Goal: Task Accomplishment & Management: Use online tool/utility

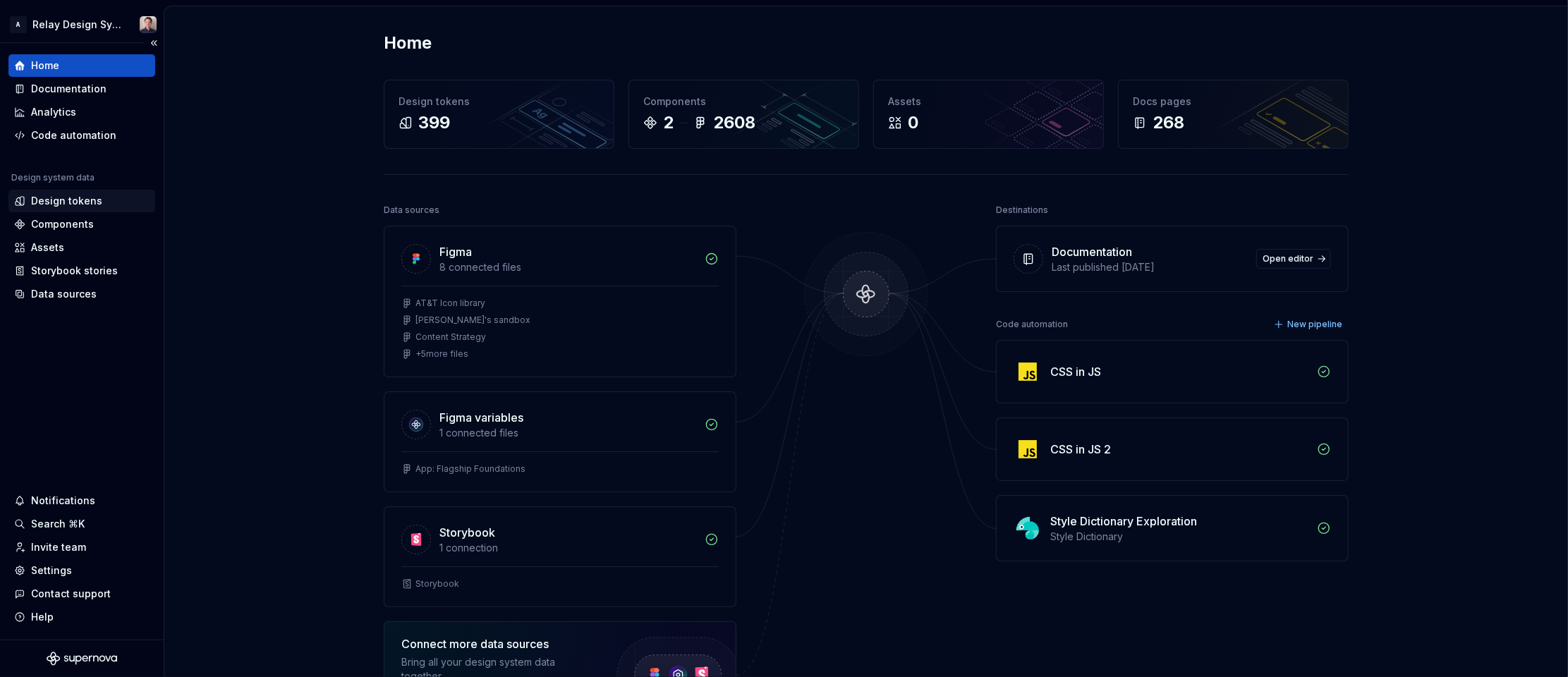
click at [79, 201] on div "Design tokens" at bounding box center [66, 201] width 71 height 15
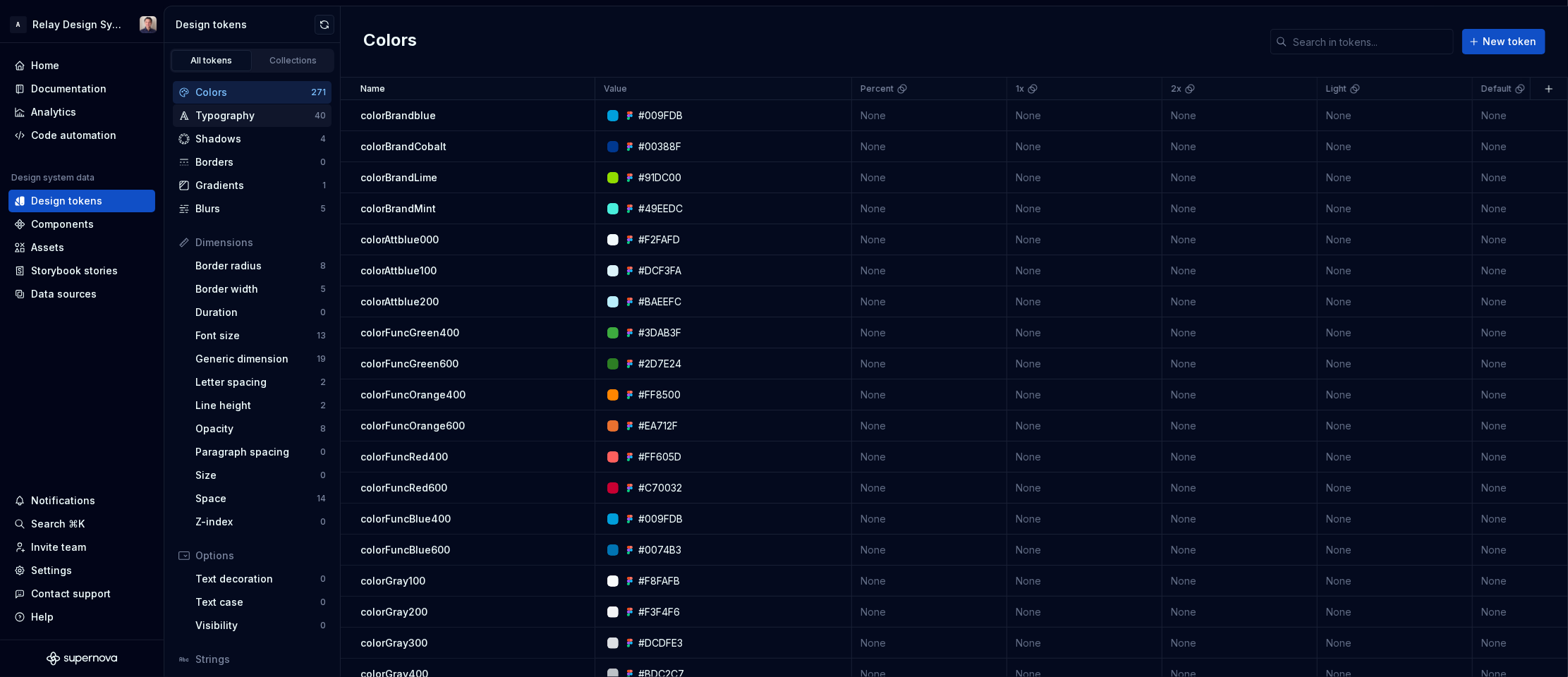
click at [265, 112] on div "Typography" at bounding box center [255, 115] width 119 height 15
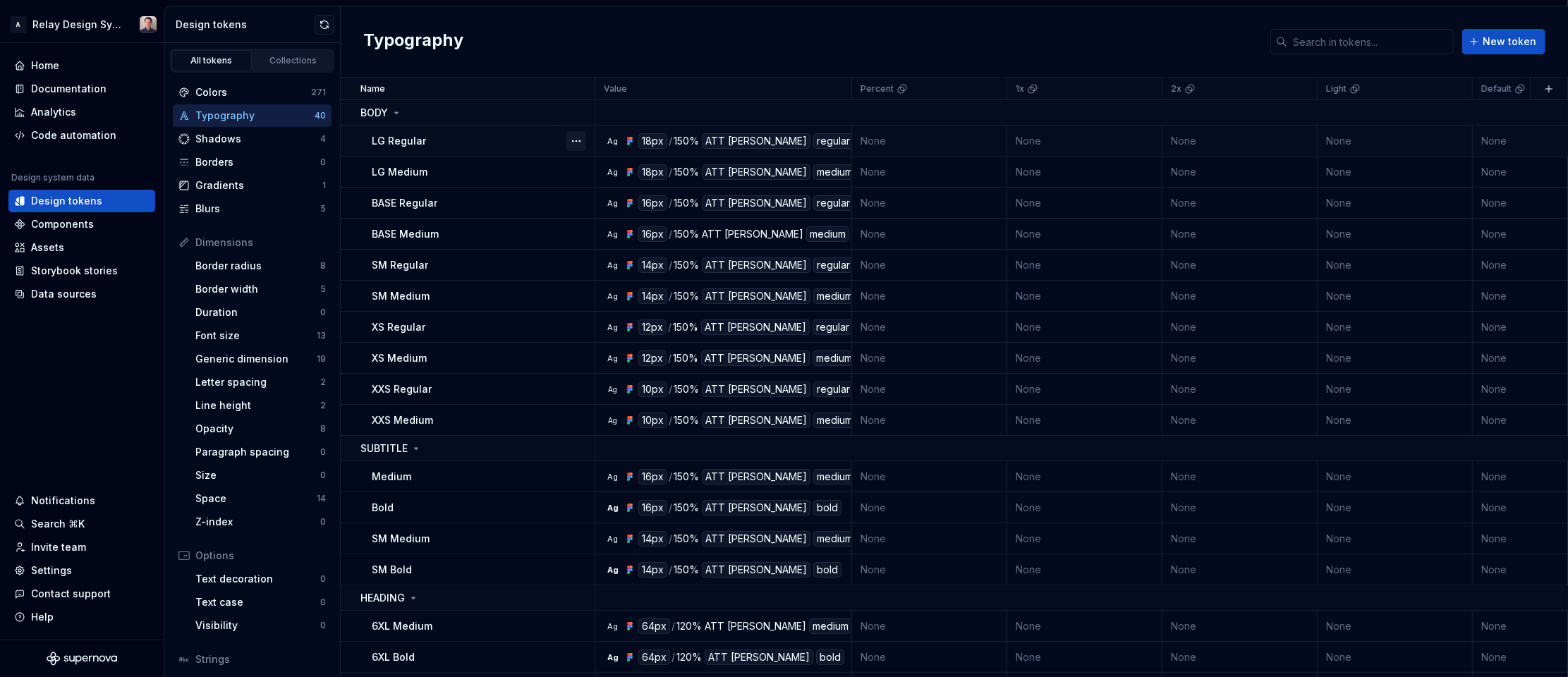
click at [579, 141] on button "button" at bounding box center [576, 141] width 20 height 20
click at [481, 143] on html "A Relay Design System Home Documentation Analytics Code automation Design syste…" at bounding box center [784, 338] width 1568 height 677
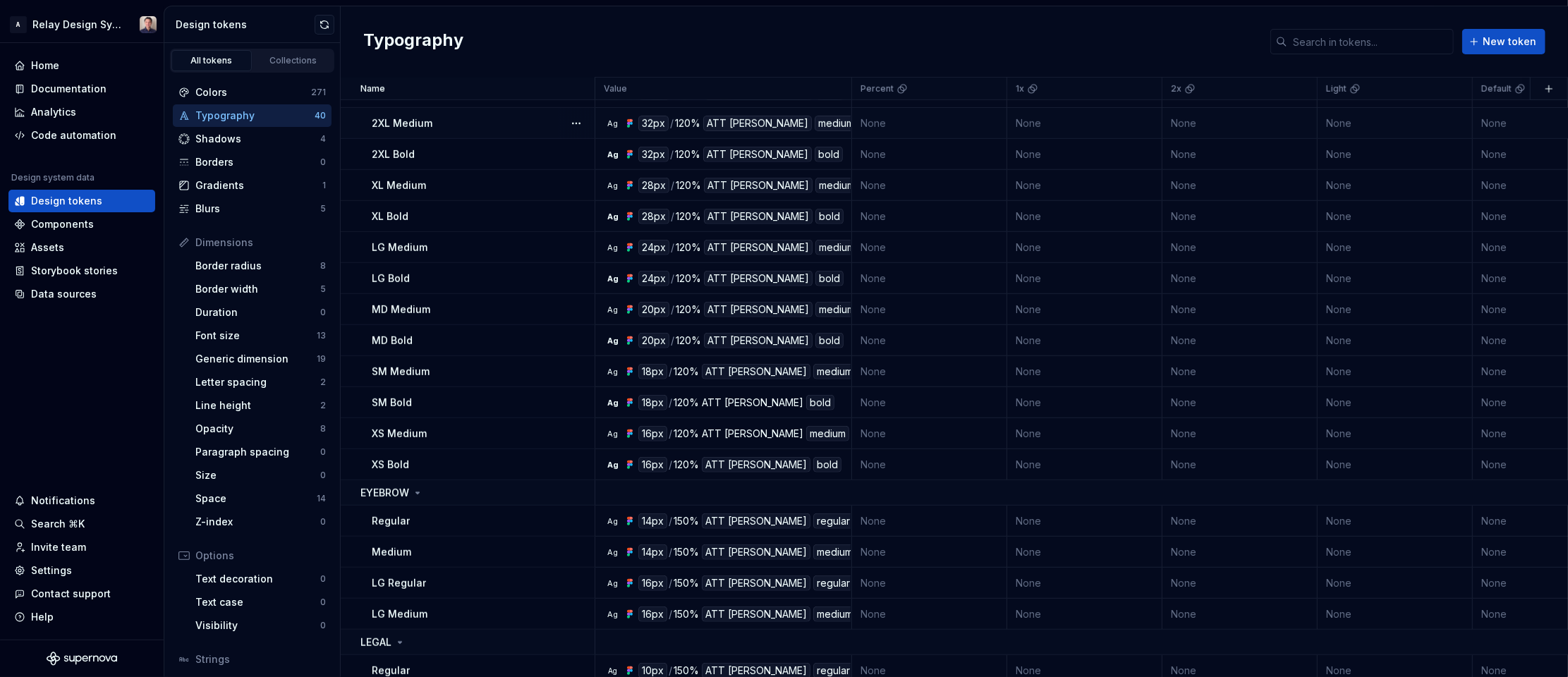
scroll to position [791, 0]
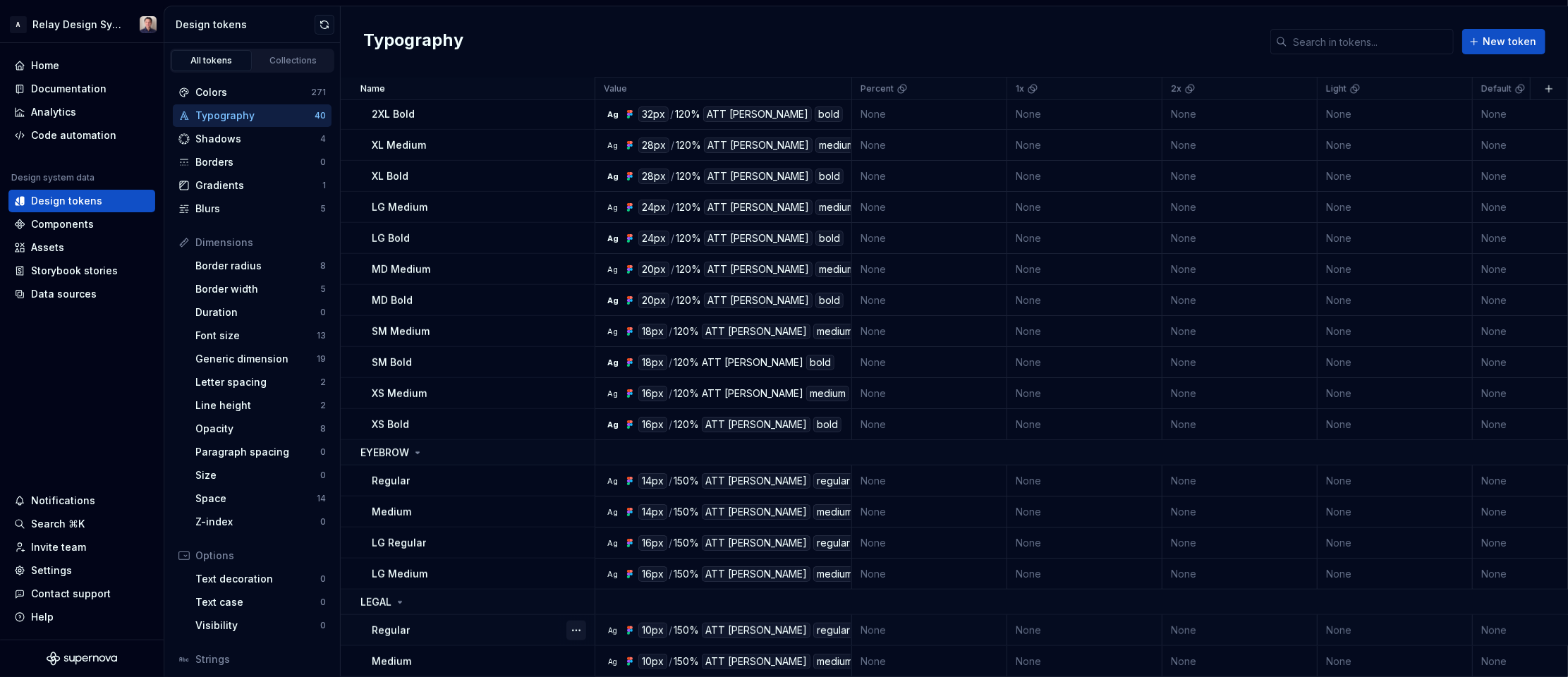
click at [574, 628] on button "button" at bounding box center [576, 630] width 20 height 20
click at [615, 544] on div "Open detail" at bounding box center [638, 551] width 91 height 15
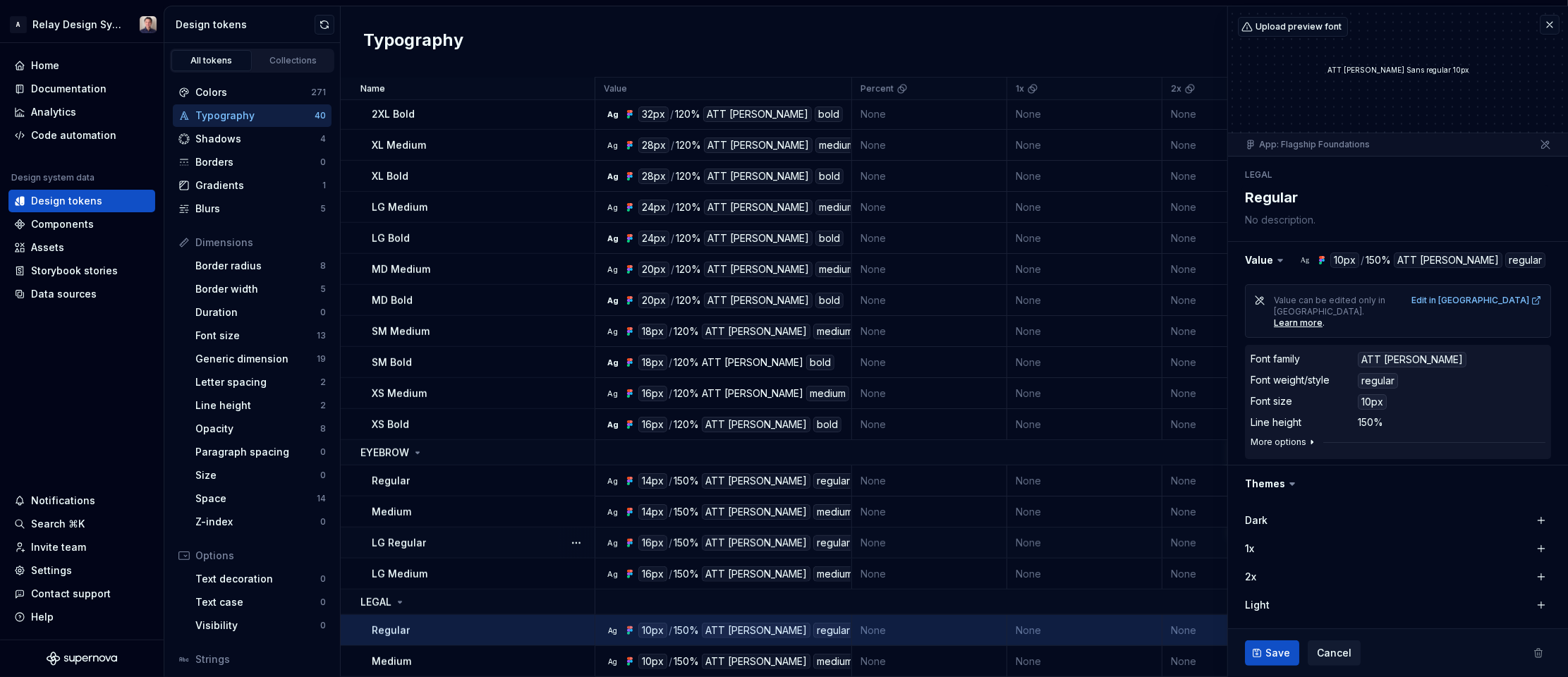
click at [1306, 437] on icon "button" at bounding box center [1311, 442] width 11 height 11
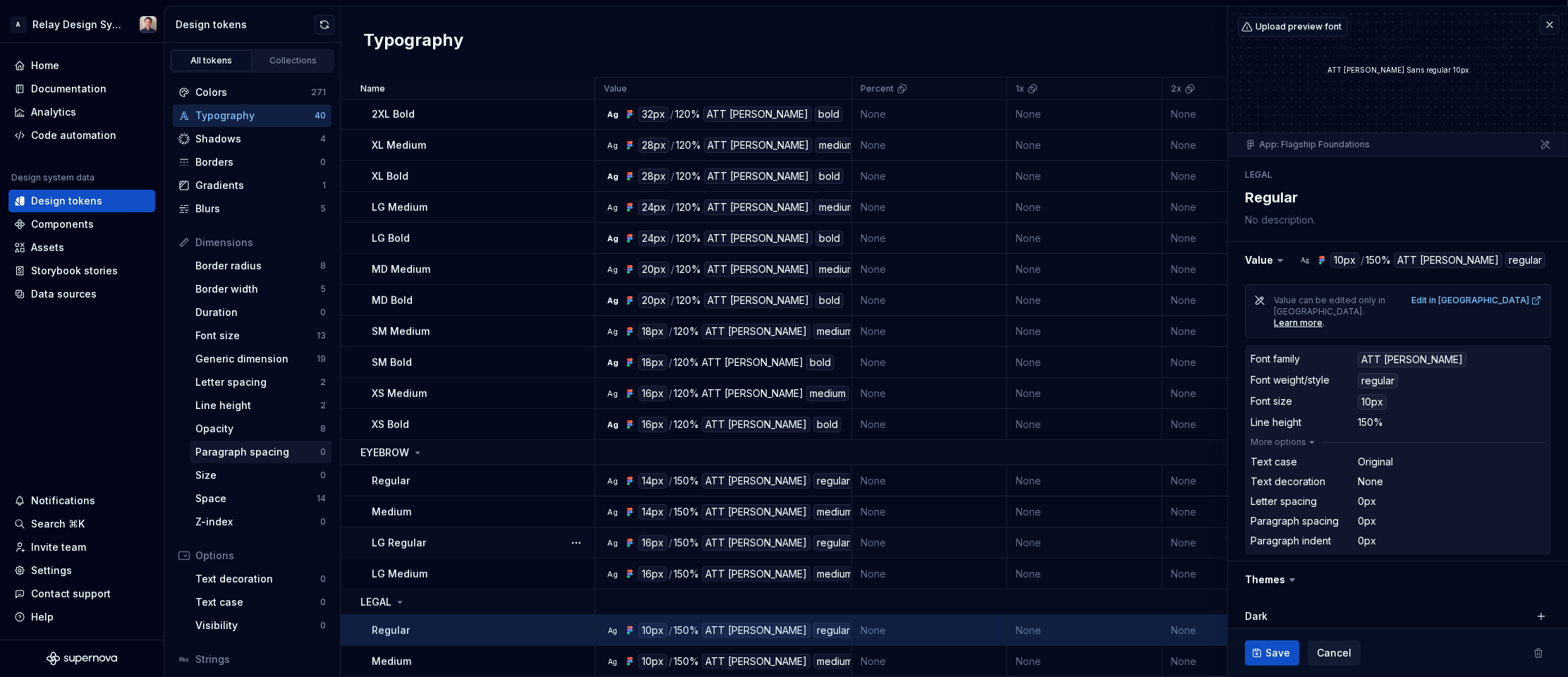
scroll to position [95, 0]
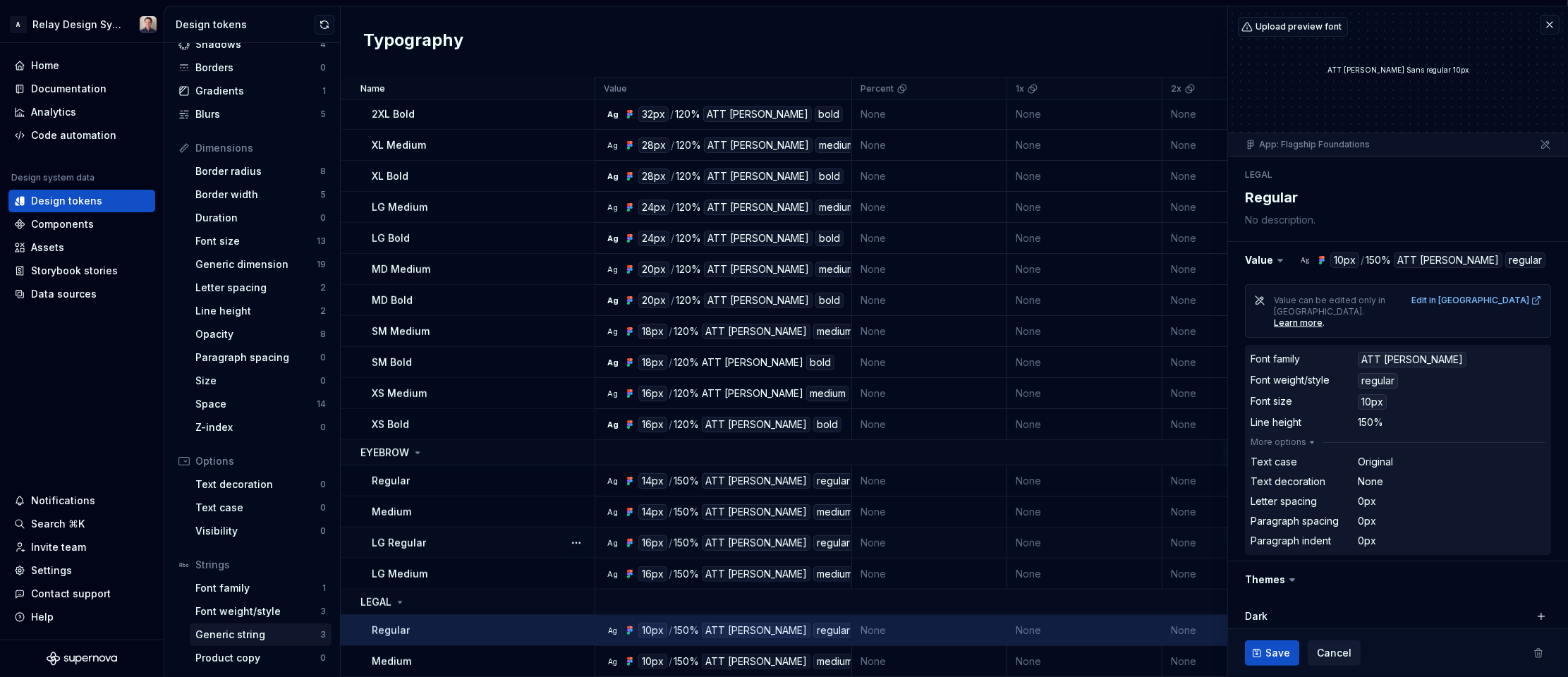
click at [272, 630] on div "Generic string" at bounding box center [258, 634] width 125 height 15
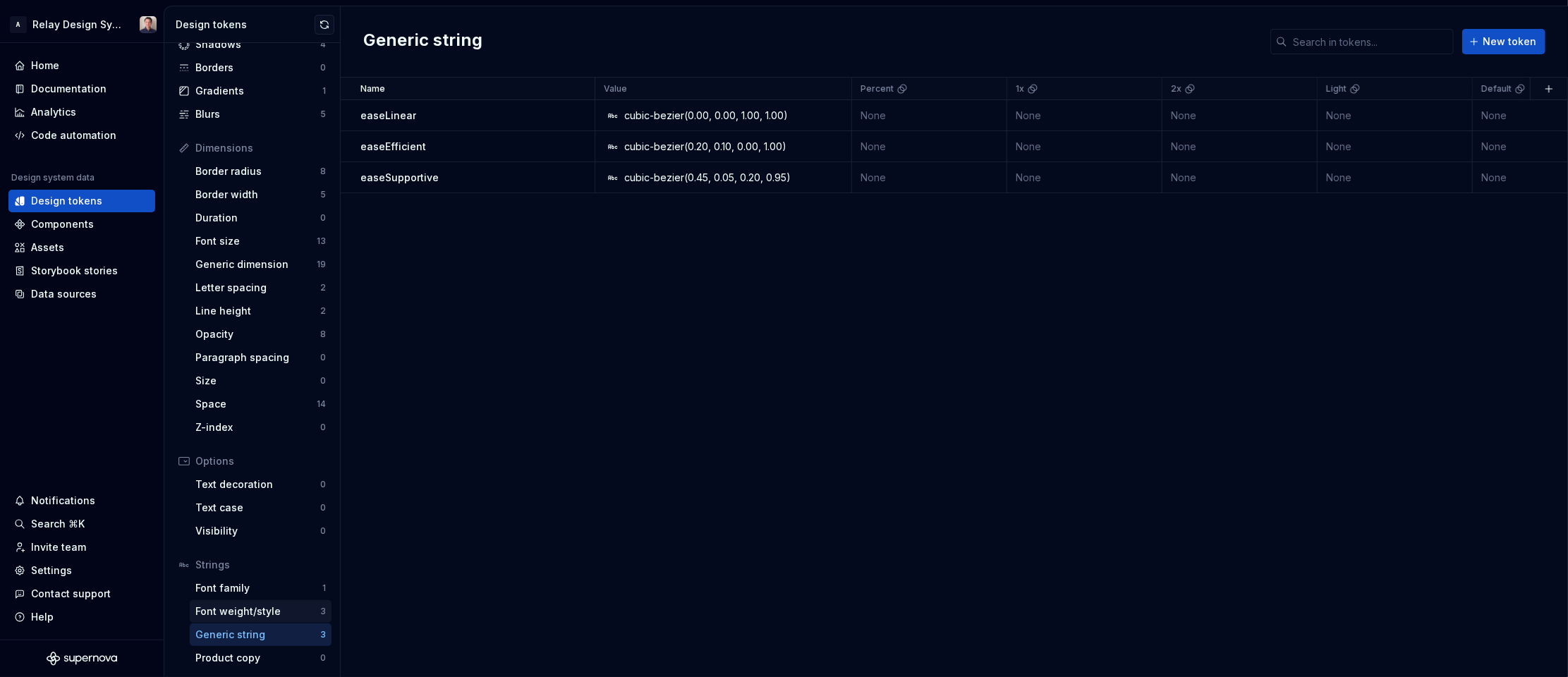
click at [236, 610] on div "Font weight/style" at bounding box center [258, 611] width 125 height 15
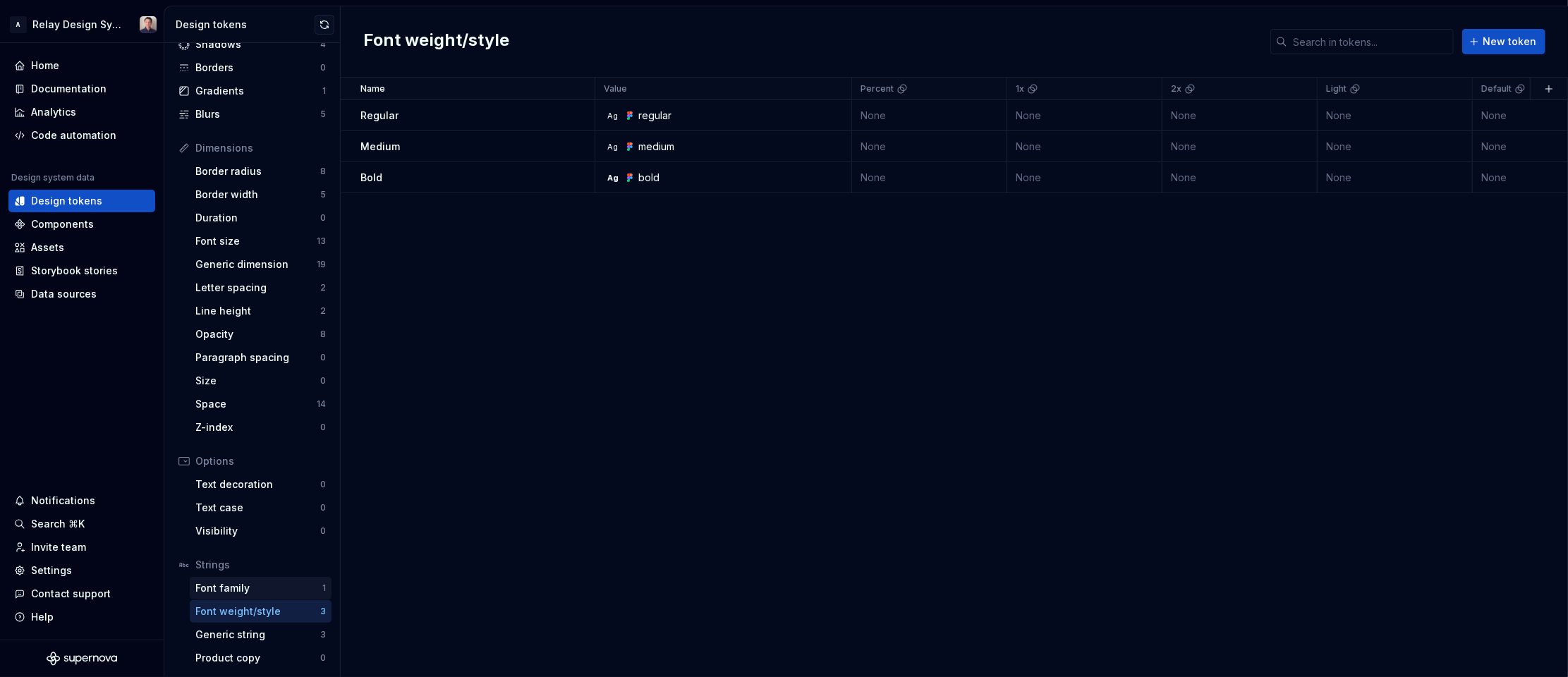
click at [234, 582] on div "Font family" at bounding box center [259, 588] width 127 height 15
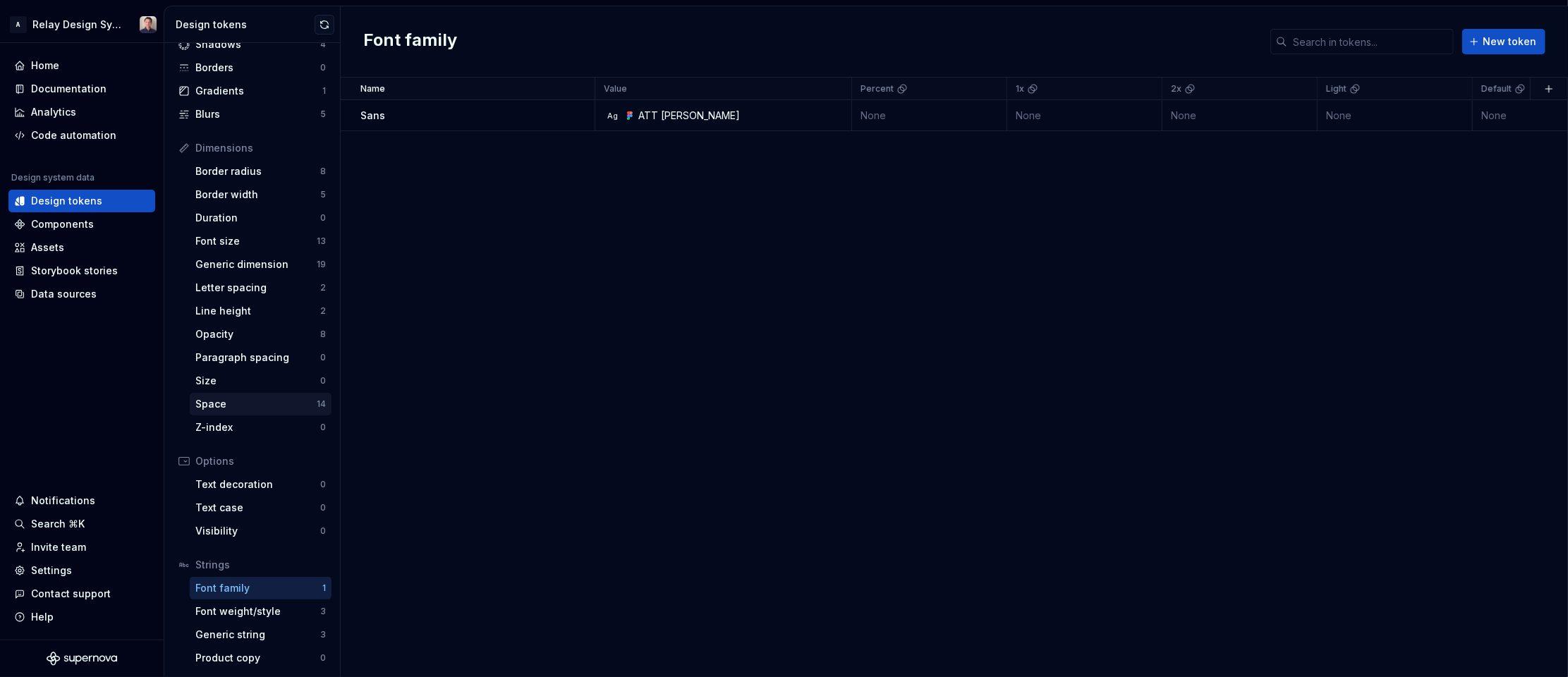
click at [255, 397] on div "Space" at bounding box center [256, 404] width 121 height 15
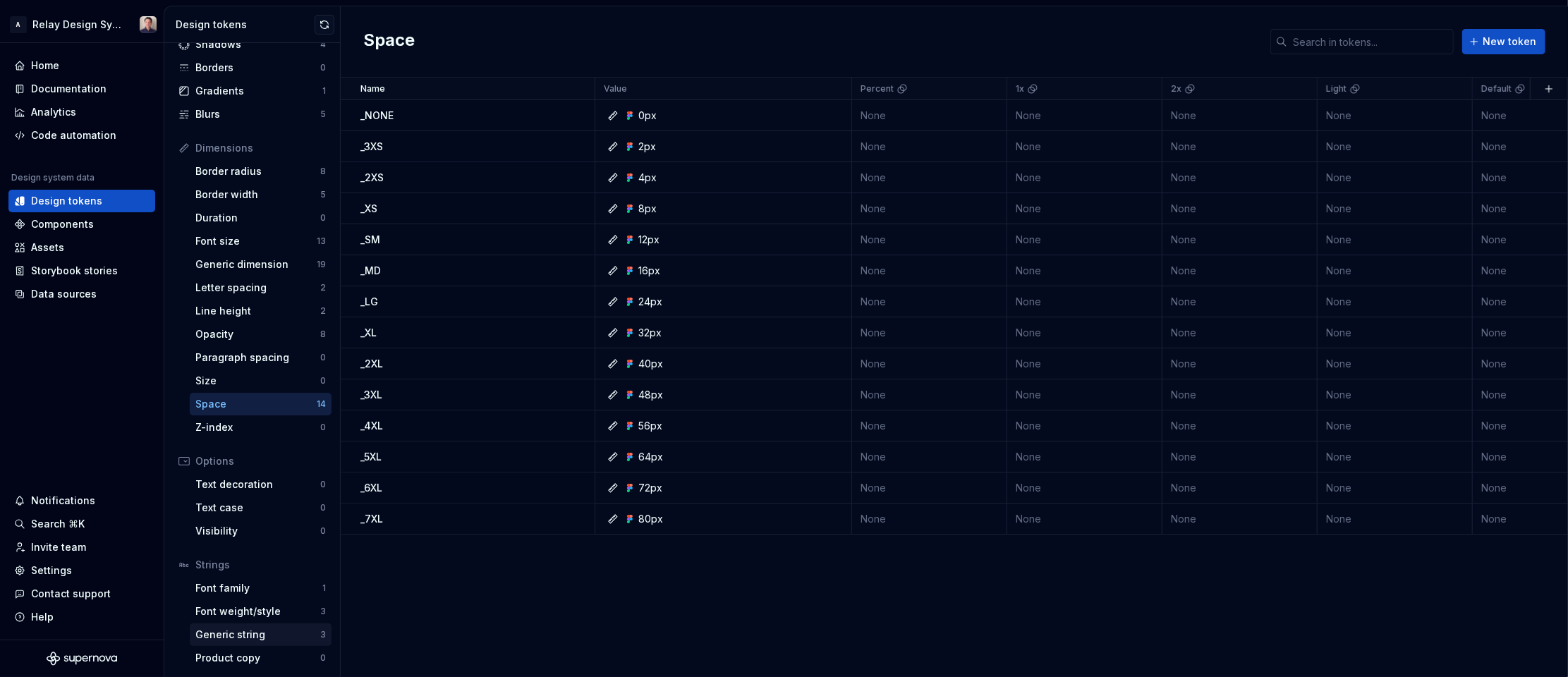
click at [238, 635] on div "Generic string" at bounding box center [258, 634] width 125 height 15
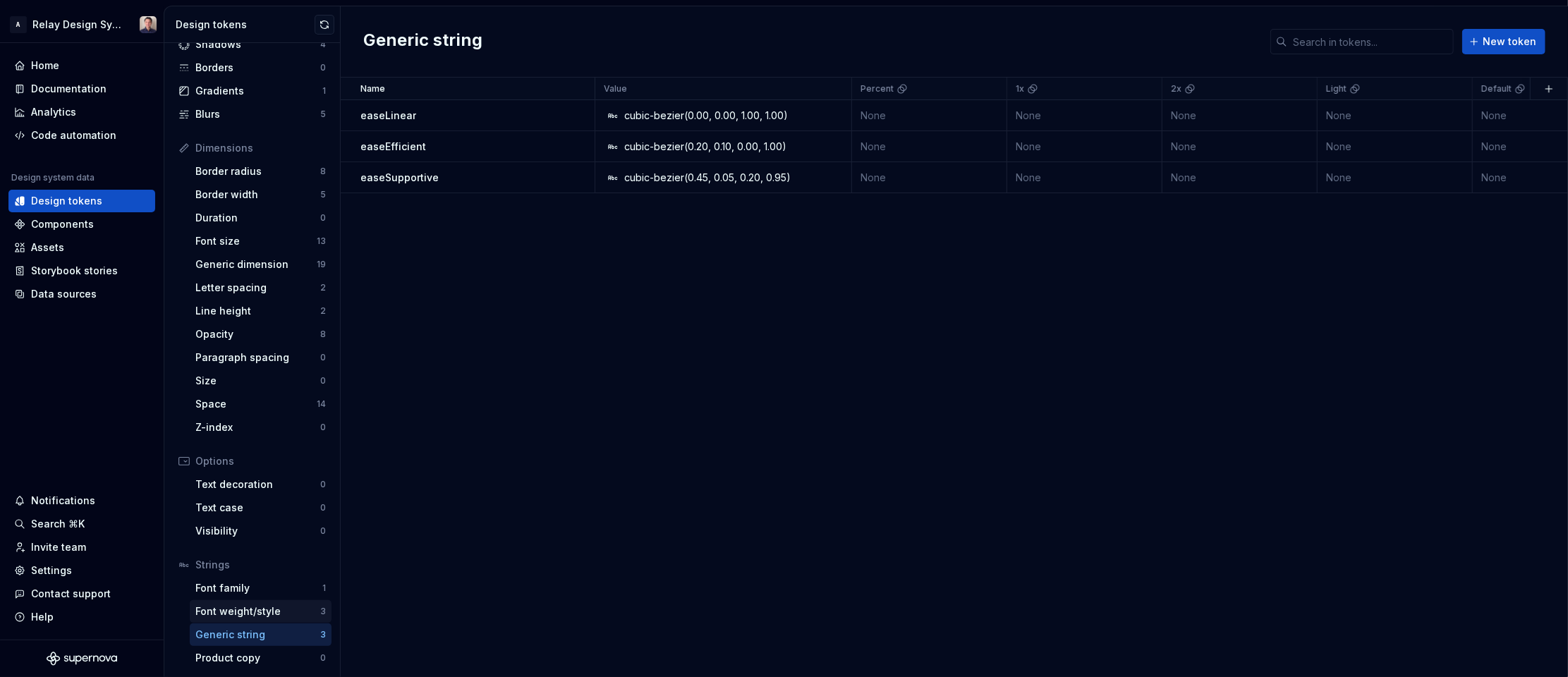
click at [242, 610] on div "Font weight/style" at bounding box center [258, 611] width 125 height 15
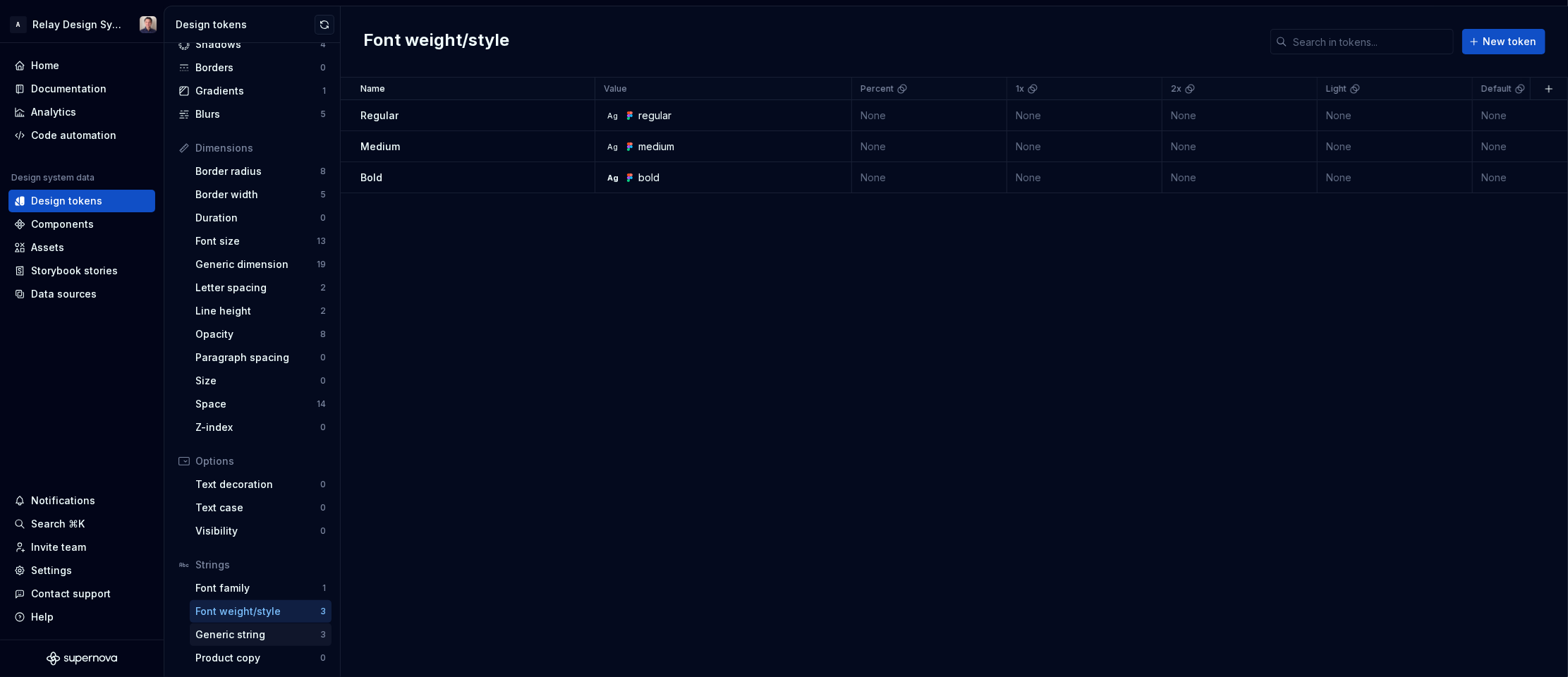
click at [241, 640] on div "Generic string" at bounding box center [258, 634] width 125 height 15
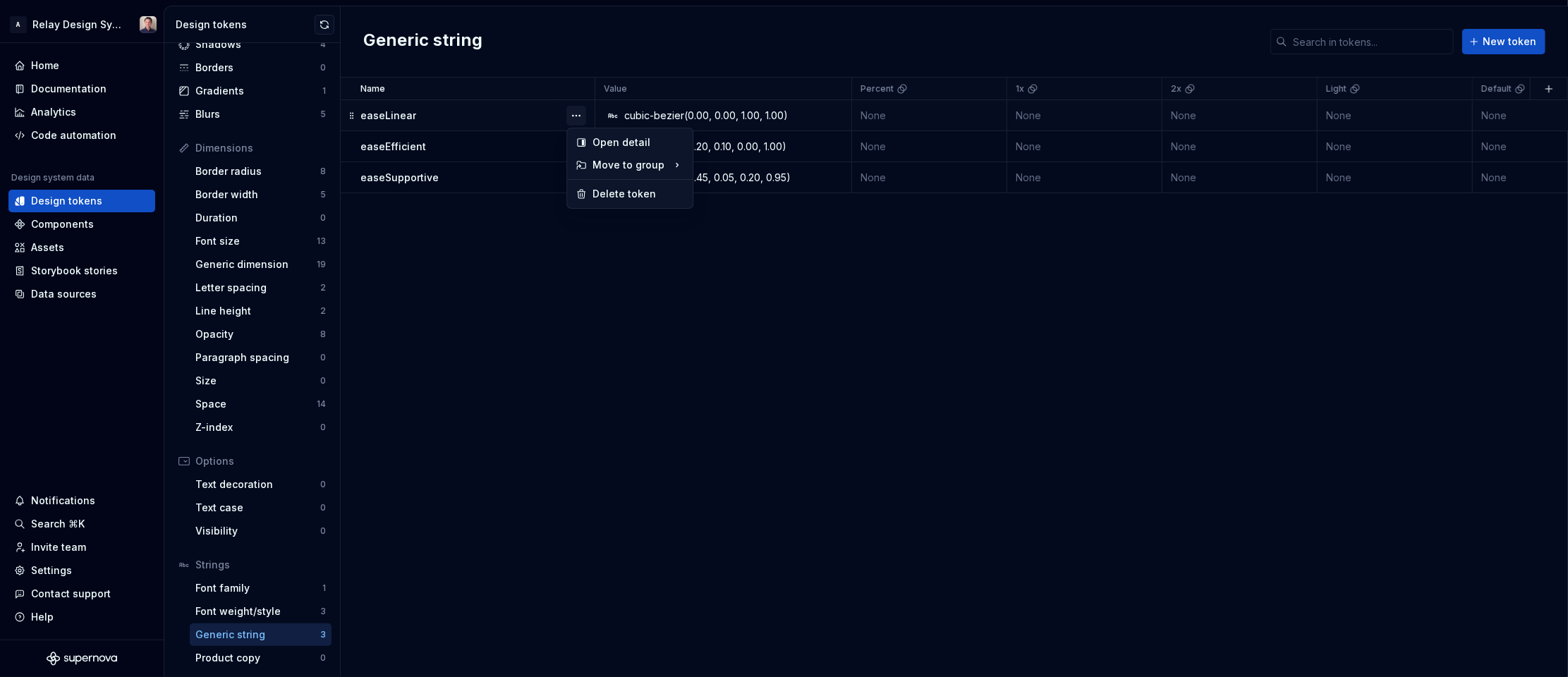
click at [573, 113] on button "button" at bounding box center [576, 115] width 20 height 20
click at [592, 194] on div "Delete token" at bounding box center [630, 194] width 119 height 22
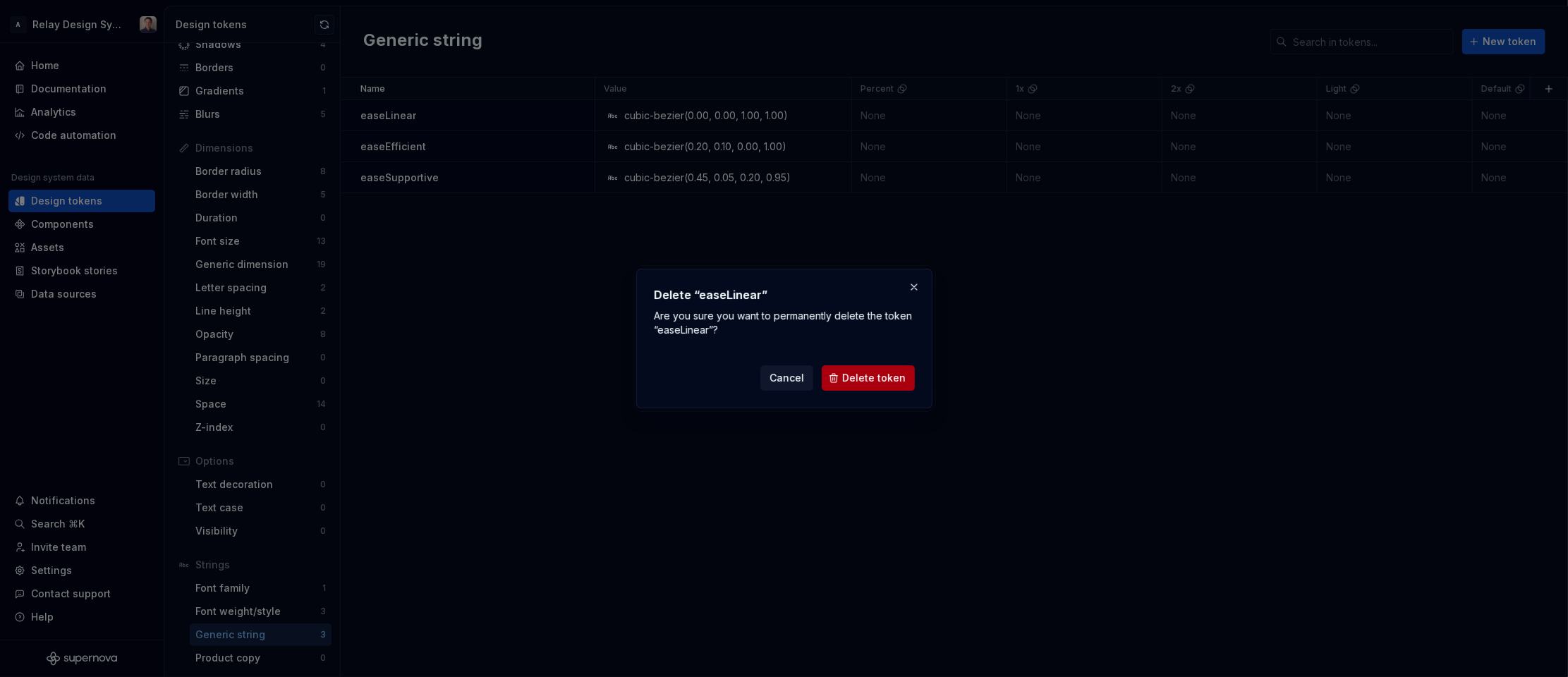
click at [892, 373] on span "Delete token" at bounding box center [874, 378] width 63 height 15
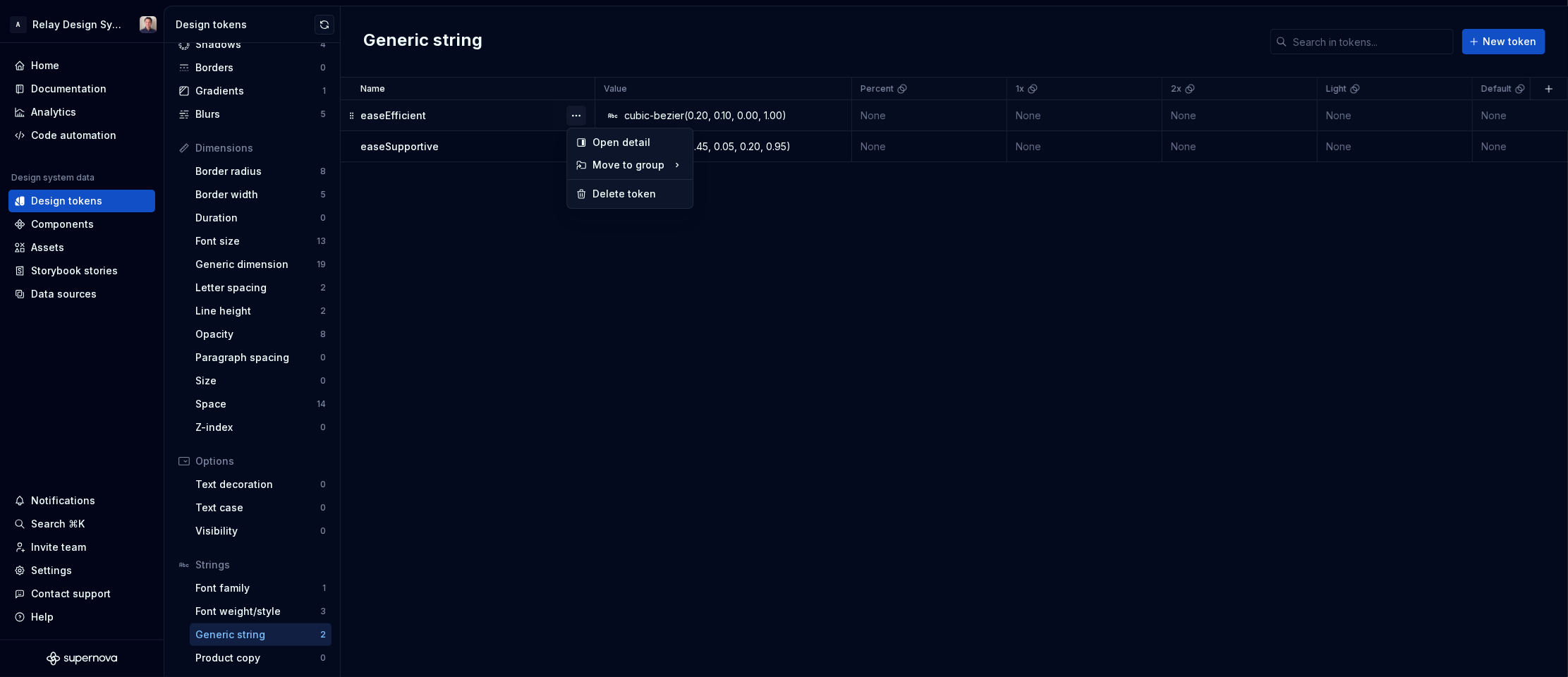
click at [579, 115] on button "button" at bounding box center [576, 115] width 20 height 20
click at [611, 194] on div "Delete token" at bounding box center [638, 194] width 91 height 15
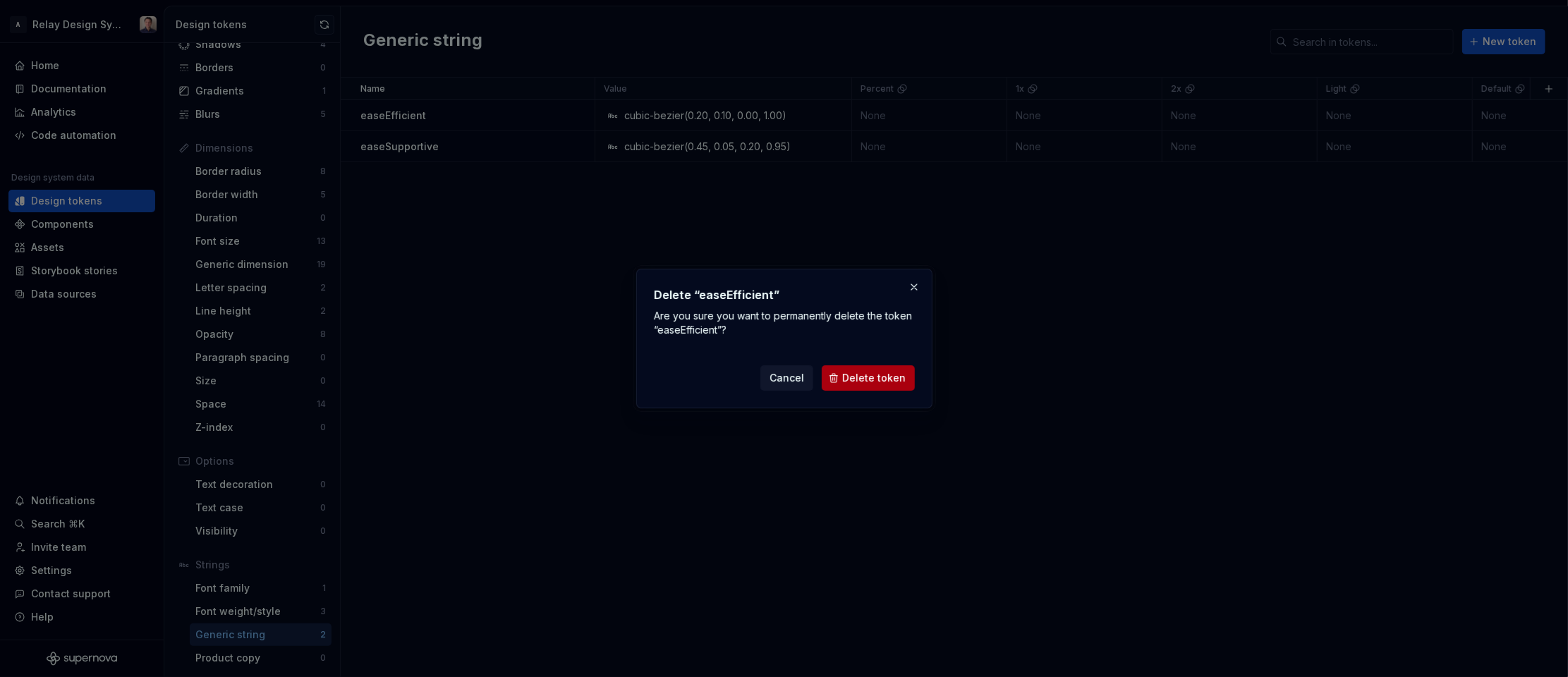
click at [895, 377] on span "Delete token" at bounding box center [874, 378] width 63 height 15
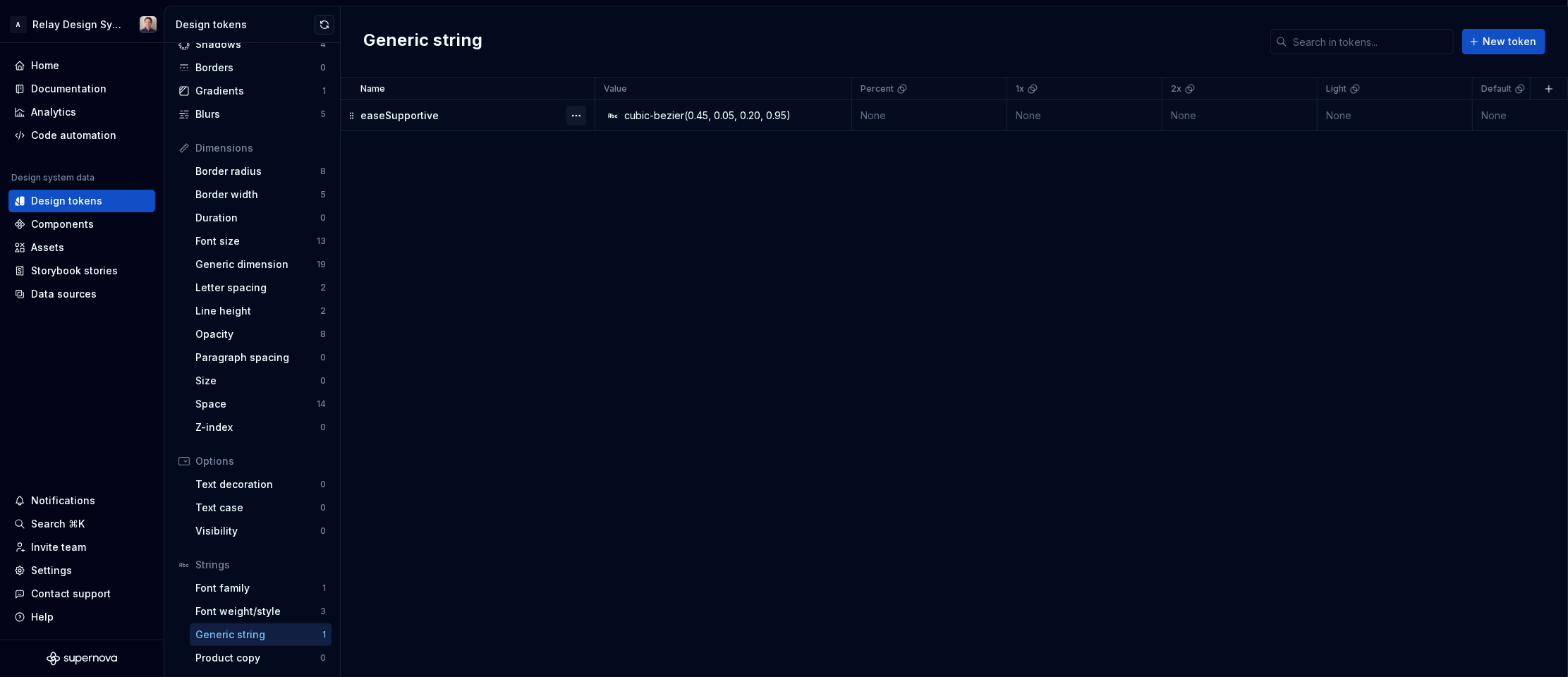
click at [577, 114] on button "button" at bounding box center [576, 115] width 20 height 20
click at [618, 196] on div "Delete token" at bounding box center [638, 194] width 91 height 15
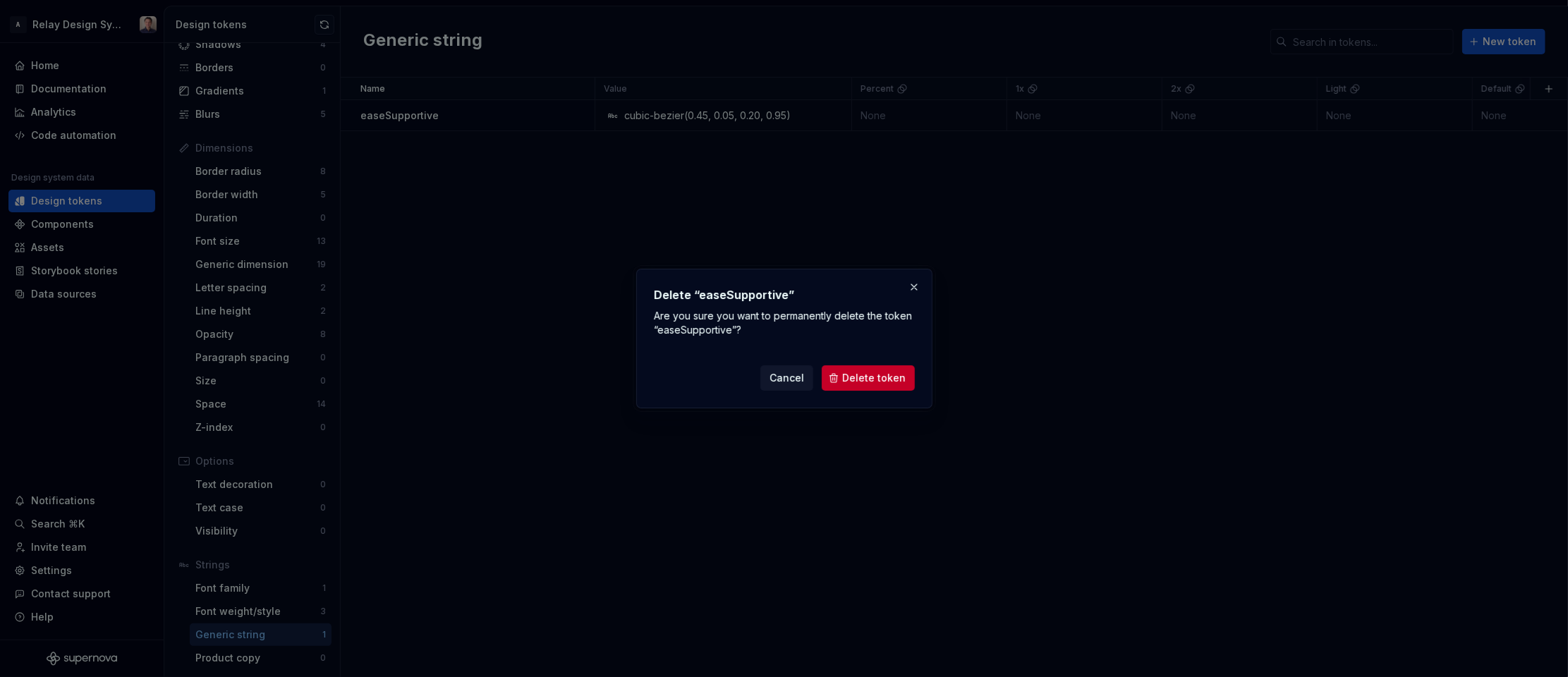
click at [883, 382] on span "Delete token" at bounding box center [874, 378] width 63 height 15
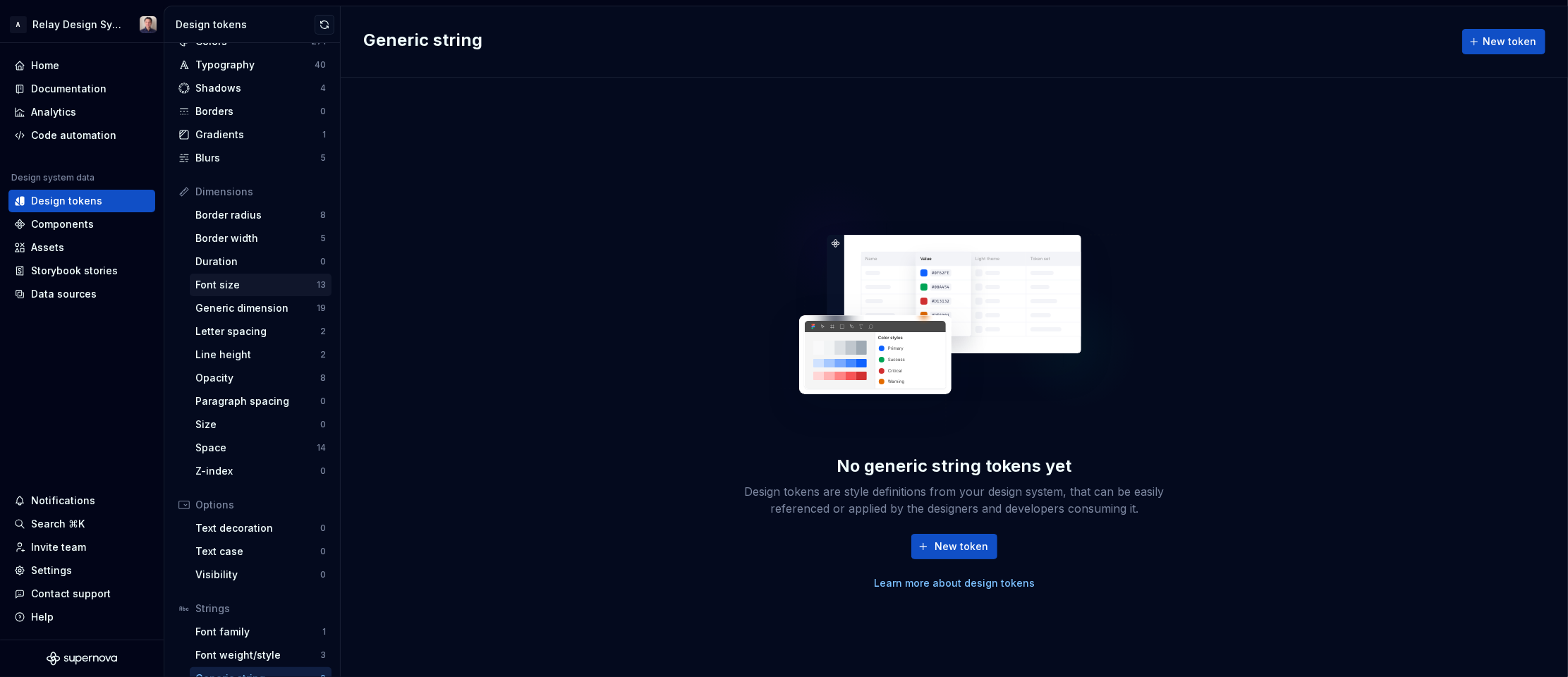
scroll to position [50, 0]
click at [262, 305] on div "Generic dimension" at bounding box center [256, 309] width 121 height 15
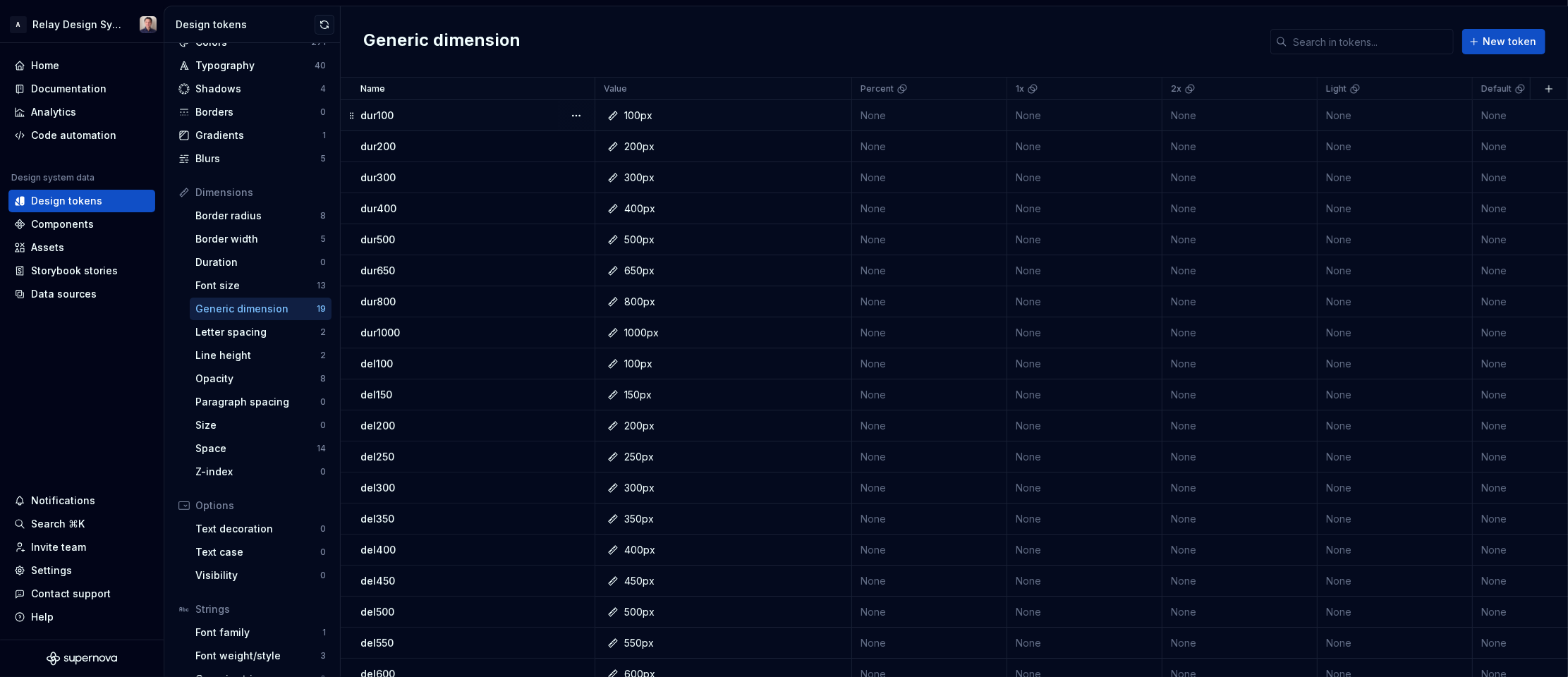
click at [546, 112] on div "dur100" at bounding box center [477, 115] width 234 height 15
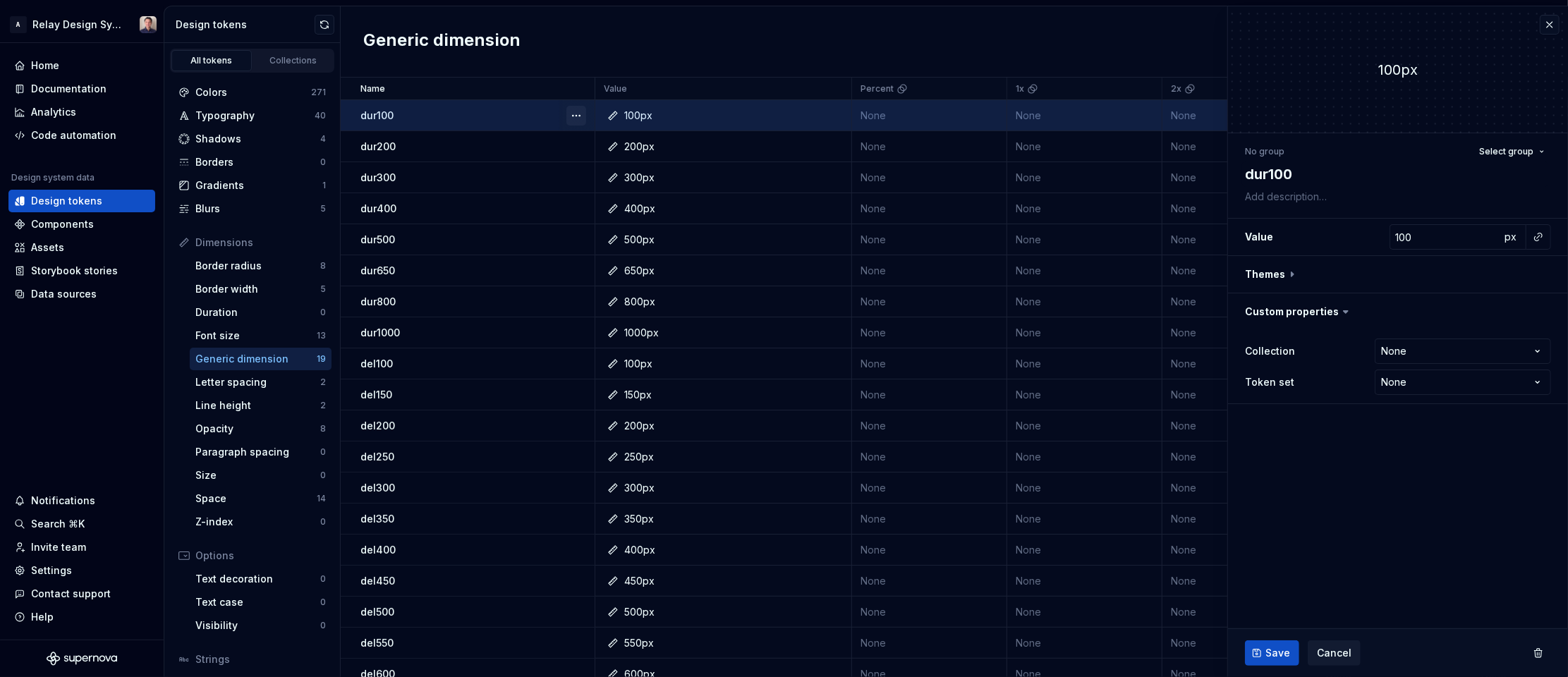
click at [574, 114] on button "button" at bounding box center [576, 115] width 20 height 20
click at [607, 194] on div "Delete token" at bounding box center [638, 194] width 91 height 15
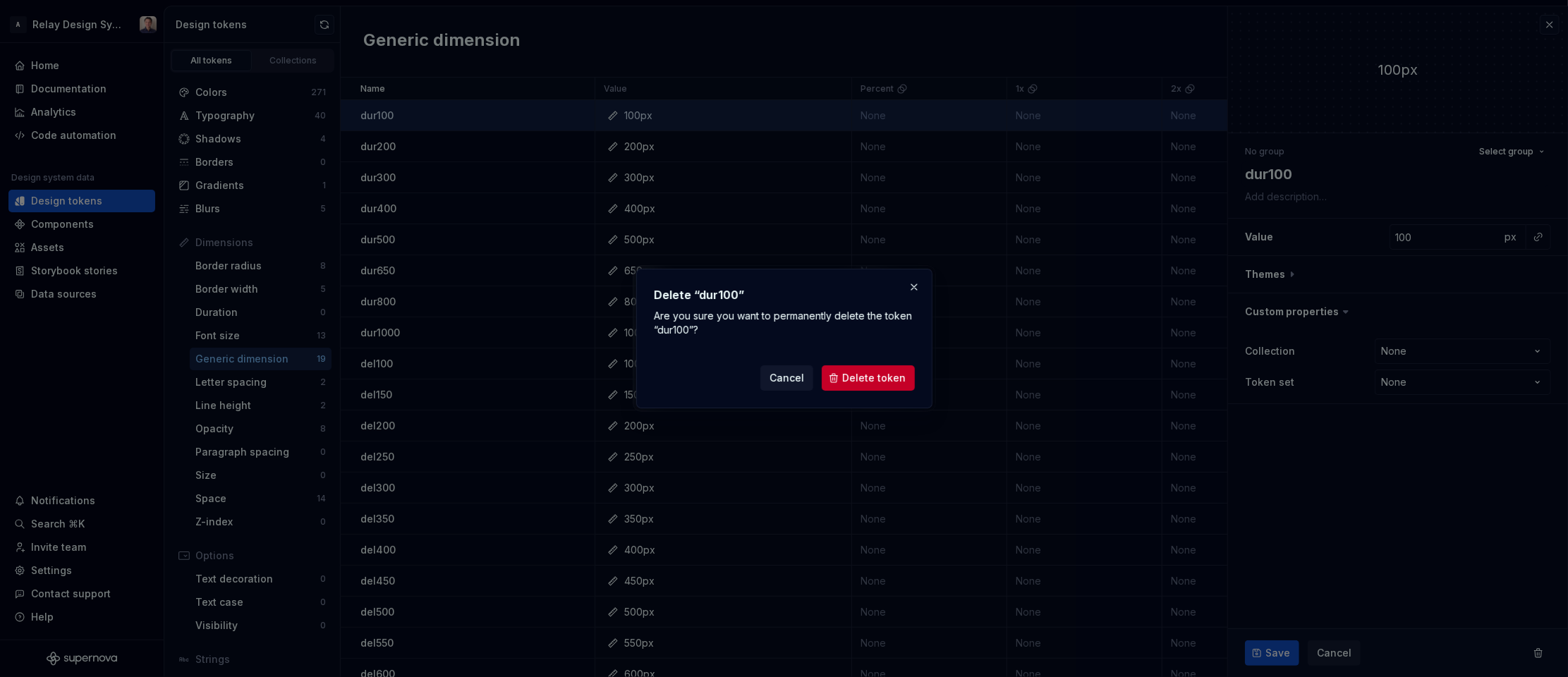
drag, startPoint x: 889, startPoint y: 374, endPoint x: 873, endPoint y: 359, distance: 21.9
click at [889, 374] on span "Delete token" at bounding box center [874, 378] width 63 height 15
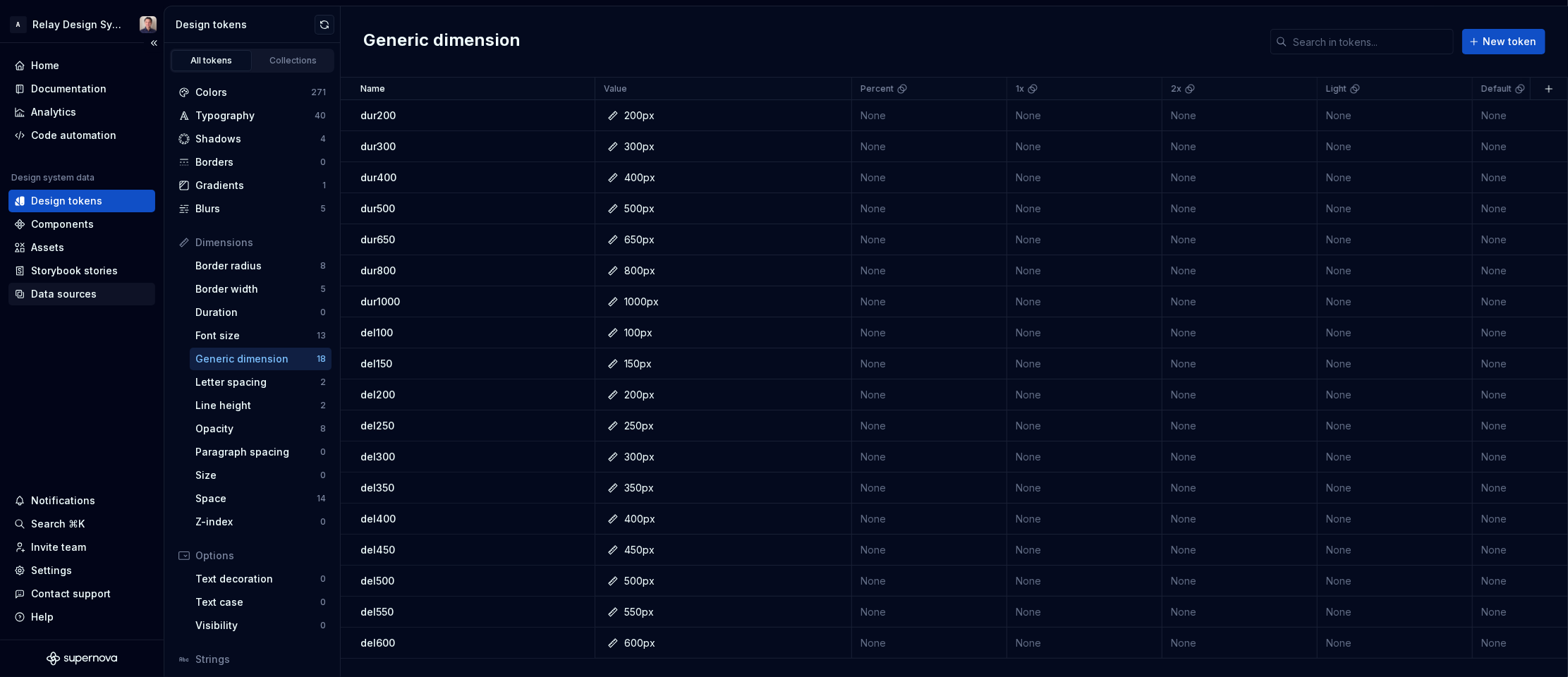
click at [58, 297] on div "Data sources" at bounding box center [63, 294] width 66 height 15
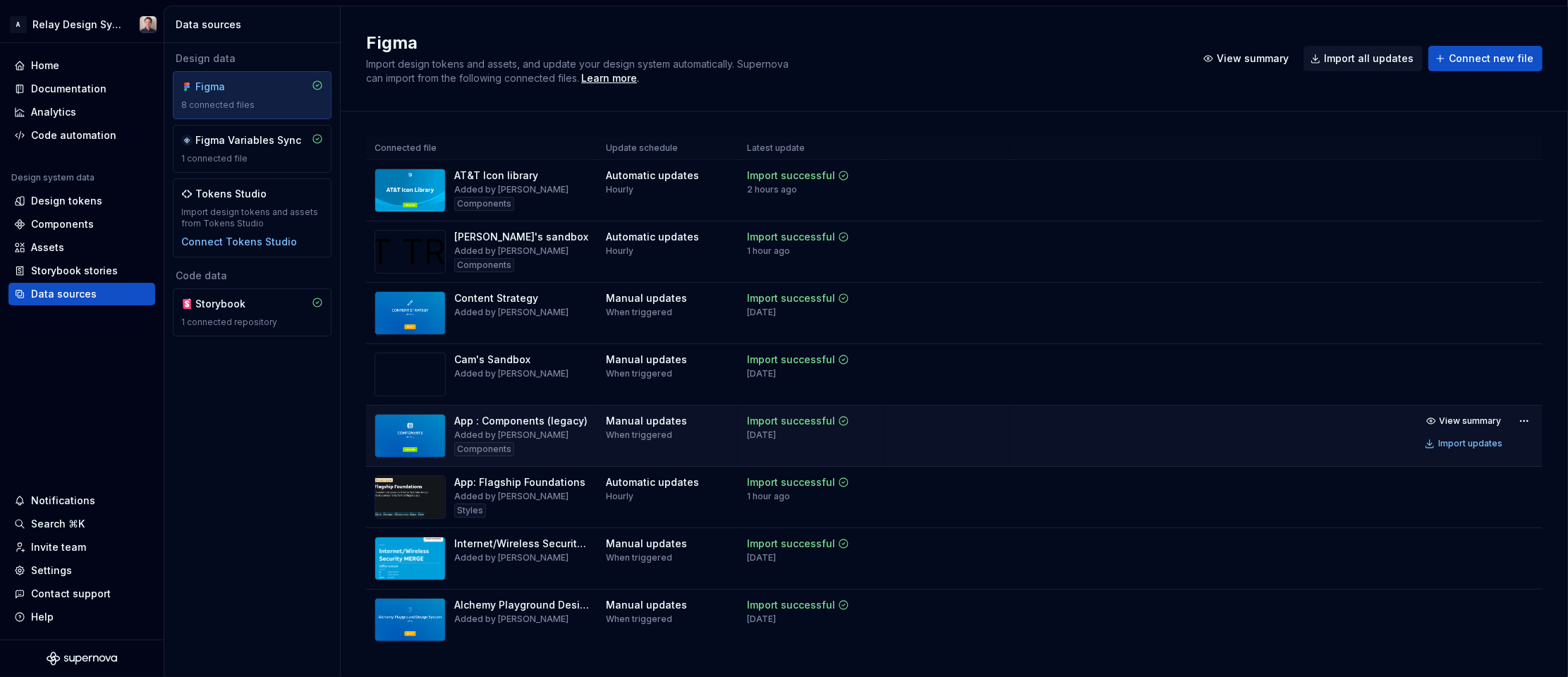
scroll to position [26, 0]
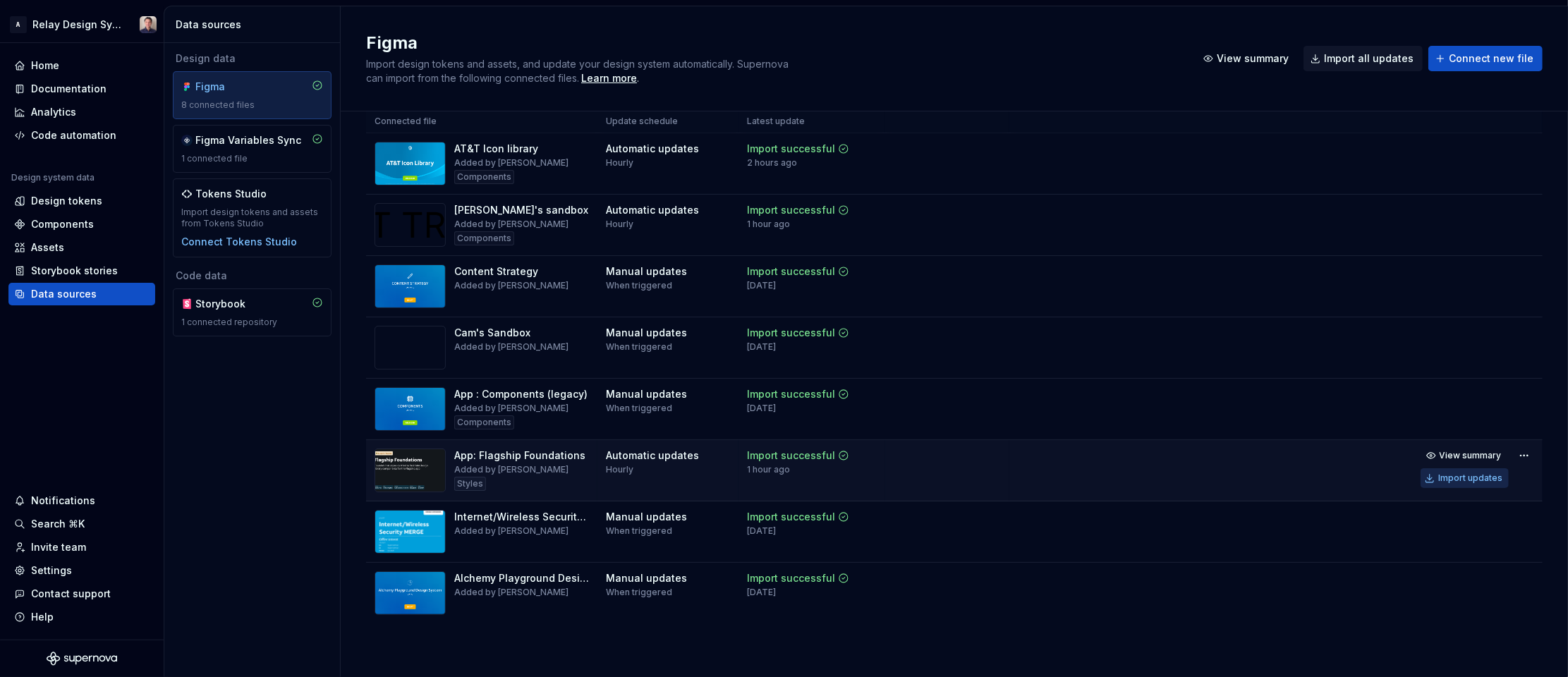
click at [1467, 479] on div "Import updates" at bounding box center [1470, 478] width 64 height 11
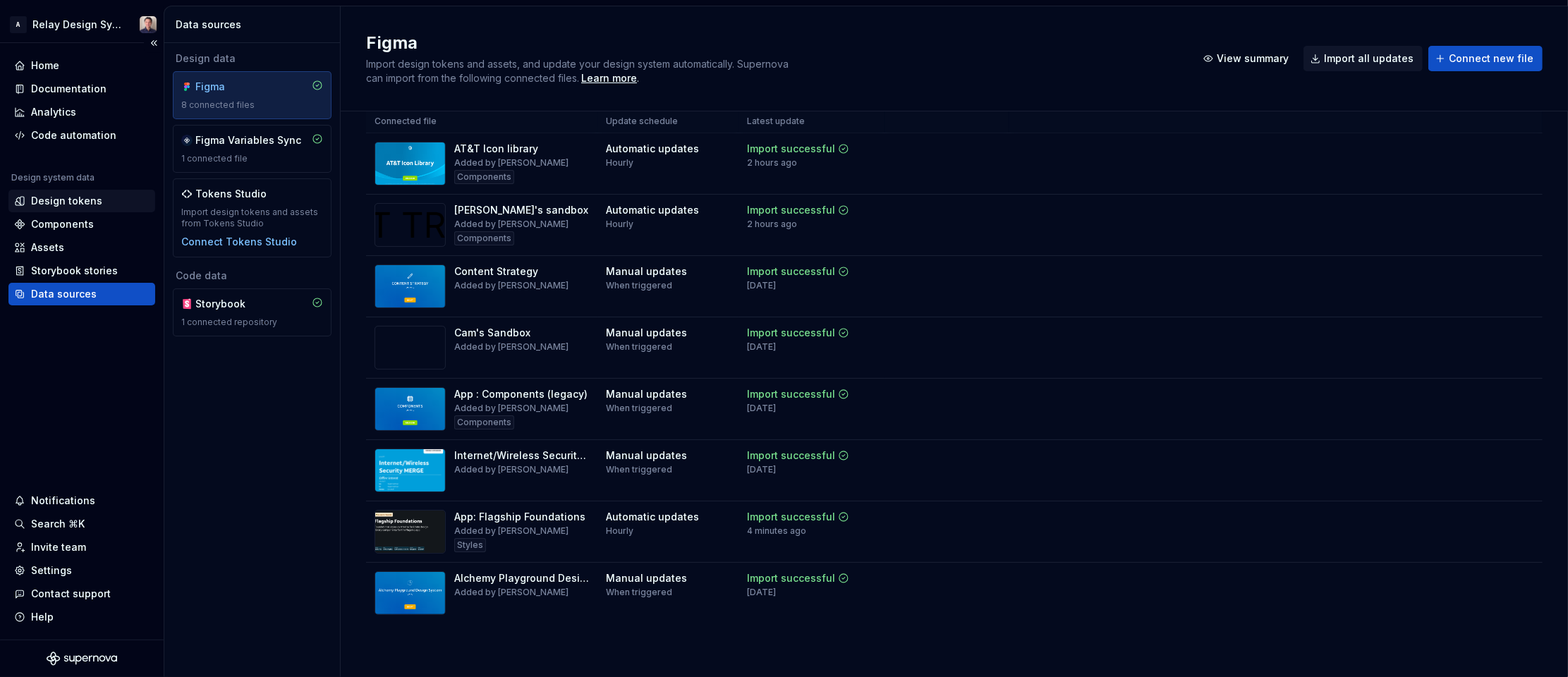
click at [85, 209] on div "Design tokens" at bounding box center [82, 201] width 147 height 22
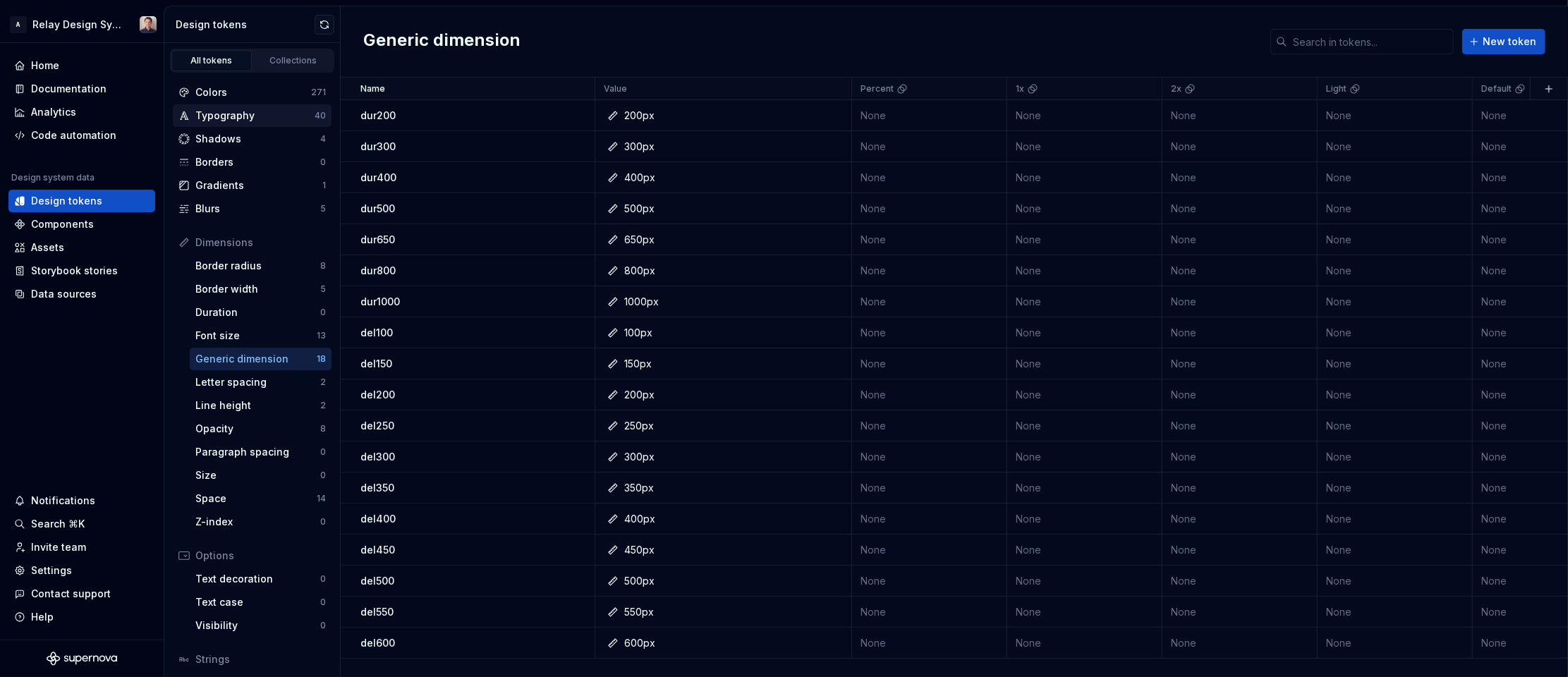
click at [254, 113] on div "Typography" at bounding box center [255, 115] width 119 height 15
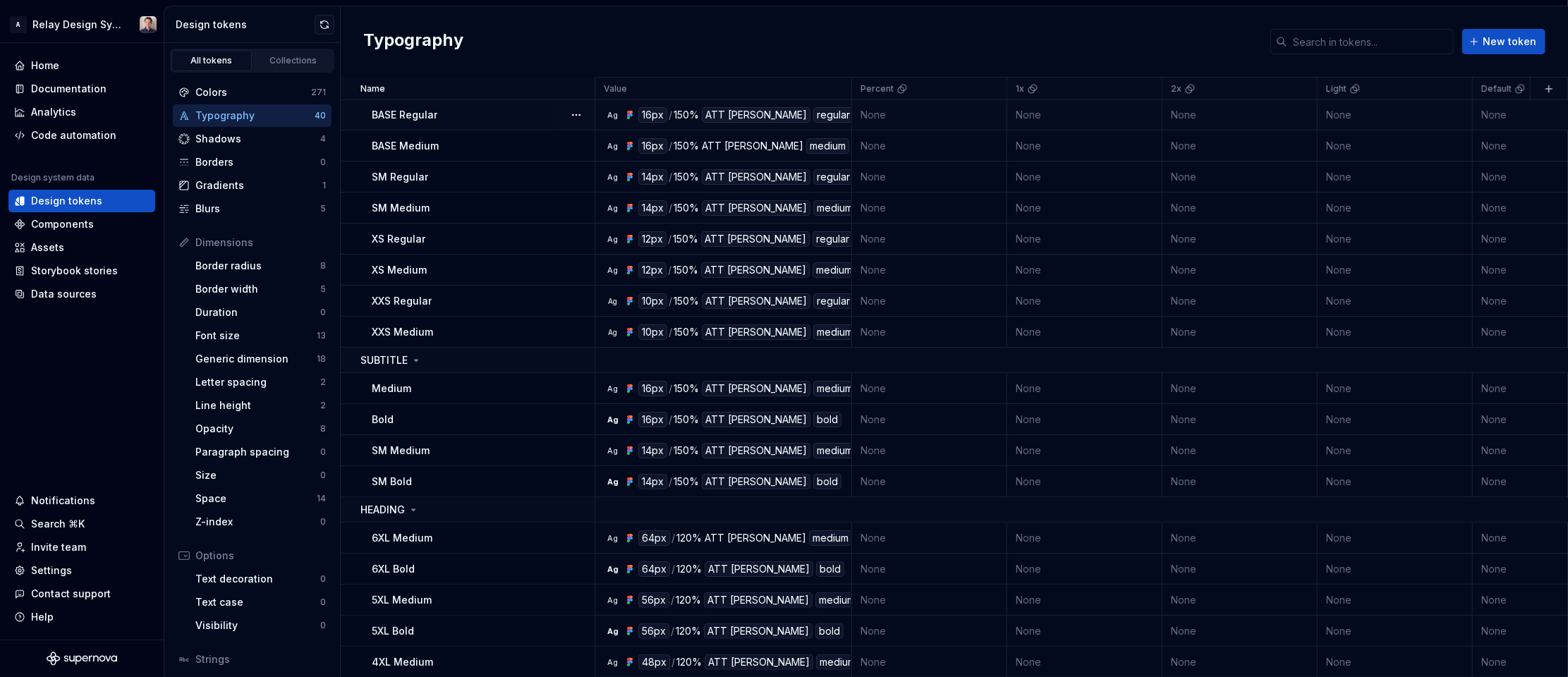
scroll to position [103, 0]
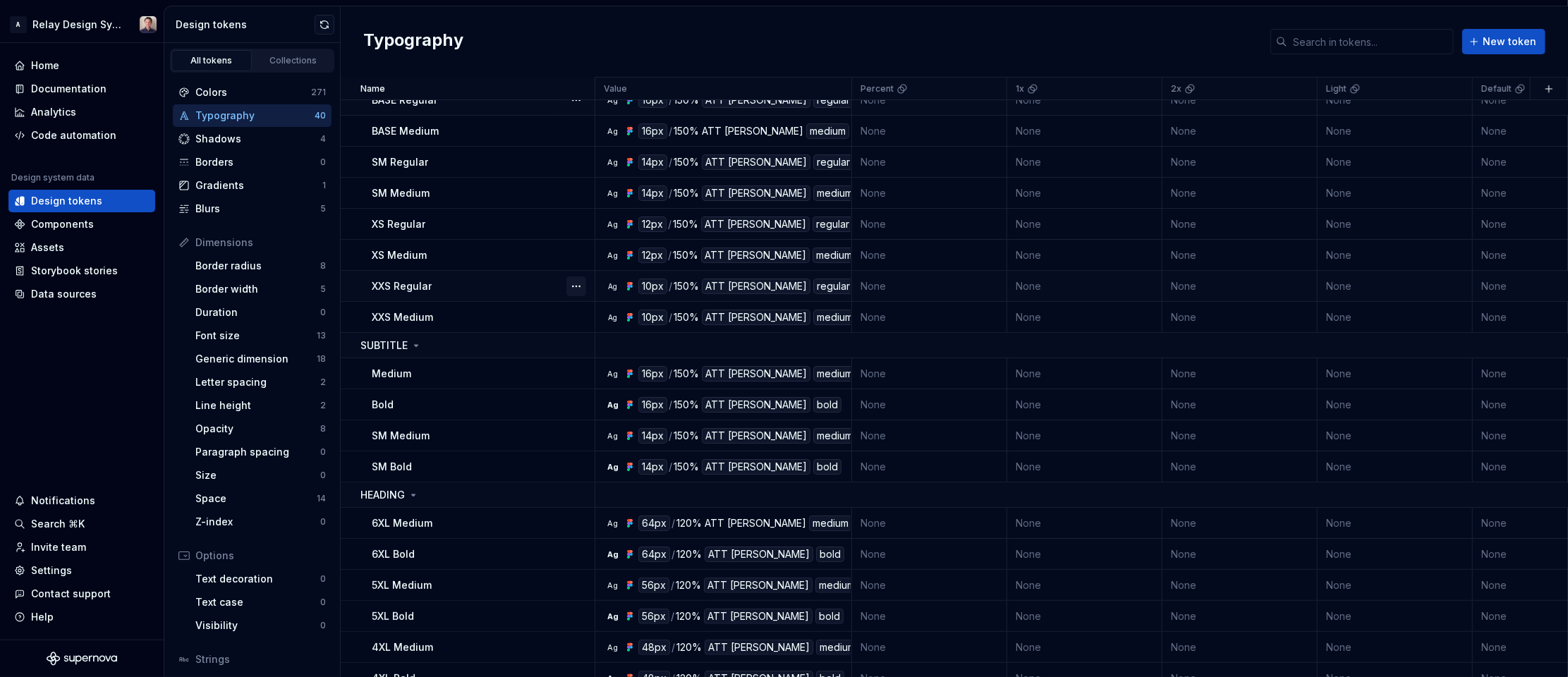
click at [572, 287] on button "button" at bounding box center [576, 286] width 20 height 20
click at [608, 311] on div "Open detail" at bounding box center [638, 313] width 91 height 15
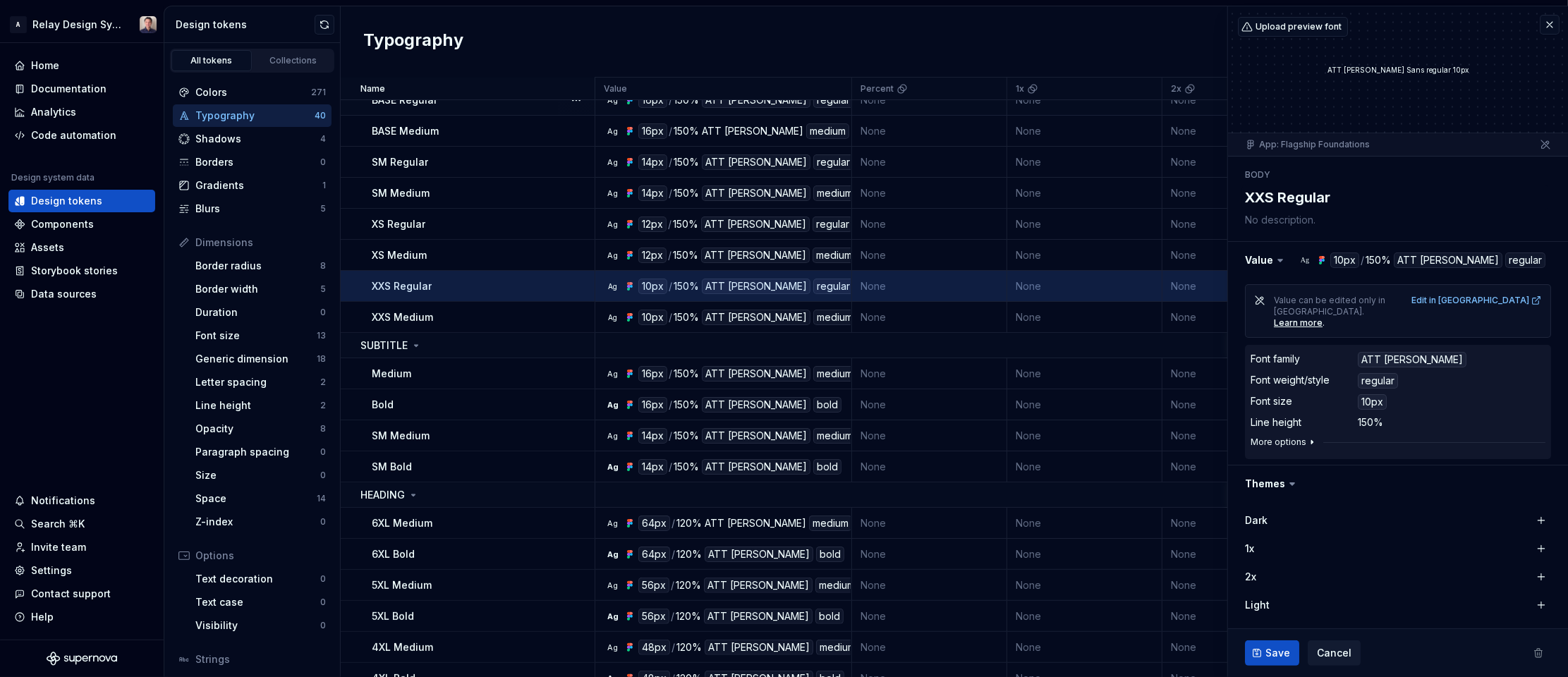
click at [1277, 437] on button "More options" at bounding box center [1284, 442] width 67 height 11
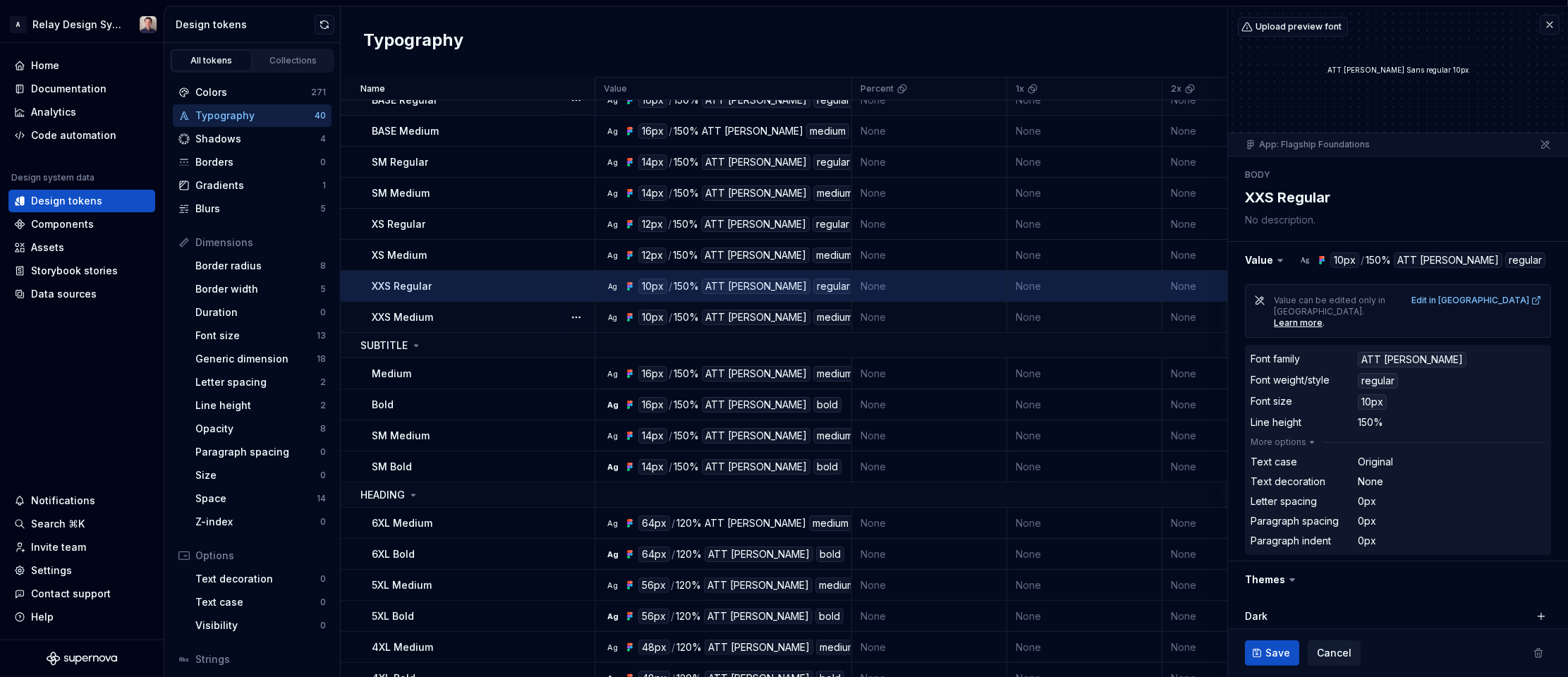
click at [497, 319] on div "XXS Medium" at bounding box center [482, 318] width 222 height 15
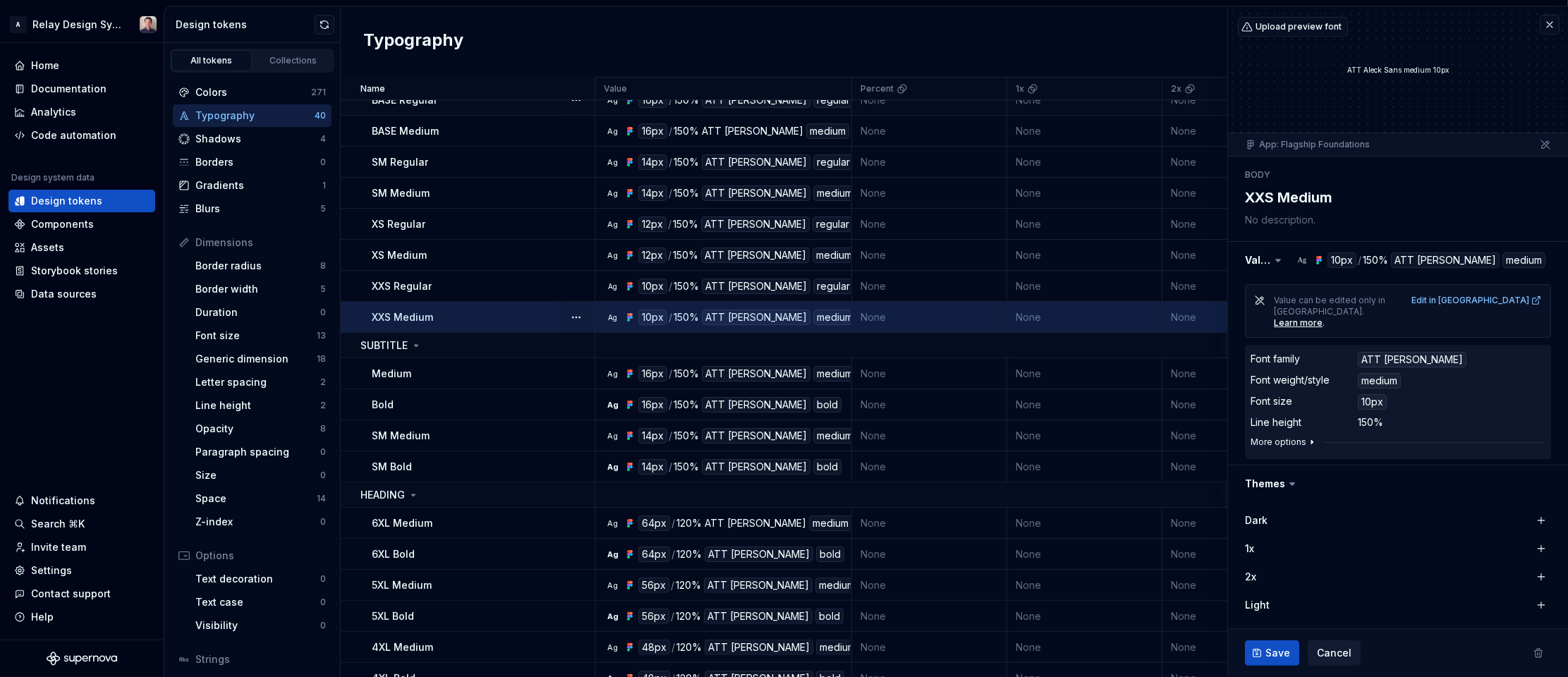
click at [1298, 437] on button "More options" at bounding box center [1284, 442] width 67 height 11
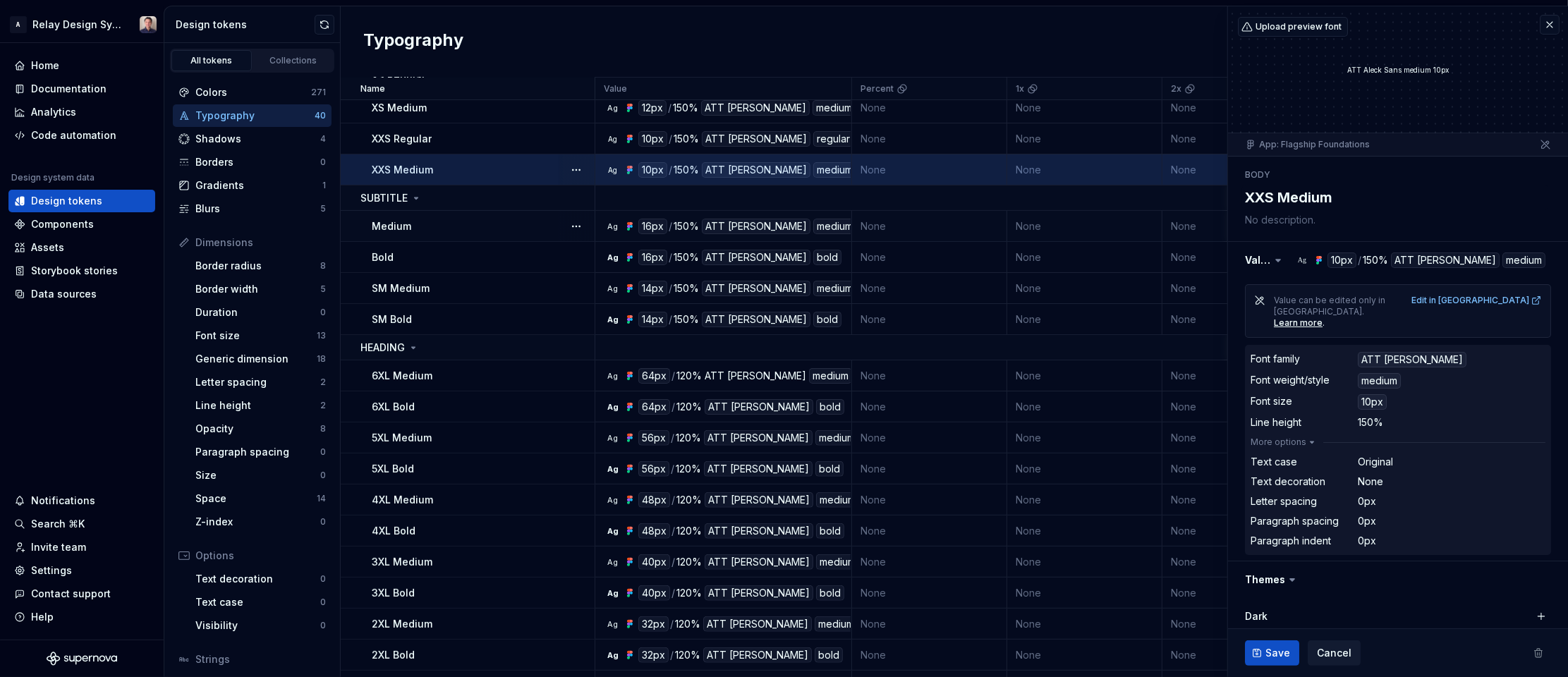
scroll to position [251, 0]
click at [574, 374] on button "button" at bounding box center [576, 375] width 20 height 20
click at [603, 402] on div "Open detail" at bounding box center [638, 402] width 91 height 15
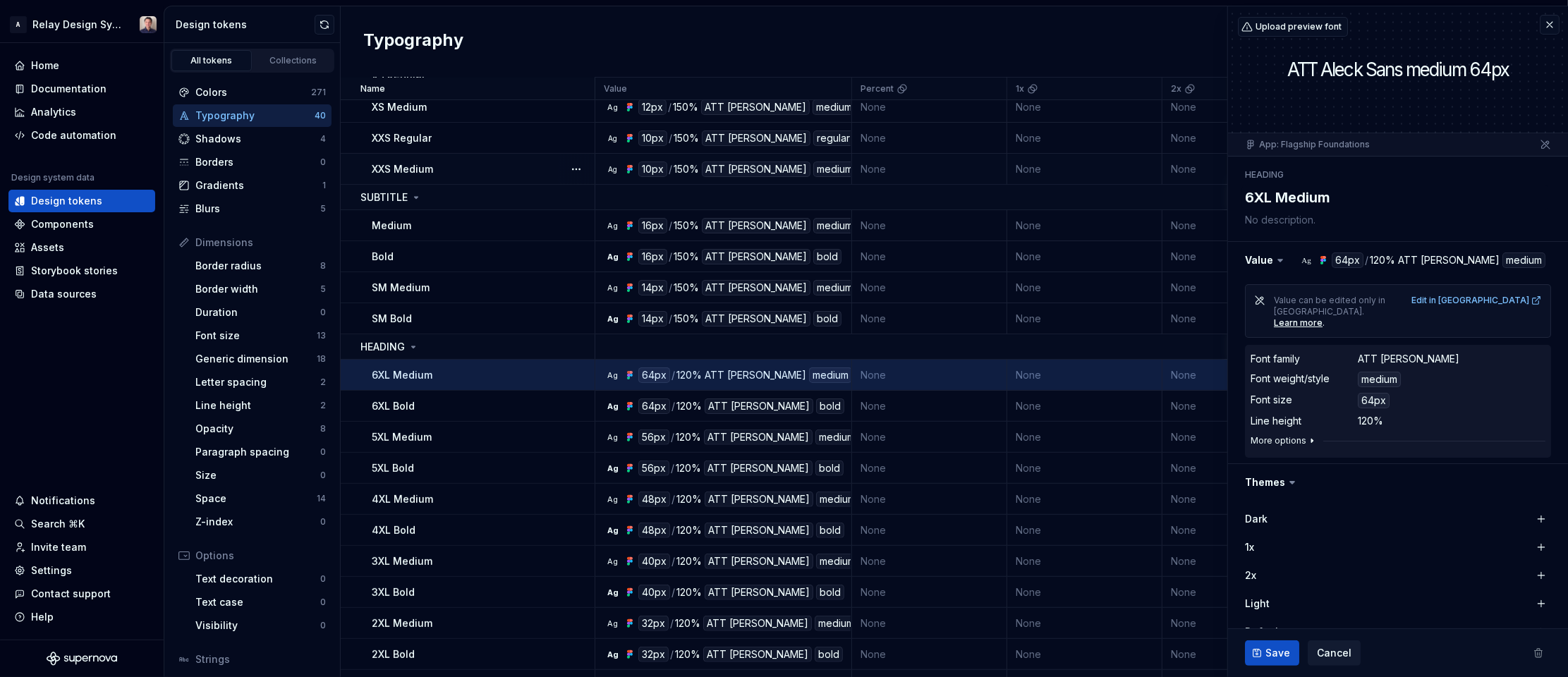
click at [1306, 435] on icon "button" at bounding box center [1311, 441] width 11 height 11
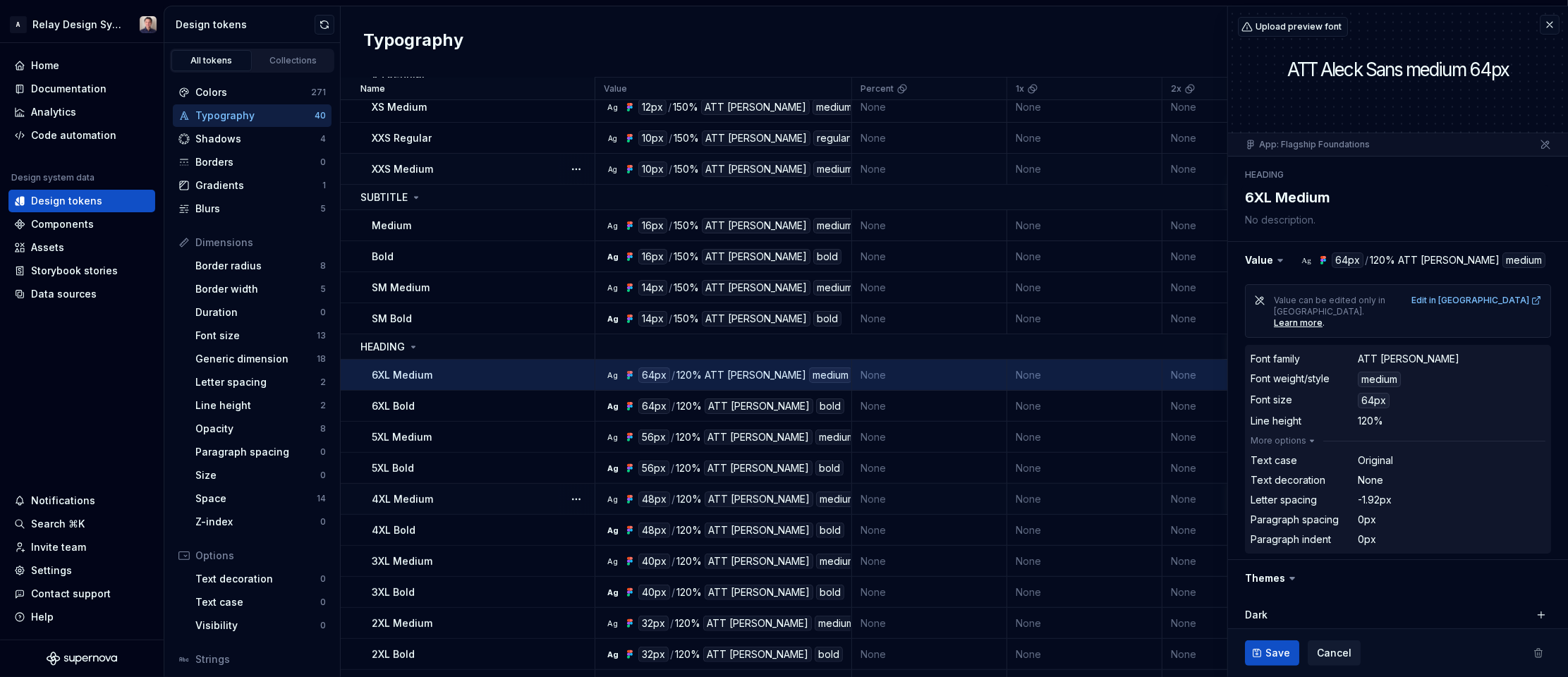
click at [487, 497] on div "4XL Medium" at bounding box center [482, 499] width 222 height 15
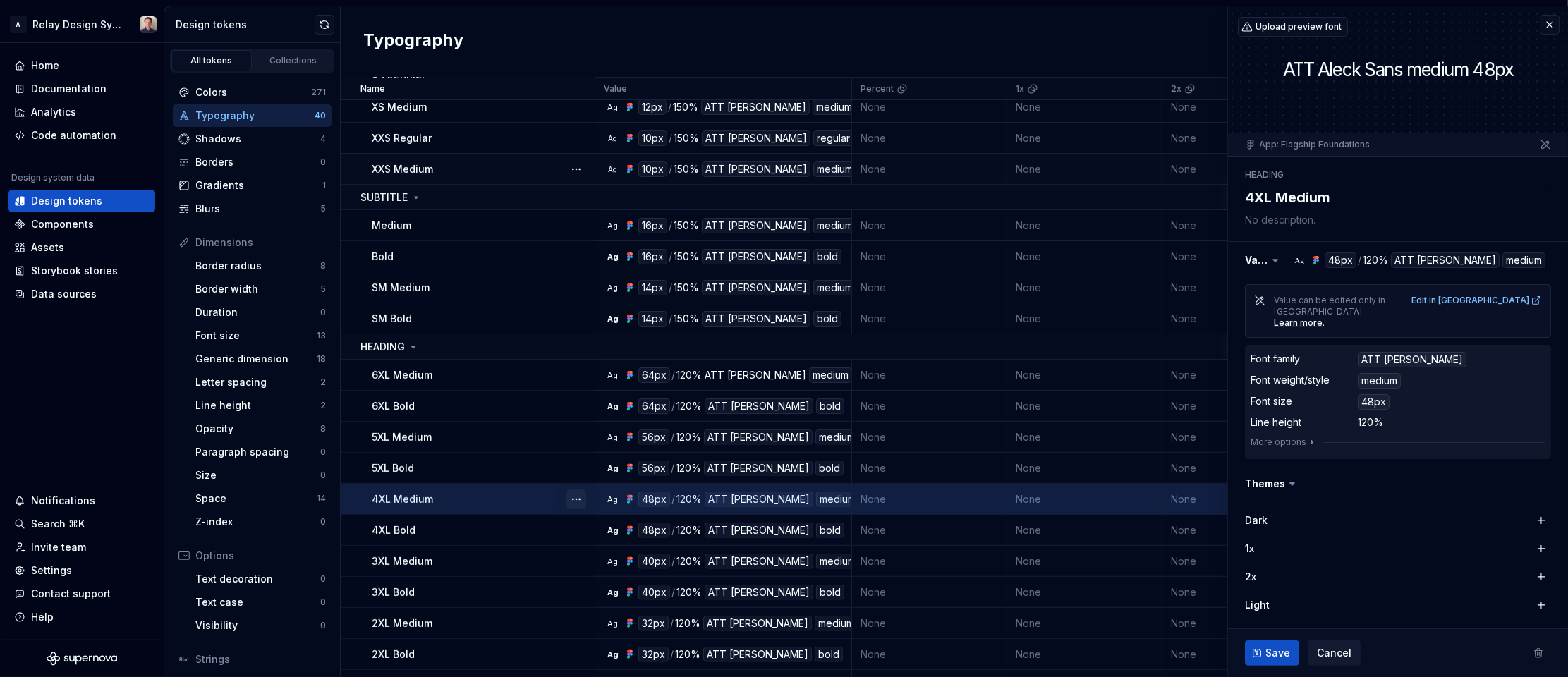
click at [575, 496] on button "button" at bounding box center [576, 499] width 20 height 20
click at [609, 526] on div "Open detail" at bounding box center [638, 525] width 91 height 15
click at [576, 493] on button "button" at bounding box center [576, 499] width 20 height 20
click at [1302, 423] on html "A Relay Design System Home Documentation Analytics Code automation Design syste…" at bounding box center [784, 338] width 1568 height 677
click at [1311, 441] on icon "button" at bounding box center [1312, 442] width 2 height 3
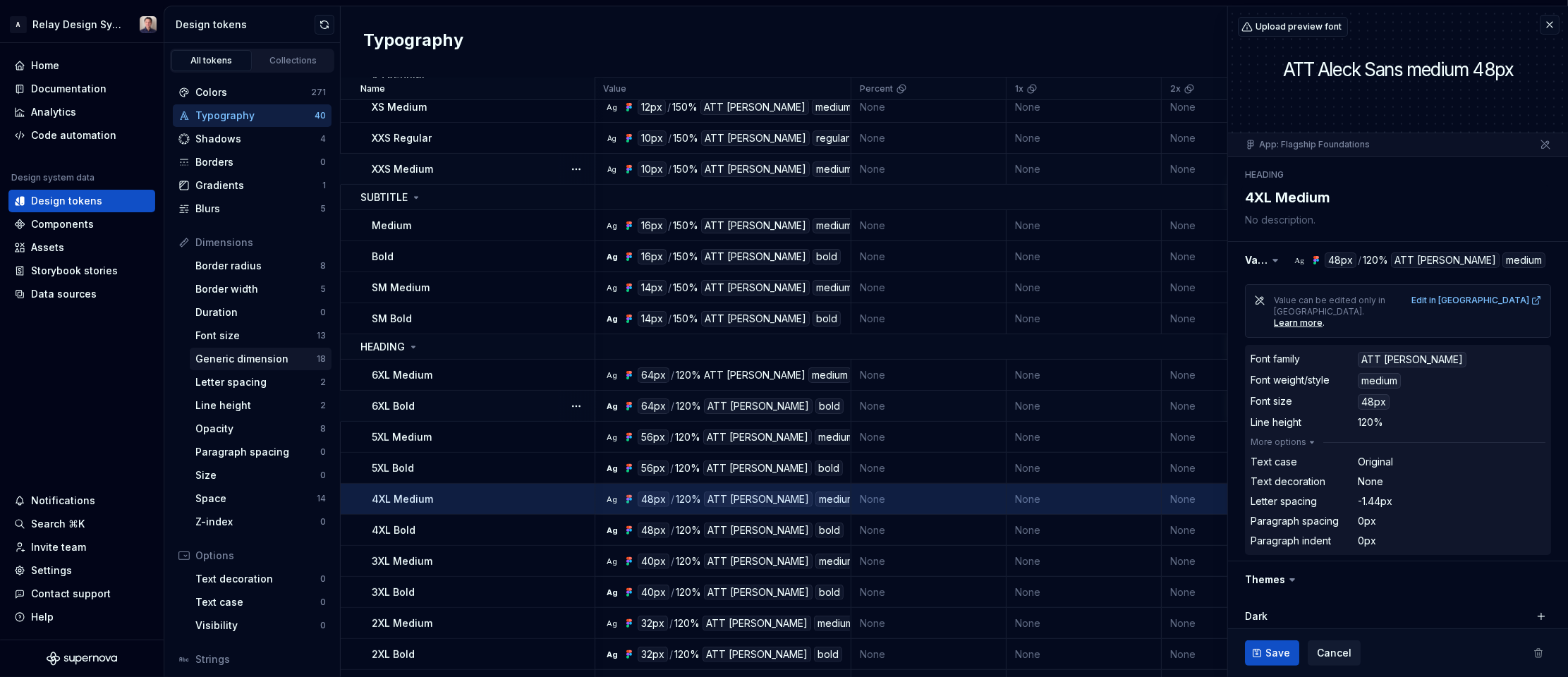
click at [247, 359] on div "Generic dimension" at bounding box center [256, 359] width 121 height 15
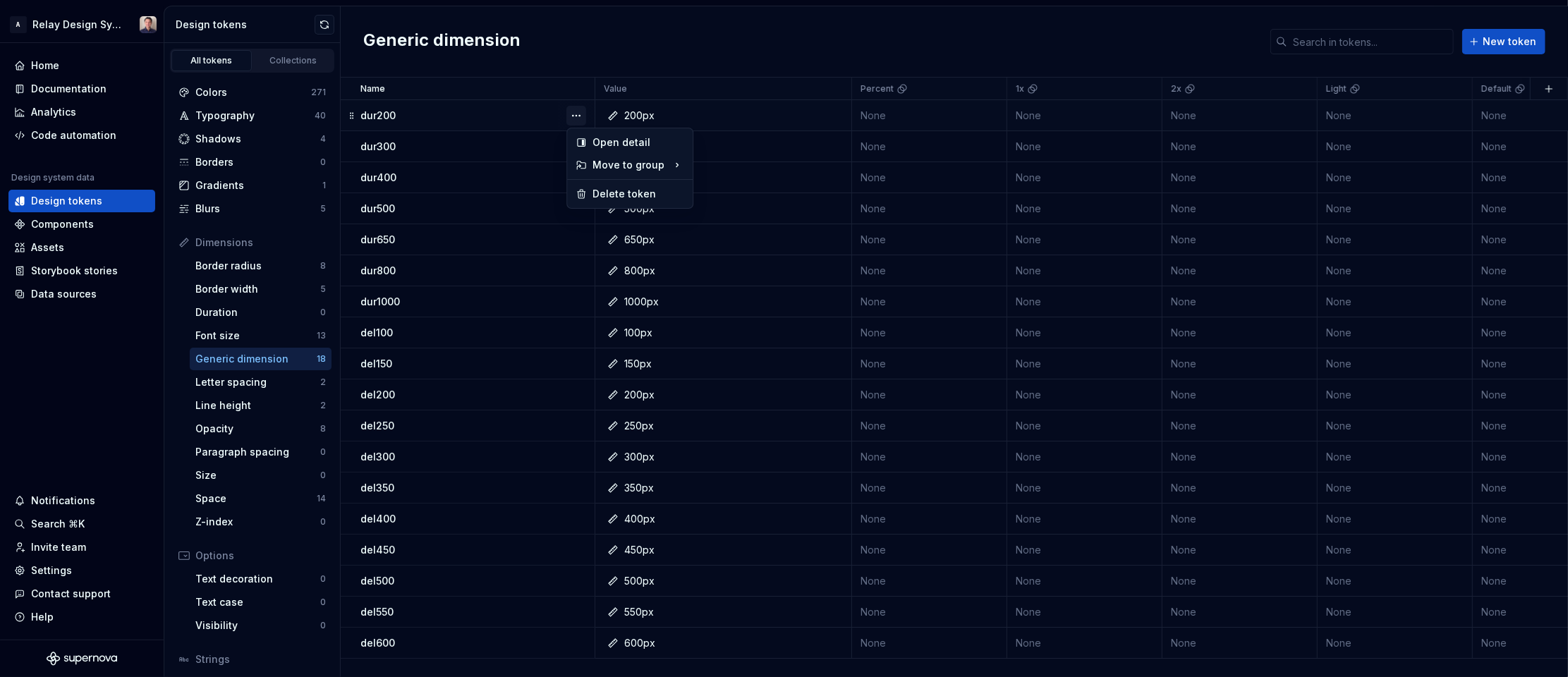
click at [571, 113] on button "button" at bounding box center [576, 115] width 20 height 20
click at [575, 111] on button "button" at bounding box center [576, 115] width 20 height 20
click at [574, 112] on button "button" at bounding box center [576, 115] width 20 height 20
click at [575, 112] on button "button" at bounding box center [576, 115] width 20 height 20
click at [619, 191] on div "Delete token" at bounding box center [638, 194] width 91 height 15
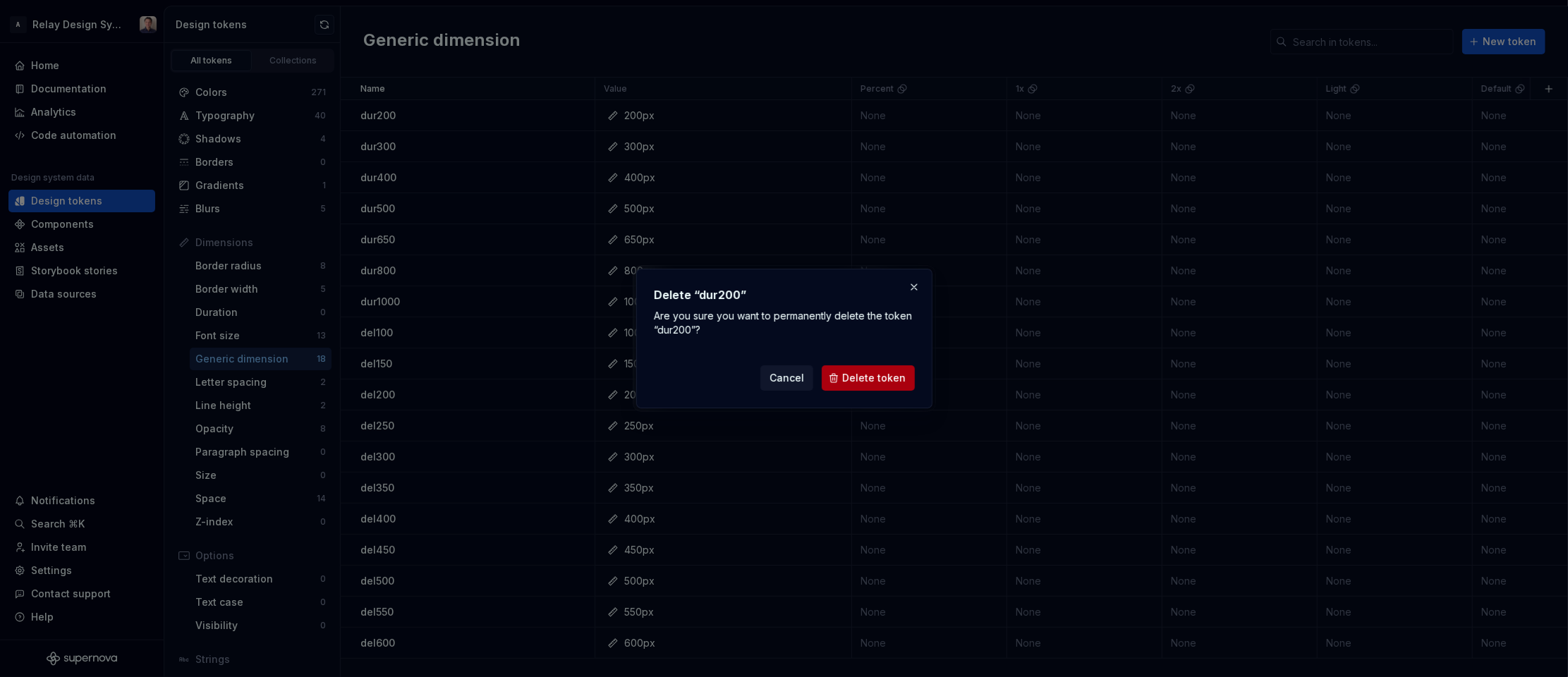
click at [858, 378] on span "Delete token" at bounding box center [874, 378] width 63 height 15
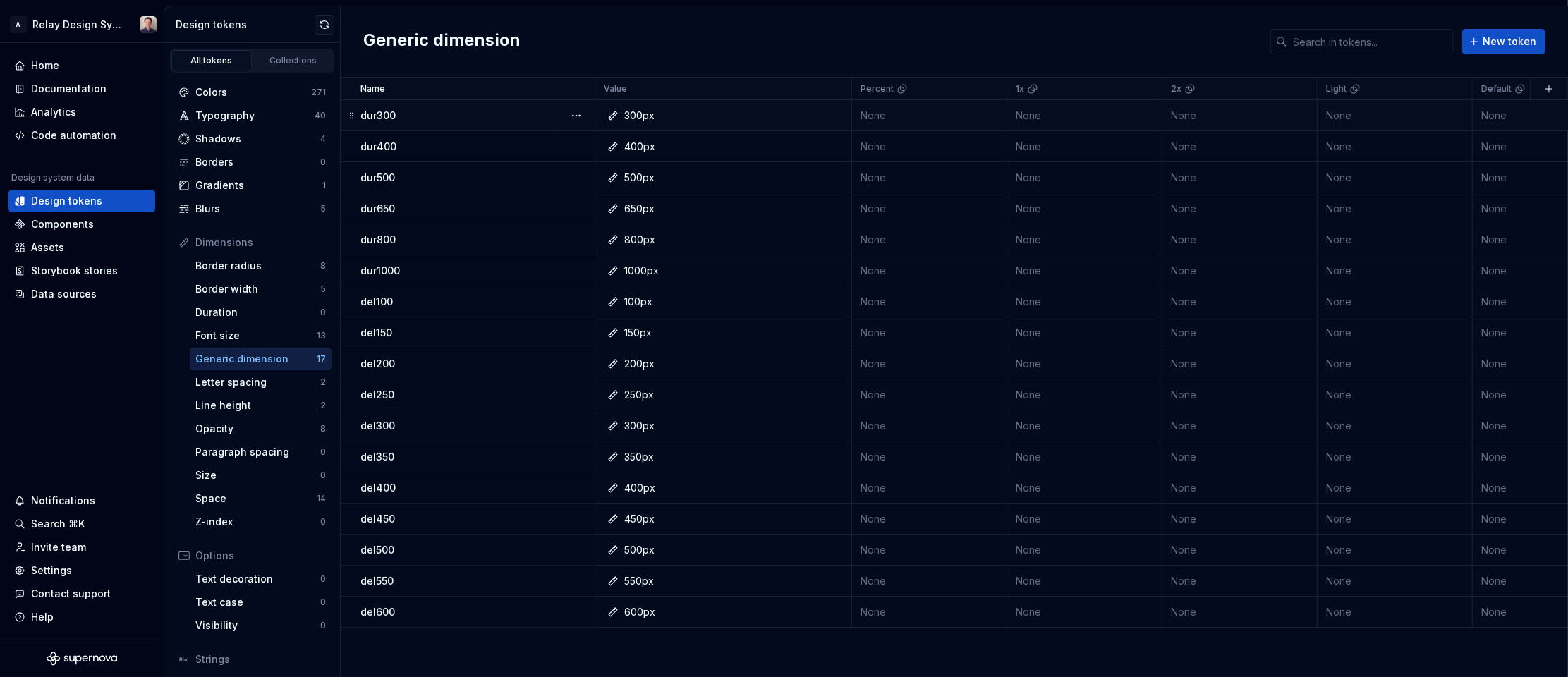
click at [523, 112] on div "dur300" at bounding box center [477, 115] width 234 height 15
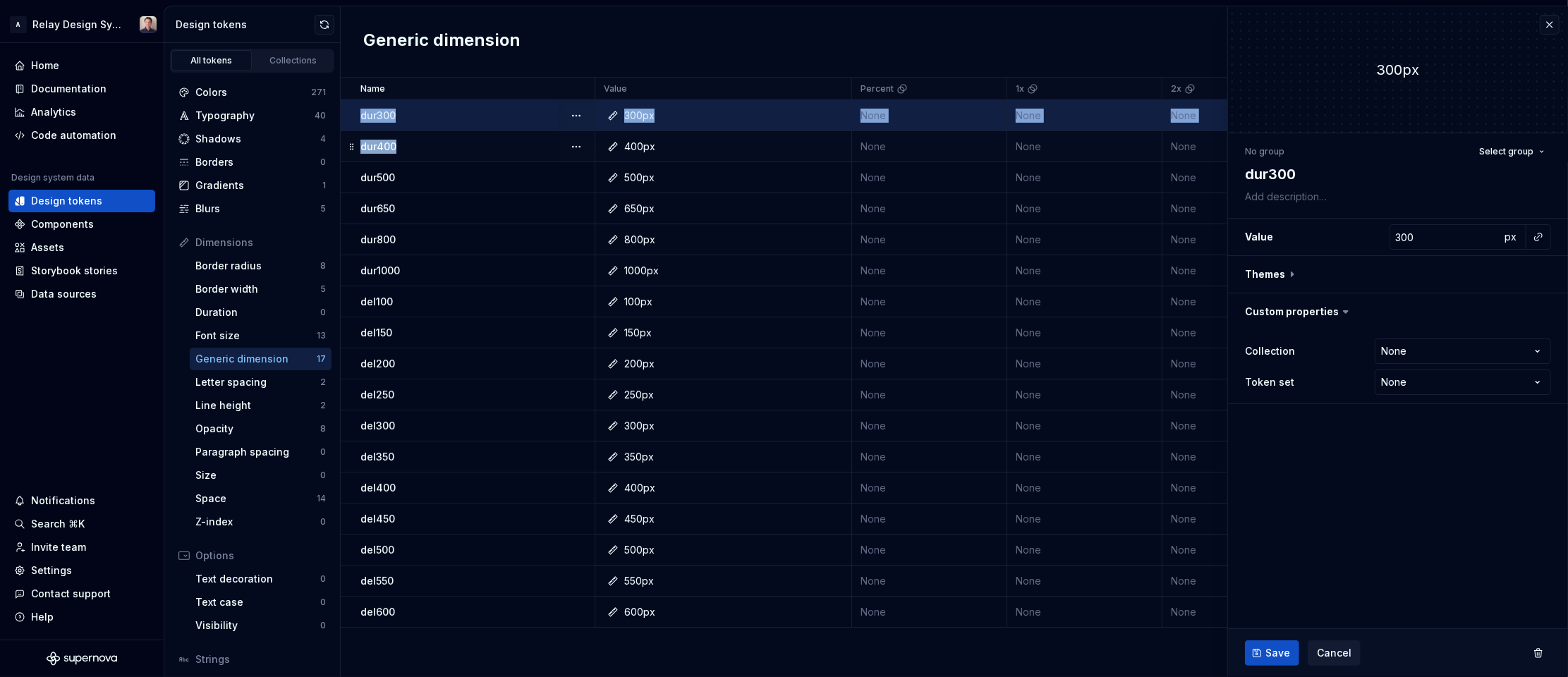
click at [523, 146] on div "dur400" at bounding box center [477, 147] width 234 height 15
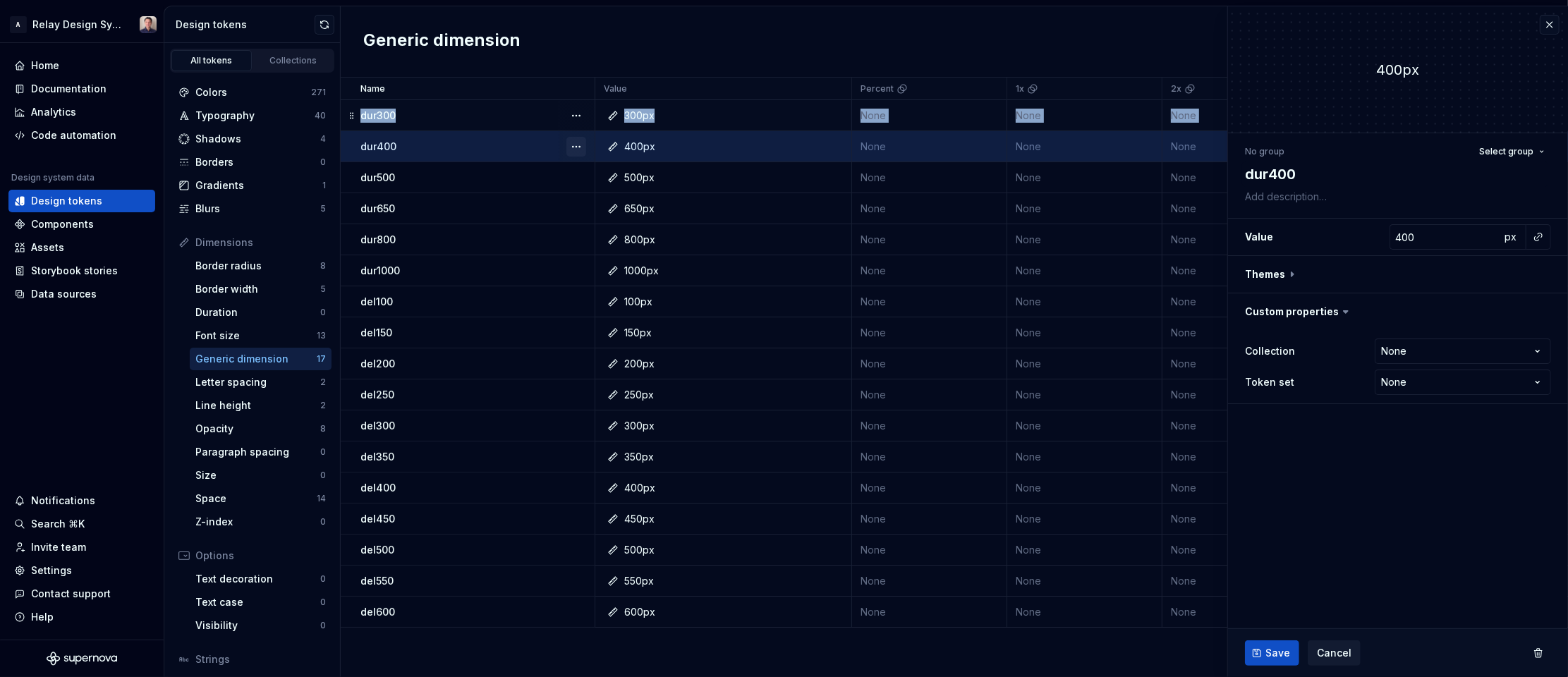
click at [578, 148] on button "button" at bounding box center [576, 146] width 20 height 20
click at [596, 221] on div "Delete token" at bounding box center [638, 225] width 91 height 15
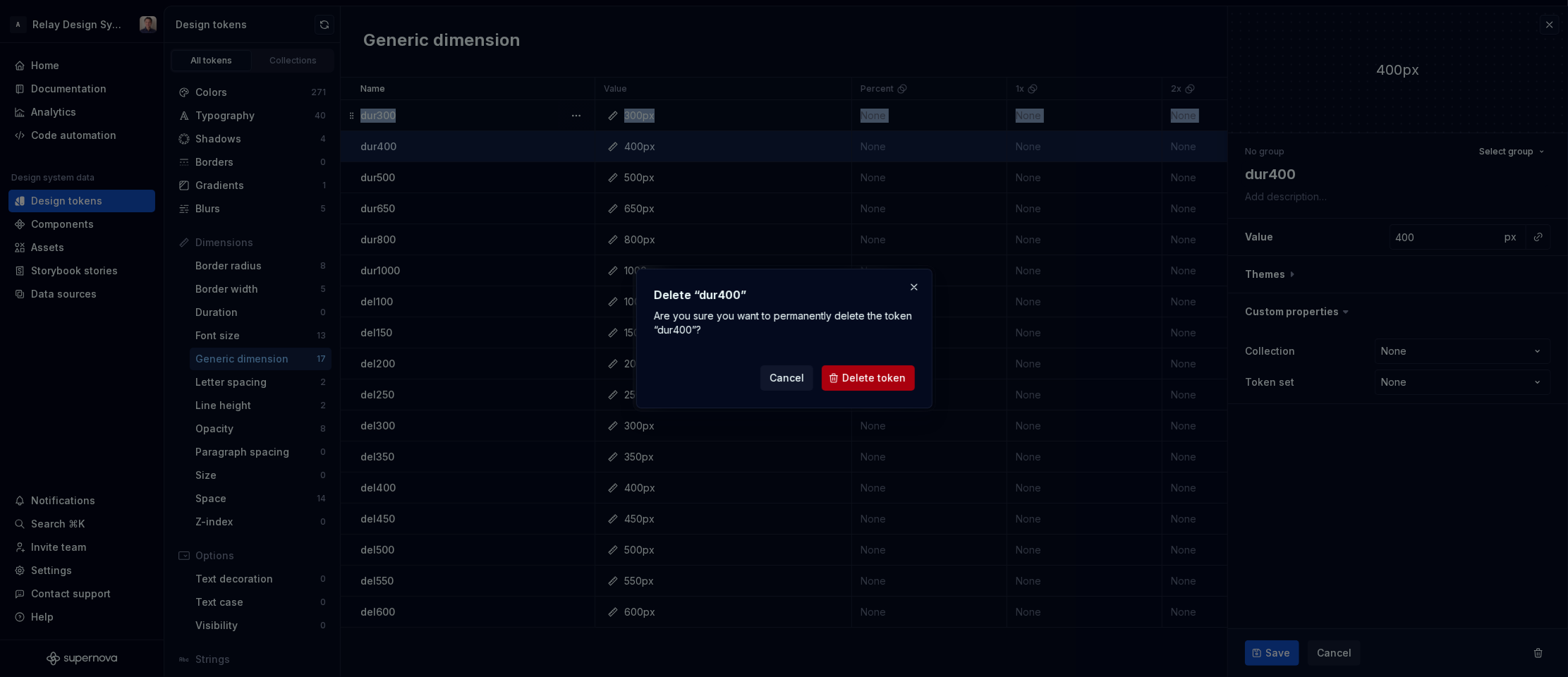
click at [883, 382] on span "Delete token" at bounding box center [874, 378] width 63 height 15
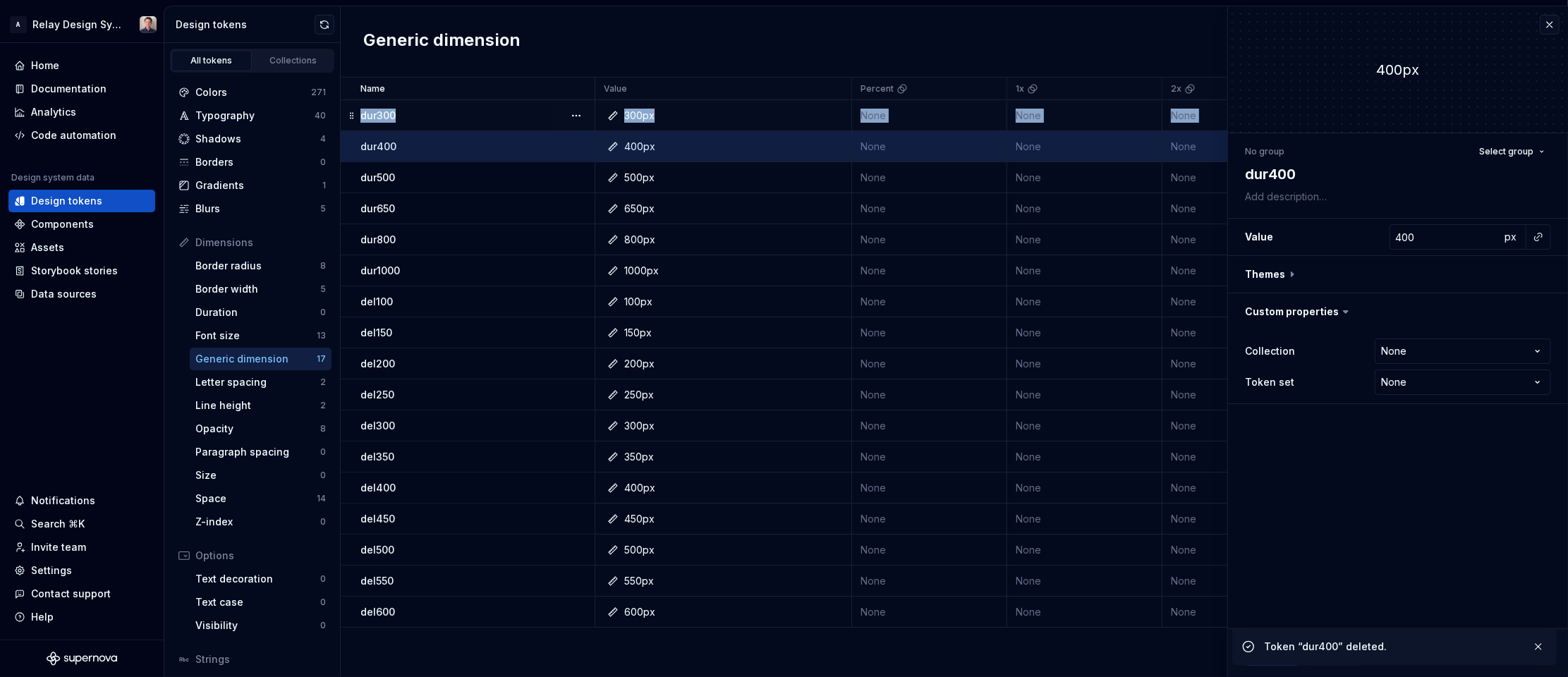
type textarea "*"
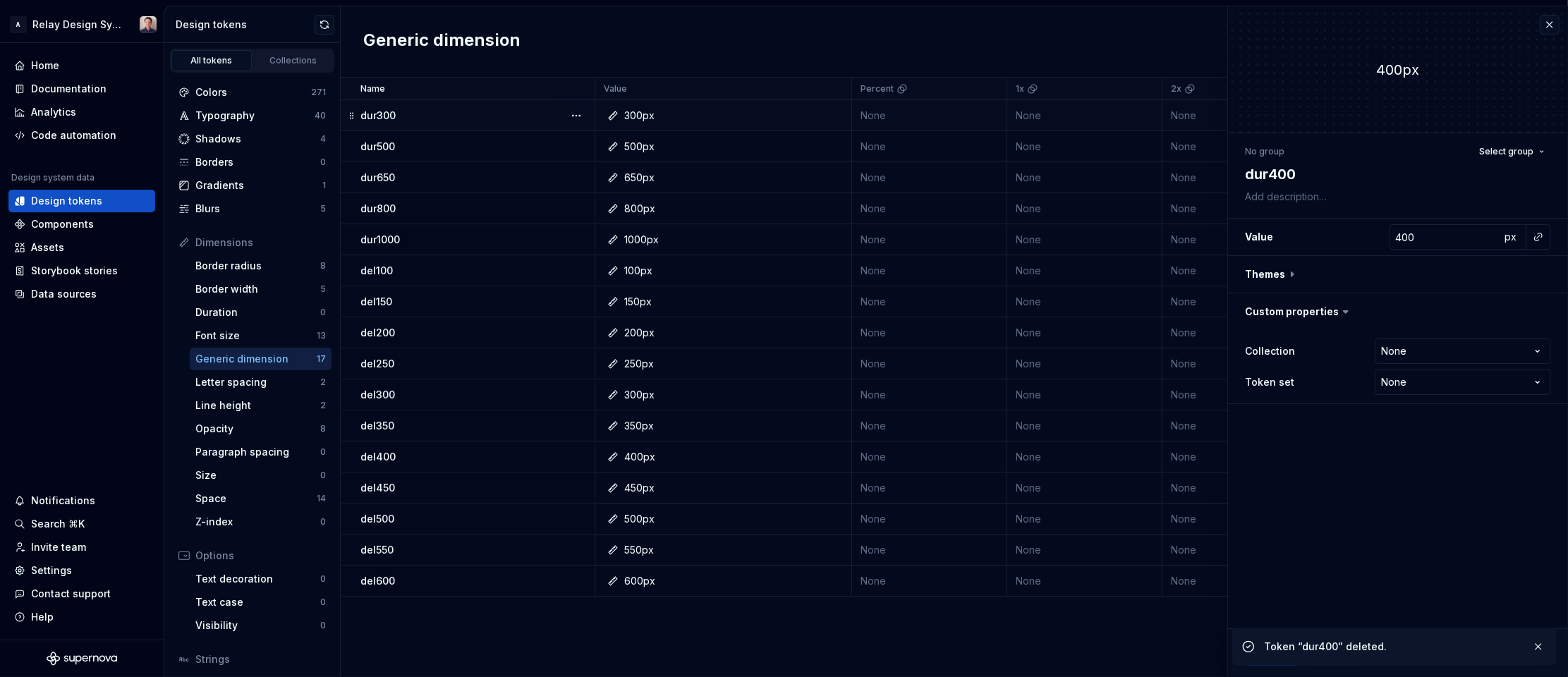
click at [486, 111] on div "dur300" at bounding box center [477, 115] width 234 height 15
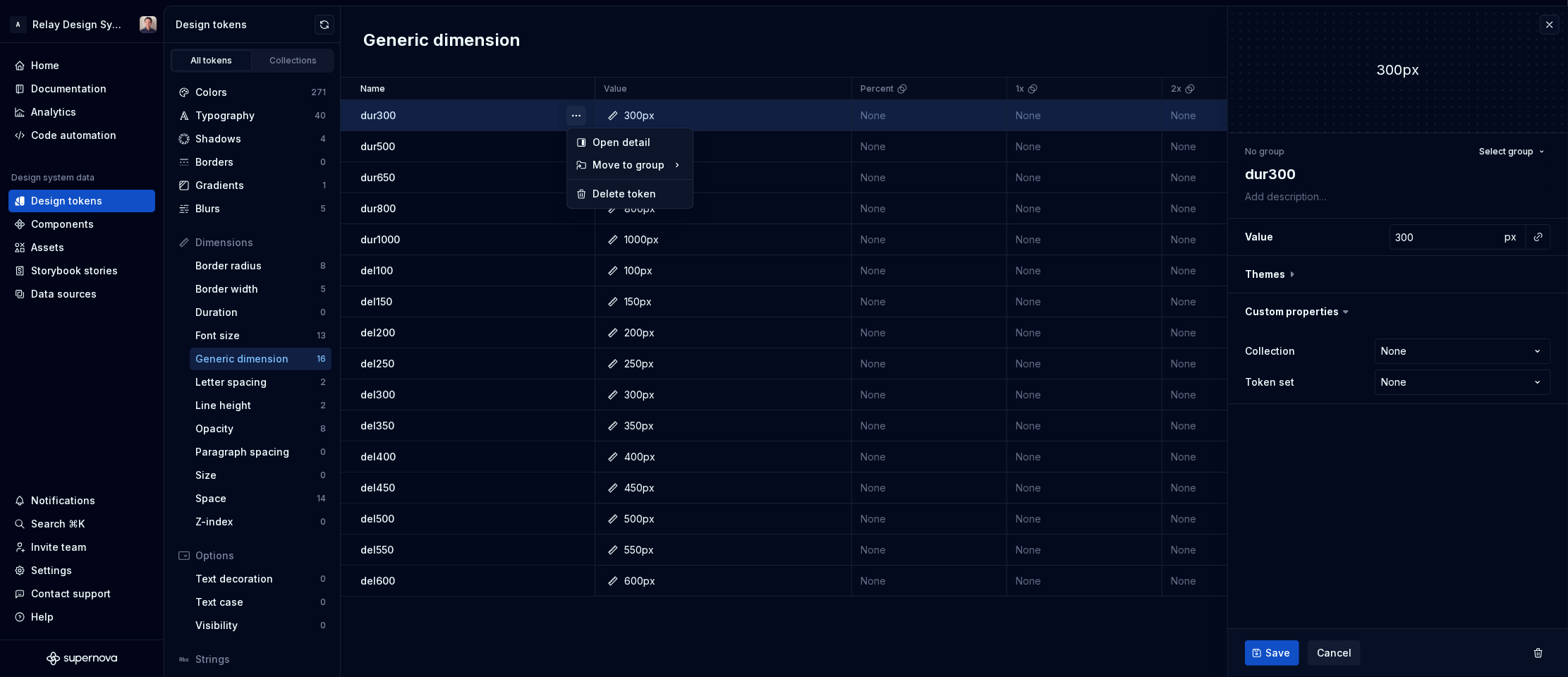
click at [578, 113] on button "button" at bounding box center [576, 115] width 20 height 20
click at [603, 192] on div "Delete token" at bounding box center [638, 194] width 91 height 15
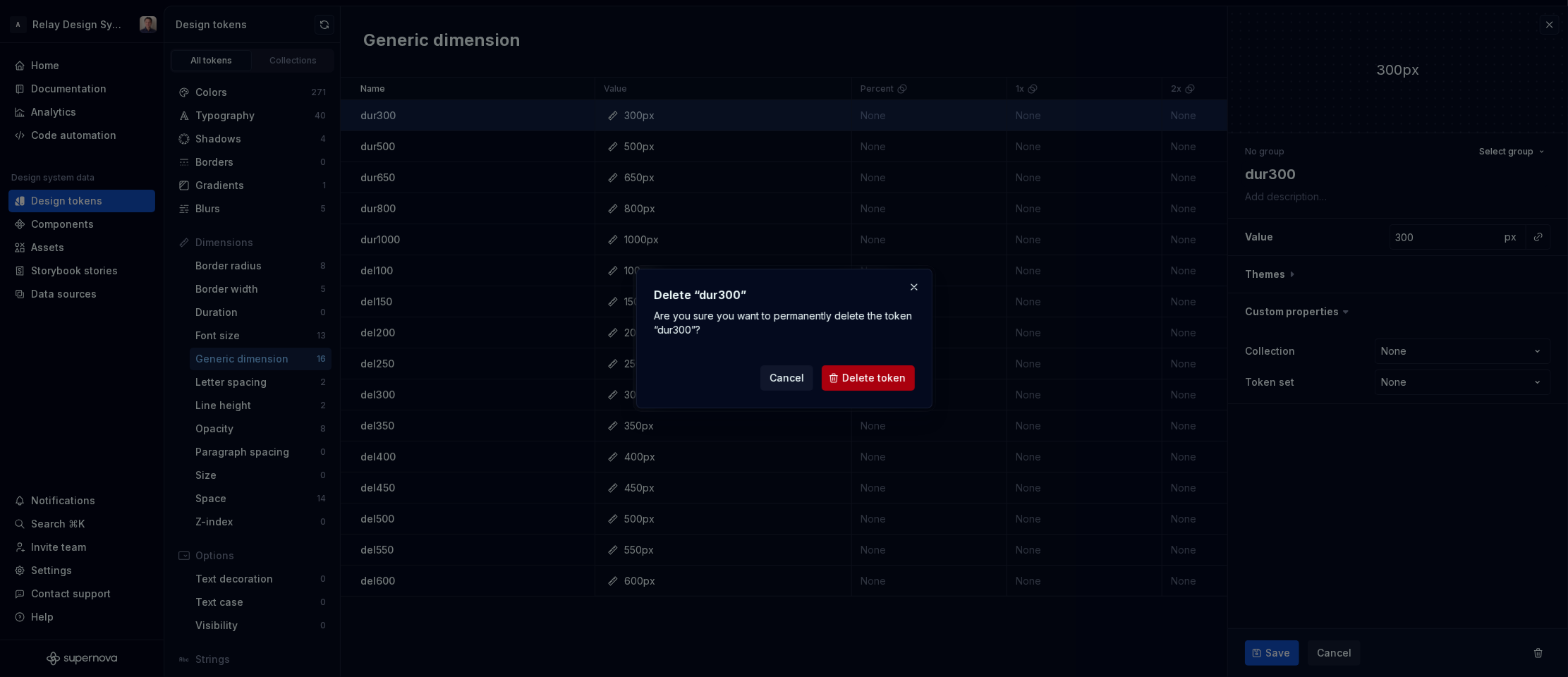
click at [880, 373] on span "Delete token" at bounding box center [874, 378] width 63 height 15
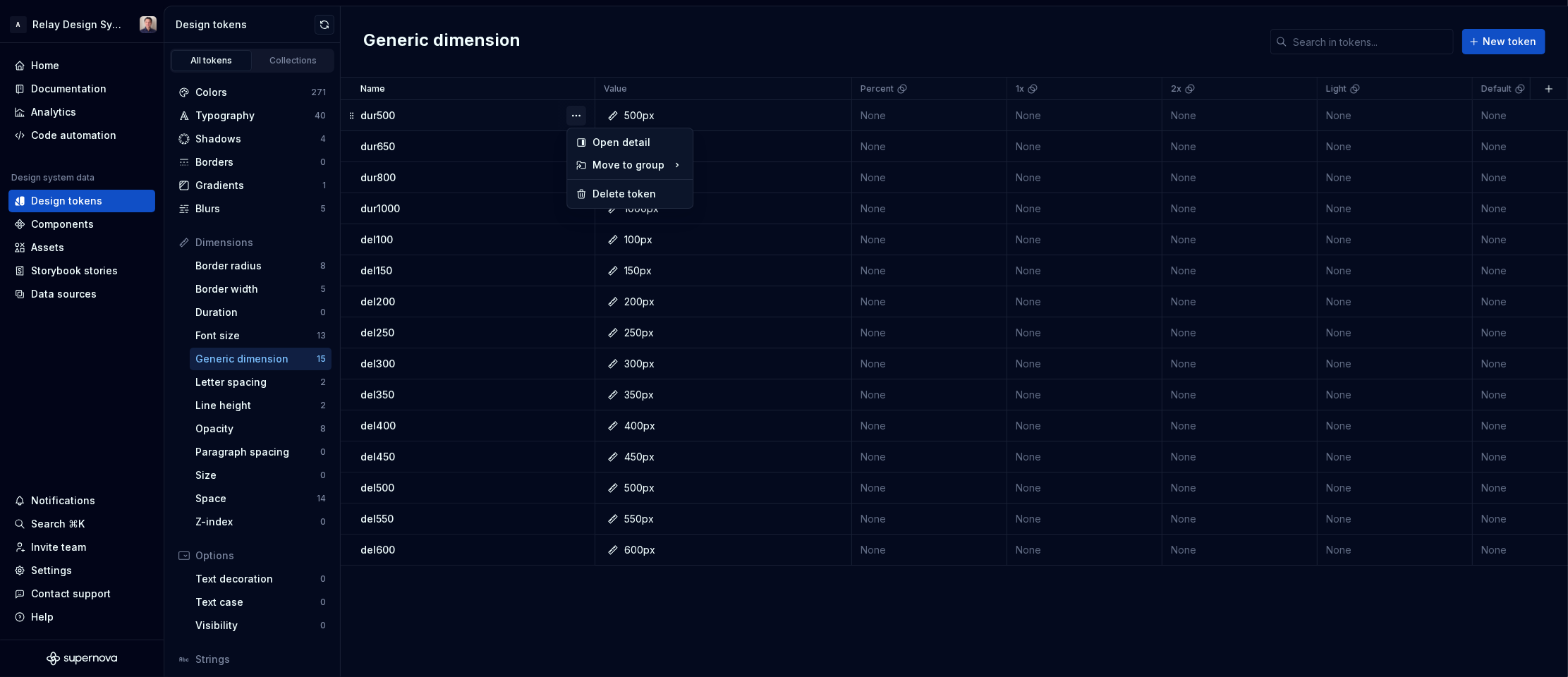
click at [572, 114] on button "button" at bounding box center [576, 115] width 20 height 20
click at [595, 193] on div "Delete token" at bounding box center [638, 194] width 91 height 15
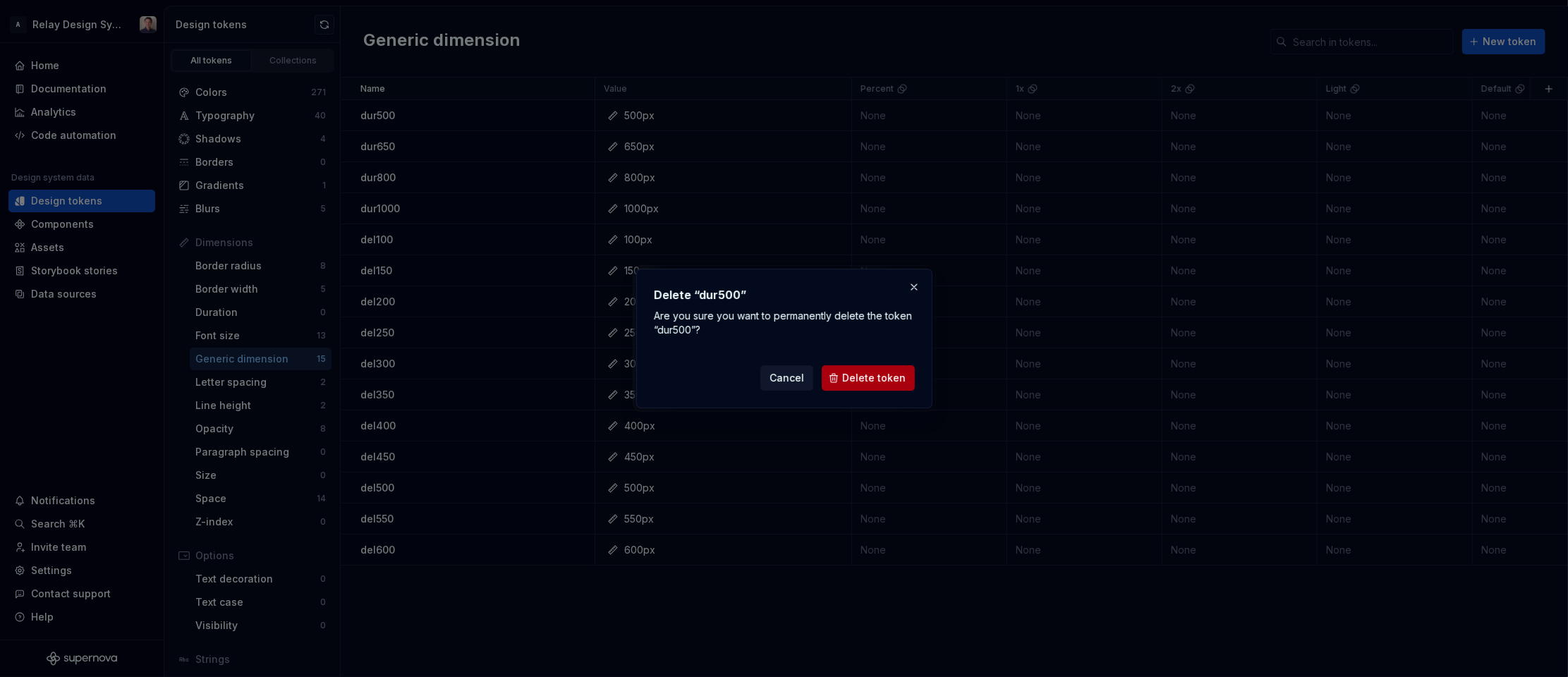
click at [876, 376] on span "Delete token" at bounding box center [874, 378] width 63 height 15
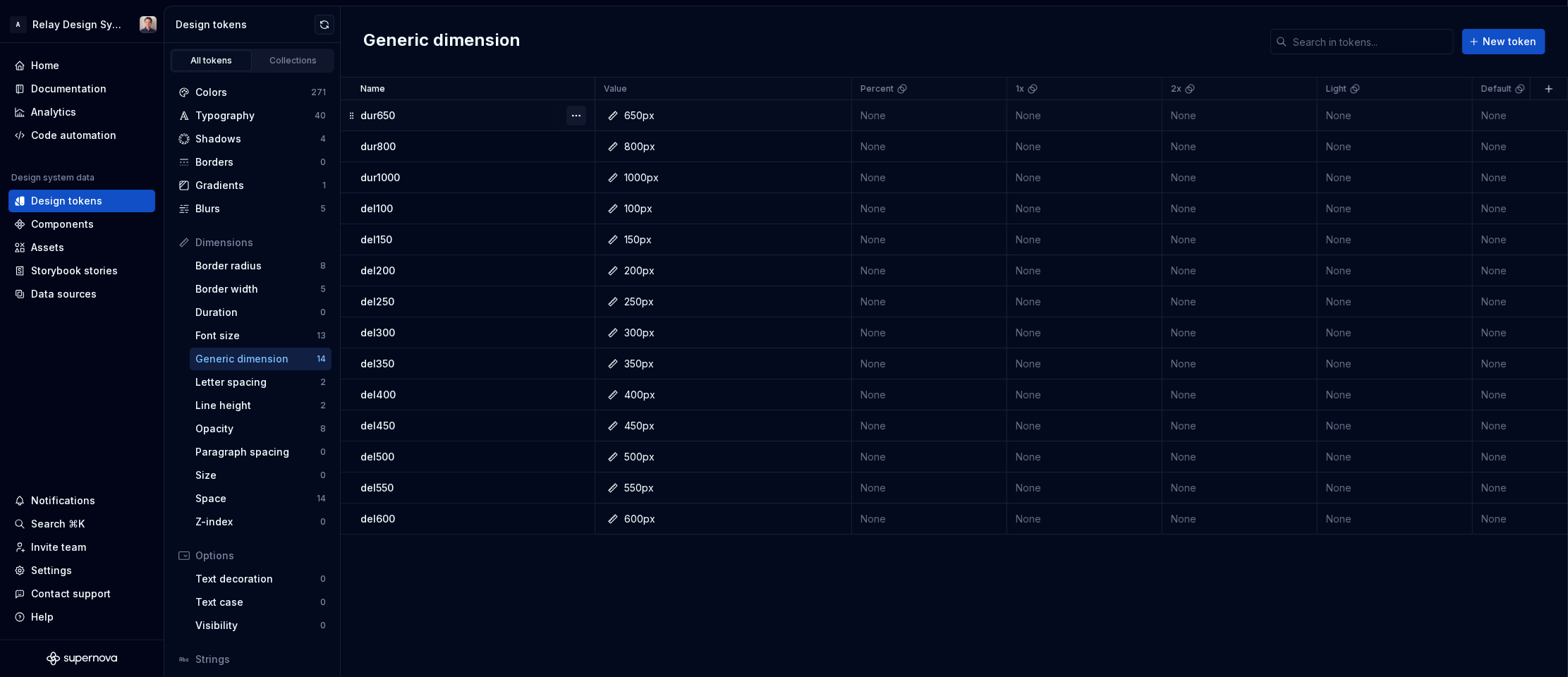
click at [574, 116] on button "button" at bounding box center [576, 115] width 20 height 20
click at [620, 191] on div "Delete token" at bounding box center [638, 194] width 91 height 15
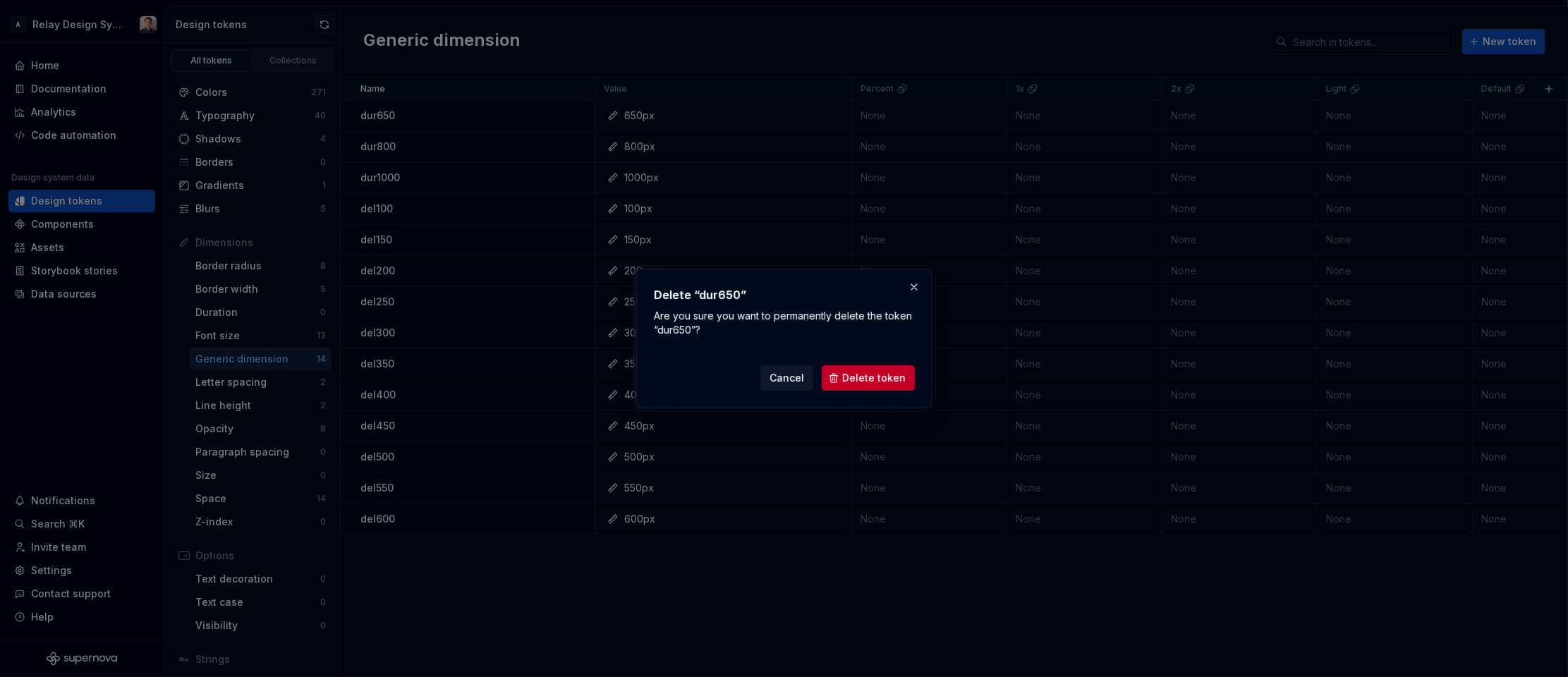
click at [887, 378] on span "Delete token" at bounding box center [874, 378] width 63 height 15
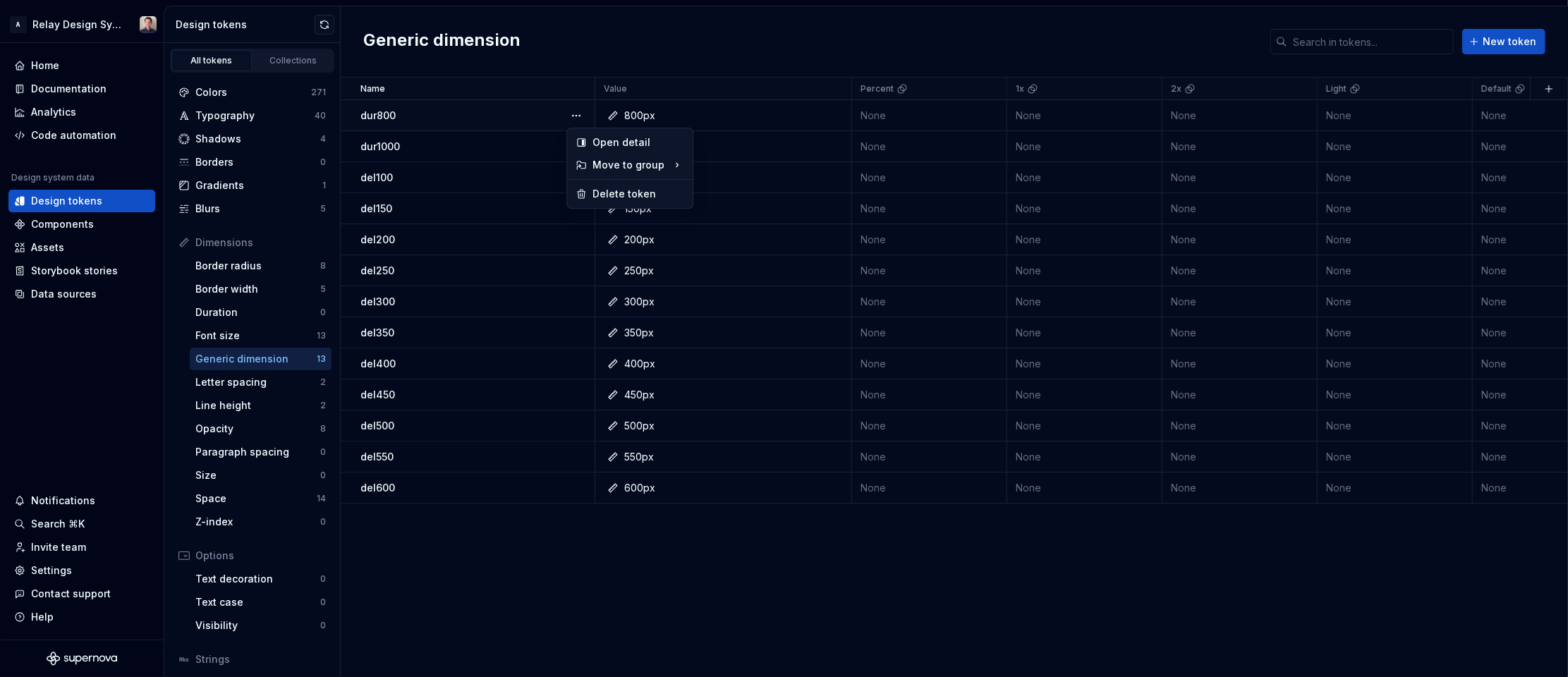
click at [576, 116] on button "button" at bounding box center [576, 115] width 20 height 20
click at [610, 194] on div "Delete token" at bounding box center [638, 194] width 91 height 15
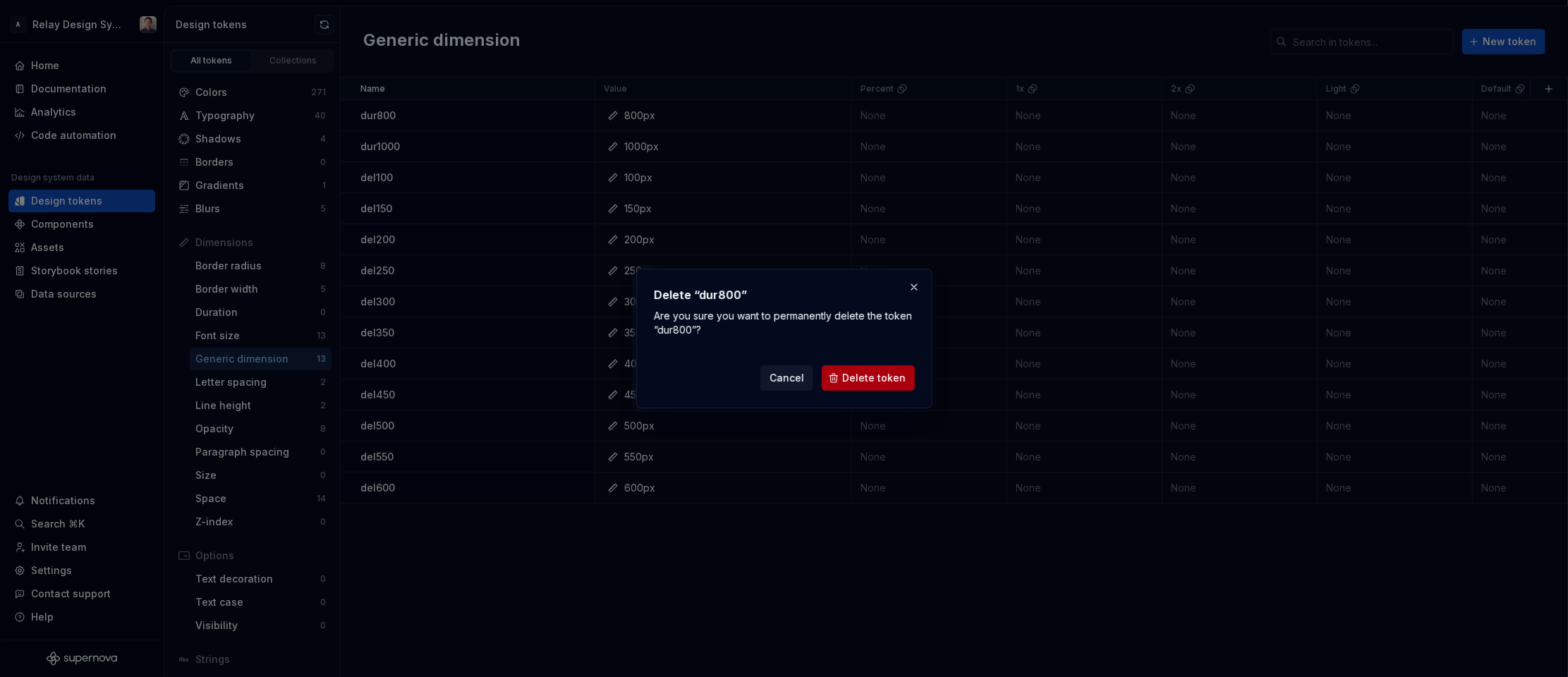
click at [866, 378] on span "Delete token" at bounding box center [874, 378] width 63 height 15
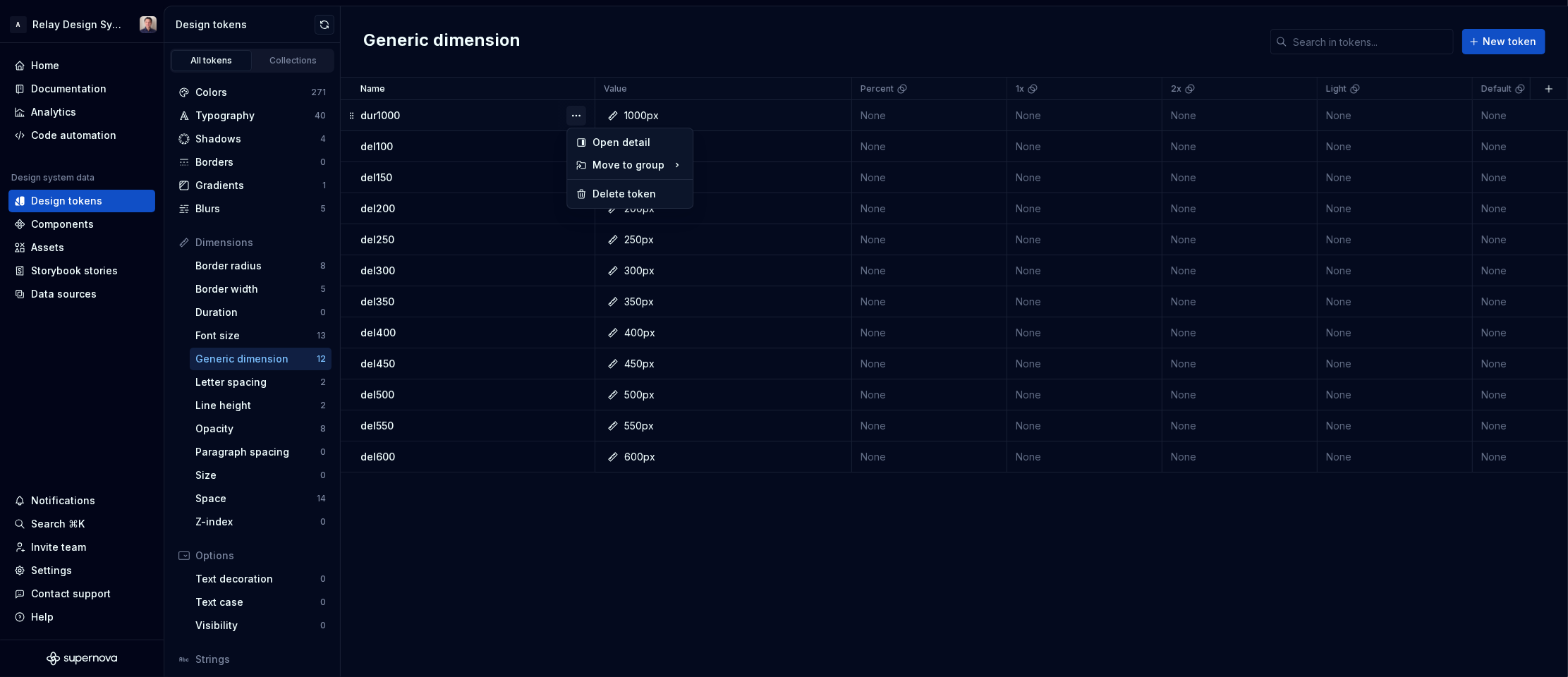
click at [575, 115] on button "button" at bounding box center [576, 115] width 20 height 20
click at [605, 193] on div "Delete token" at bounding box center [638, 194] width 91 height 15
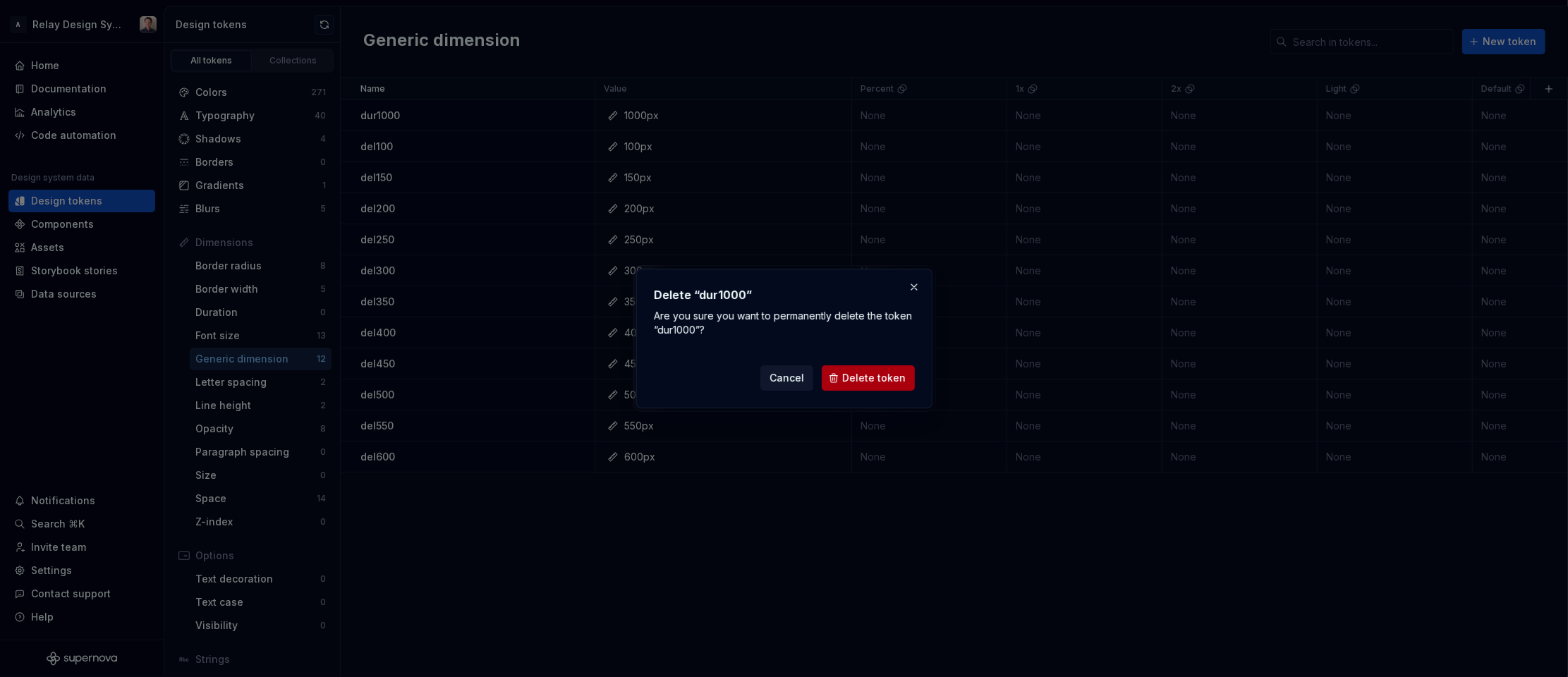
click at [887, 377] on span "Delete token" at bounding box center [874, 378] width 63 height 15
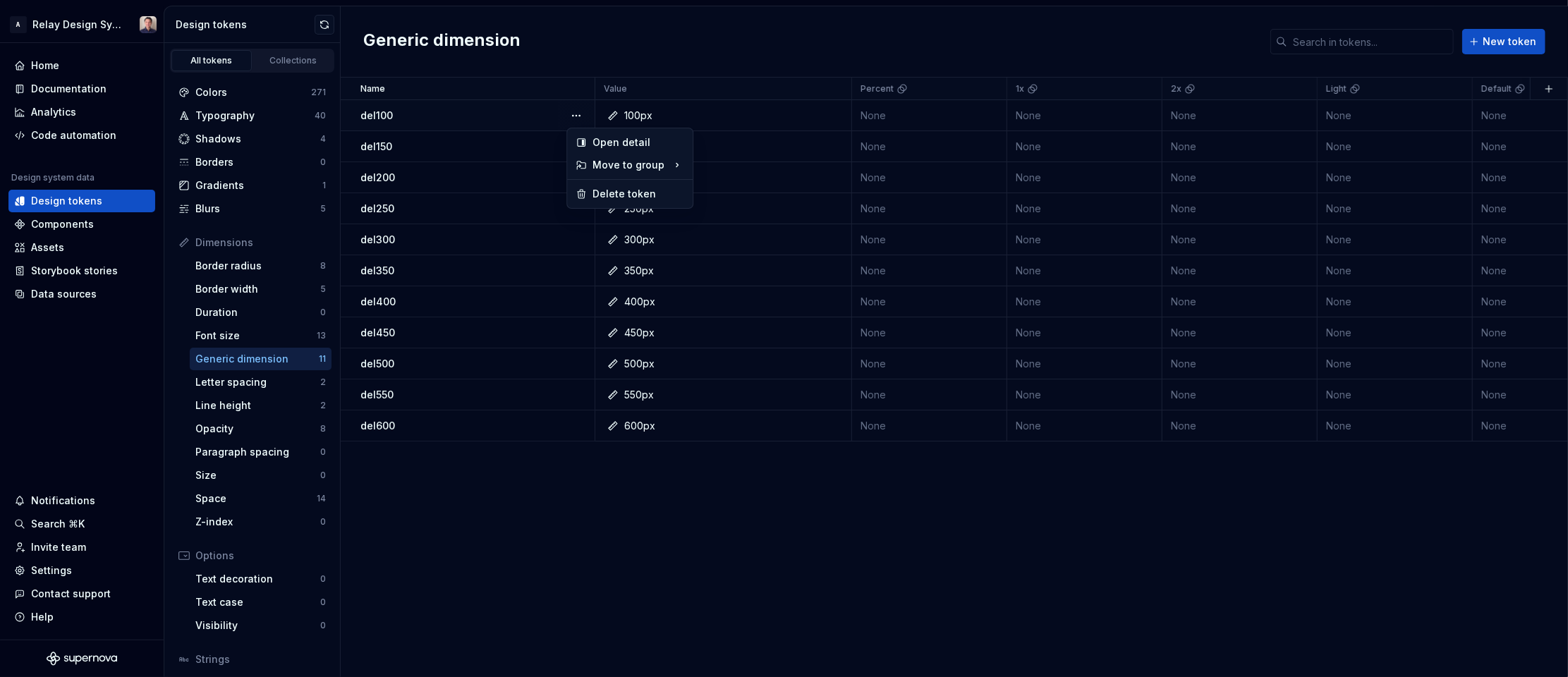
click at [574, 116] on button "button" at bounding box center [576, 115] width 20 height 20
click at [605, 192] on div "Delete token" at bounding box center [638, 194] width 91 height 15
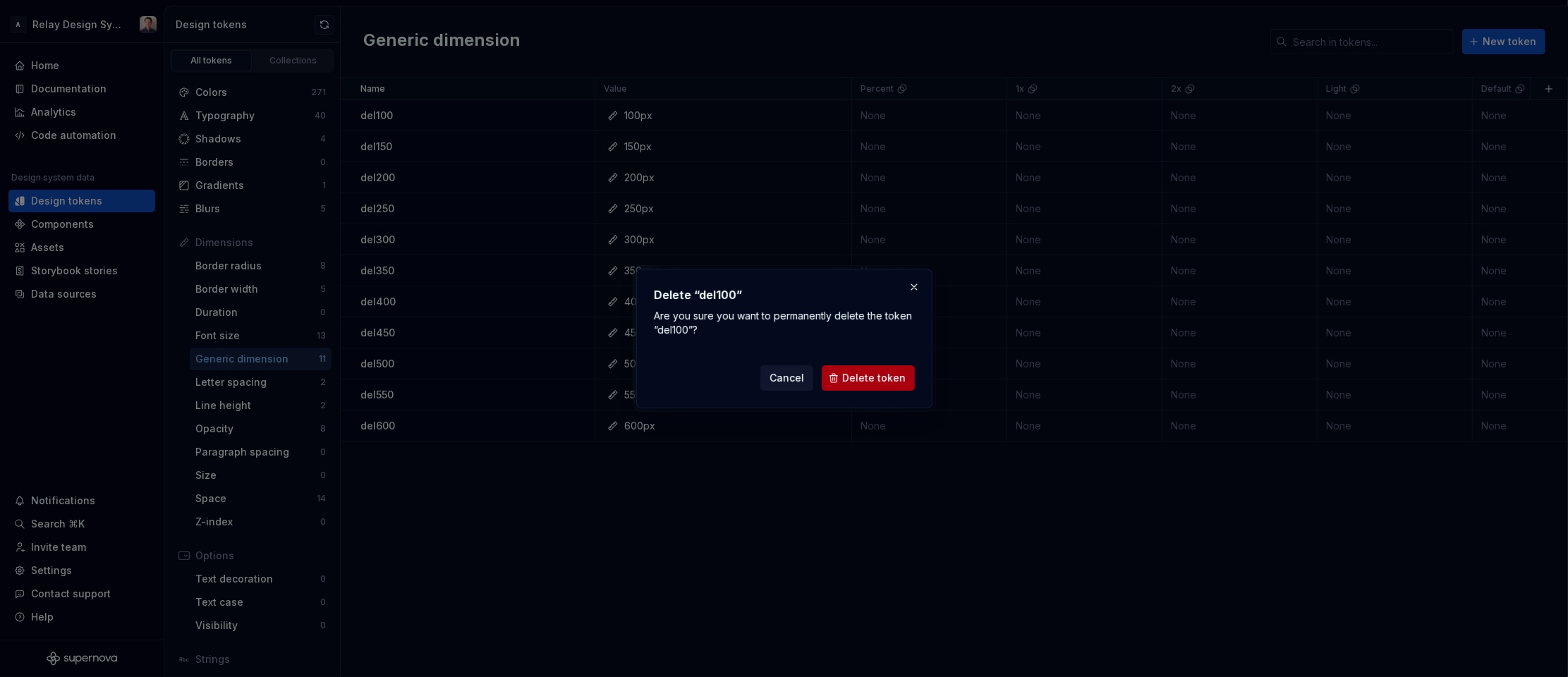
click at [877, 377] on span "Delete token" at bounding box center [874, 378] width 63 height 15
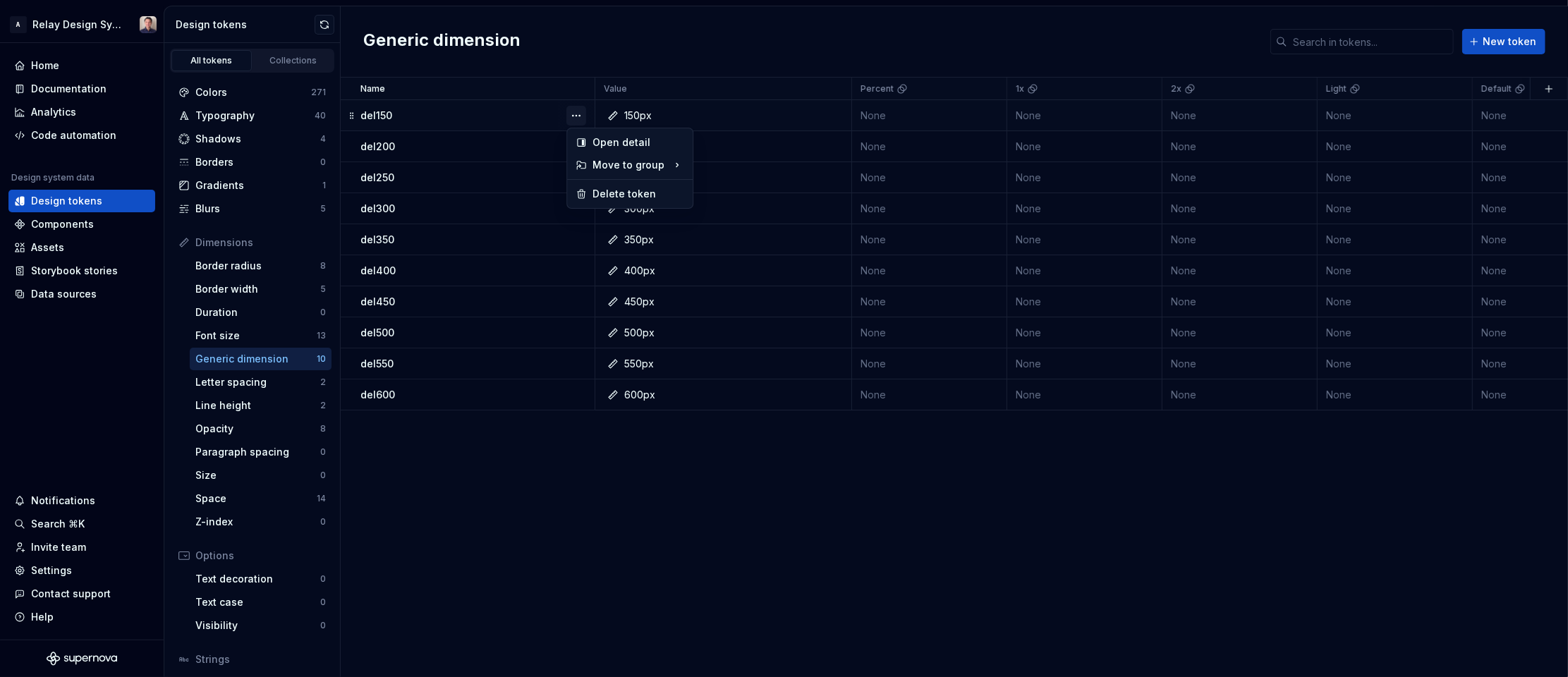
click at [577, 108] on button "button" at bounding box center [576, 115] width 20 height 20
click at [609, 193] on div "Delete token" at bounding box center [638, 194] width 91 height 15
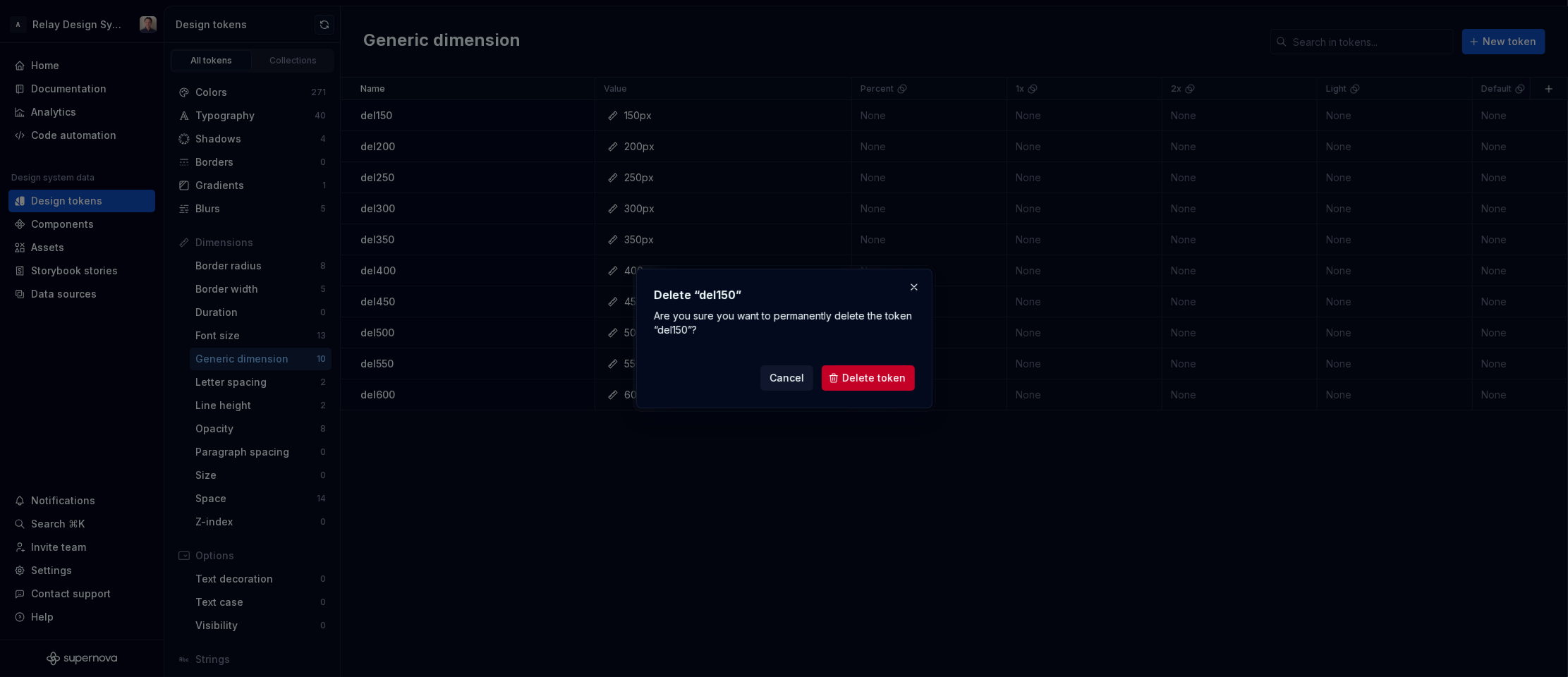
click at [878, 388] on button "Delete token" at bounding box center [868, 378] width 93 height 26
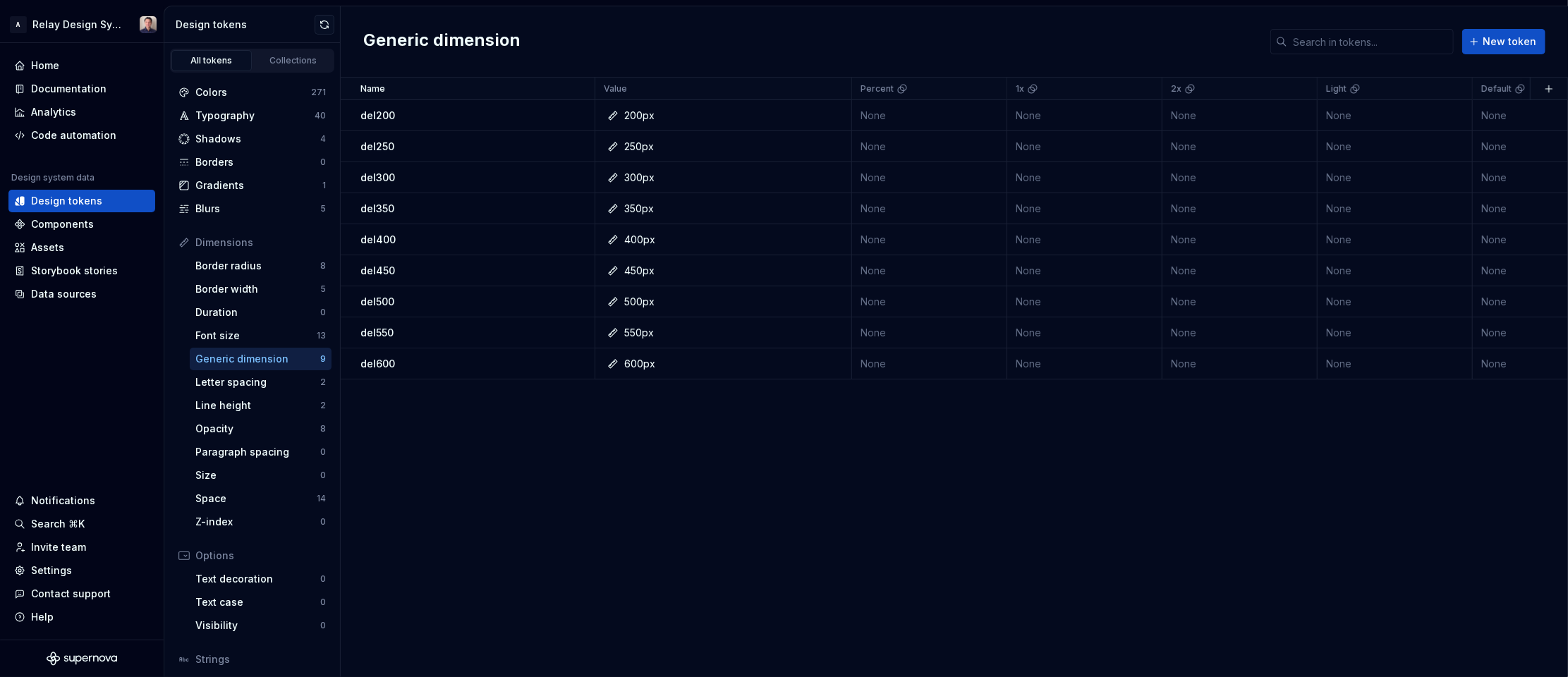
click at [580, 114] on button "button" at bounding box center [576, 115] width 20 height 20
click at [618, 193] on div "Delete token" at bounding box center [638, 194] width 91 height 15
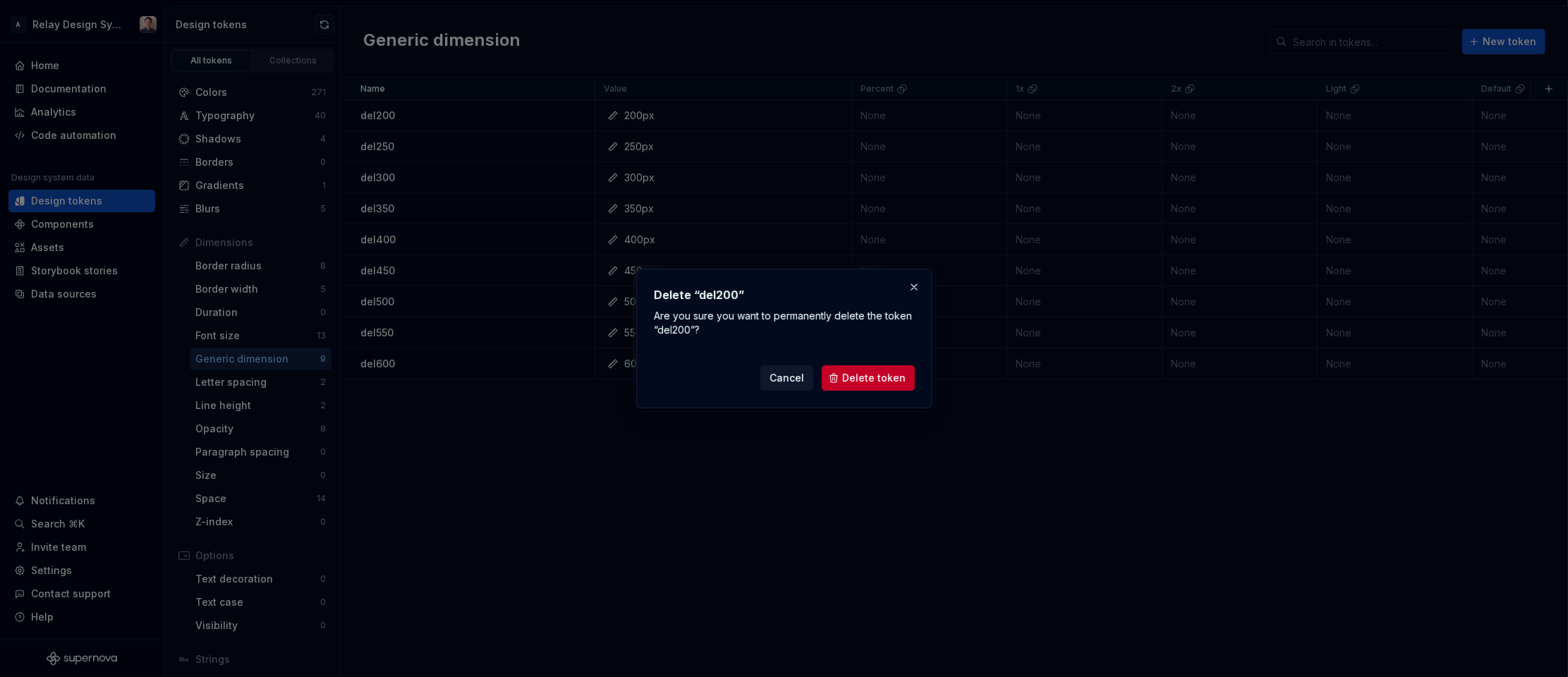
click at [864, 382] on span "Delete token" at bounding box center [874, 378] width 63 height 15
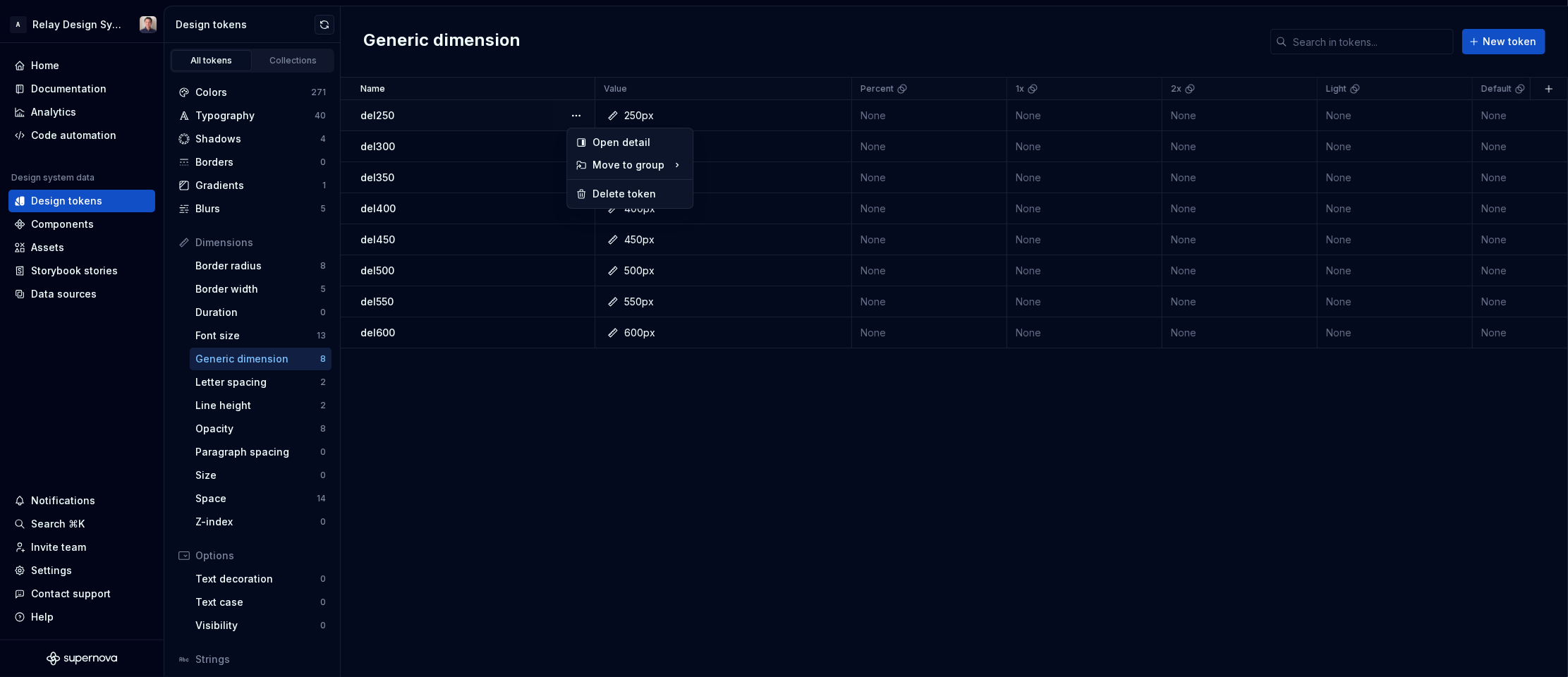
click at [580, 114] on button "button" at bounding box center [576, 115] width 20 height 20
click at [613, 190] on div "Delete token" at bounding box center [638, 194] width 91 height 15
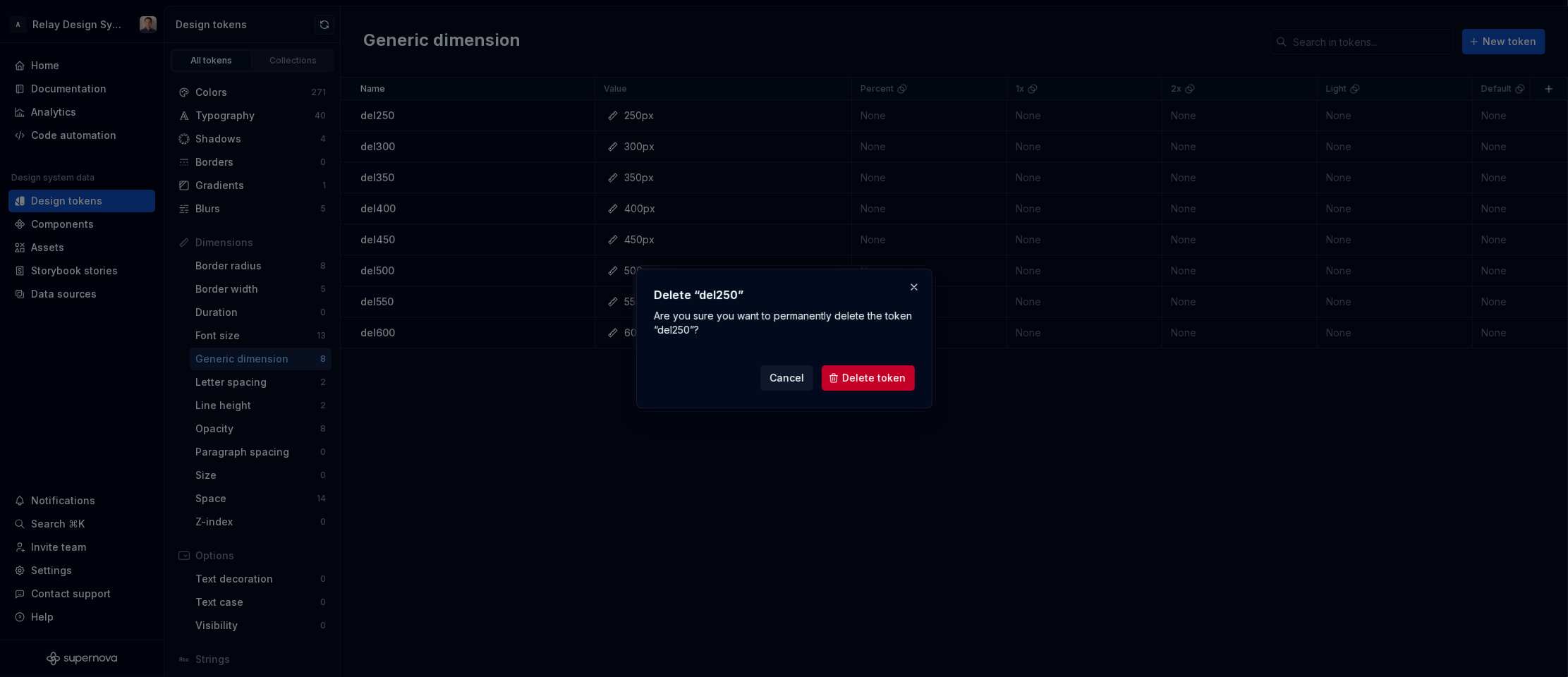
click at [851, 363] on div "Cancel Delete token" at bounding box center [784, 375] width 261 height 31
click at [865, 378] on span "Delete token" at bounding box center [874, 378] width 63 height 15
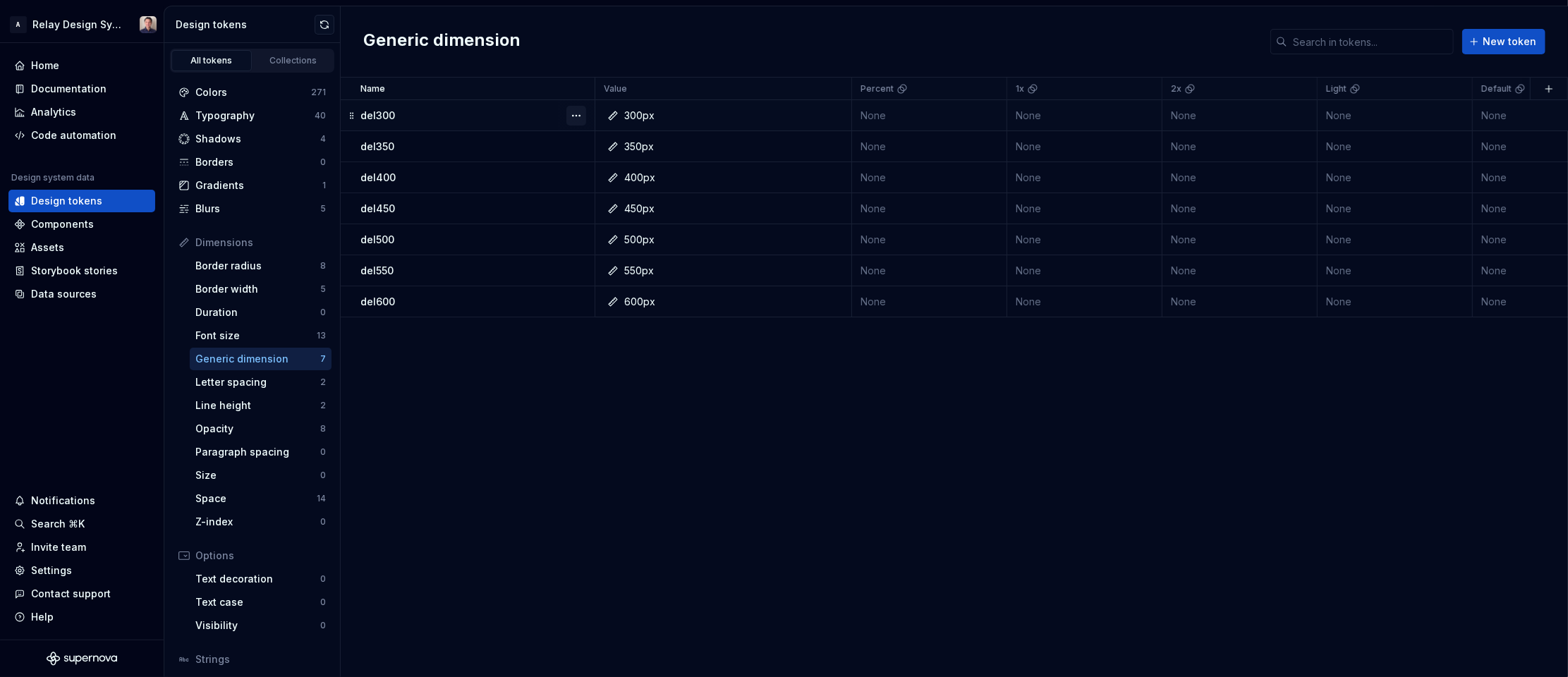
click at [570, 116] on button "button" at bounding box center [576, 115] width 20 height 20
click at [611, 191] on div "Delete token" at bounding box center [638, 194] width 91 height 15
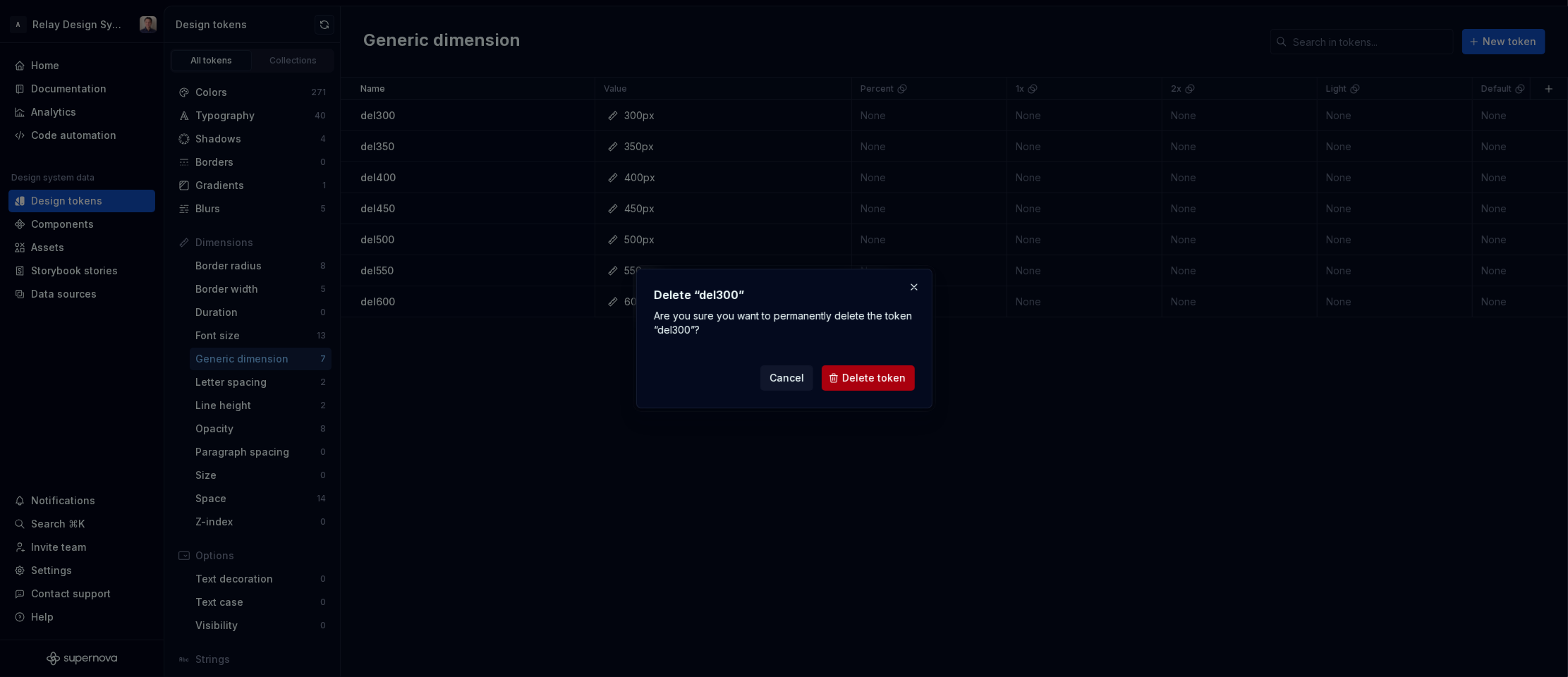
click at [856, 378] on span "Delete token" at bounding box center [874, 378] width 63 height 15
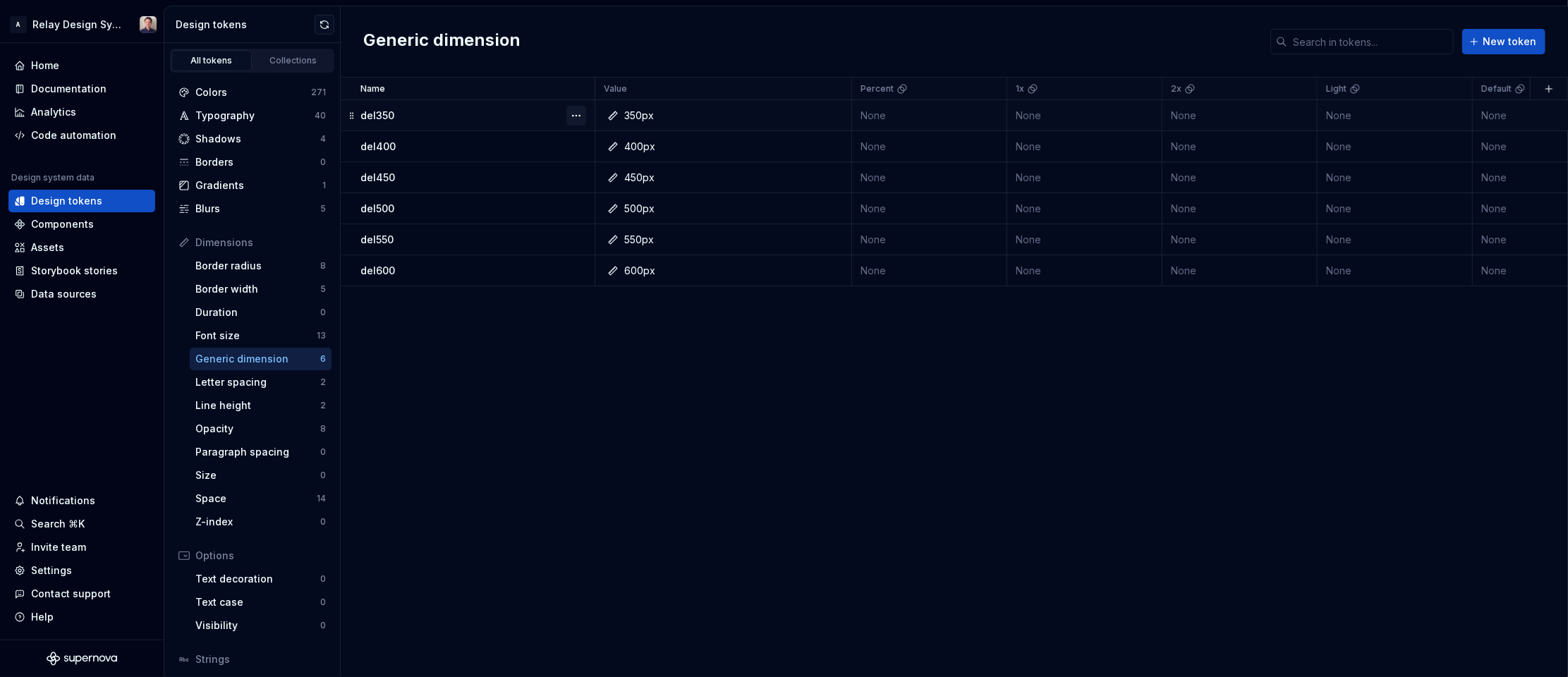
click at [572, 116] on button "button" at bounding box center [576, 115] width 20 height 20
click at [613, 190] on div "Delete token" at bounding box center [638, 194] width 91 height 15
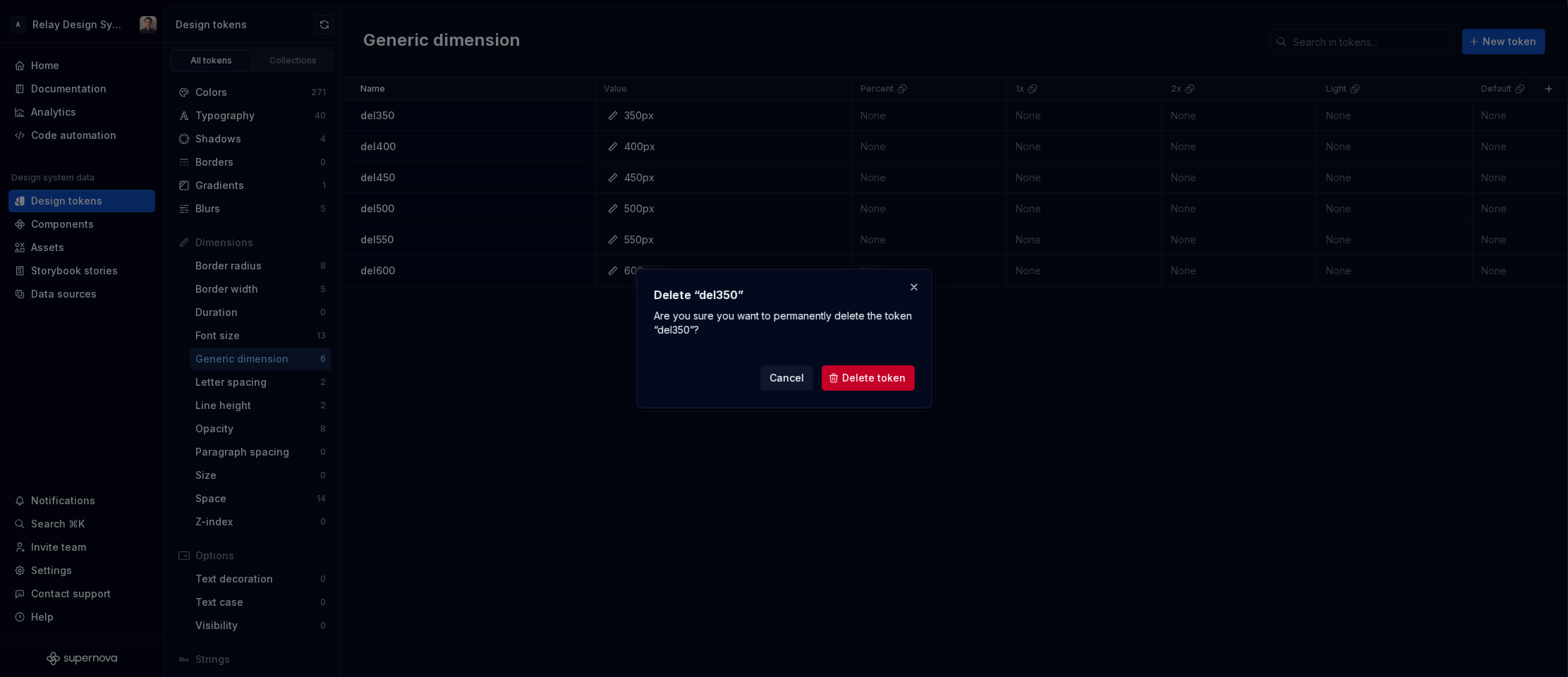
click at [895, 381] on span "Delete token" at bounding box center [874, 378] width 63 height 15
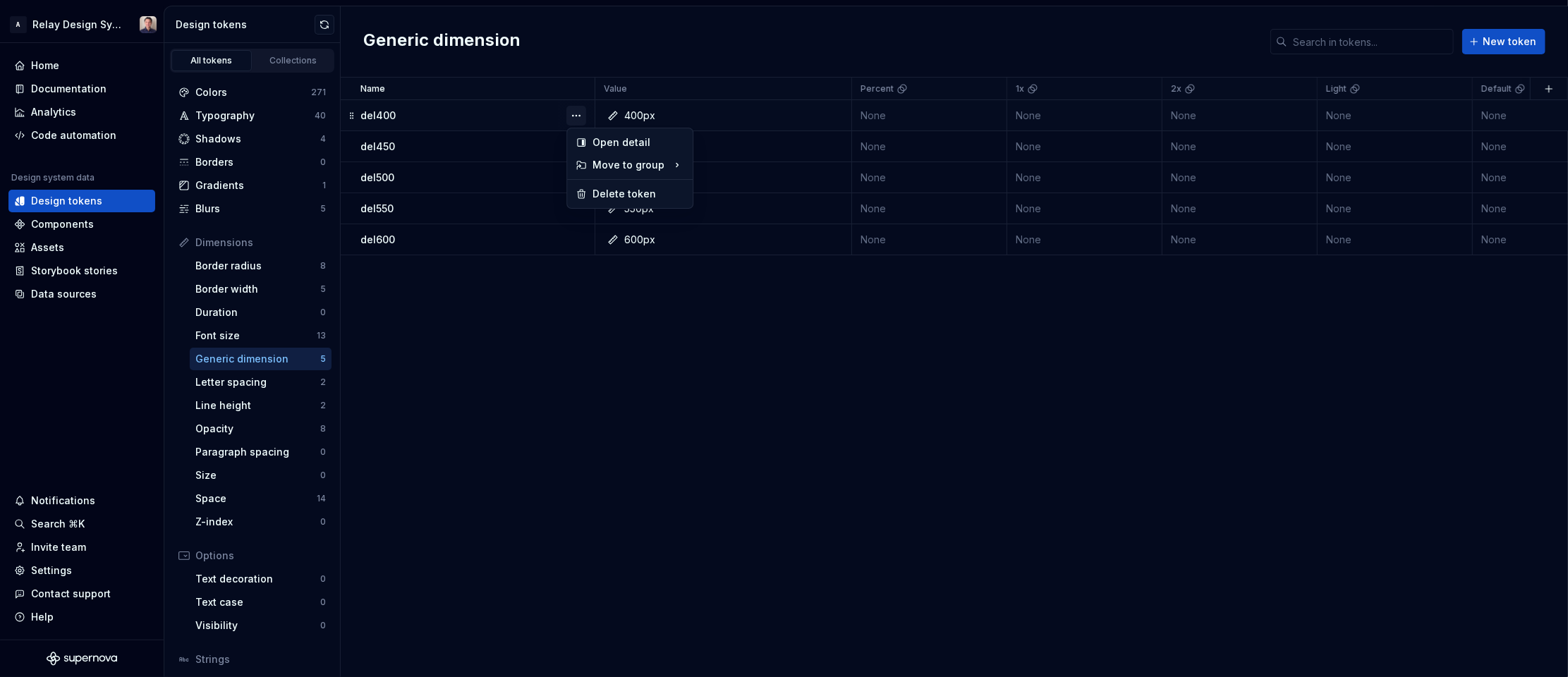
click at [574, 116] on button "button" at bounding box center [576, 115] width 20 height 20
click at [615, 196] on td "550px" at bounding box center [723, 208] width 257 height 31
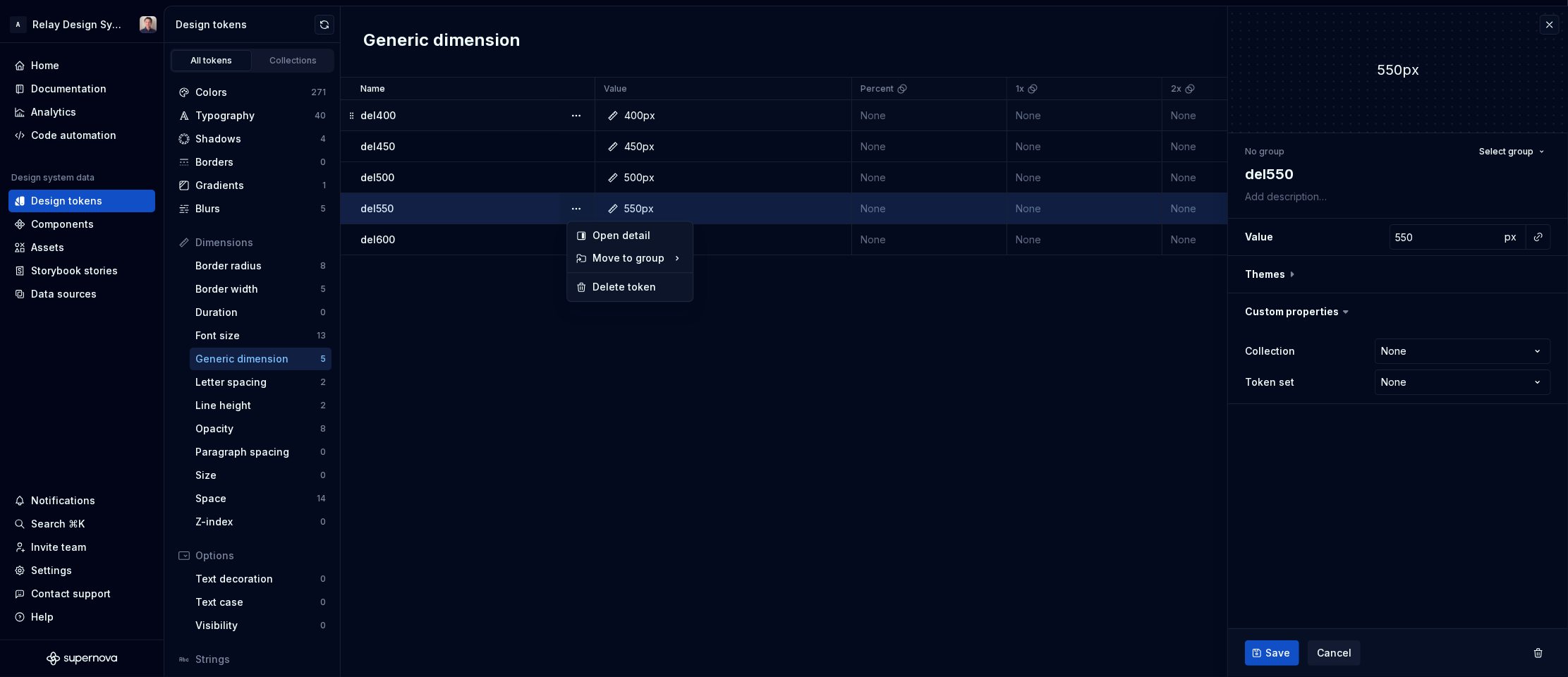
click at [583, 204] on button "button" at bounding box center [576, 208] width 20 height 20
click at [621, 283] on div "Delete token" at bounding box center [638, 287] width 91 height 15
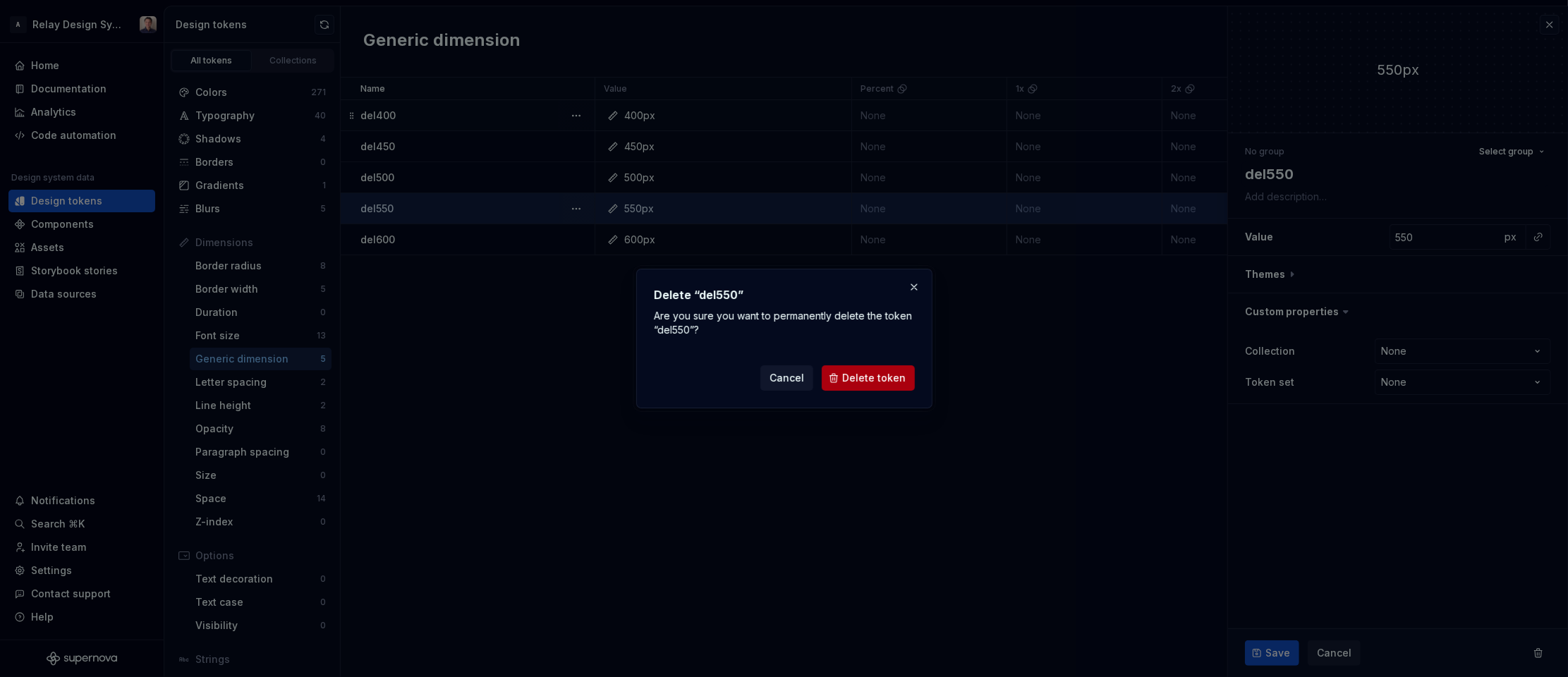
drag, startPoint x: 851, startPoint y: 380, endPoint x: 847, endPoint y: 373, distance: 8.1
click at [851, 380] on span "Delete token" at bounding box center [874, 378] width 63 height 15
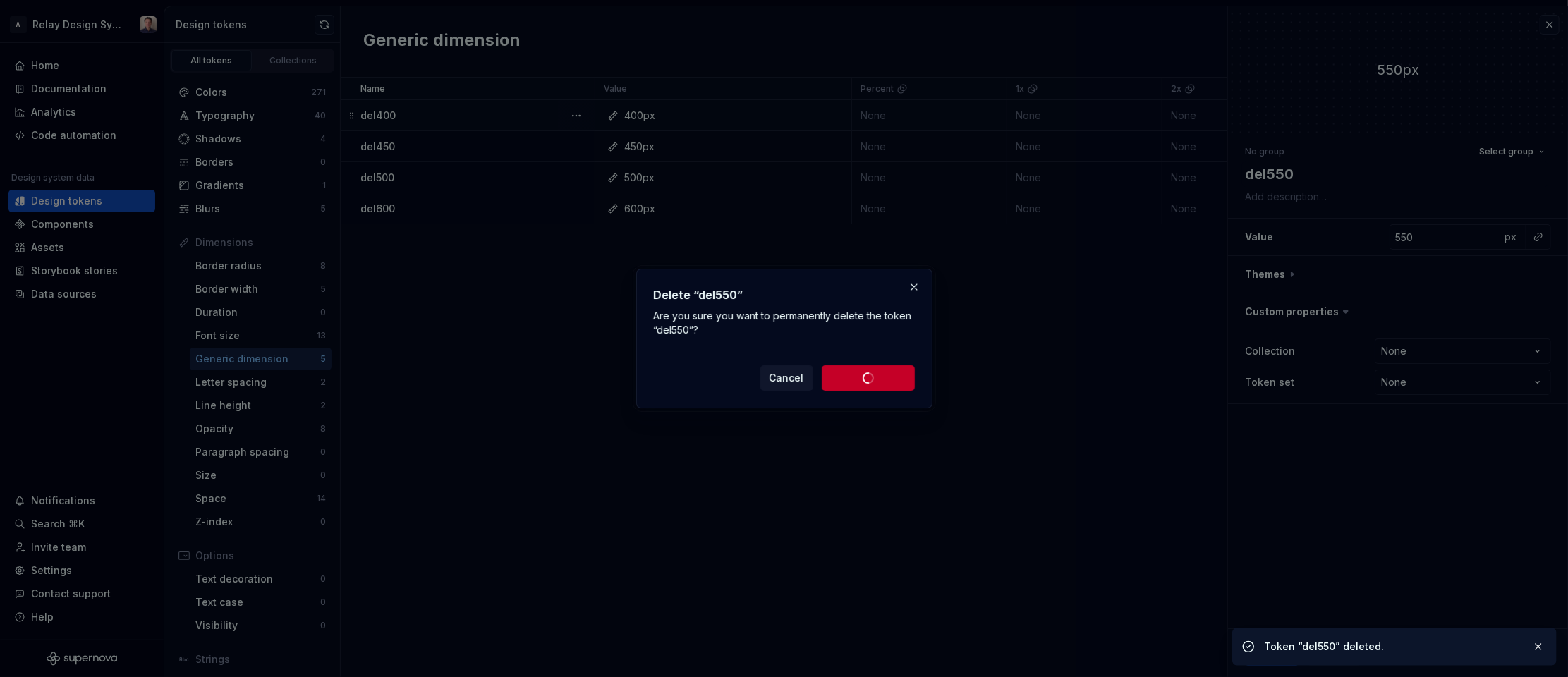
type textarea "*"
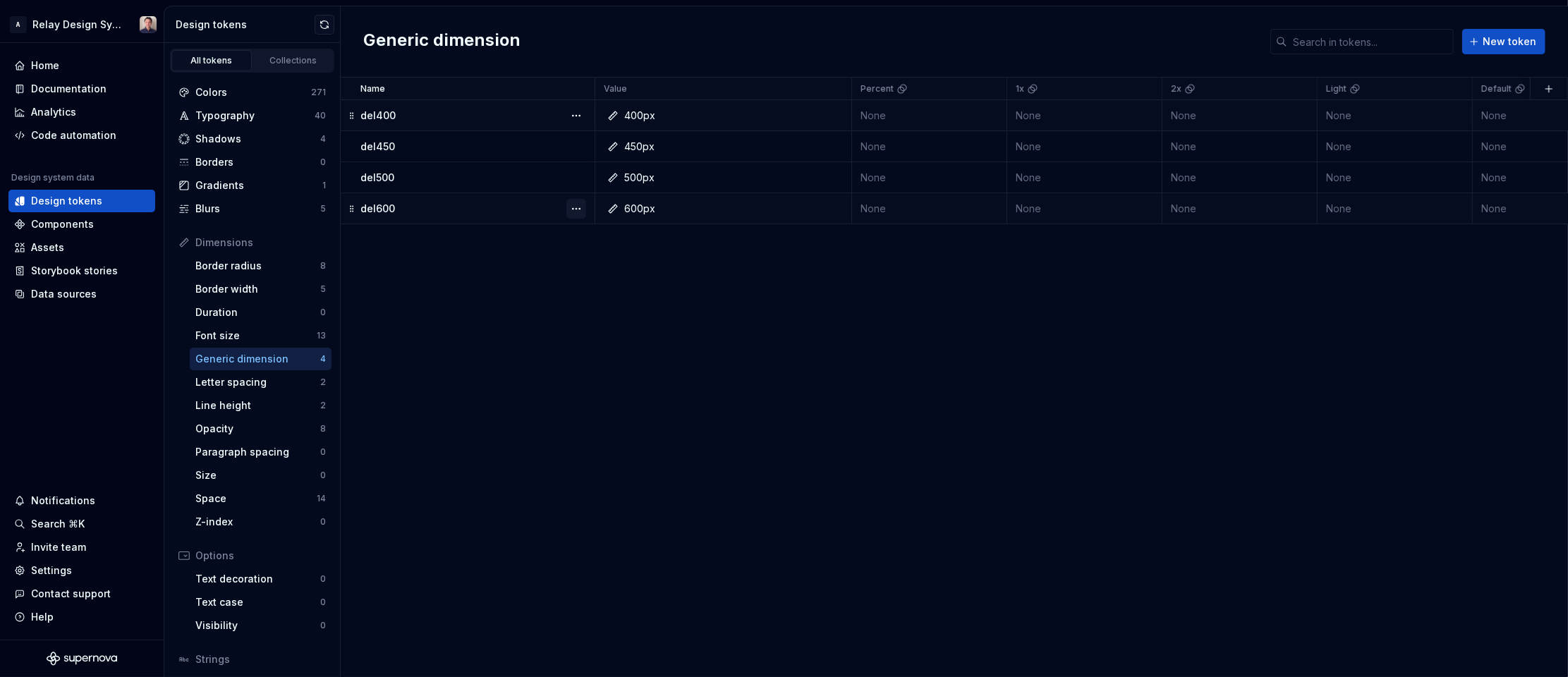
click at [576, 207] on button "button" at bounding box center [576, 208] width 20 height 20
click at [624, 286] on div "Delete token" at bounding box center [638, 287] width 91 height 15
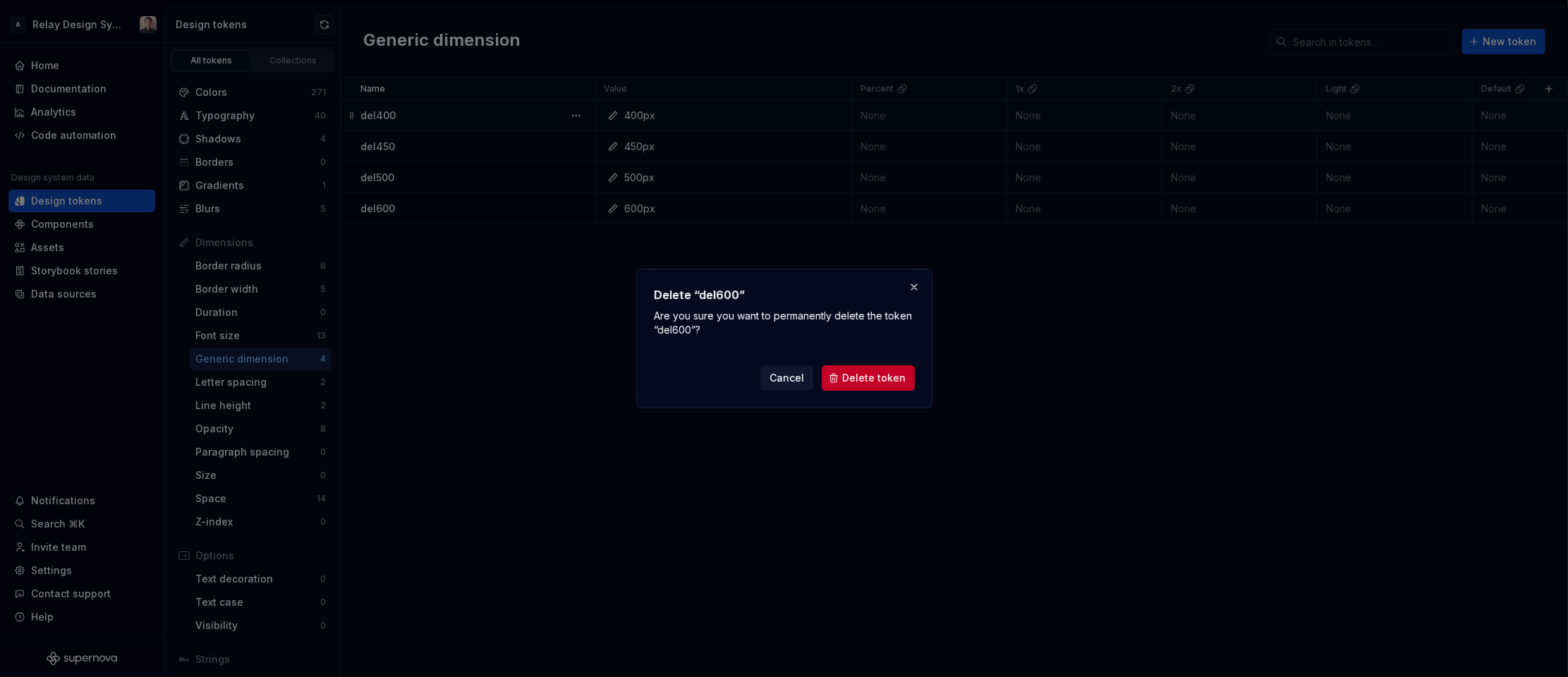
click at [874, 377] on span "Delete token" at bounding box center [874, 378] width 63 height 15
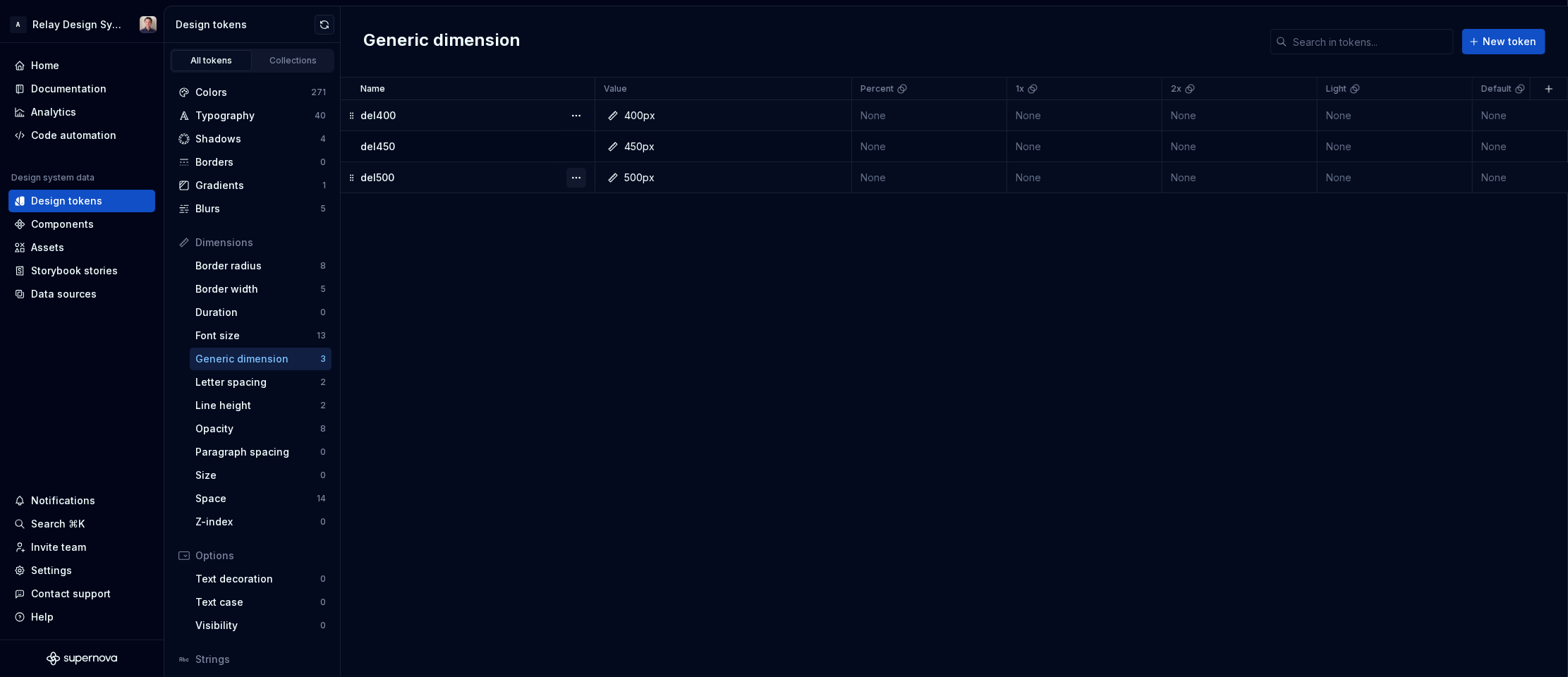
click at [576, 179] on button "button" at bounding box center [576, 178] width 20 height 20
click at [621, 260] on div "Delete token" at bounding box center [638, 257] width 91 height 15
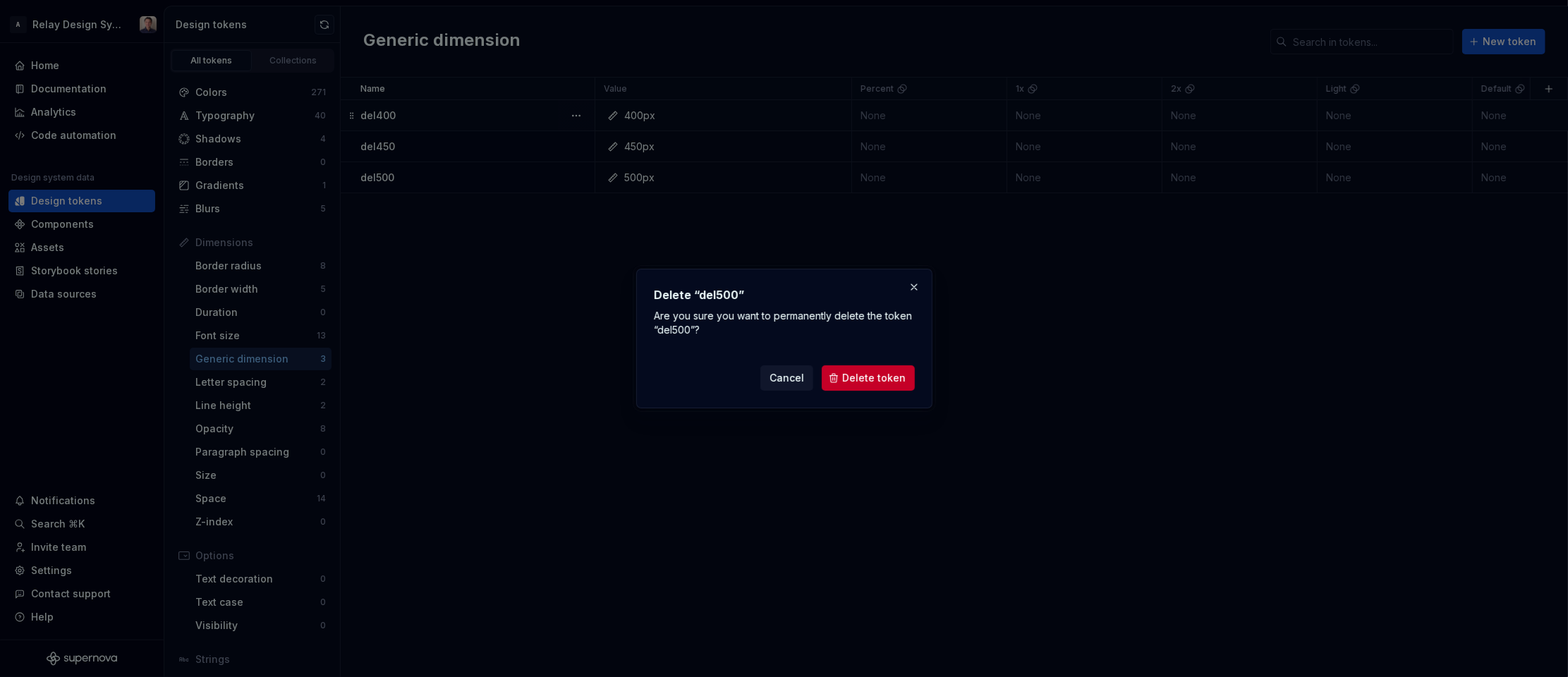
drag, startPoint x: 851, startPoint y: 377, endPoint x: 839, endPoint y: 374, distance: 12.4
click at [851, 377] on span "Delete token" at bounding box center [874, 378] width 63 height 15
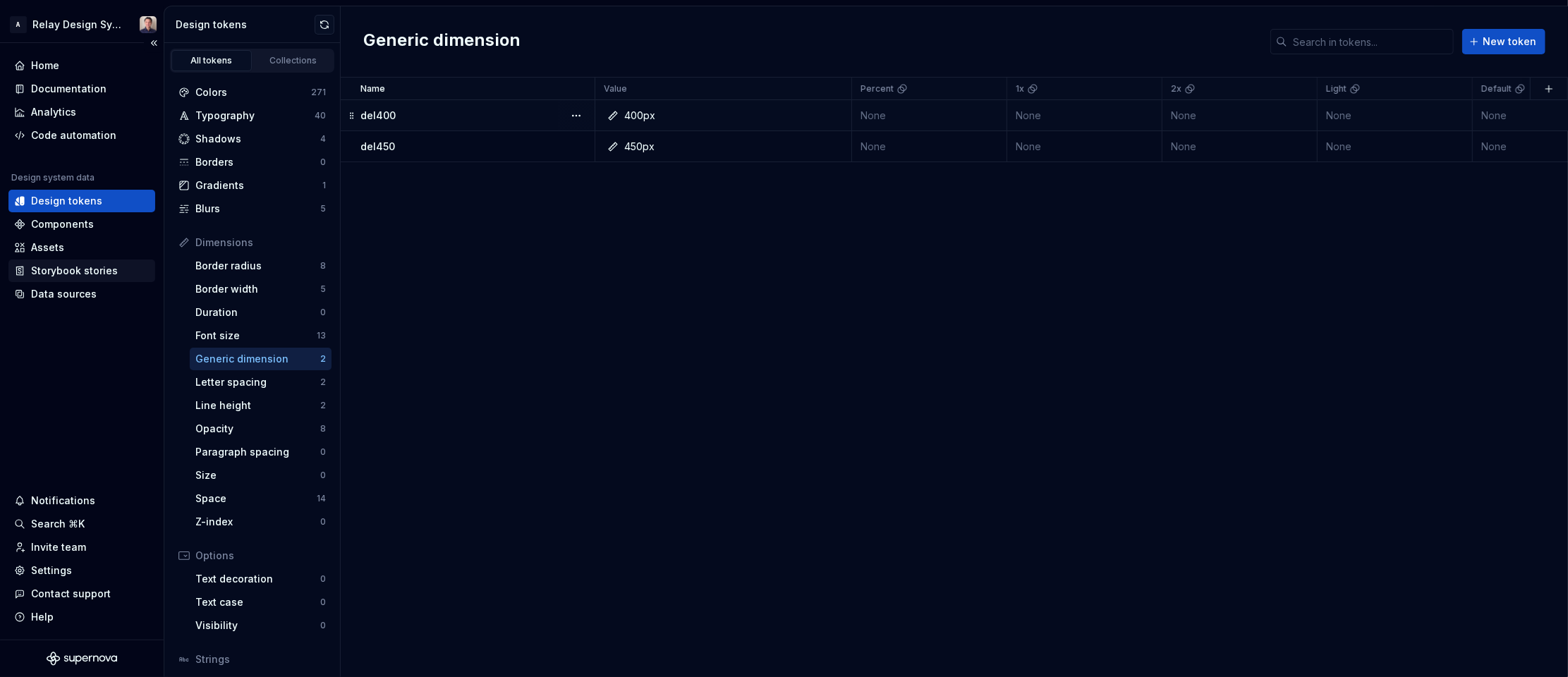
click at [100, 272] on div "Storybook stories" at bounding box center [74, 271] width 87 height 15
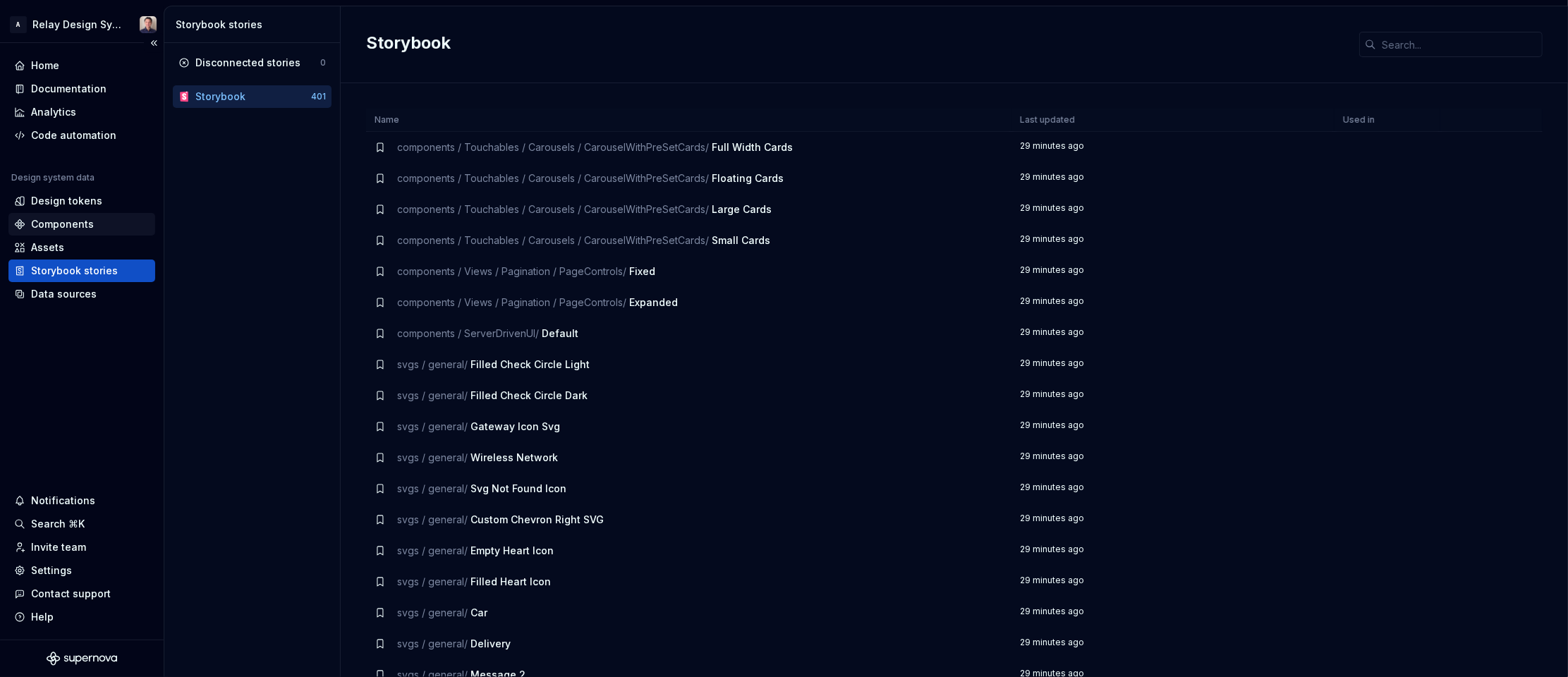
click at [79, 227] on div "Components" at bounding box center [62, 225] width 63 height 15
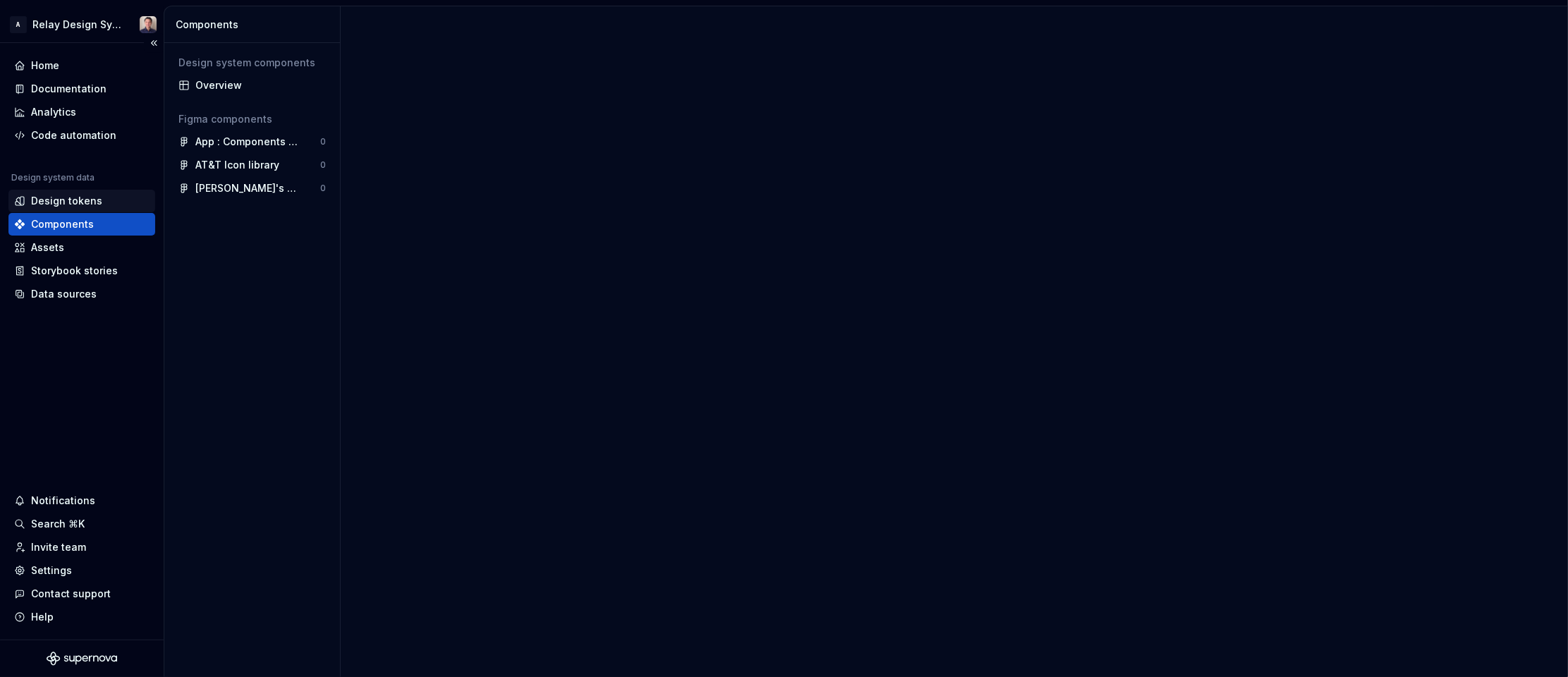
click at [79, 196] on div "Design tokens" at bounding box center [66, 201] width 71 height 15
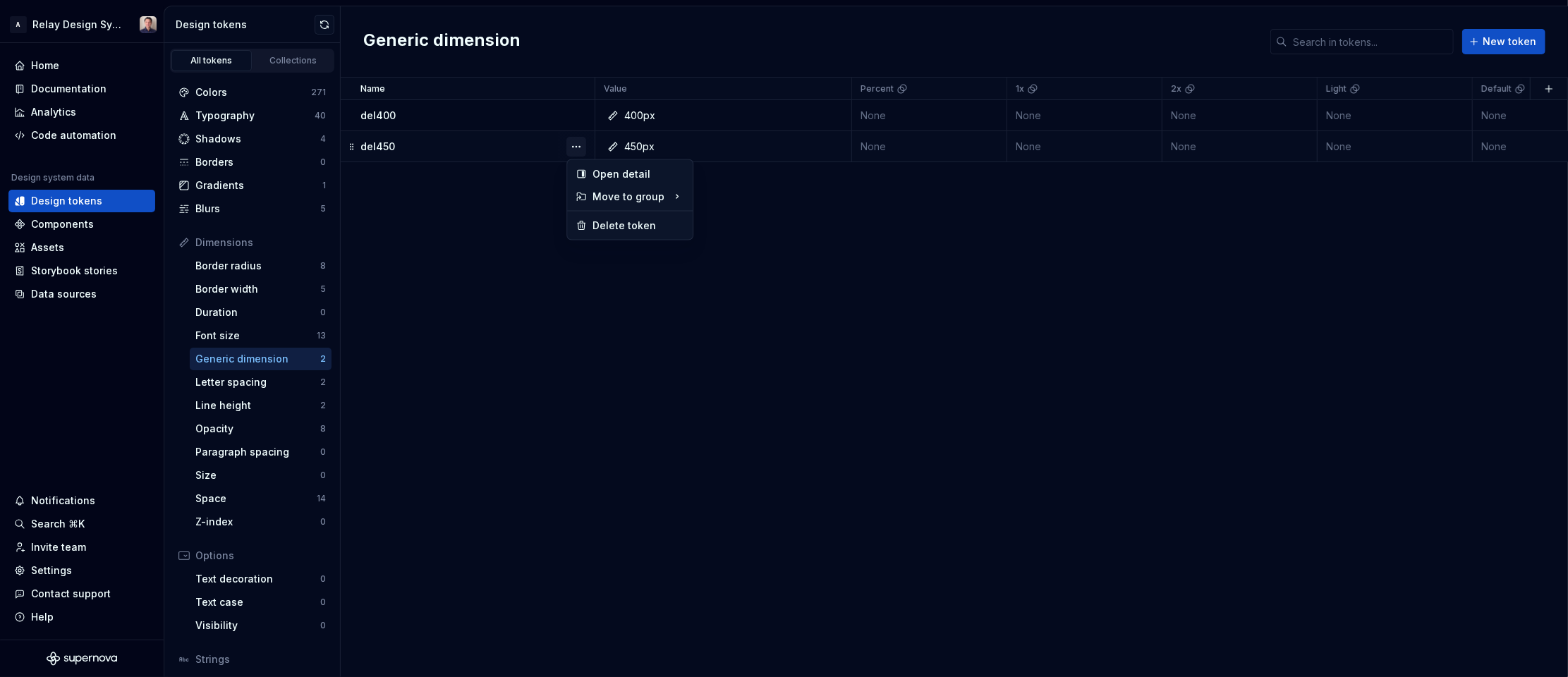
click at [573, 144] on button "button" at bounding box center [576, 146] width 20 height 20
click at [592, 220] on div "Delete token" at bounding box center [630, 225] width 119 height 22
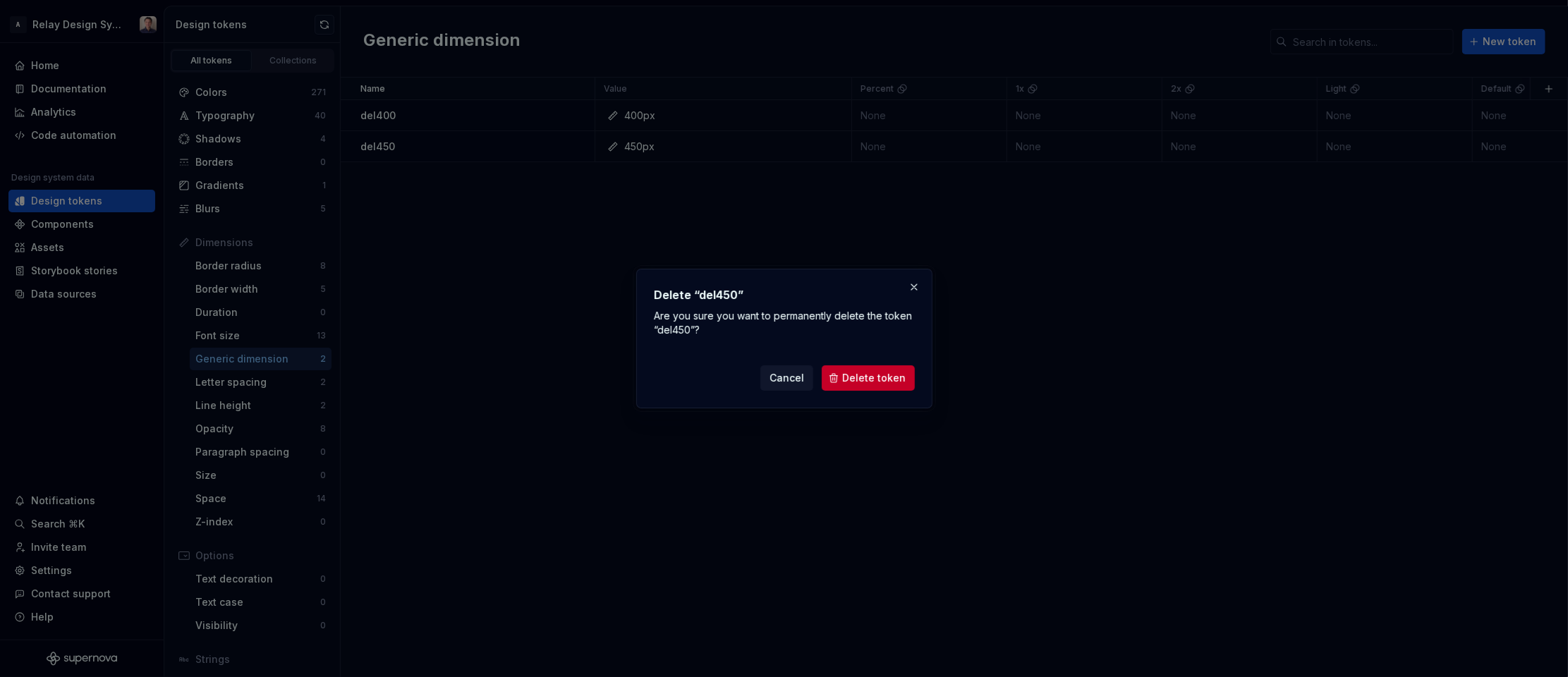
click at [854, 376] on span "Delete token" at bounding box center [874, 378] width 63 height 15
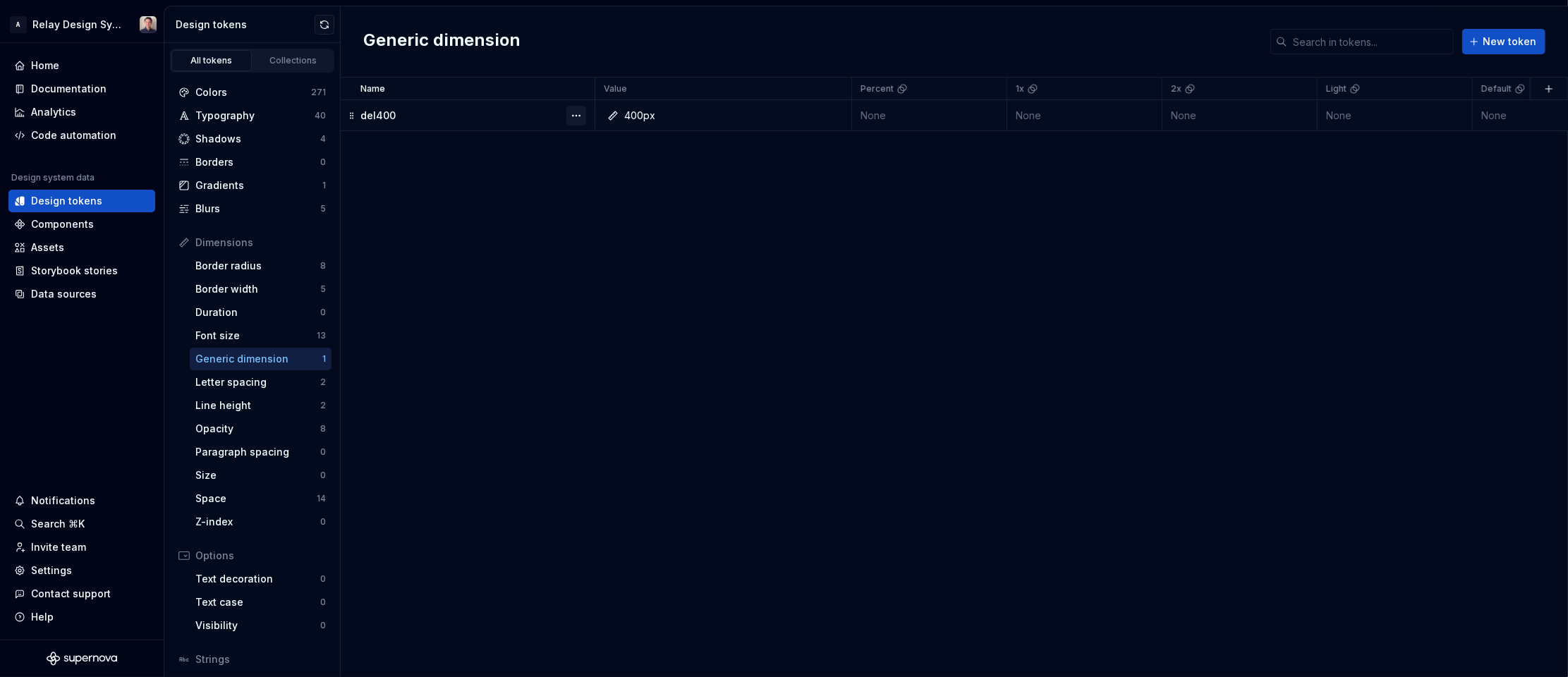
click at [572, 114] on button "button" at bounding box center [576, 115] width 20 height 20
click at [606, 194] on div "Delete token" at bounding box center [638, 194] width 91 height 15
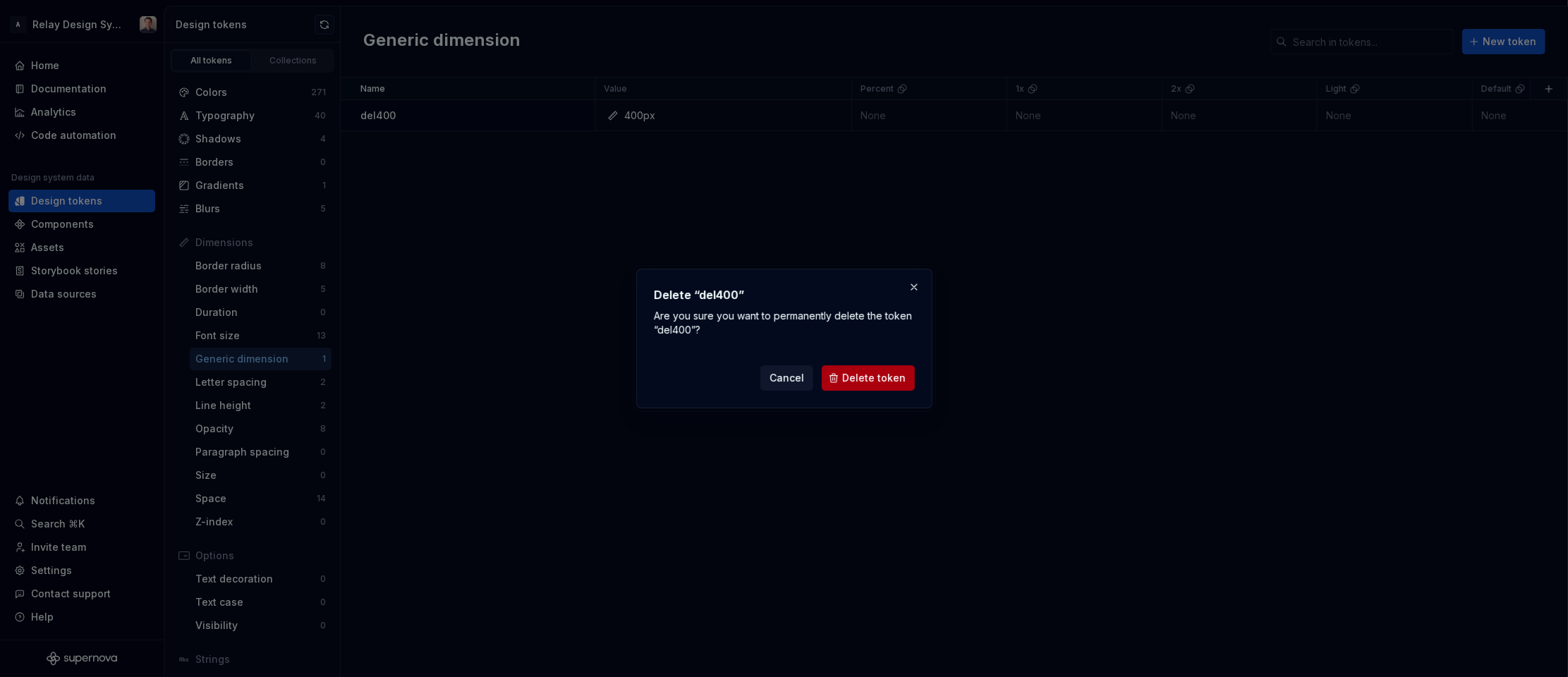
click at [867, 376] on span "Delete token" at bounding box center [874, 378] width 63 height 15
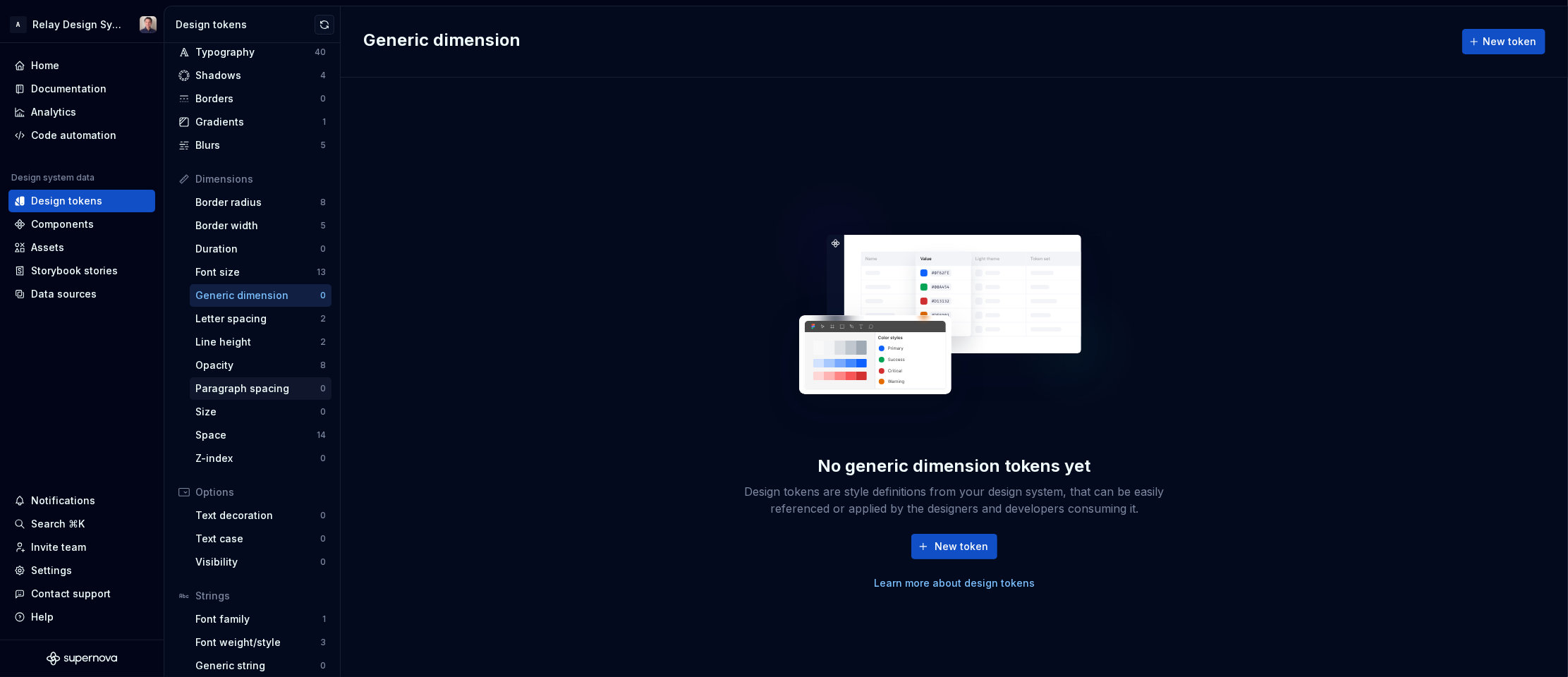
scroll to position [95, 0]
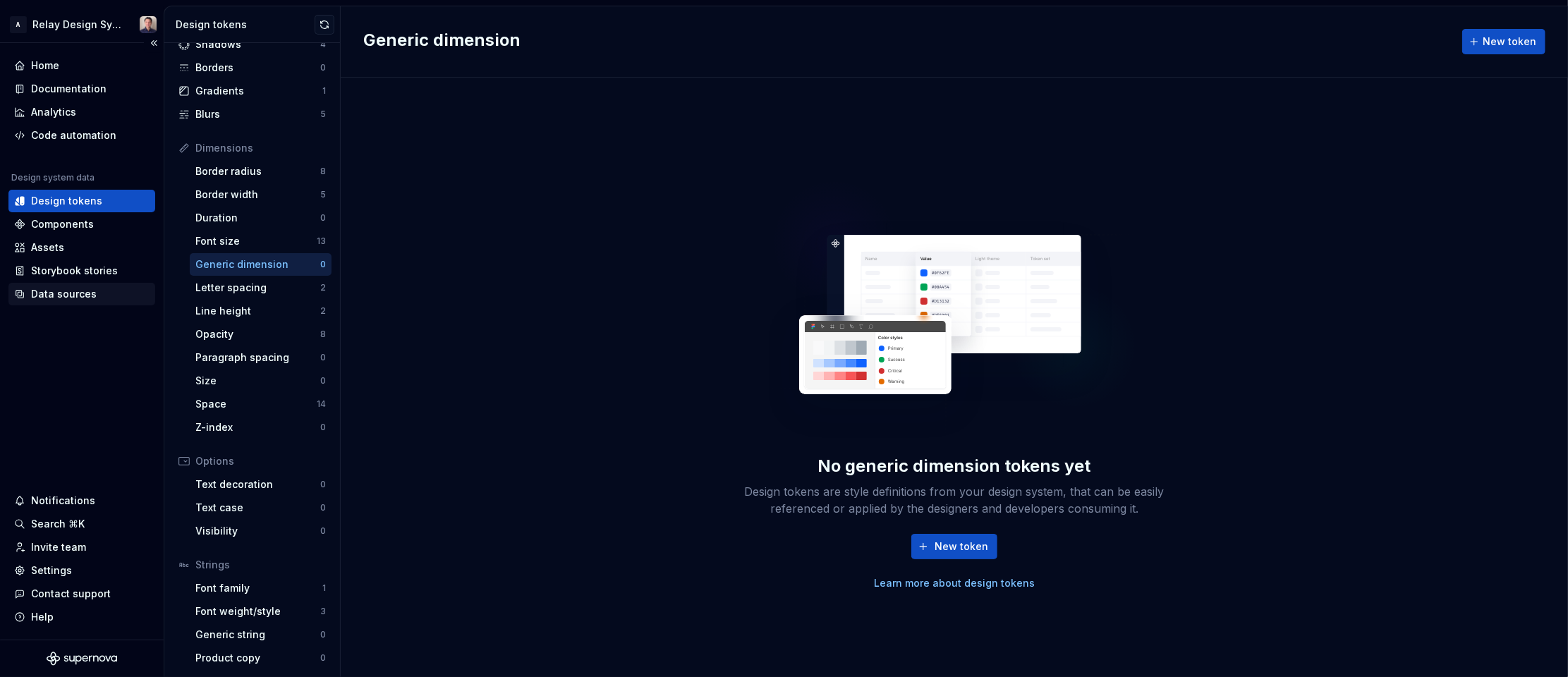
click at [54, 283] on div "Data sources" at bounding box center [82, 294] width 147 height 22
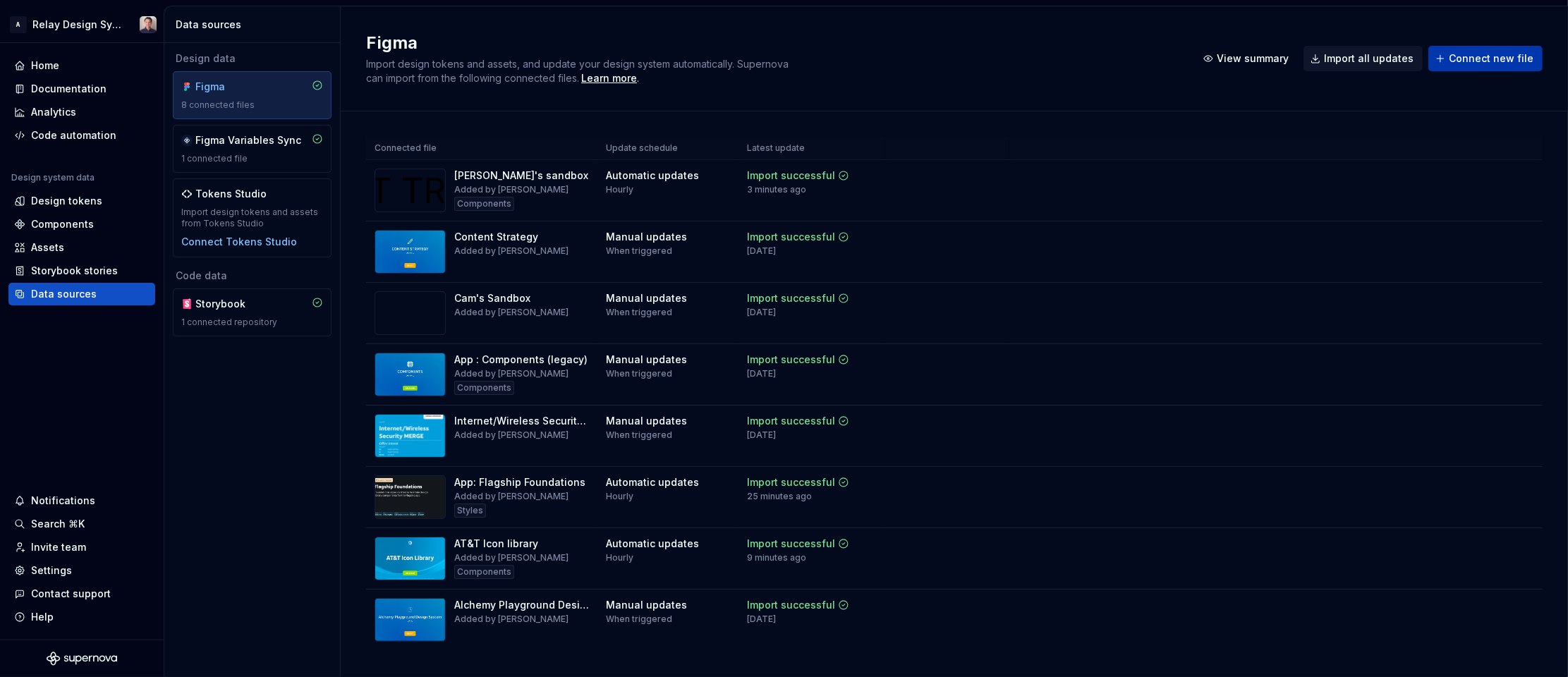
click at [1465, 61] on span "Connect new file" at bounding box center [1490, 58] width 85 height 15
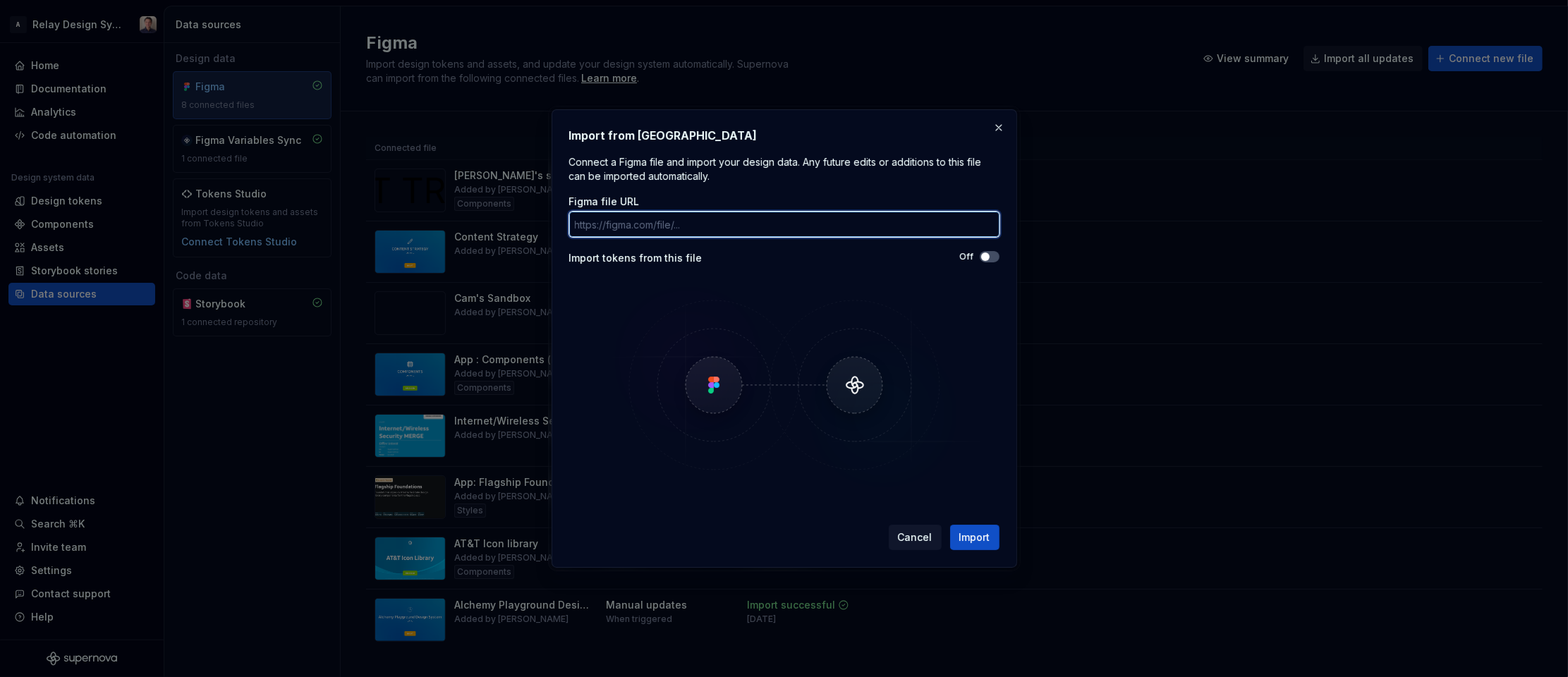
paste input "https://www.figma.com/design/Y83VemmypJ1GYh5Vy1NKA0/Aurae-Motion-Design-System?…"
type input "https://www.figma.com/design/Y83VemmypJ1GYh5Vy1NKA0/Aurae-Motion-Design-System?…"
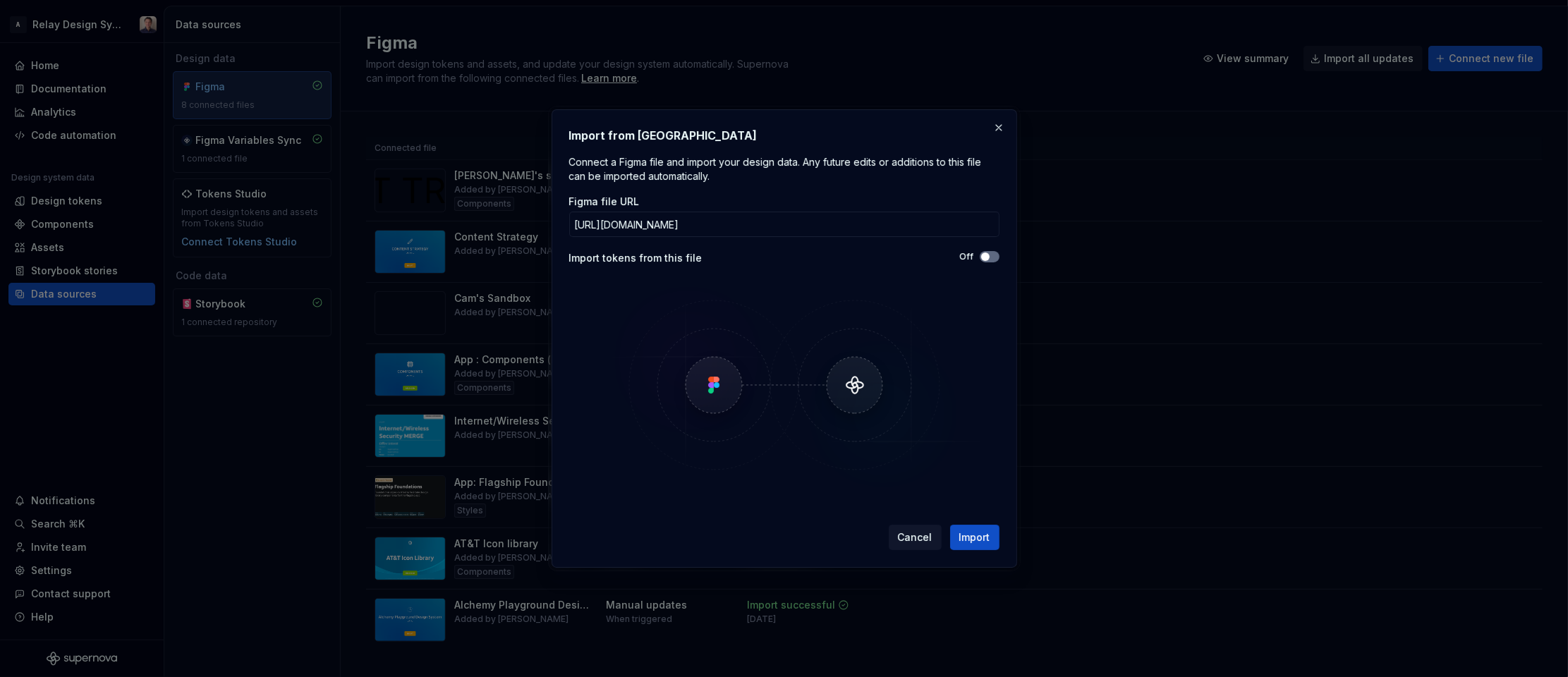
click at [988, 254] on span "button" at bounding box center [985, 257] width 9 height 9
click at [976, 534] on span "Import" at bounding box center [975, 537] width 31 height 15
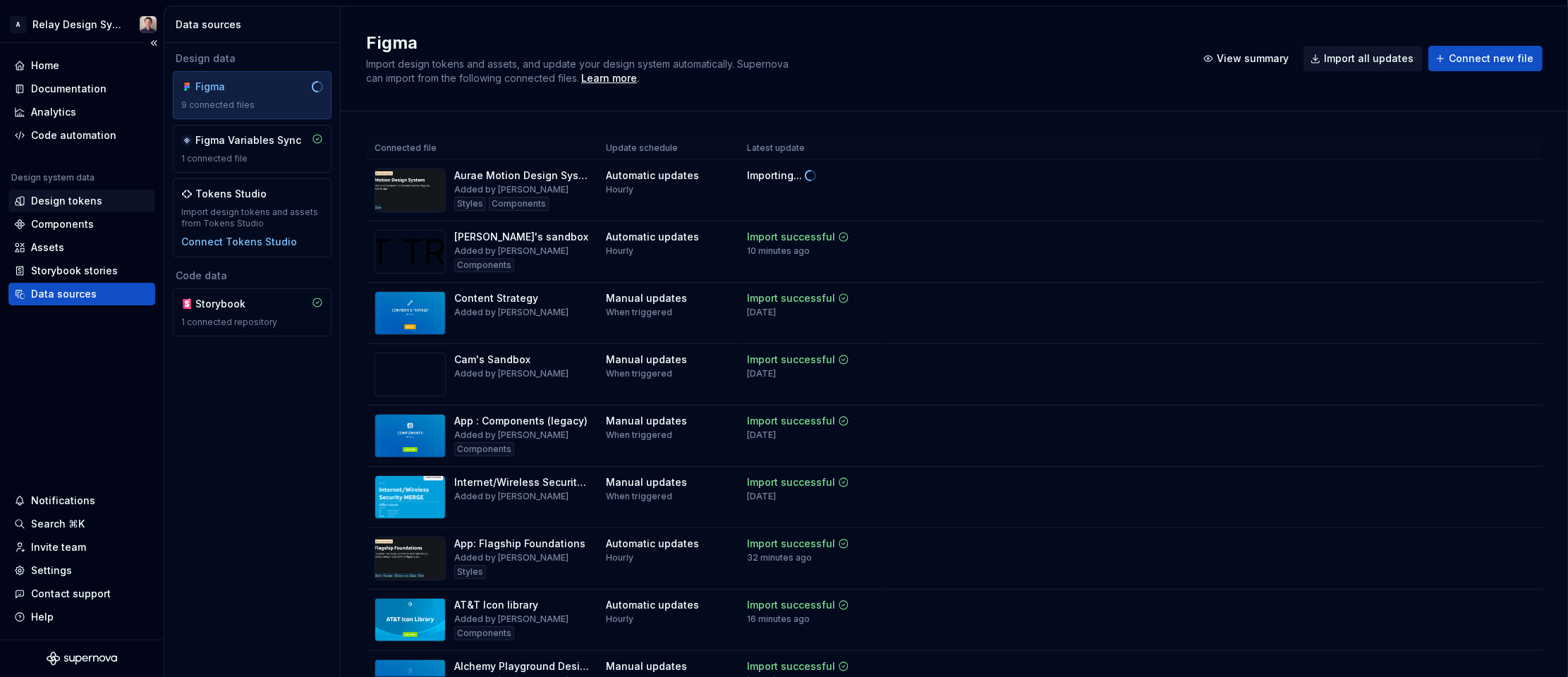
click at [90, 197] on div "Design tokens" at bounding box center [66, 201] width 71 height 15
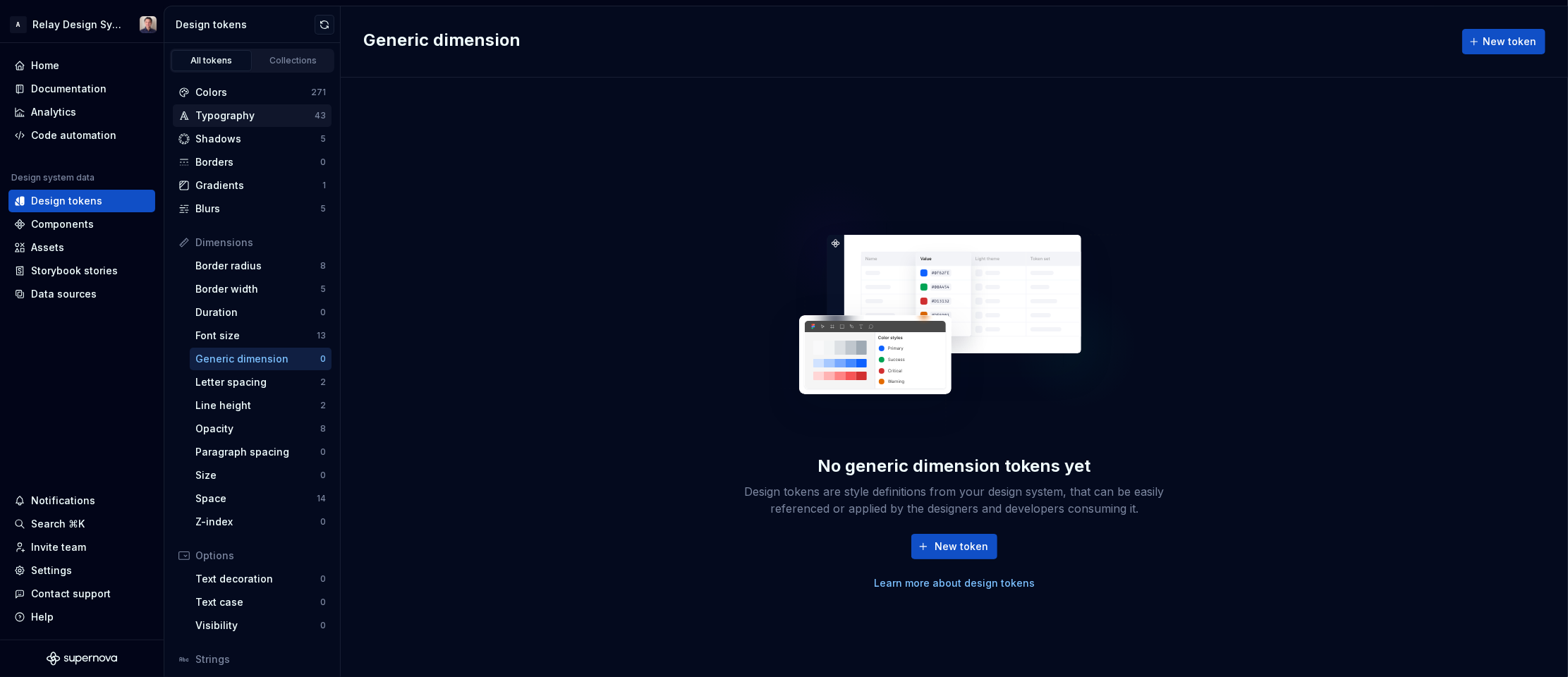
click at [275, 113] on div "Typography" at bounding box center [255, 115] width 119 height 15
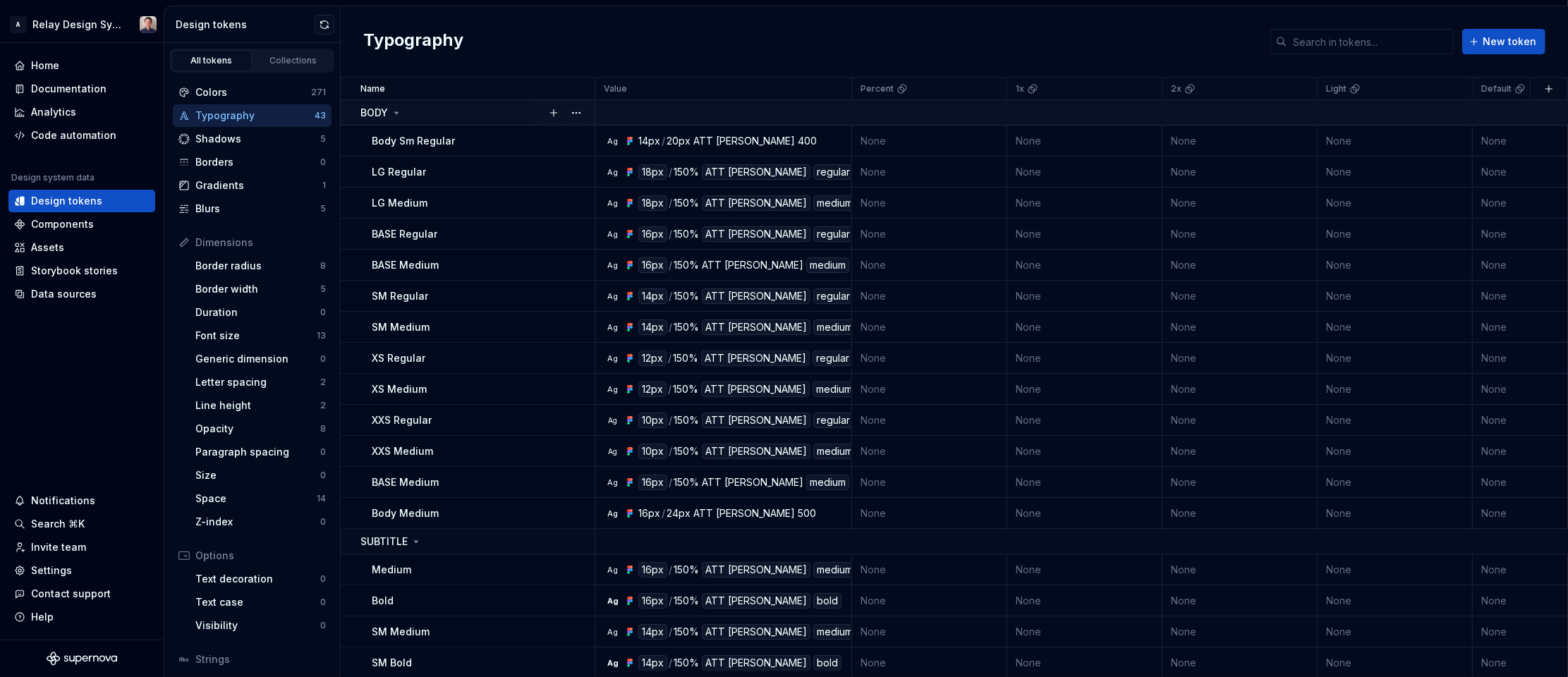
click at [399, 110] on icon at bounding box center [396, 113] width 11 height 11
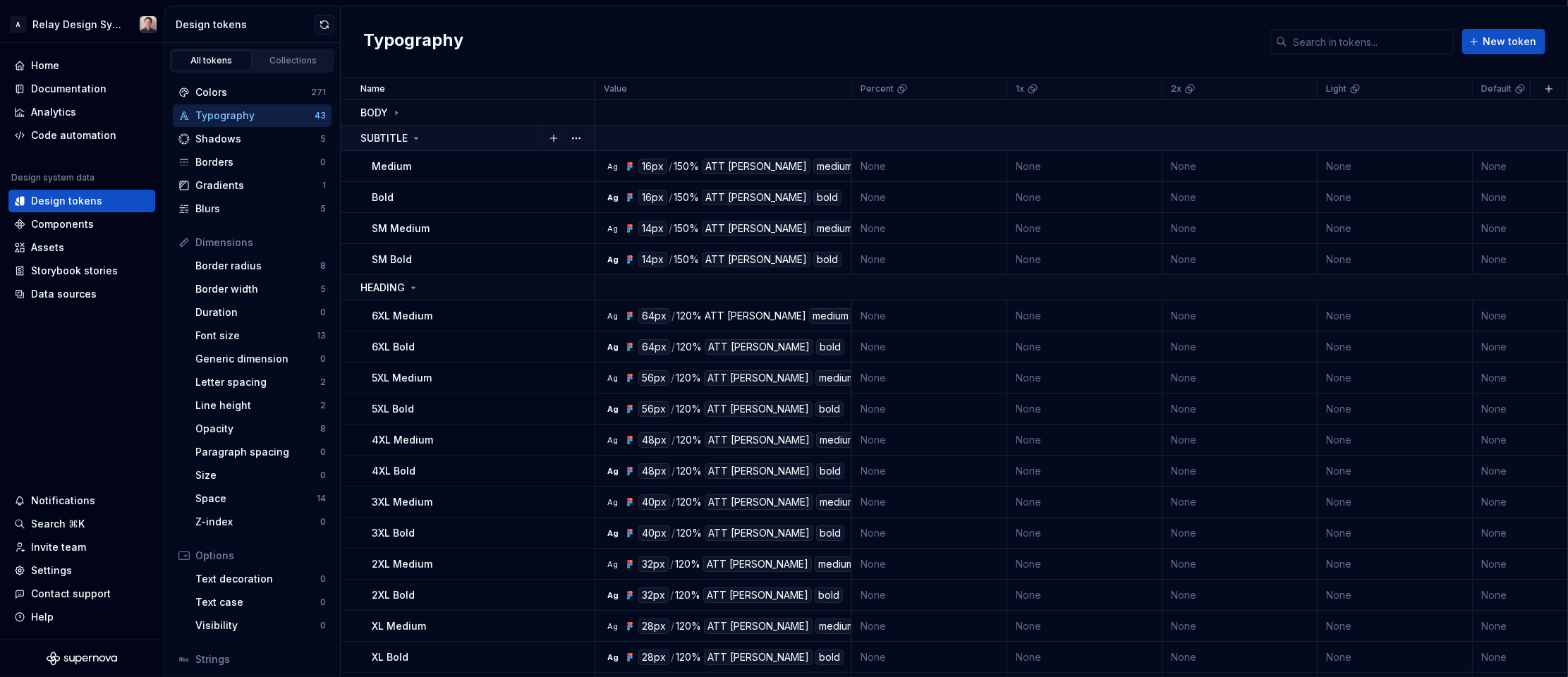
click at [417, 136] on icon at bounding box center [416, 137] width 11 height 11
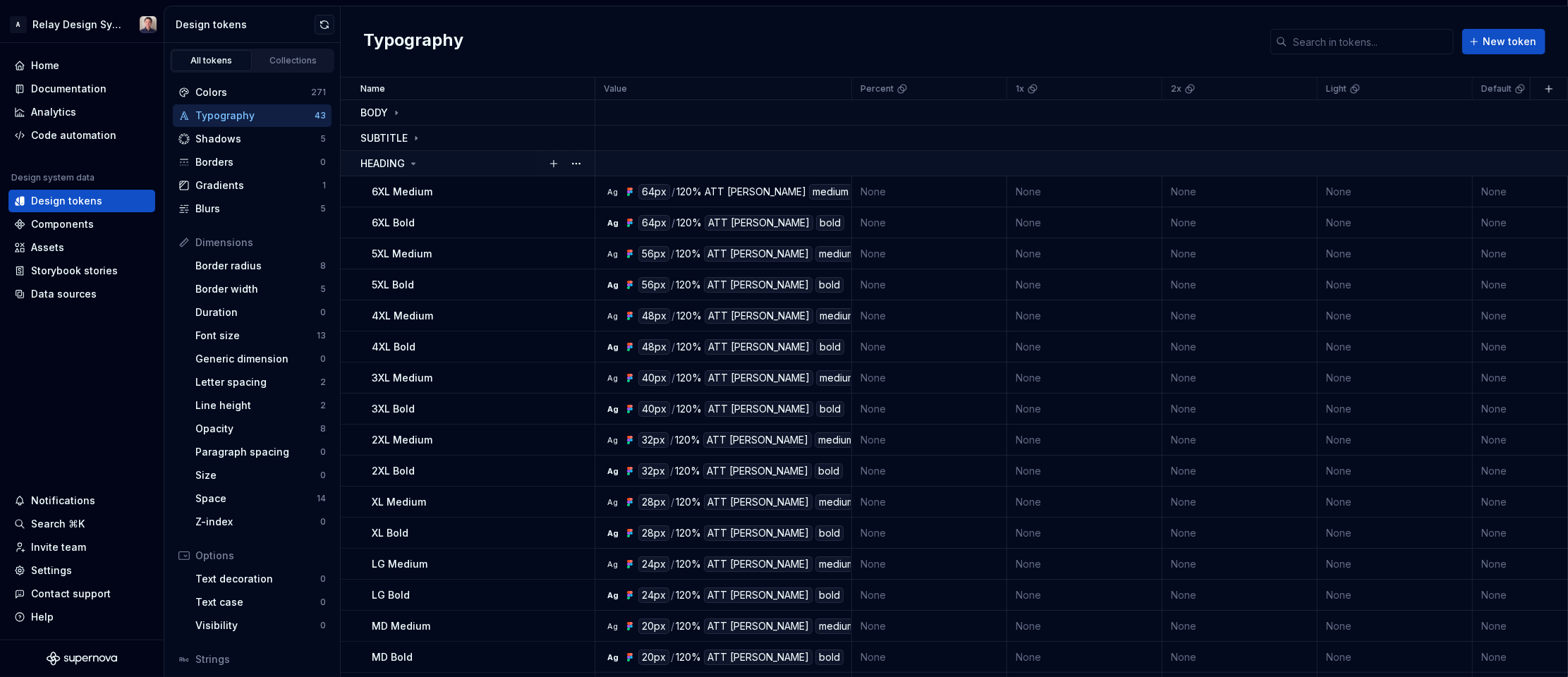
click at [415, 160] on icon at bounding box center [413, 163] width 11 height 11
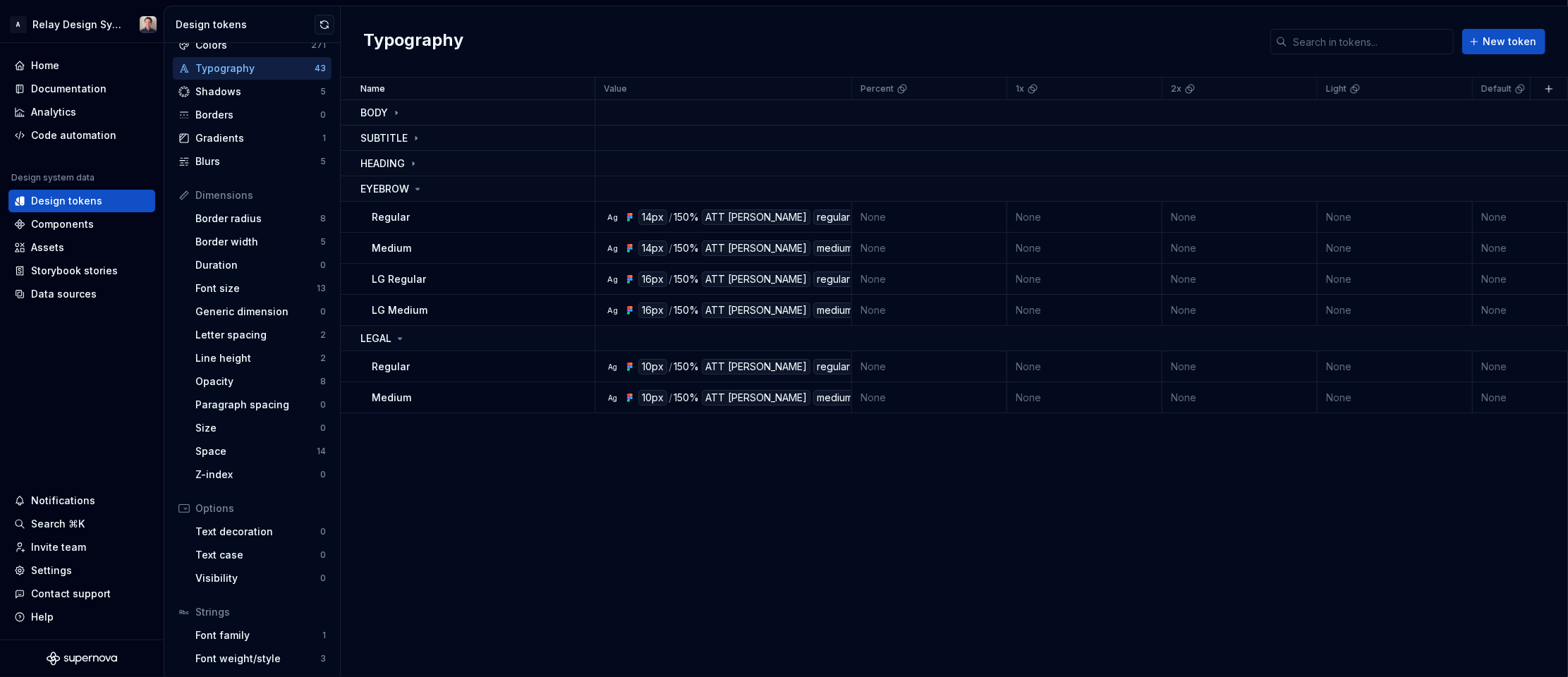
scroll to position [95, 0]
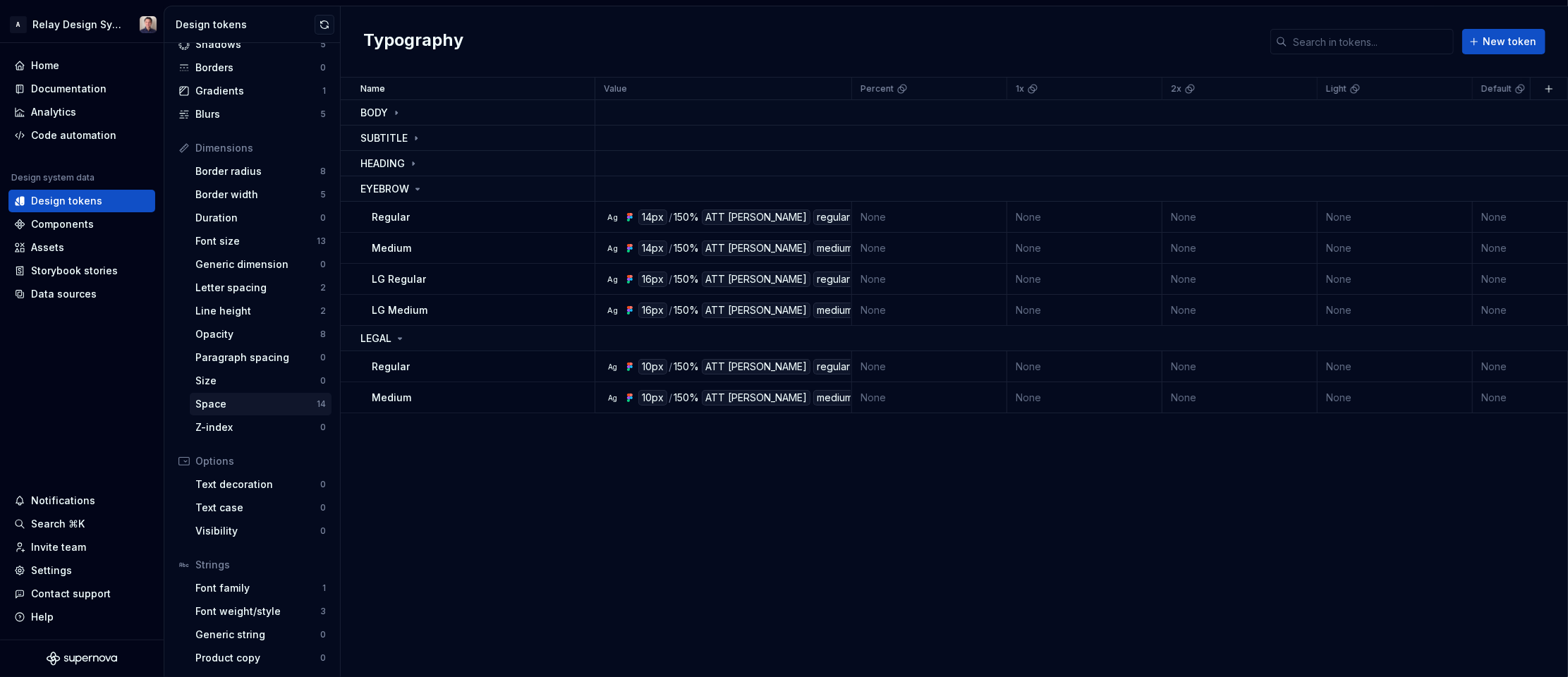
click at [255, 401] on div "Space" at bounding box center [256, 404] width 121 height 15
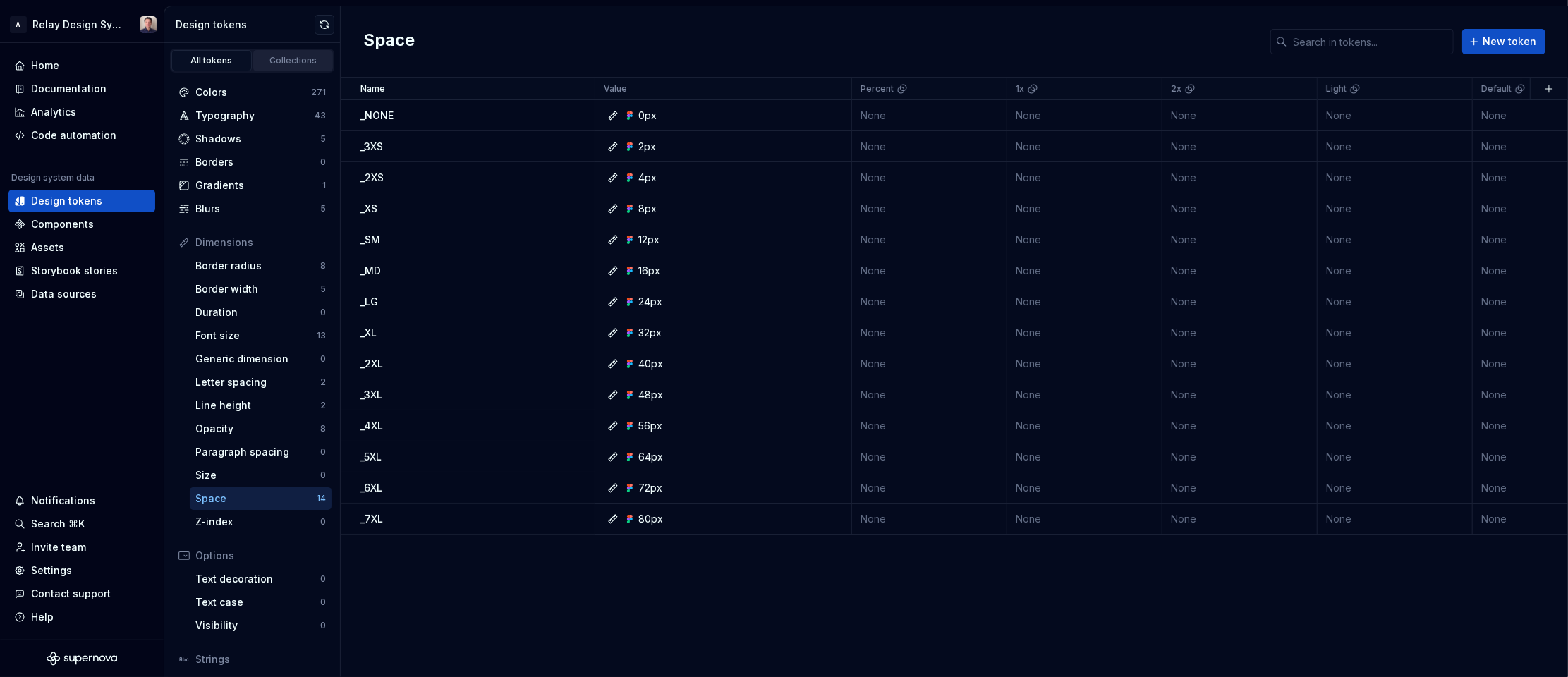
click at [306, 55] on div "Collections" at bounding box center [293, 60] width 71 height 11
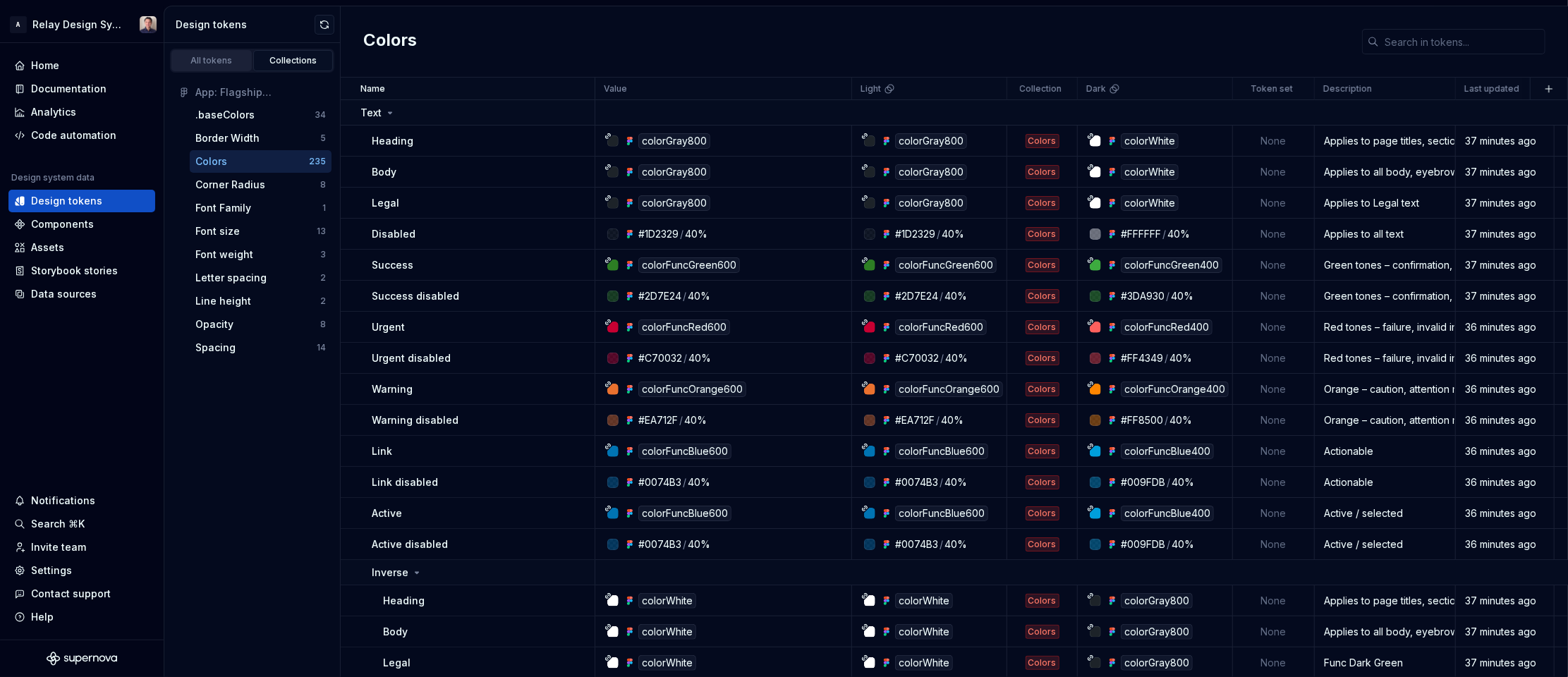
click at [225, 57] on div "All tokens" at bounding box center [212, 60] width 71 height 11
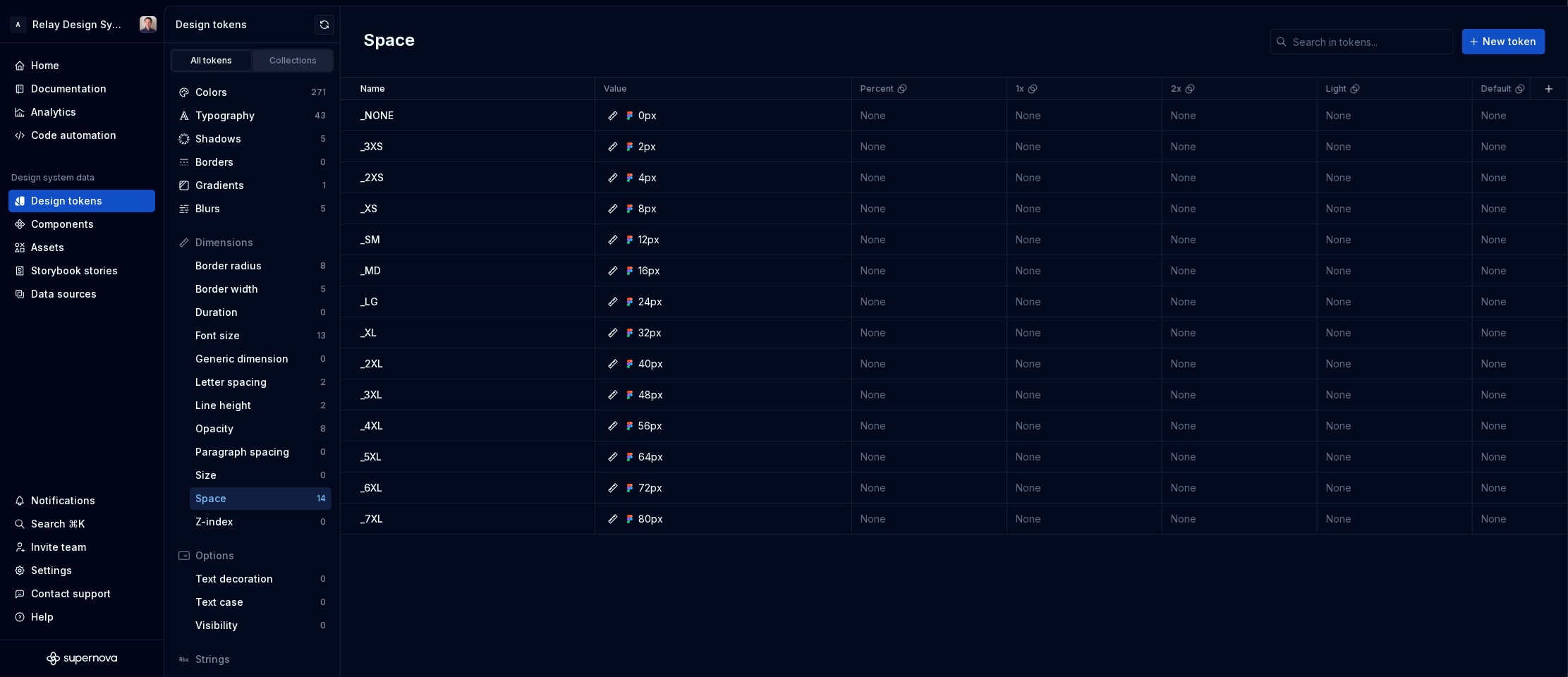
click at [282, 58] on div "Collections" at bounding box center [293, 60] width 71 height 11
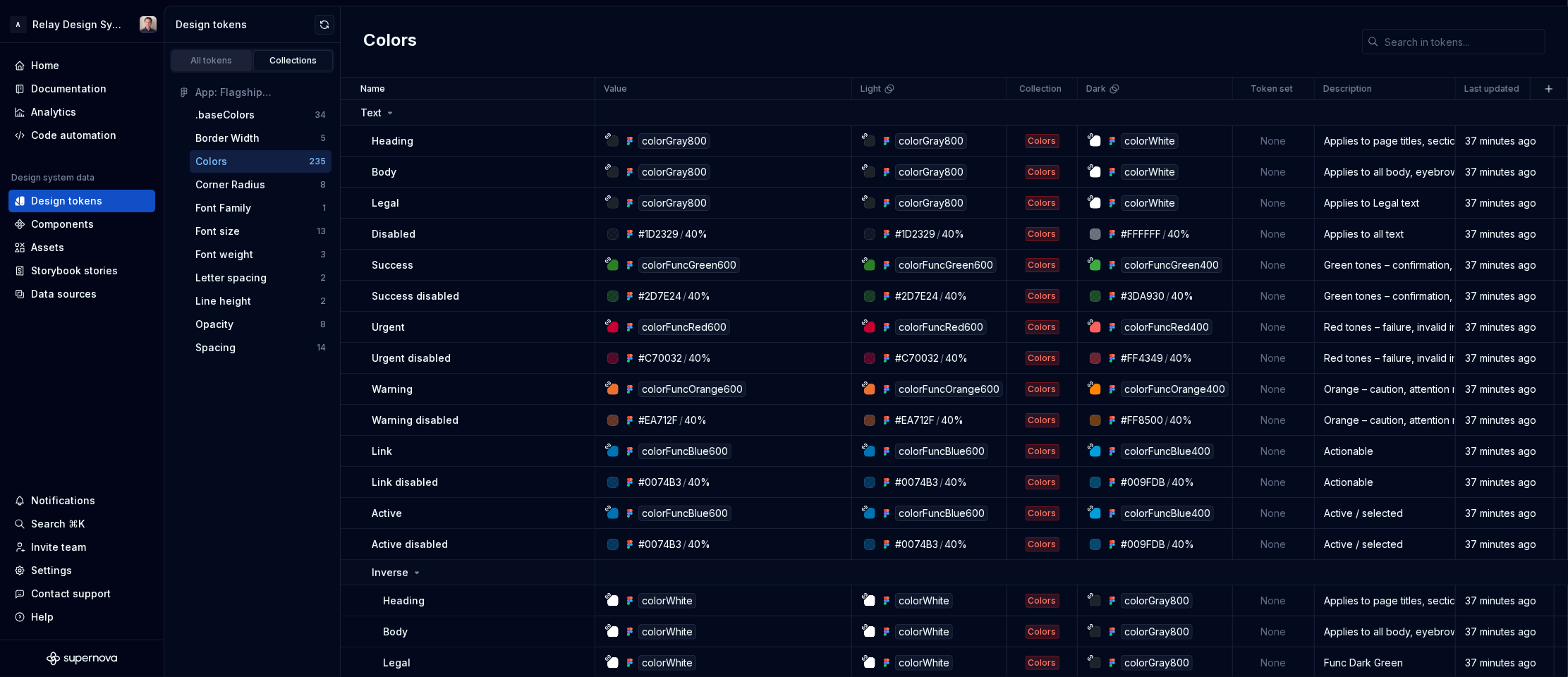
click at [209, 55] on div "All tokens" at bounding box center [212, 60] width 71 height 11
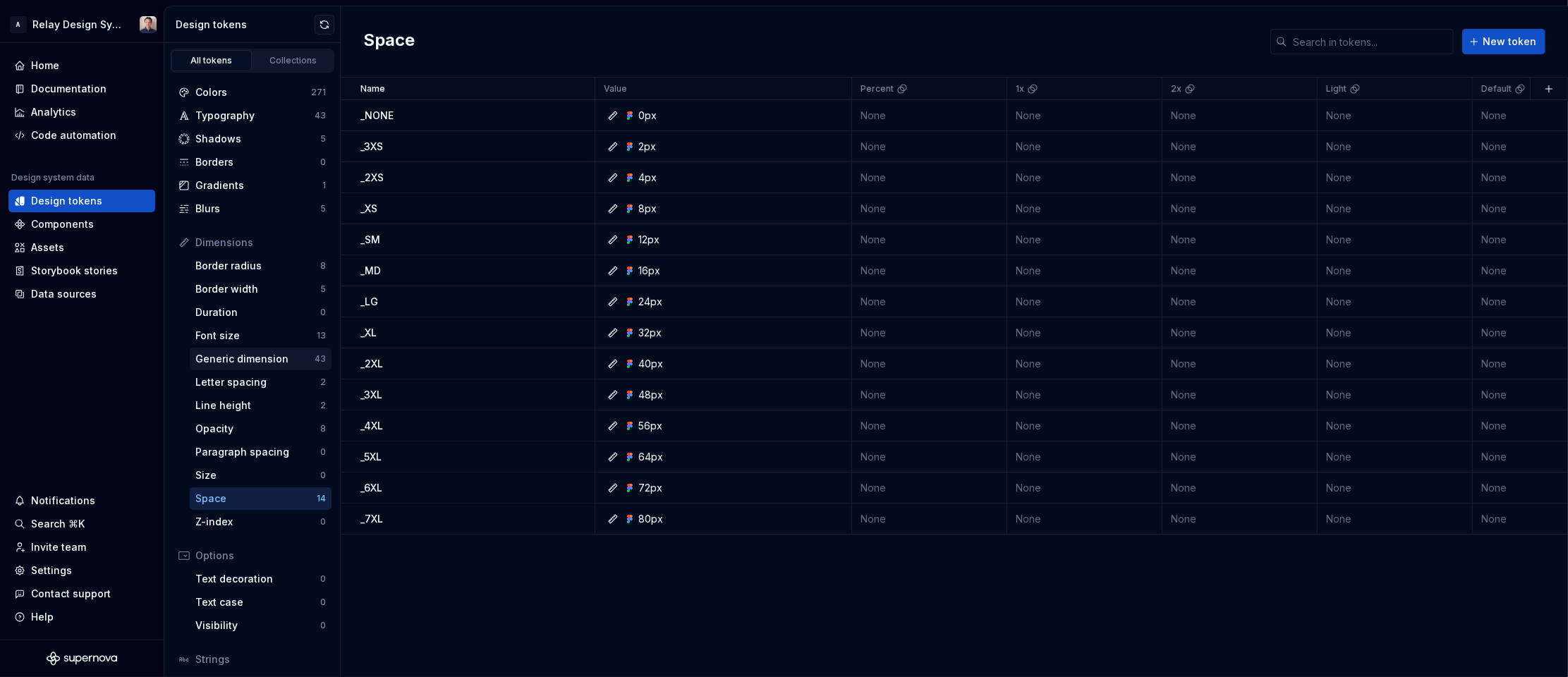
click at [254, 359] on div "Generic dimension" at bounding box center [255, 359] width 119 height 15
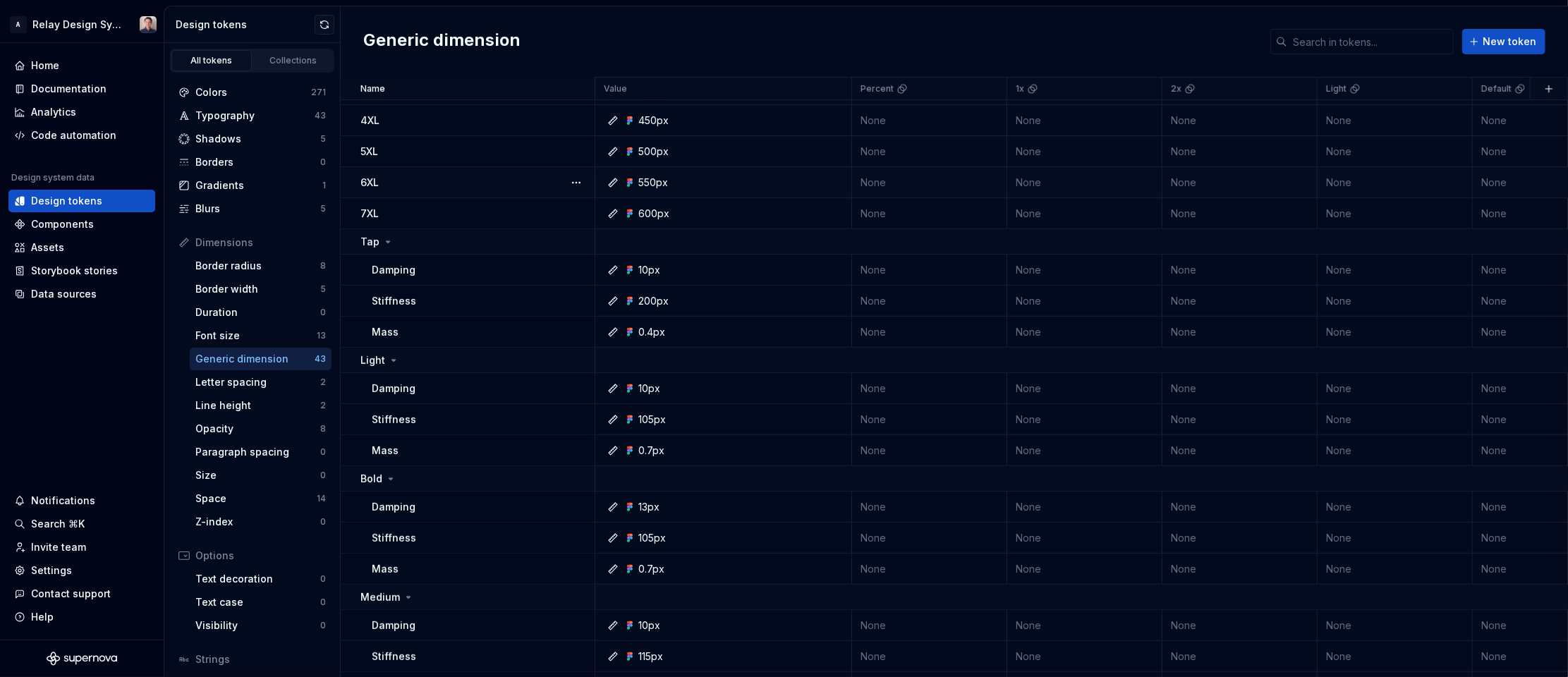
scroll to position [408, 0]
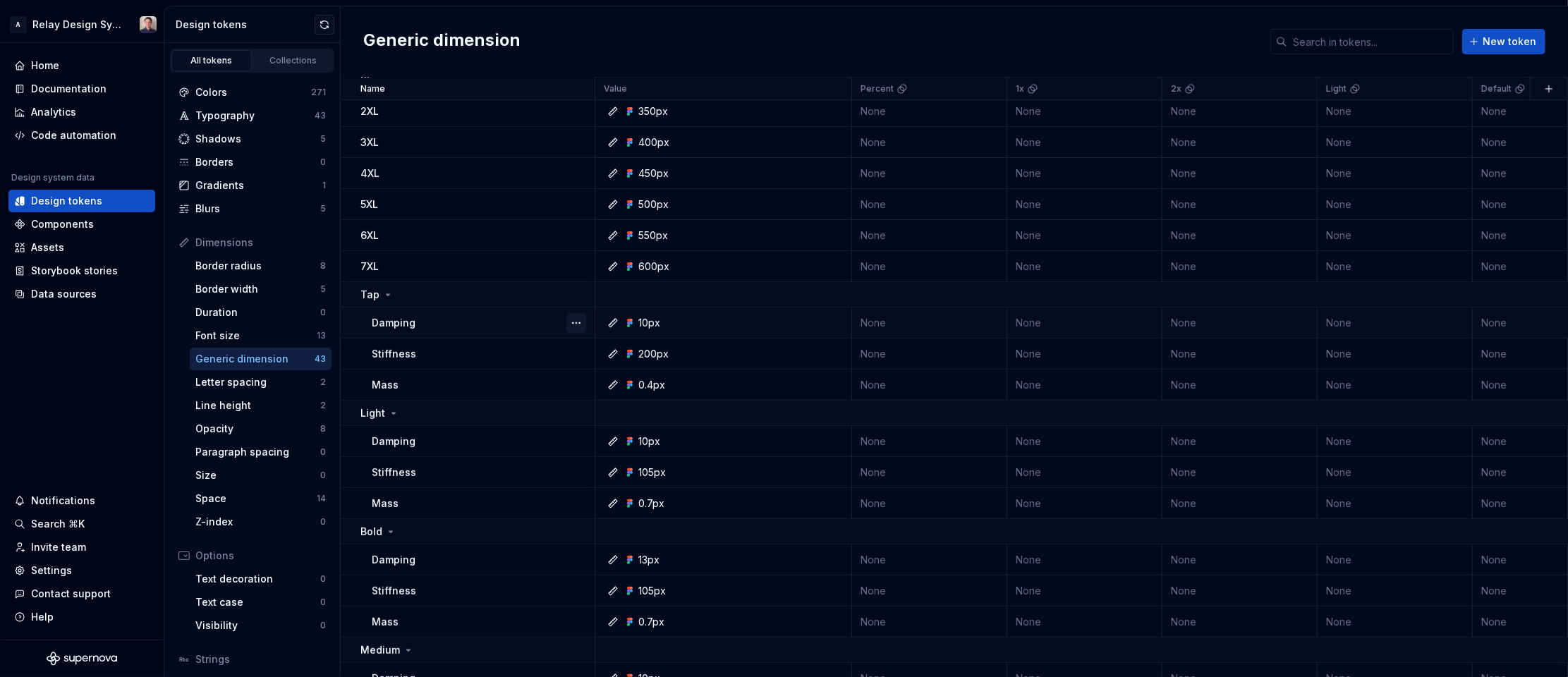
click at [567, 319] on button "button" at bounding box center [576, 323] width 20 height 20
click at [603, 351] on div "Open detail" at bounding box center [638, 349] width 91 height 15
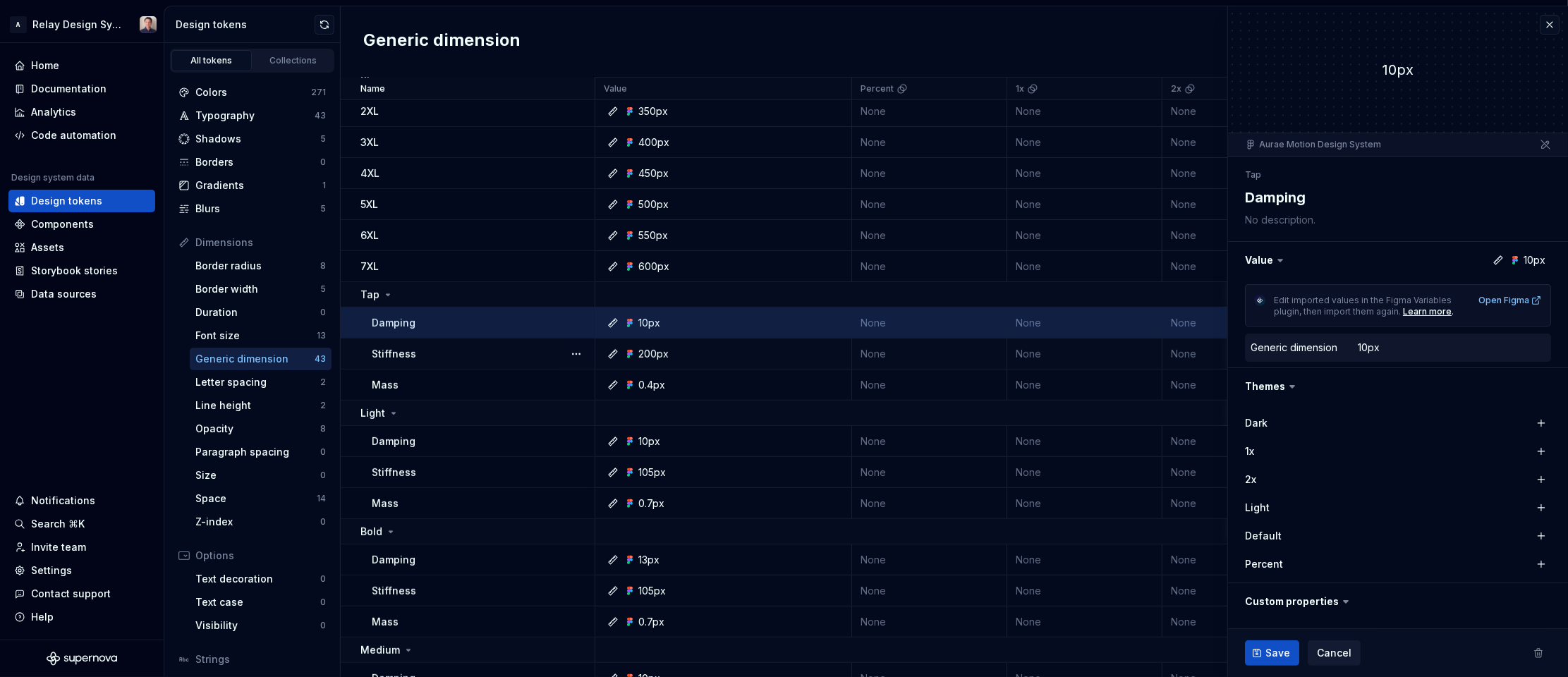
click at [1500, 258] on icon at bounding box center [1498, 260] width 11 height 11
click at [1500, 263] on icon at bounding box center [1498, 260] width 11 height 11
click at [1530, 258] on button "button" at bounding box center [1398, 260] width 340 height 37
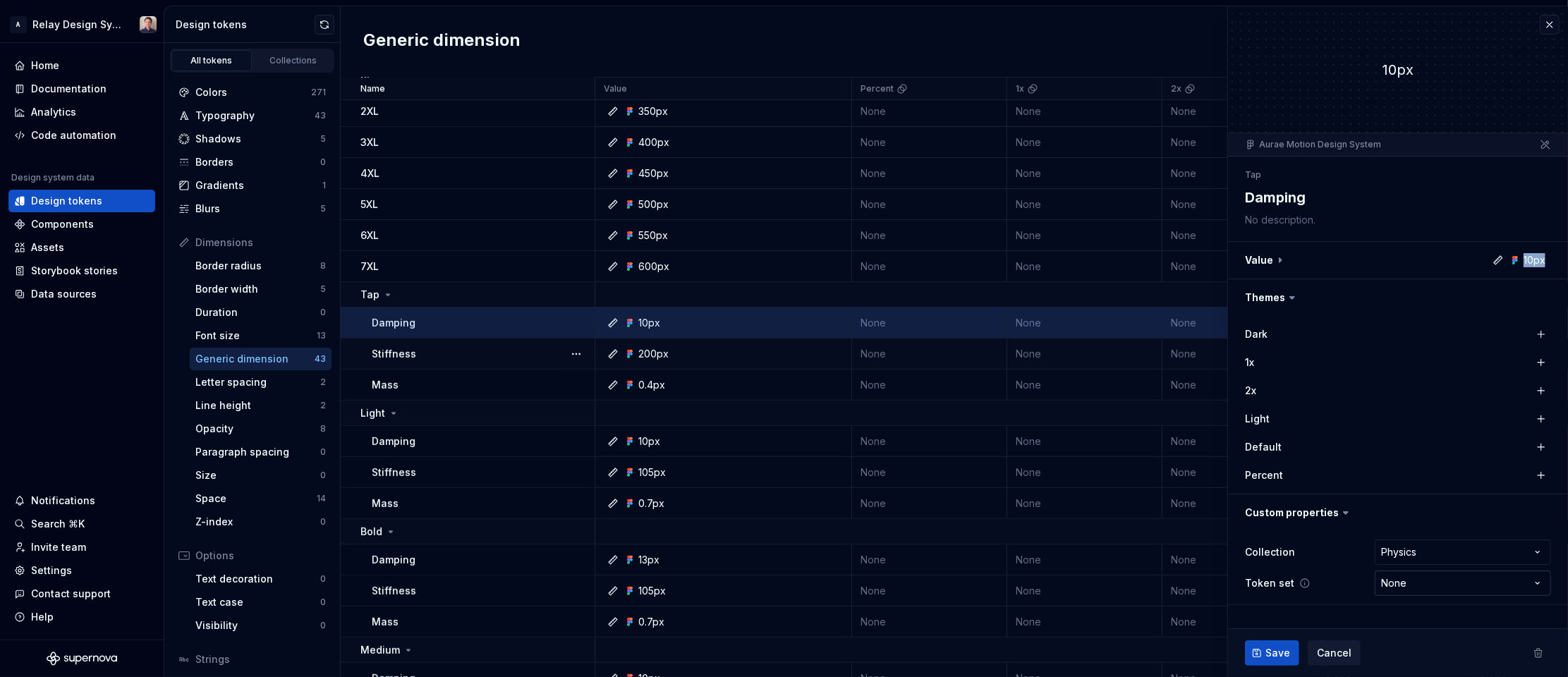
click at [1403, 587] on html "A Relay Design System Home Documentation Analytics Code automation Design syste…" at bounding box center [784, 338] width 1568 height 677
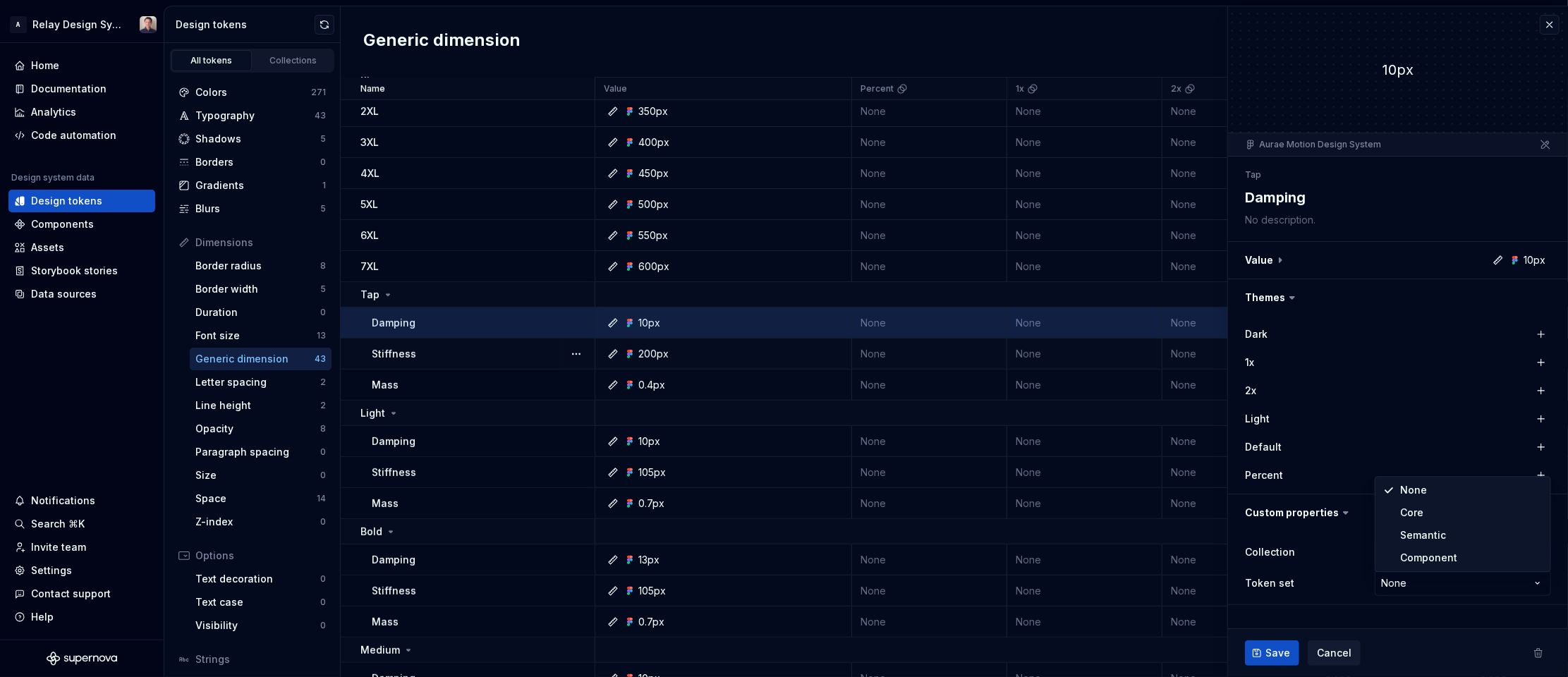
click at [1306, 526] on html "A Relay Design System Home Documentation Analytics Code automation Design syste…" at bounding box center [784, 338] width 1568 height 677
click at [1310, 473] on div "Percent" at bounding box center [1315, 476] width 141 height 15
click at [1294, 52] on div "10px" at bounding box center [1398, 69] width 340 height 126
click at [1294, 51] on div "10px" at bounding box center [1398, 69] width 340 height 126
click at [1550, 23] on button "button" at bounding box center [1549, 24] width 20 height 20
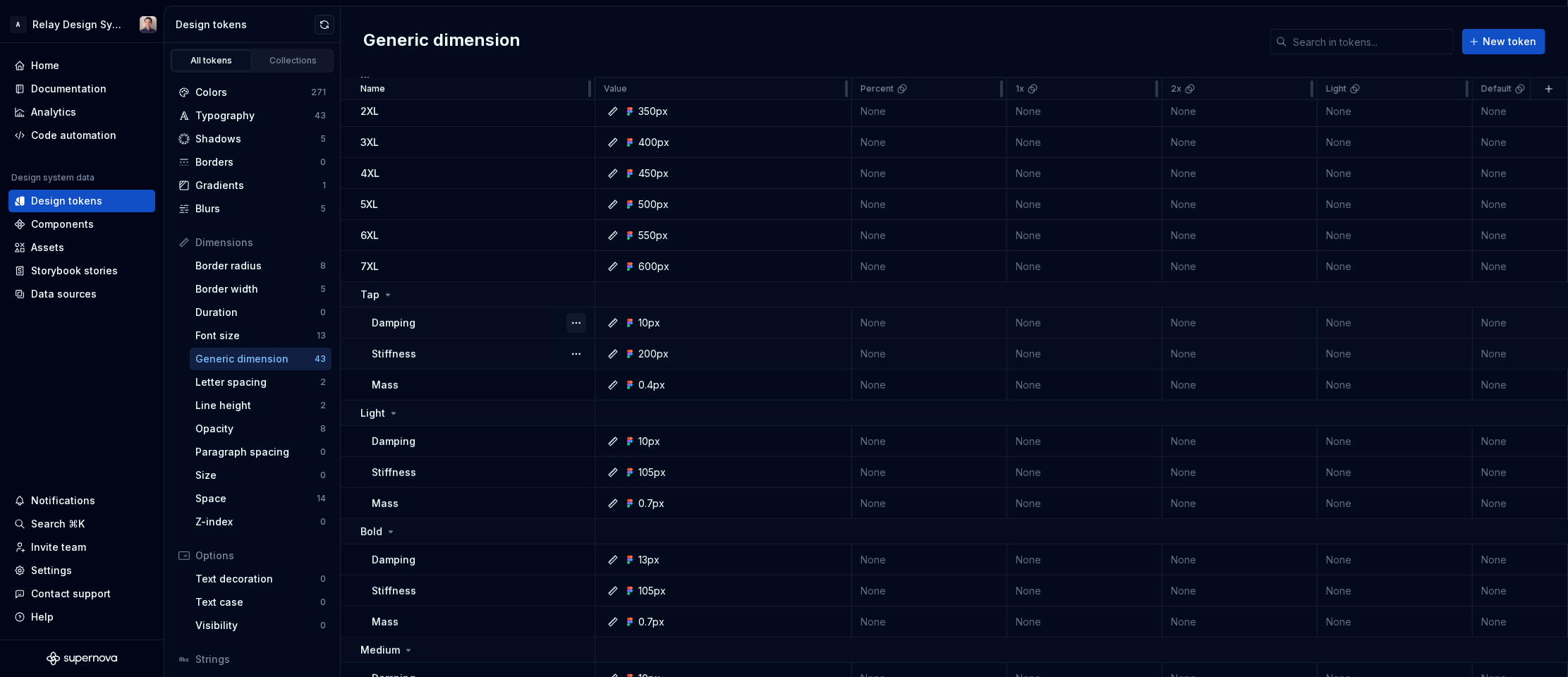
click at [580, 319] on button "button" at bounding box center [576, 323] width 20 height 20
click at [608, 344] on div "Open detail" at bounding box center [638, 349] width 91 height 15
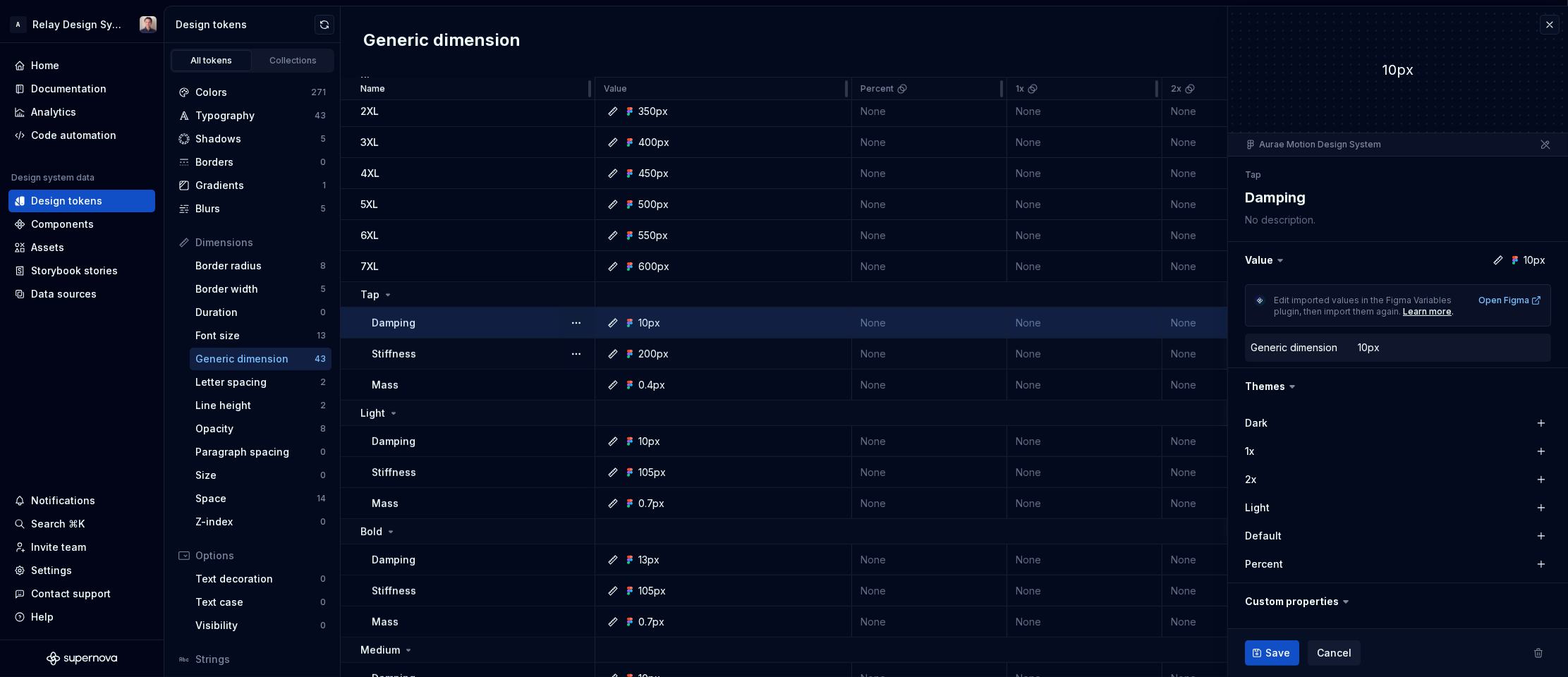
click at [611, 323] on icon at bounding box center [613, 323] width 11 height 11
click at [612, 321] on icon at bounding box center [613, 323] width 11 height 11
click at [1362, 347] on div "10px" at bounding box center [1369, 347] width 22 height 15
click at [1379, 347] on dd "10px" at bounding box center [1452, 347] width 188 height 15
click at [1281, 261] on icon at bounding box center [1280, 260] width 15 height 15
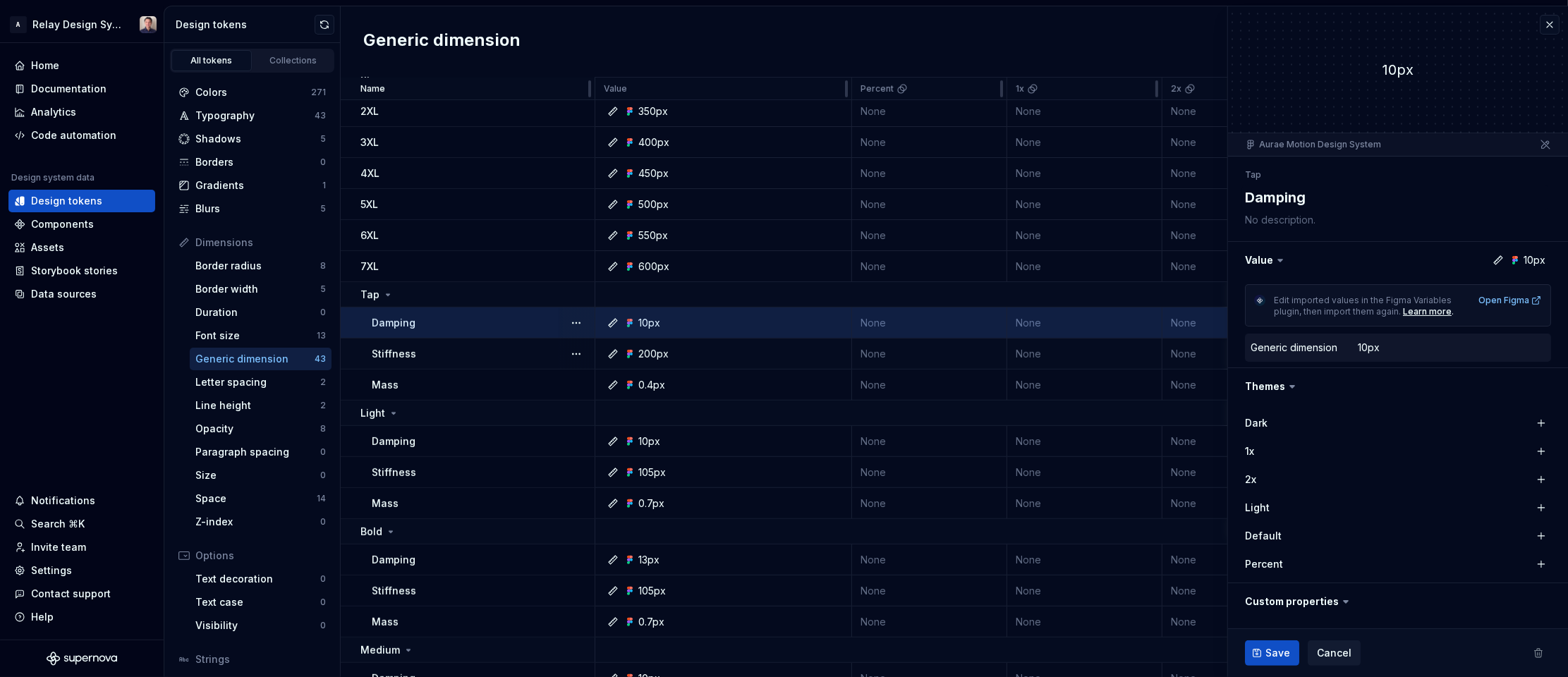
click at [1278, 264] on icon at bounding box center [1280, 260] width 15 height 15
click at [1278, 258] on icon at bounding box center [1280, 260] width 15 height 15
click at [1520, 262] on button "button" at bounding box center [1398, 260] width 340 height 37
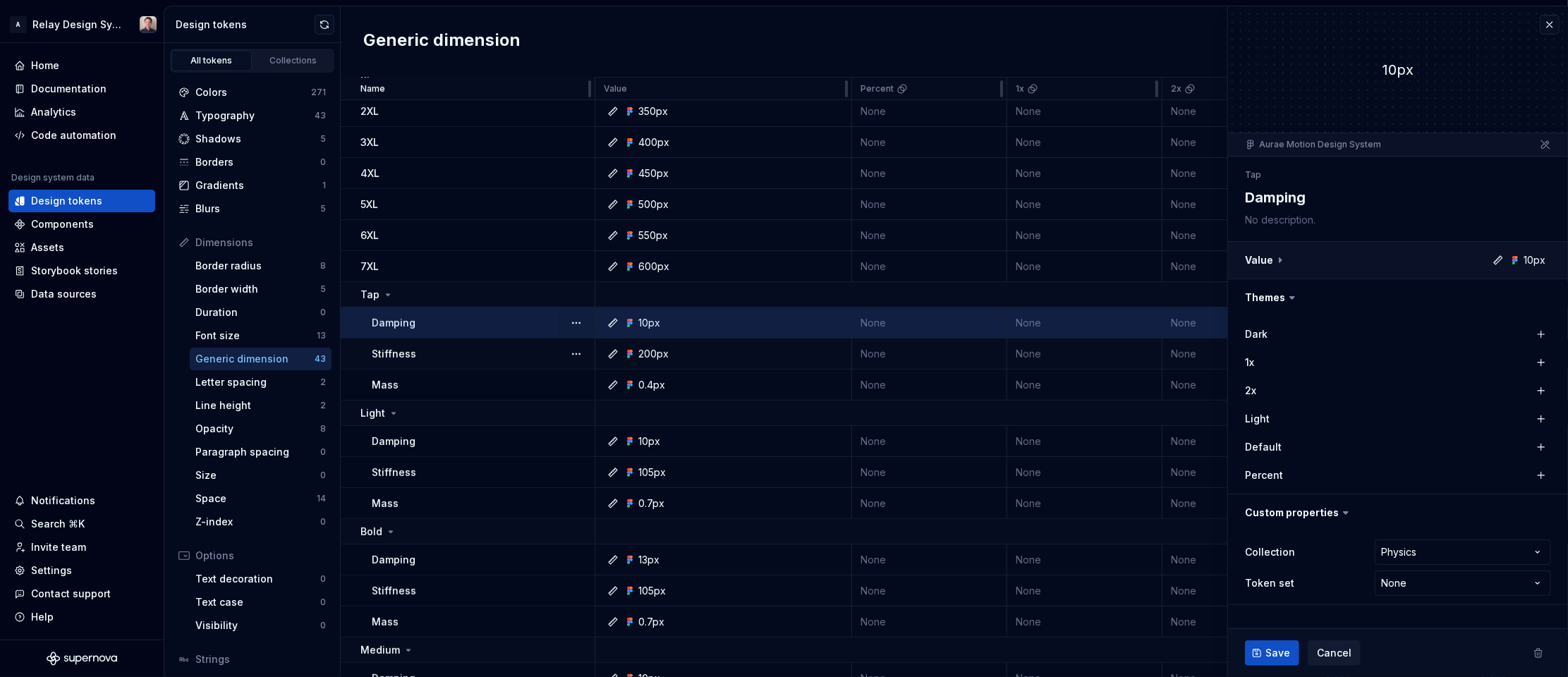
click at [1520, 262] on button "button" at bounding box center [1398, 260] width 340 height 37
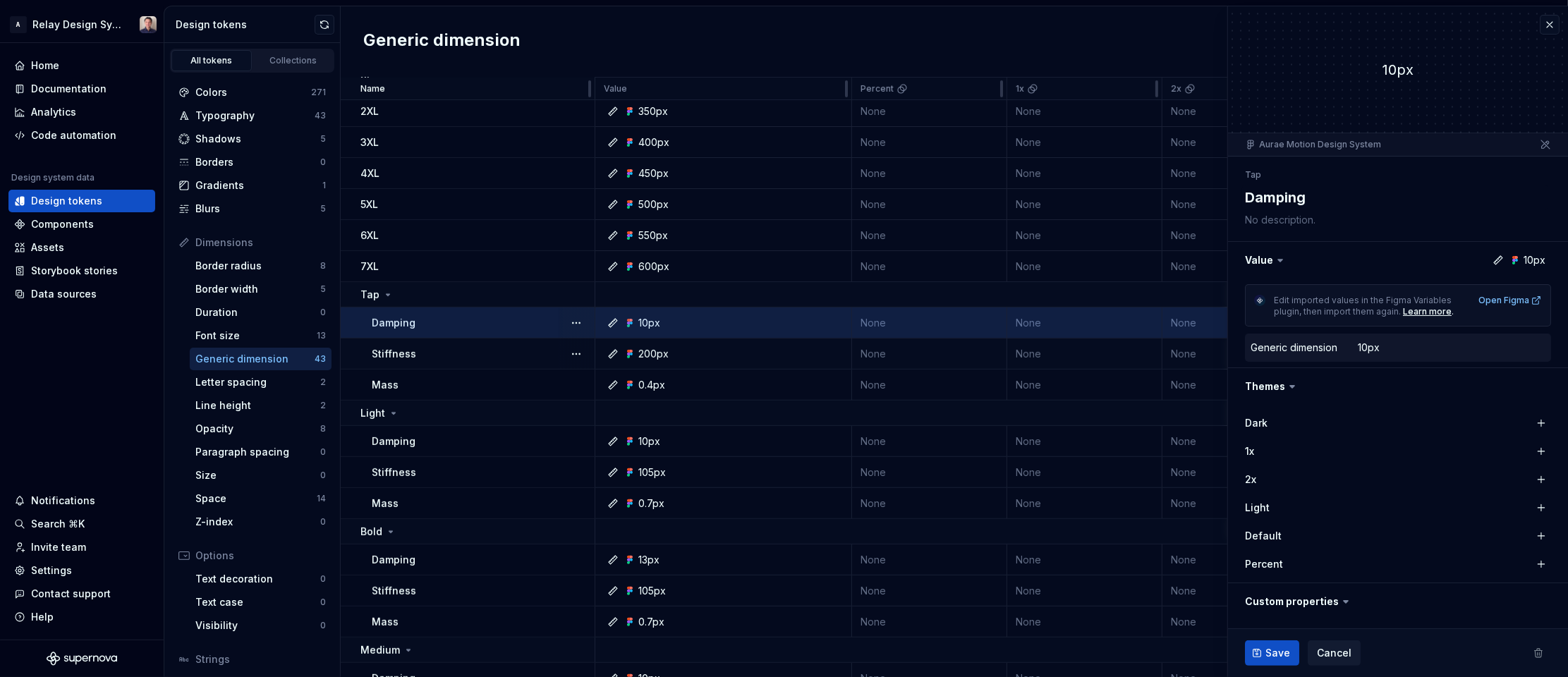
click at [1344, 602] on icon at bounding box center [1345, 602] width 4 height 2
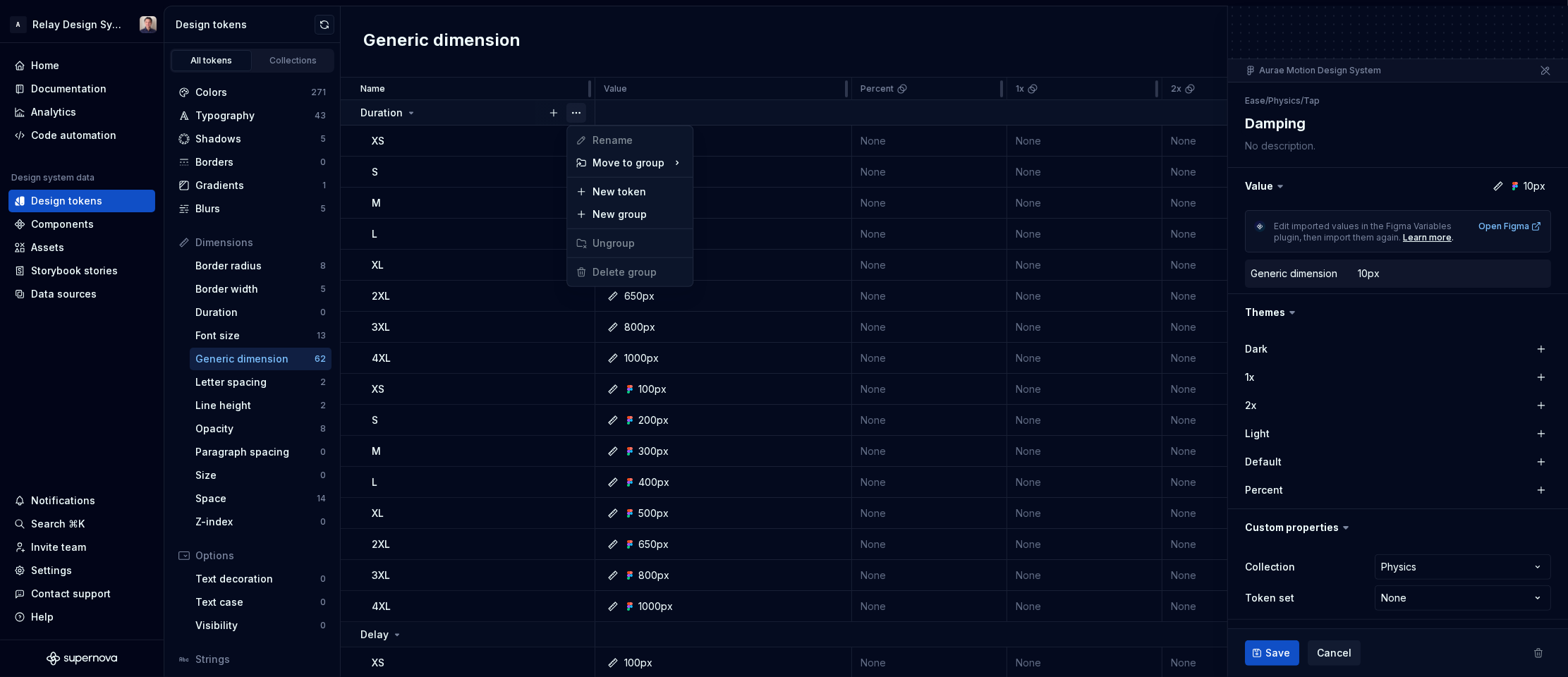
click at [574, 112] on button "button" at bounding box center [576, 113] width 20 height 20
click at [490, 114] on html "A Relay Design System Home Documentation Analytics Code automation Design syste…" at bounding box center [784, 338] width 1568 height 677
click at [405, 109] on icon at bounding box center [411, 113] width 11 height 11
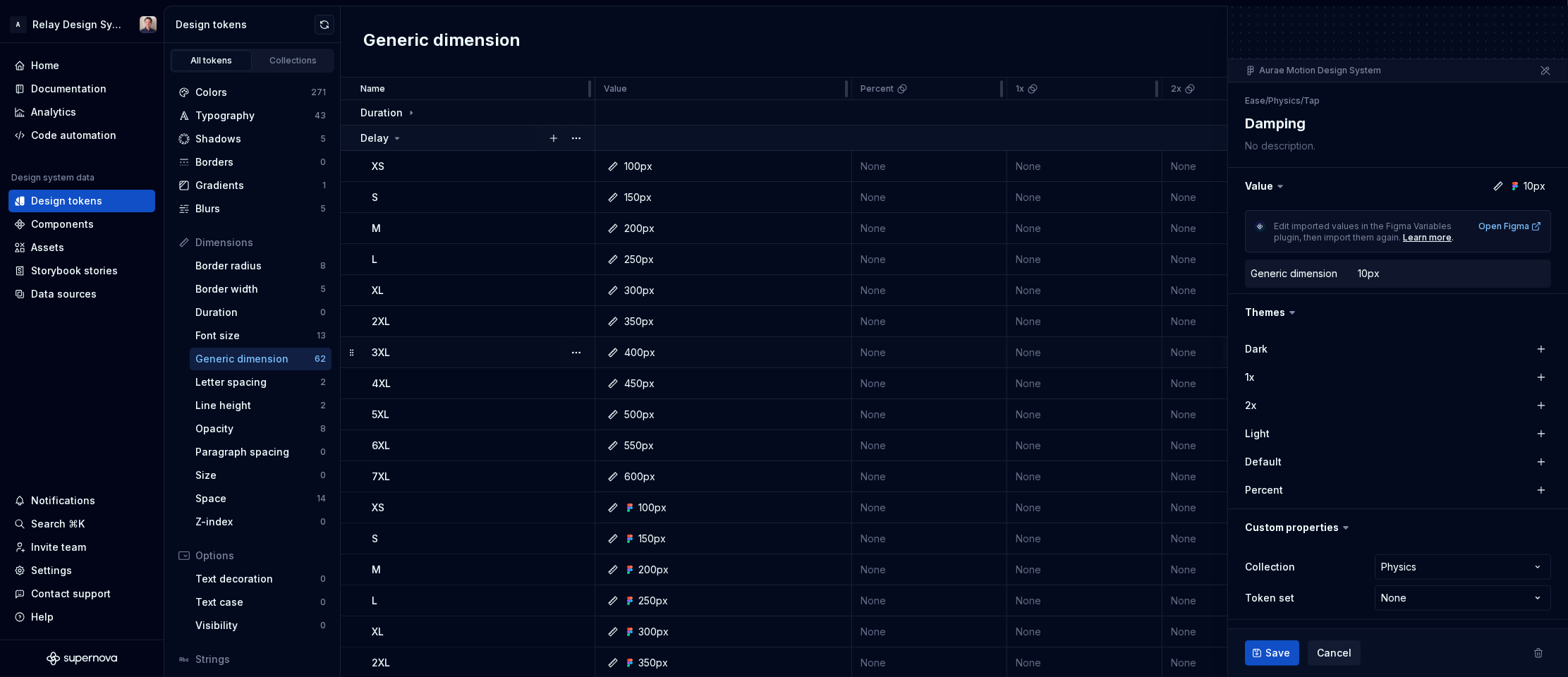
click at [396, 137] on icon at bounding box center [398, 138] width 3 height 2
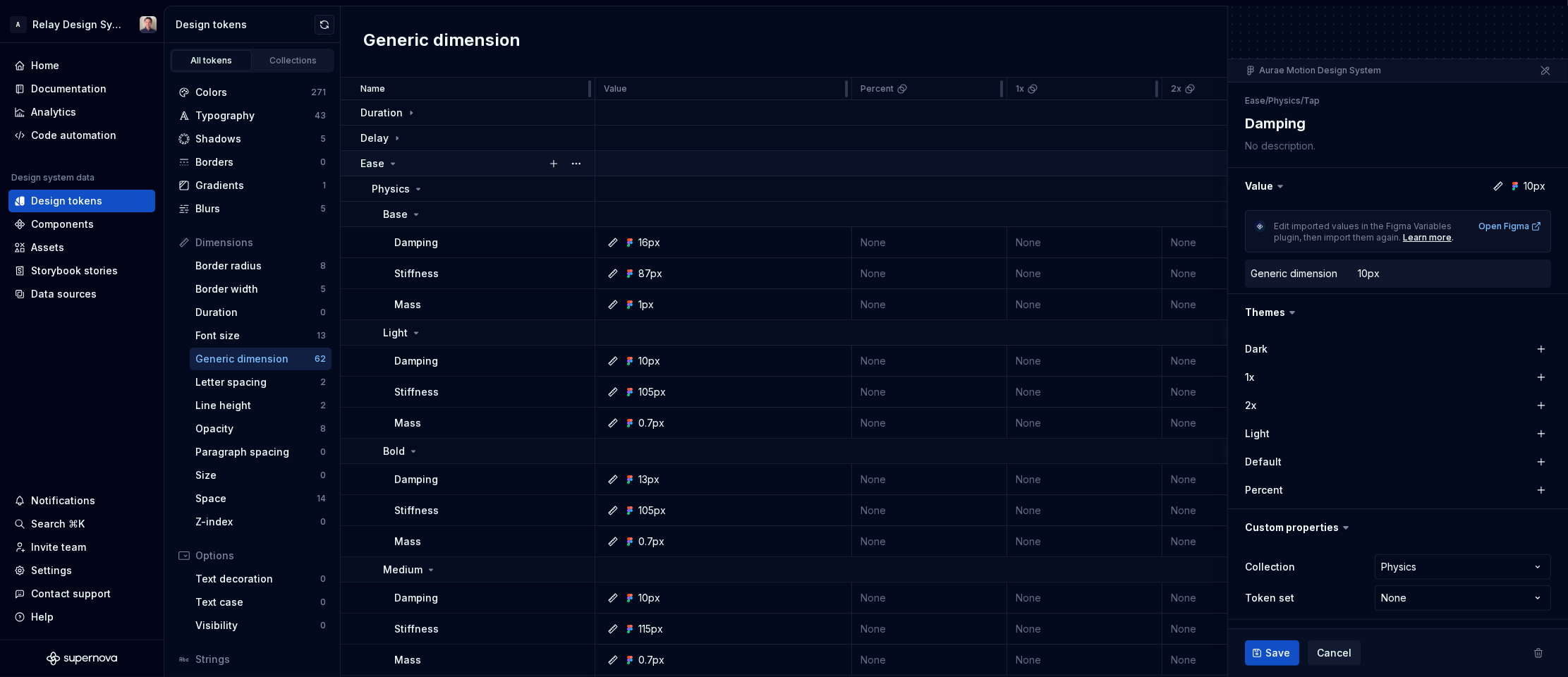
click at [393, 160] on icon at bounding box center [393, 163] width 11 height 11
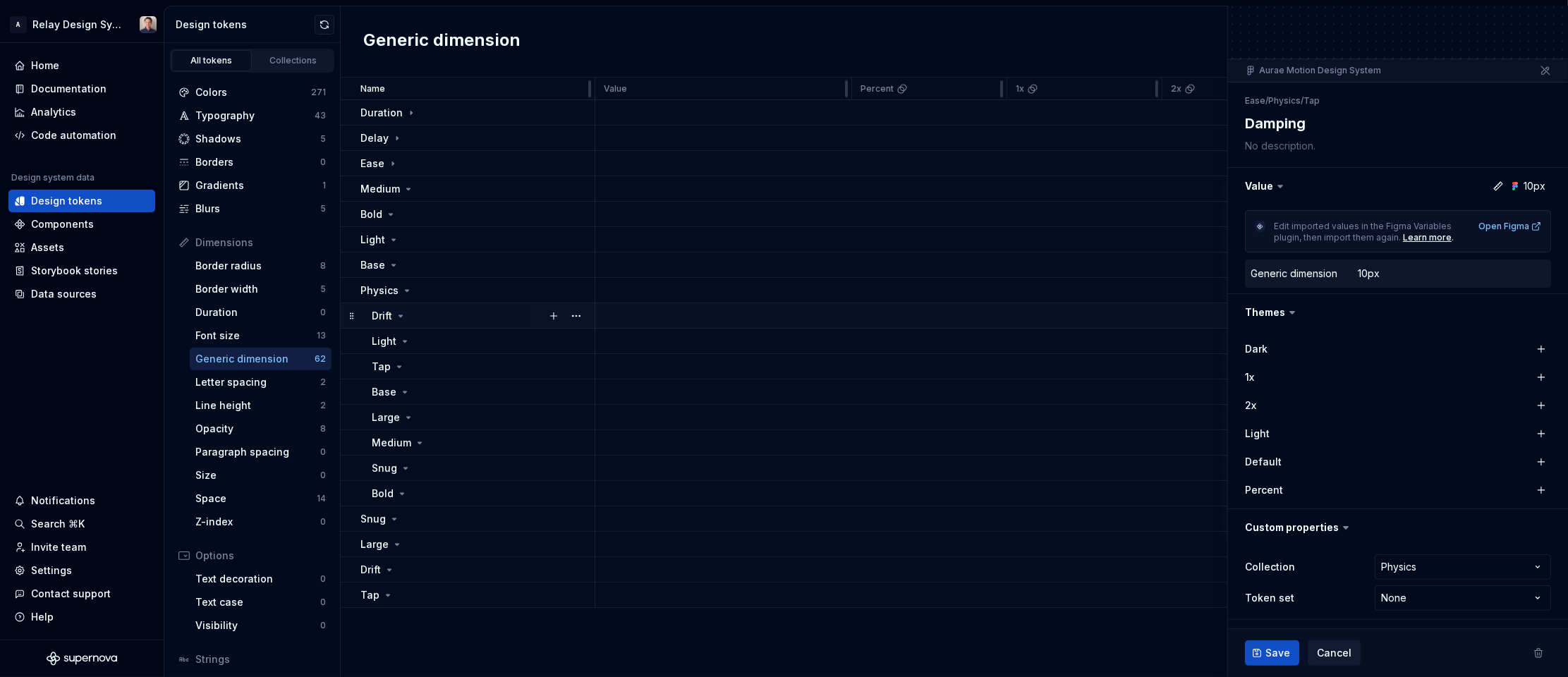
click at [399, 319] on icon at bounding box center [400, 316] width 11 height 11
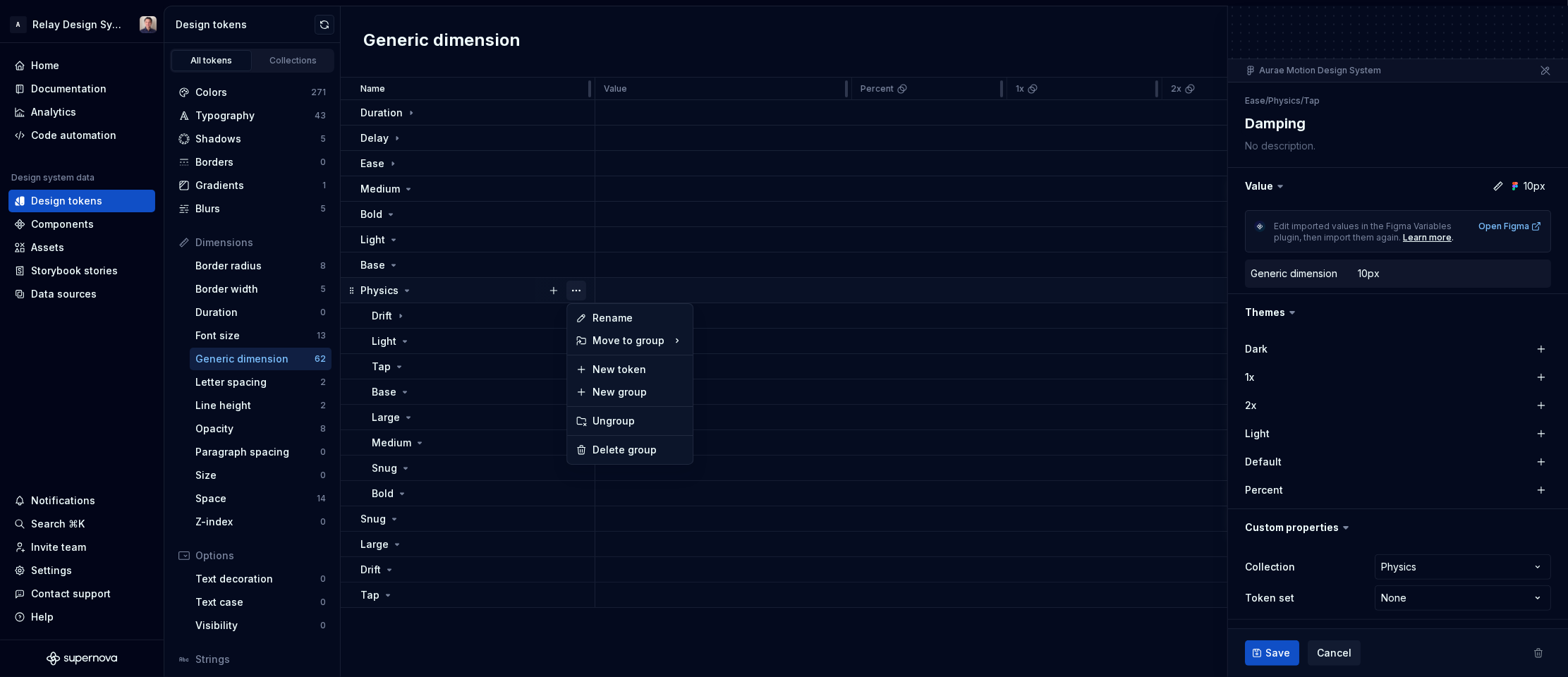
click at [577, 288] on button "button" at bounding box center [576, 290] width 20 height 20
click at [624, 449] on div "Delete group" at bounding box center [638, 450] width 91 height 15
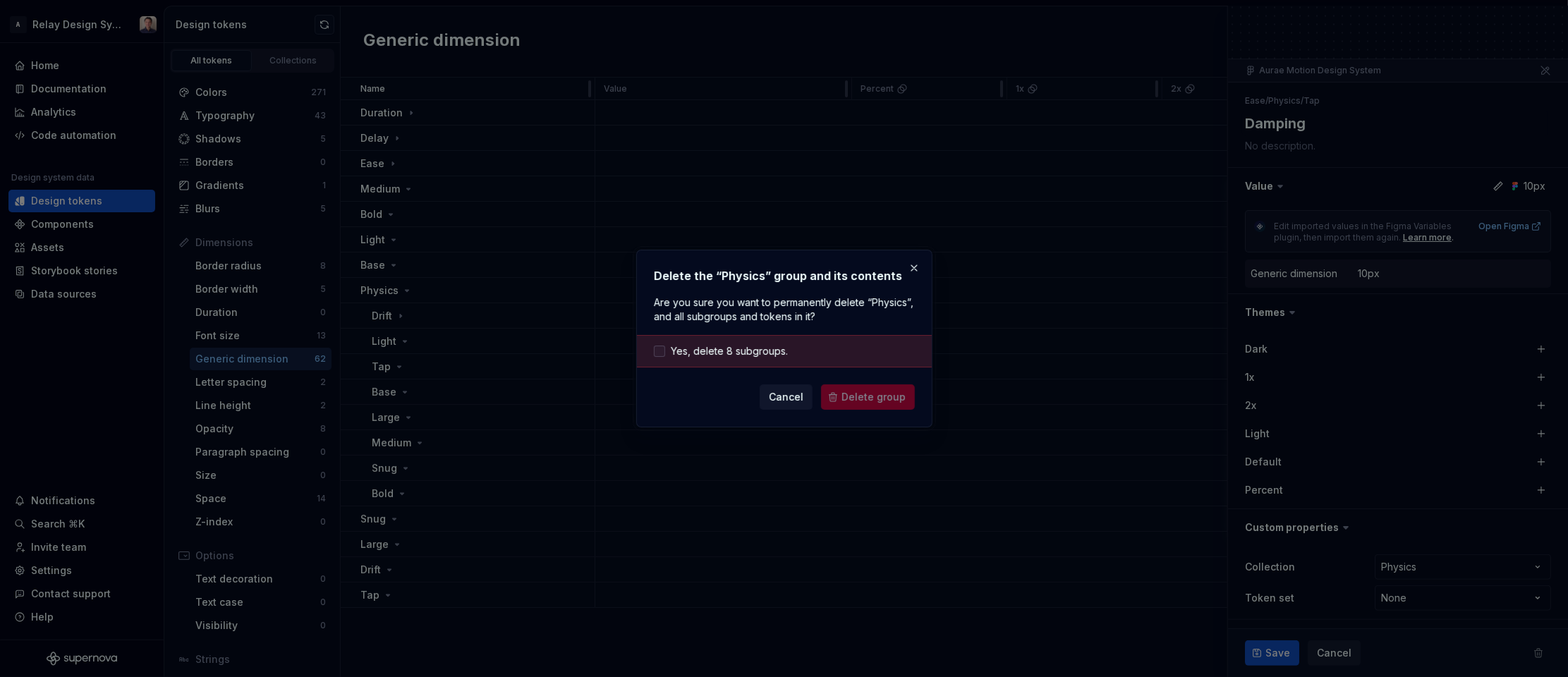
click at [676, 352] on span "Yes, delete 8 subgroups." at bounding box center [729, 351] width 117 height 15
click at [867, 400] on span "Delete group" at bounding box center [873, 397] width 64 height 15
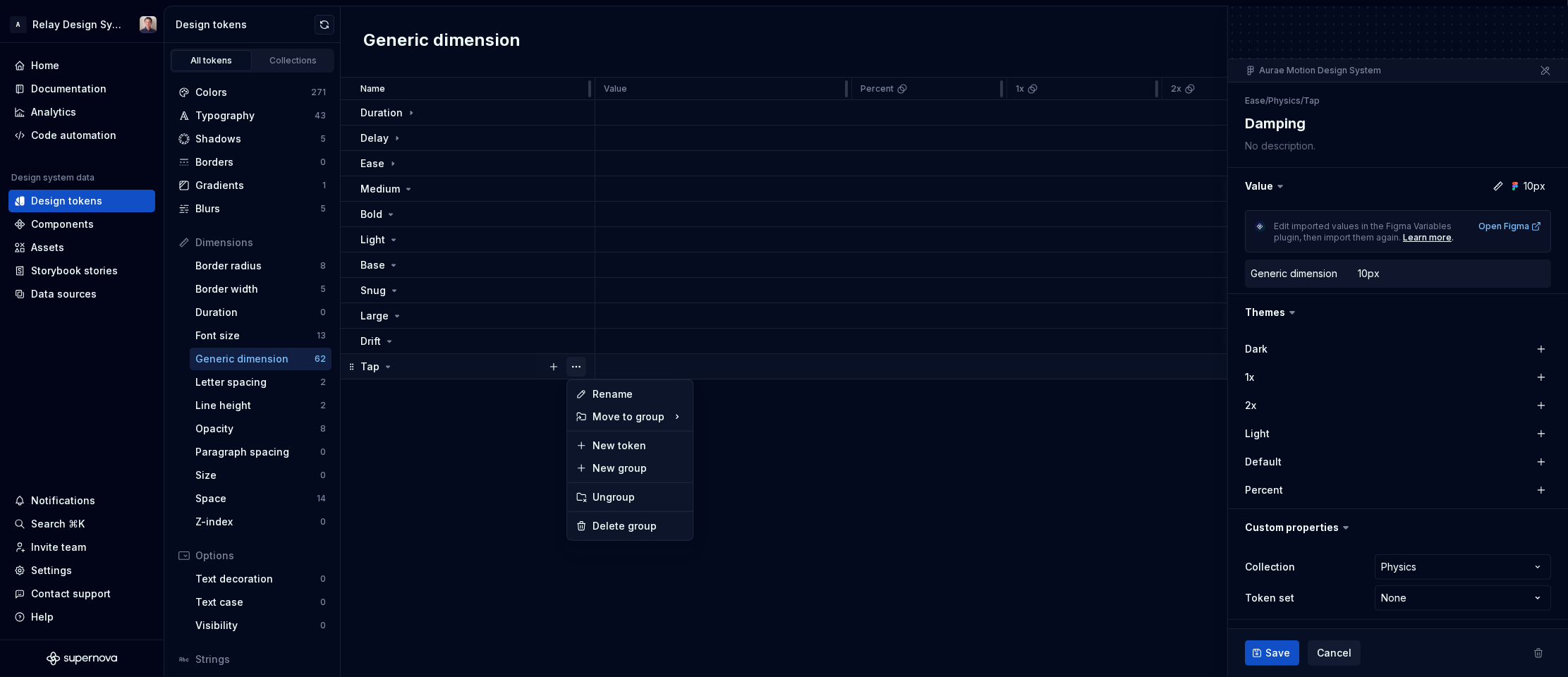
click at [576, 364] on button "button" at bounding box center [576, 366] width 20 height 20
click at [627, 522] on div "Delete group" at bounding box center [638, 526] width 91 height 15
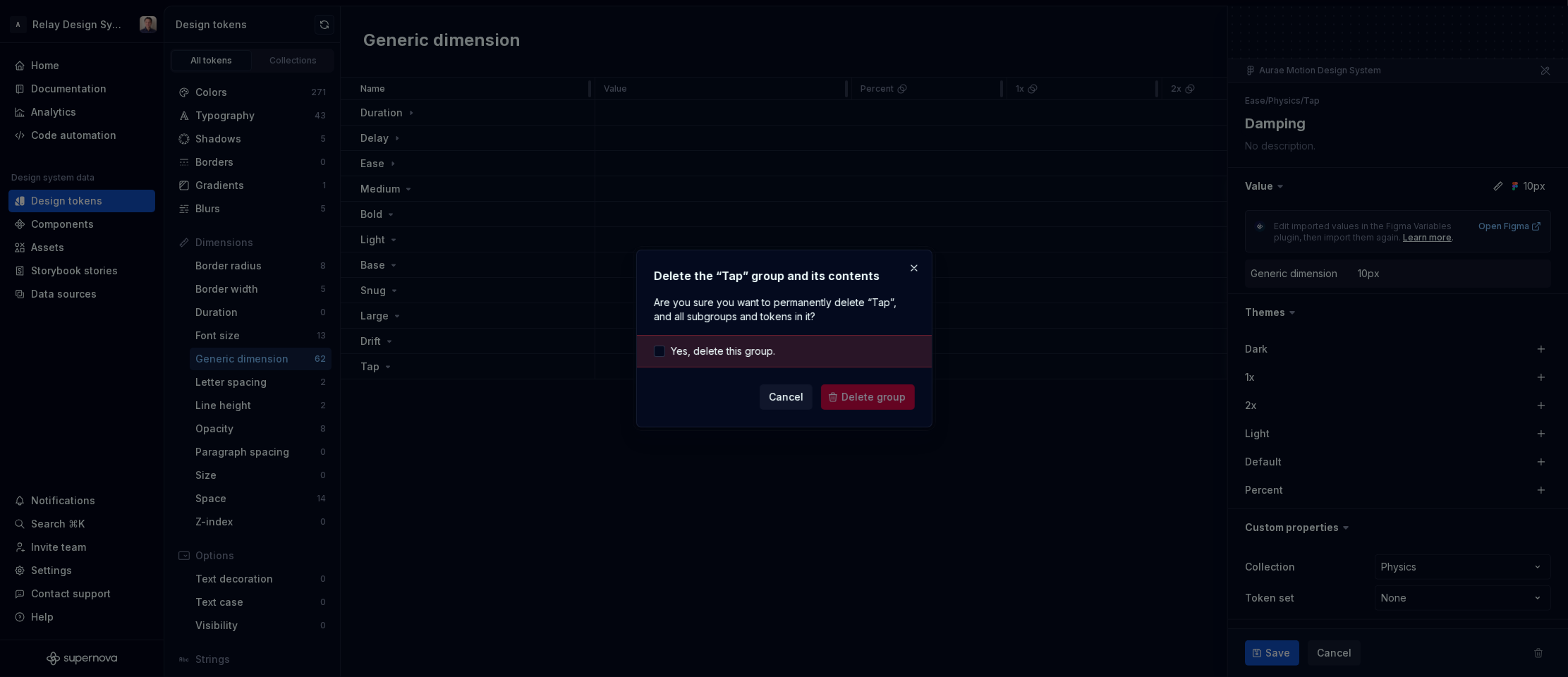
drag, startPoint x: 746, startPoint y: 351, endPoint x: 807, endPoint y: 368, distance: 63.3
click at [746, 351] on span "Yes, delete this group." at bounding box center [723, 351] width 104 height 15
click at [887, 400] on span "Delete group" at bounding box center [873, 397] width 64 height 15
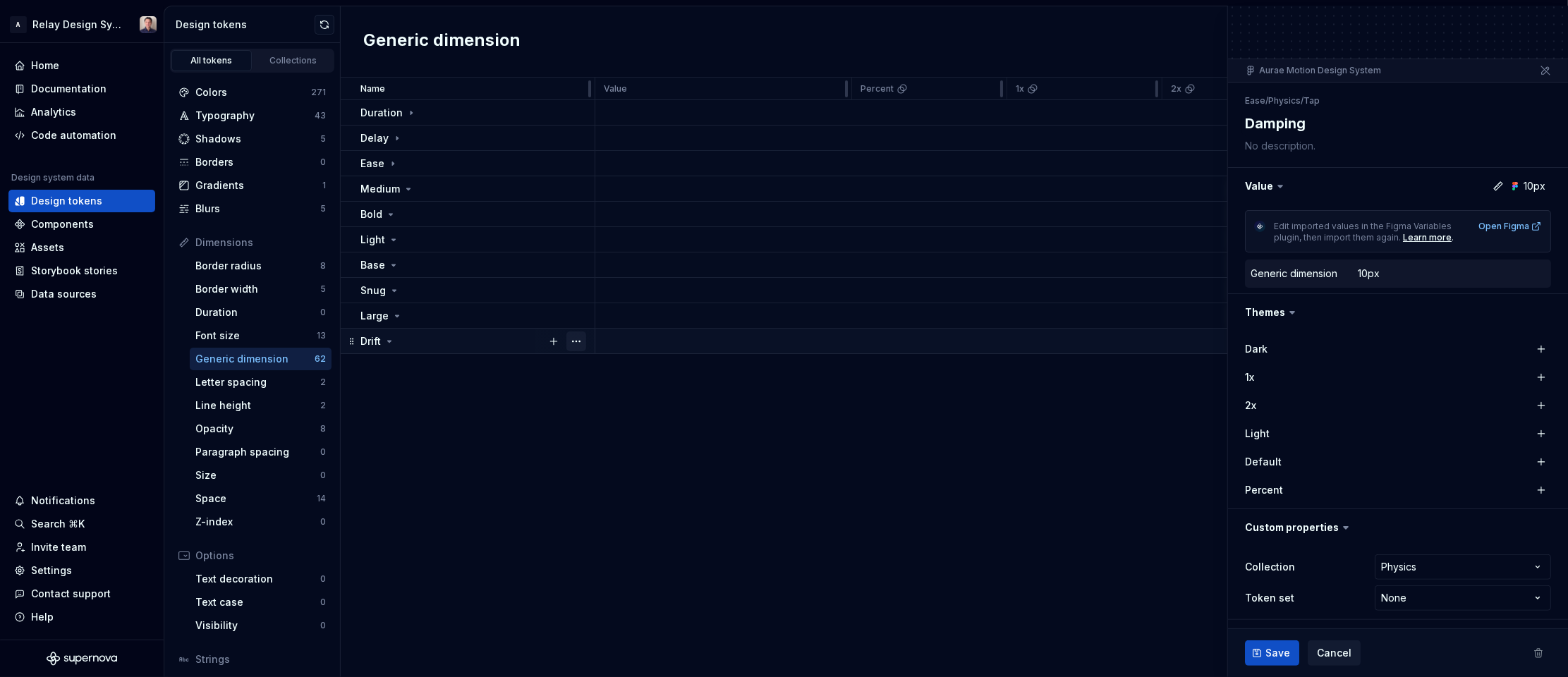
click at [580, 339] on button "button" at bounding box center [576, 341] width 20 height 20
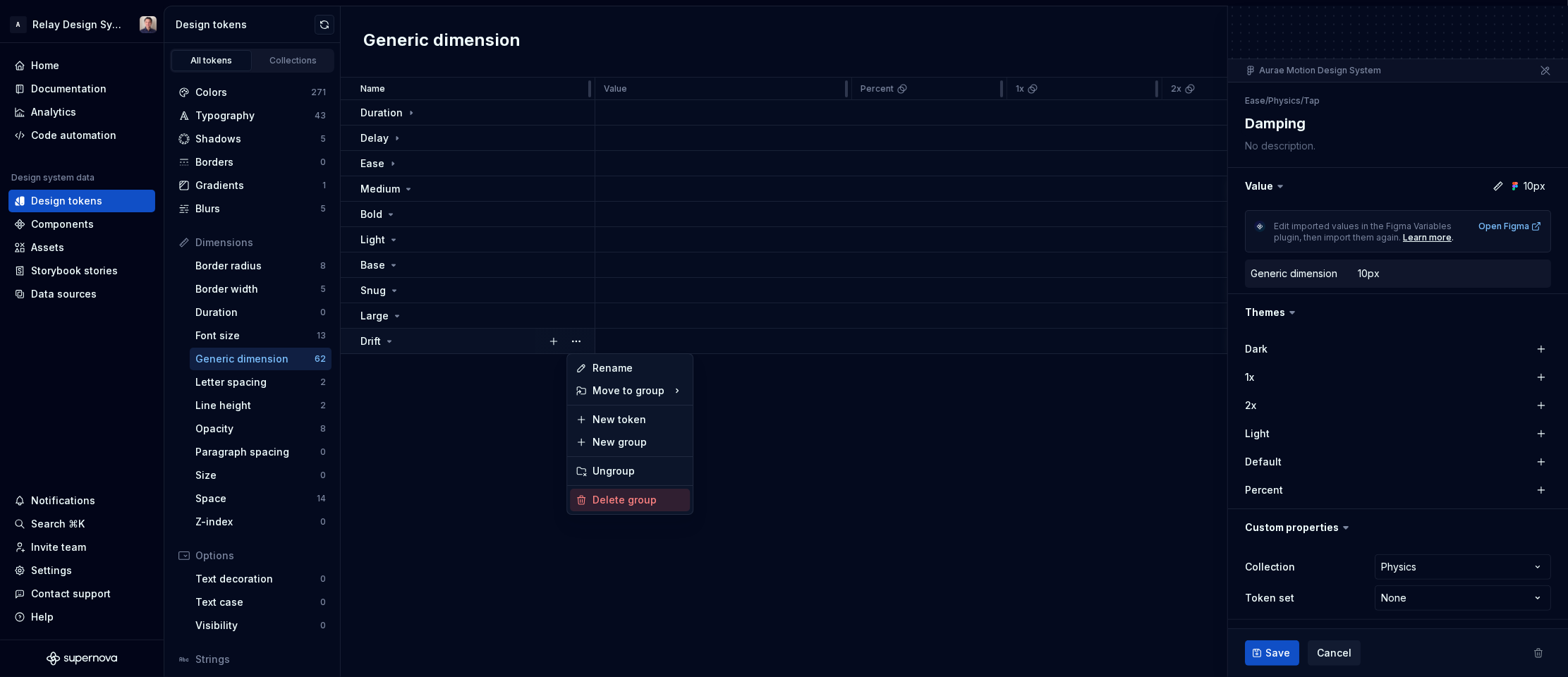
click at [624, 498] on div "Delete group" at bounding box center [638, 500] width 91 height 15
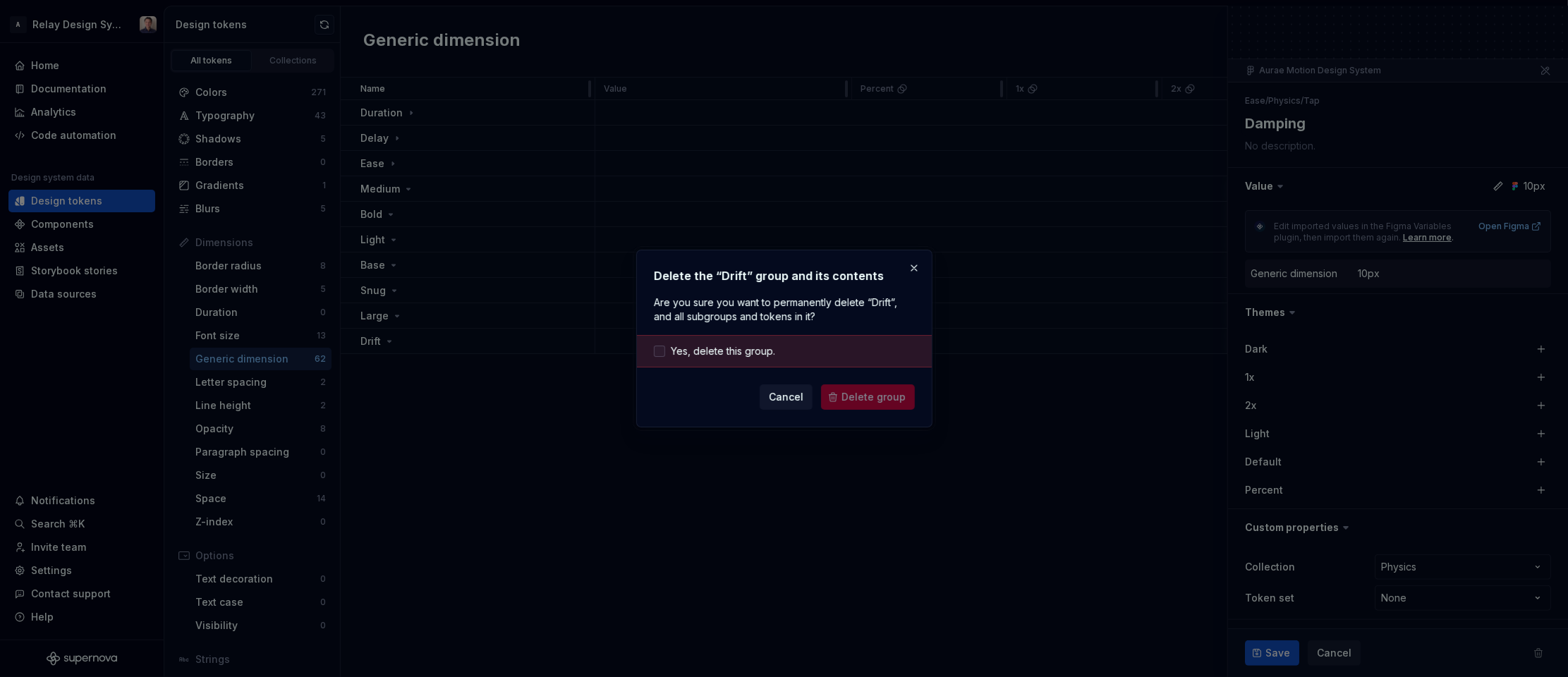
drag, startPoint x: 674, startPoint y: 349, endPoint x: 684, endPoint y: 350, distance: 10.0
click at [674, 350] on span "Yes, delete this group." at bounding box center [723, 351] width 104 height 15
click at [868, 399] on span "Delete group" at bounding box center [873, 397] width 64 height 15
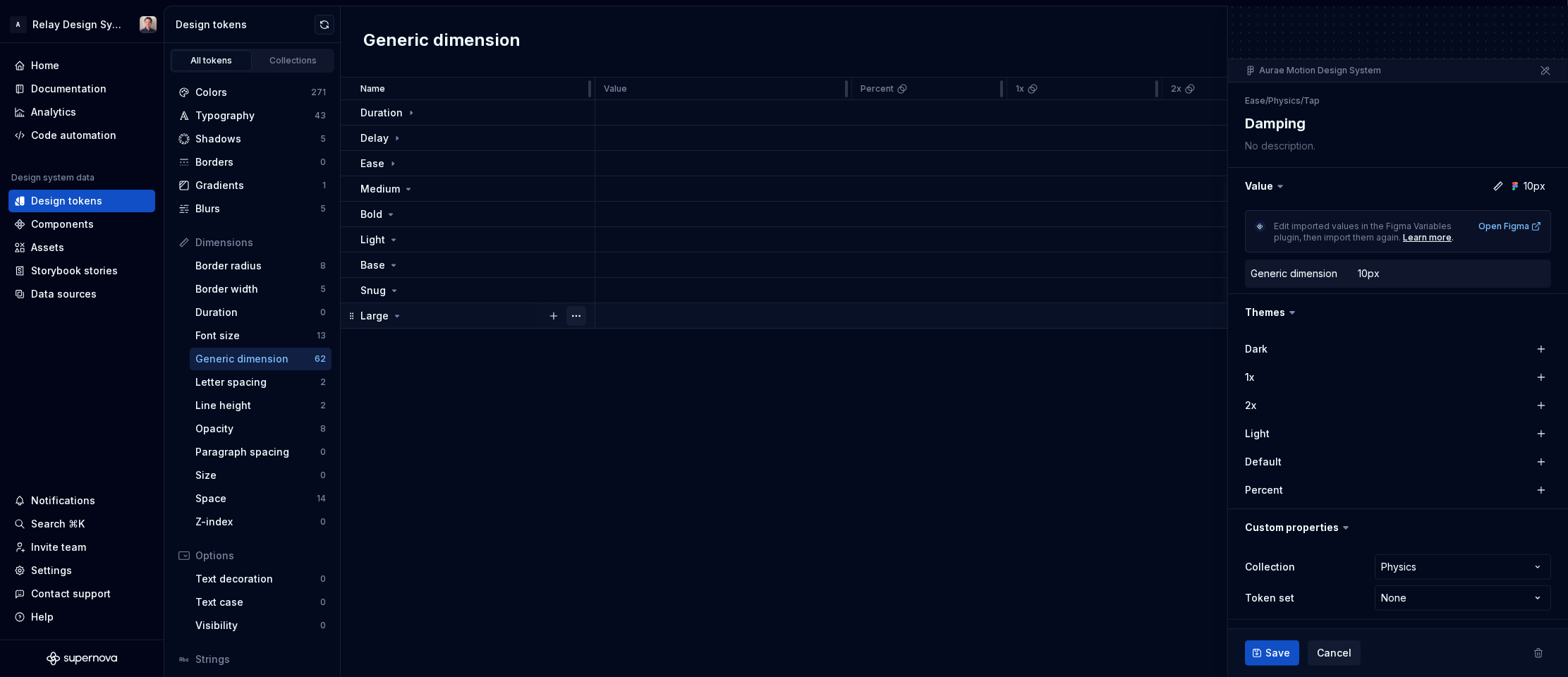
click at [580, 316] on button "button" at bounding box center [576, 316] width 20 height 20
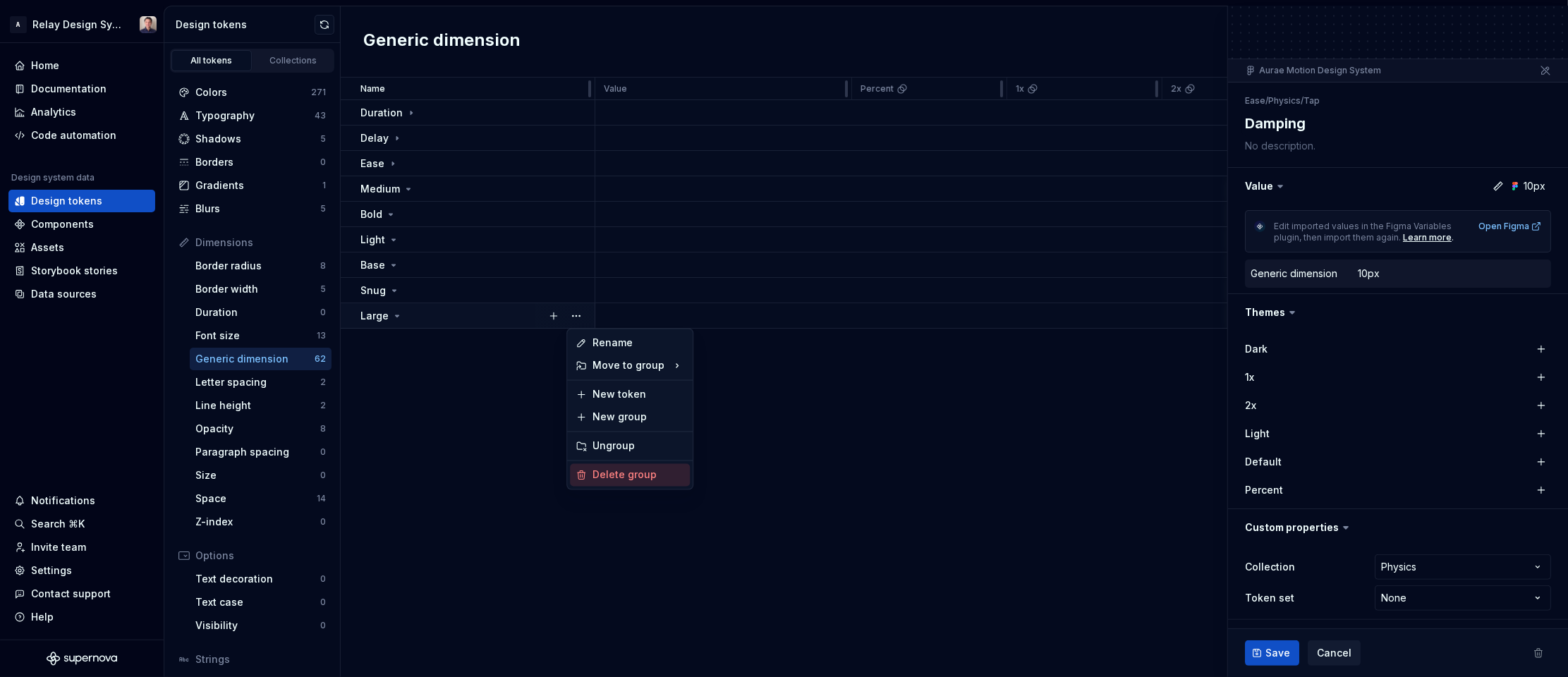
click at [624, 471] on div "Delete group" at bounding box center [638, 476] width 91 height 15
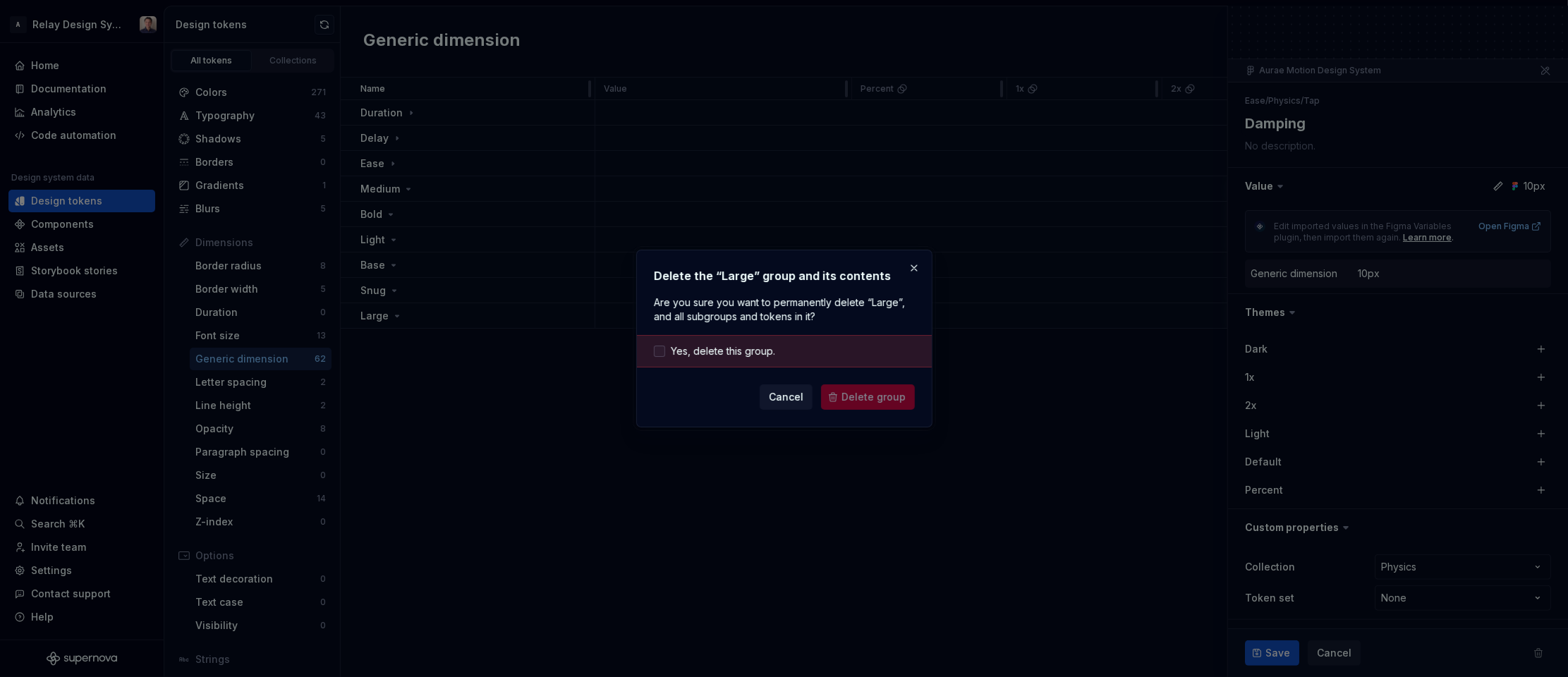
click at [751, 353] on span "Yes, delete this group." at bounding box center [723, 351] width 104 height 15
click at [855, 401] on span "Delete group" at bounding box center [873, 397] width 64 height 15
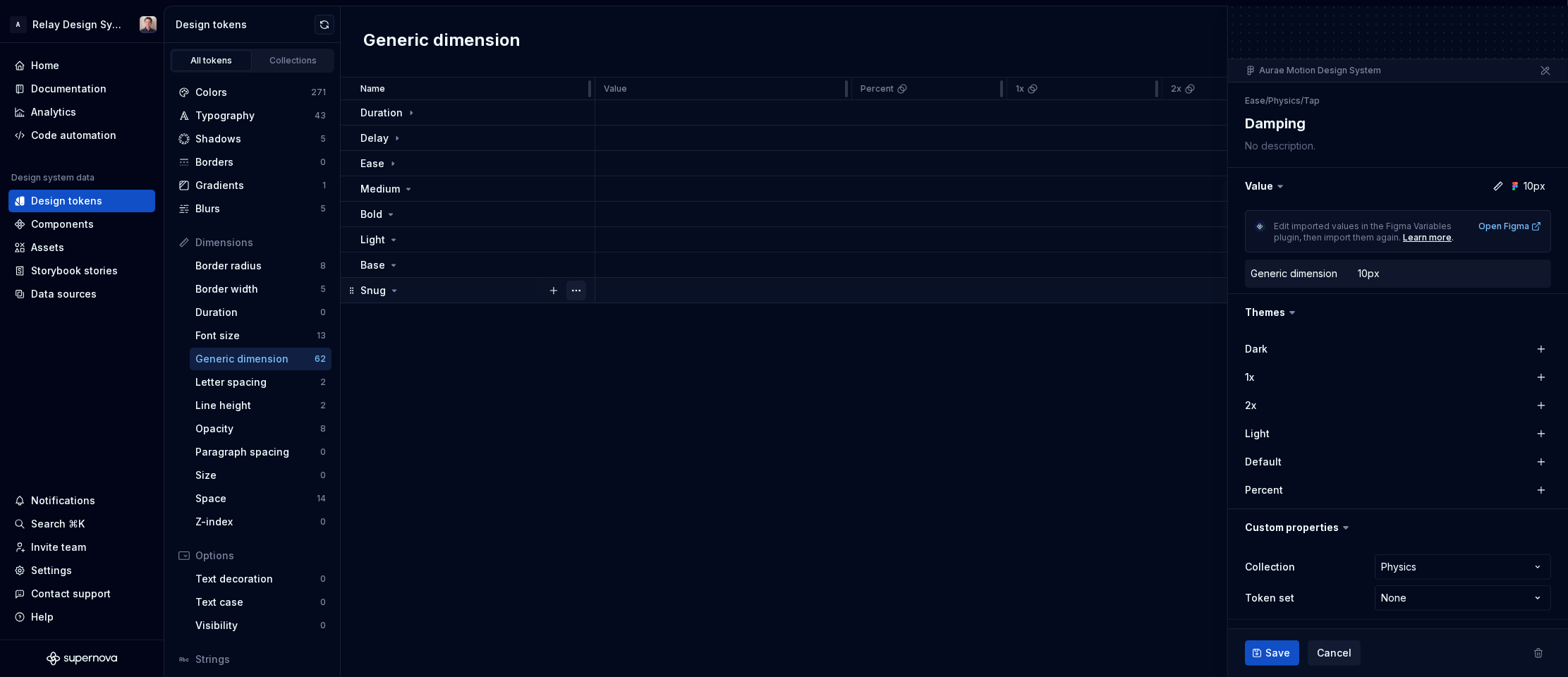
click at [574, 290] on button "button" at bounding box center [576, 290] width 20 height 20
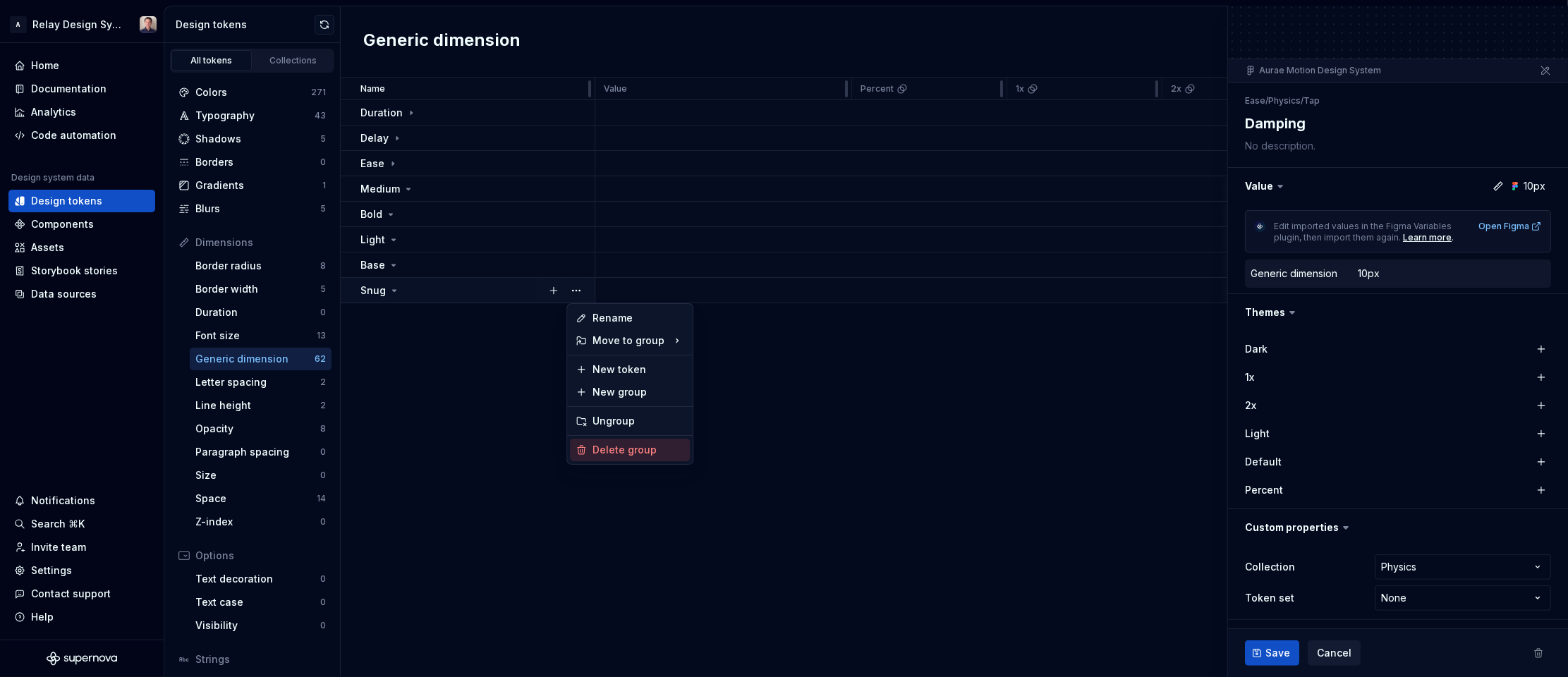
click at [608, 449] on div "Delete group" at bounding box center [638, 450] width 91 height 15
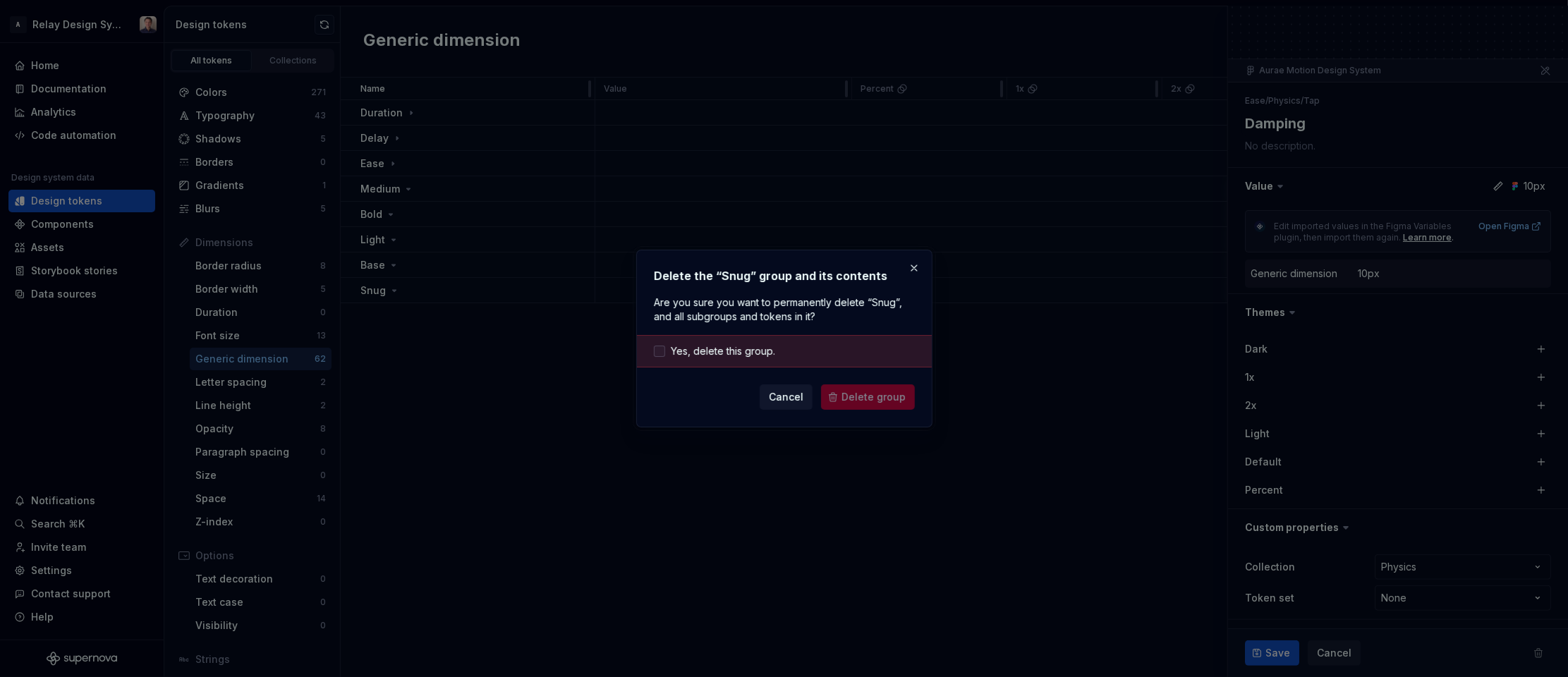
click at [737, 353] on span "Yes, delete this group." at bounding box center [723, 351] width 104 height 15
click at [873, 400] on span "Delete group" at bounding box center [873, 397] width 64 height 15
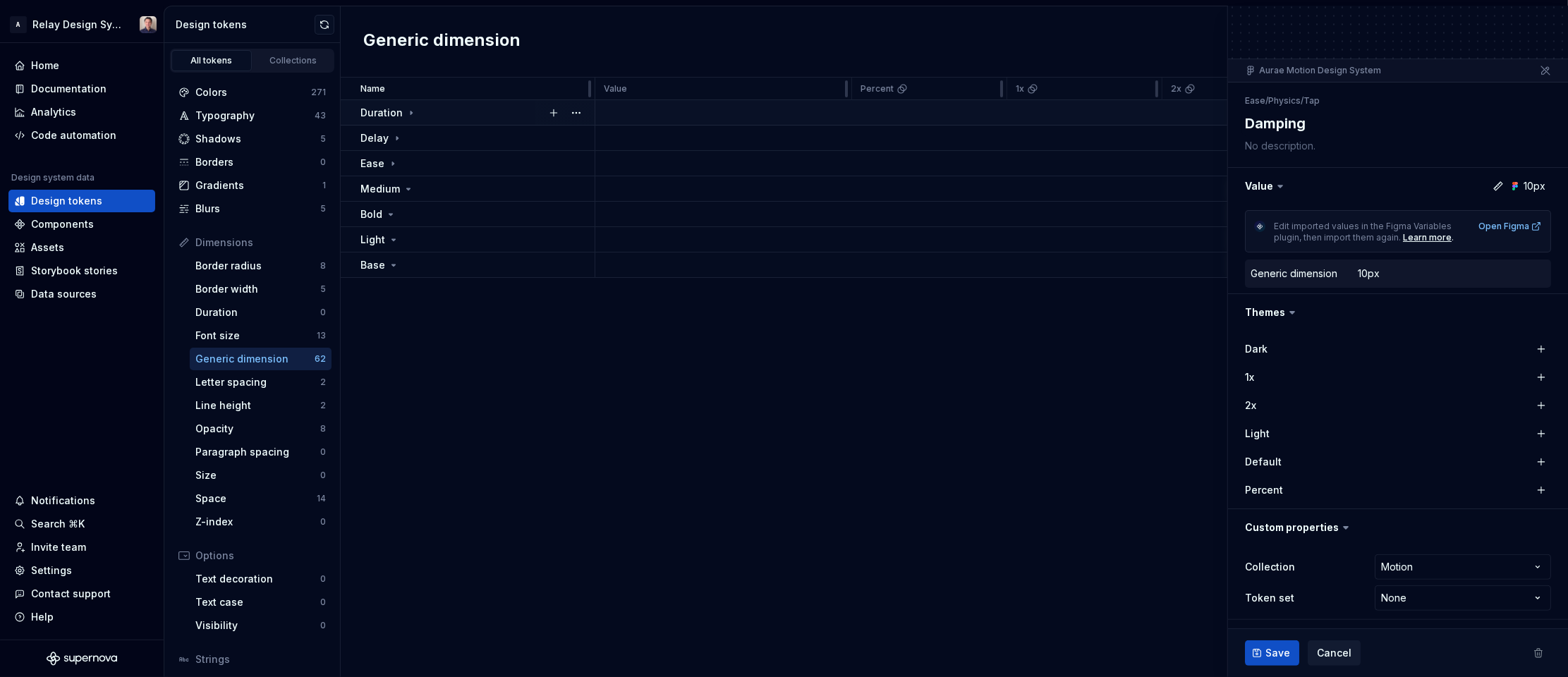
click at [410, 108] on icon at bounding box center [411, 113] width 11 height 11
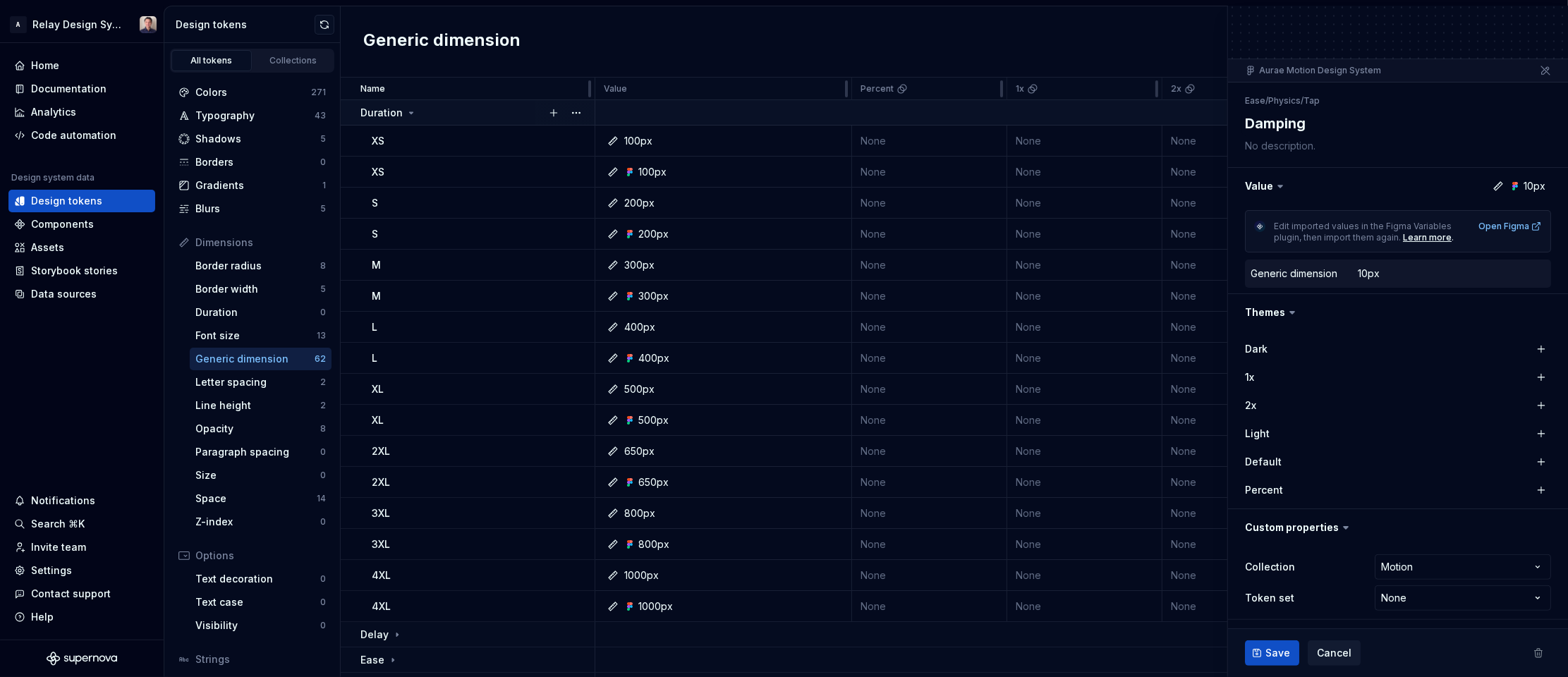
click at [410, 108] on icon at bounding box center [411, 113] width 11 height 11
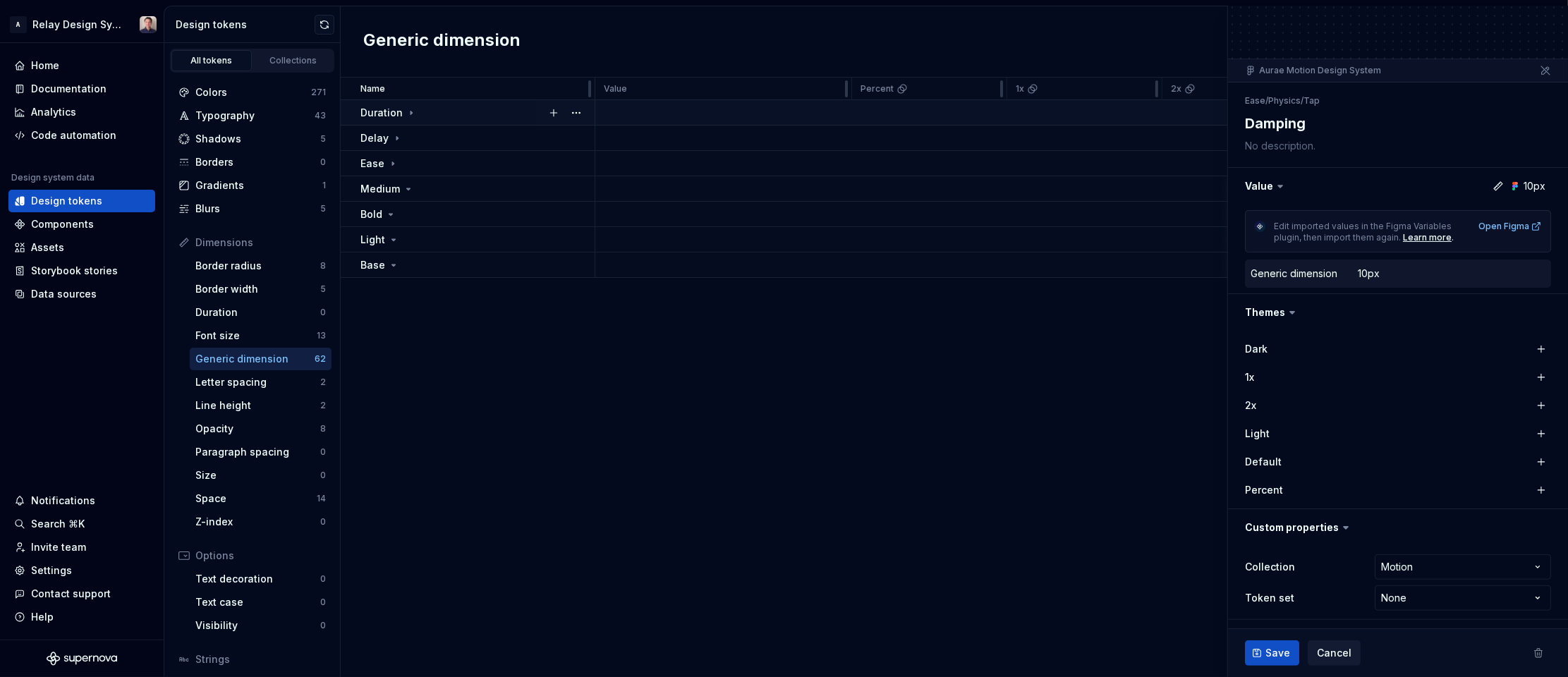
click at [410, 108] on icon at bounding box center [411, 113] width 11 height 11
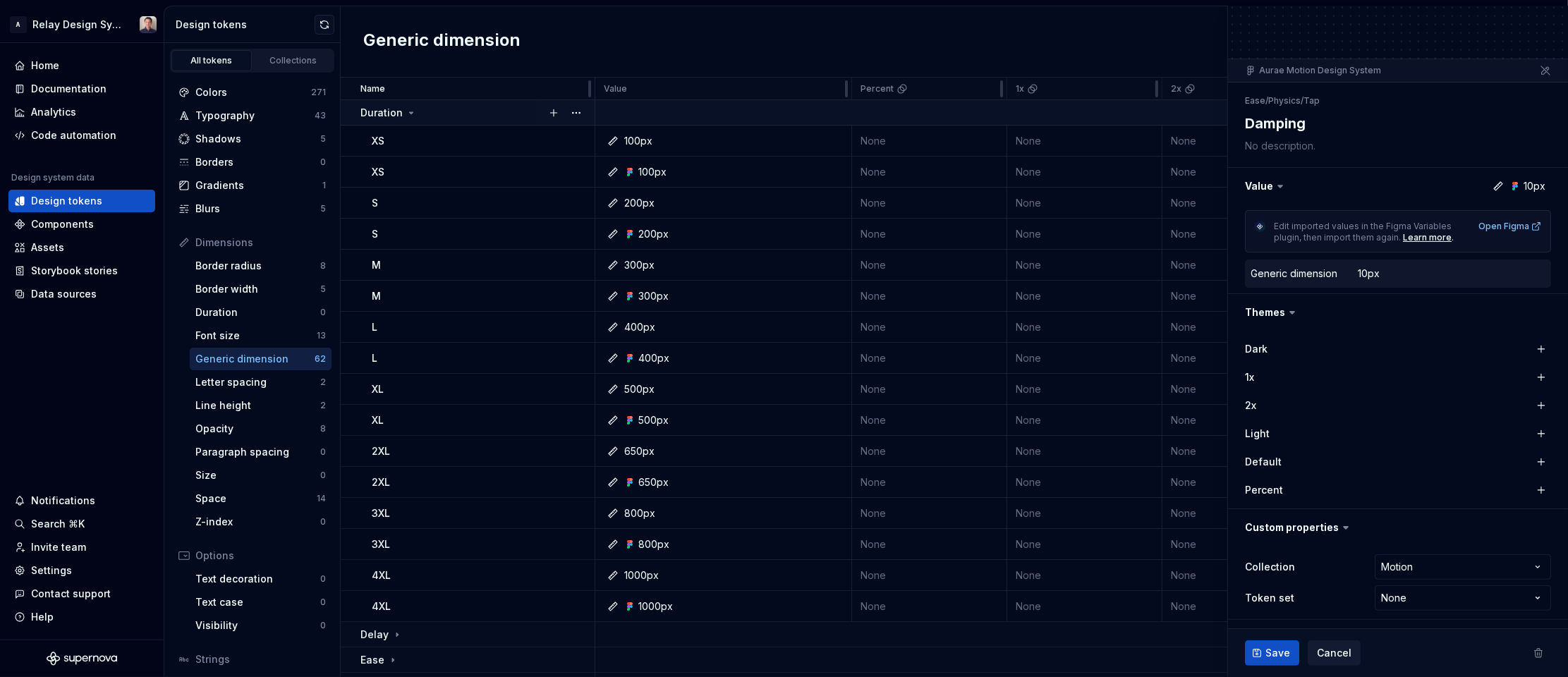
click at [410, 108] on icon at bounding box center [411, 113] width 11 height 11
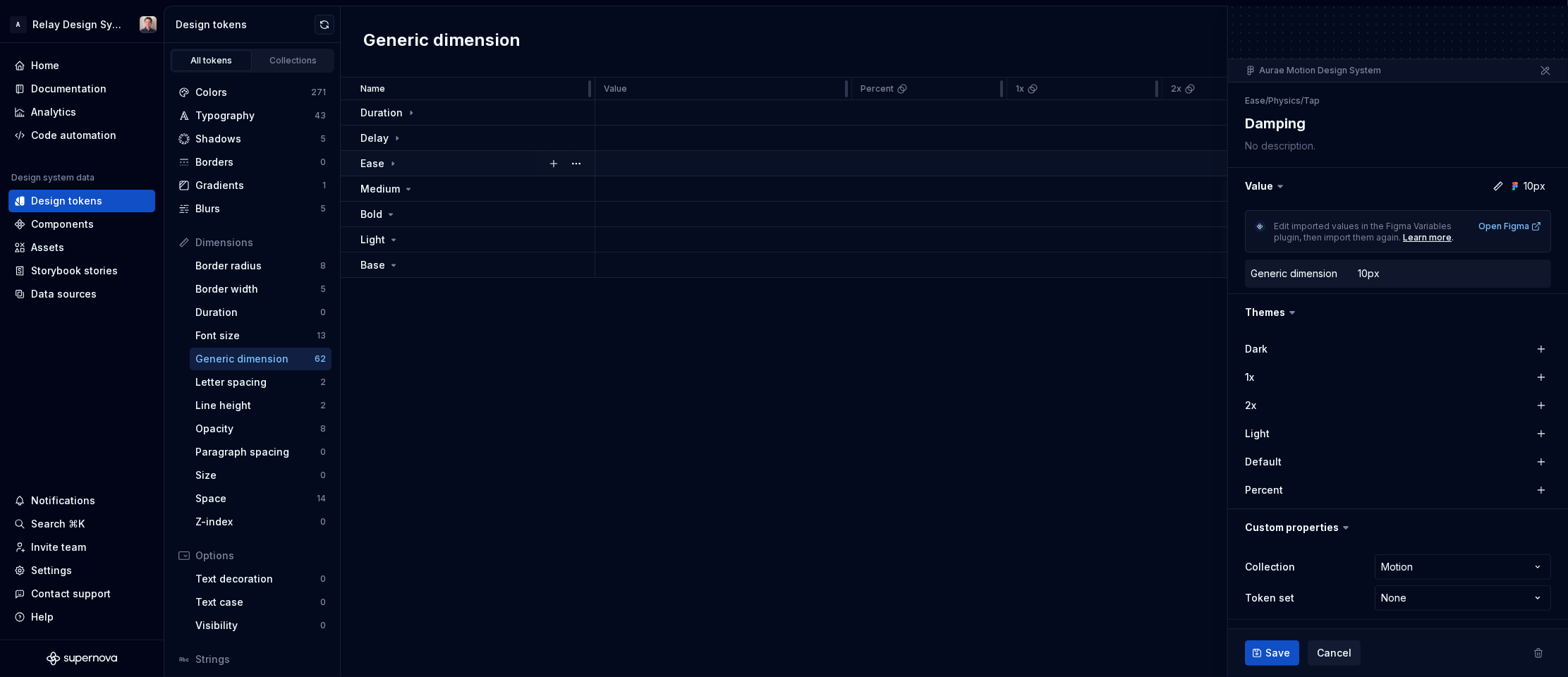
click at [391, 160] on icon at bounding box center [393, 163] width 11 height 11
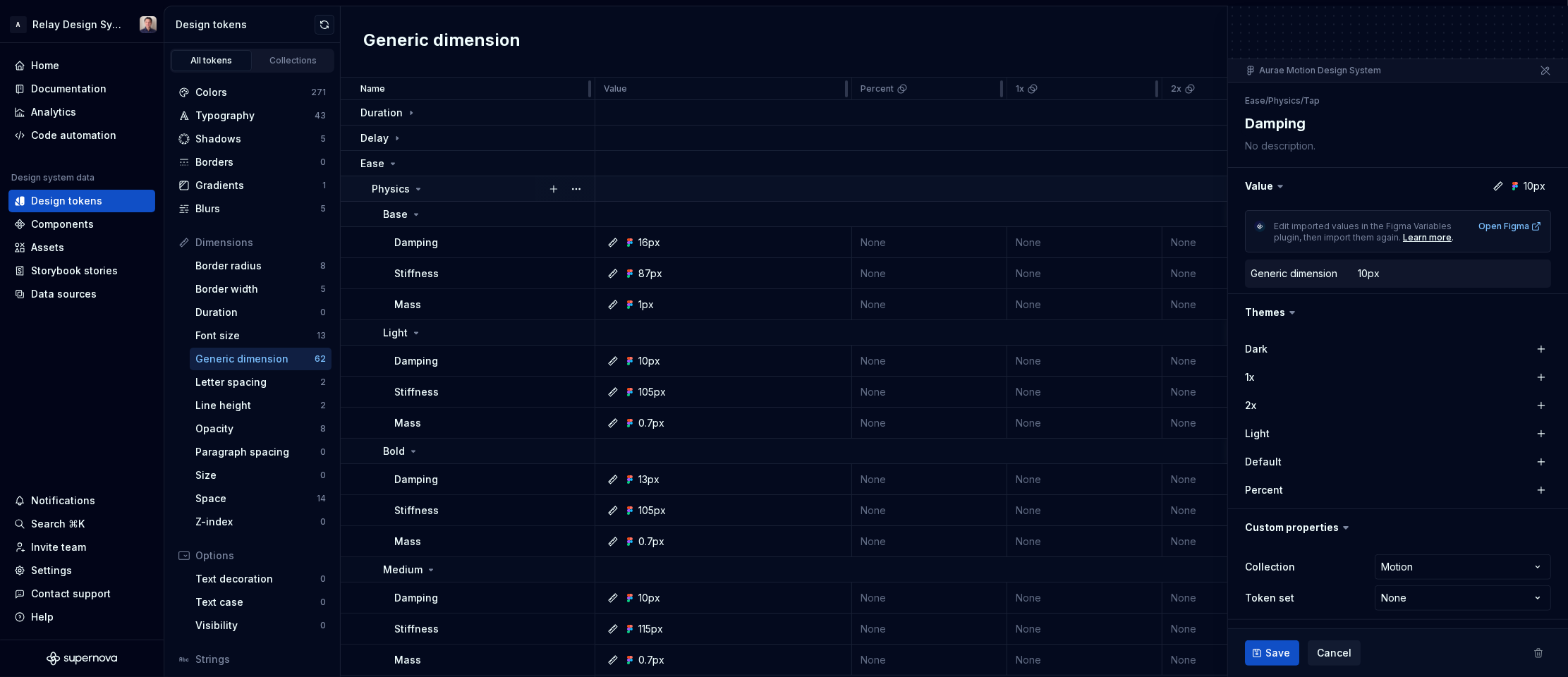
click at [417, 189] on icon at bounding box center [418, 190] width 3 height 2
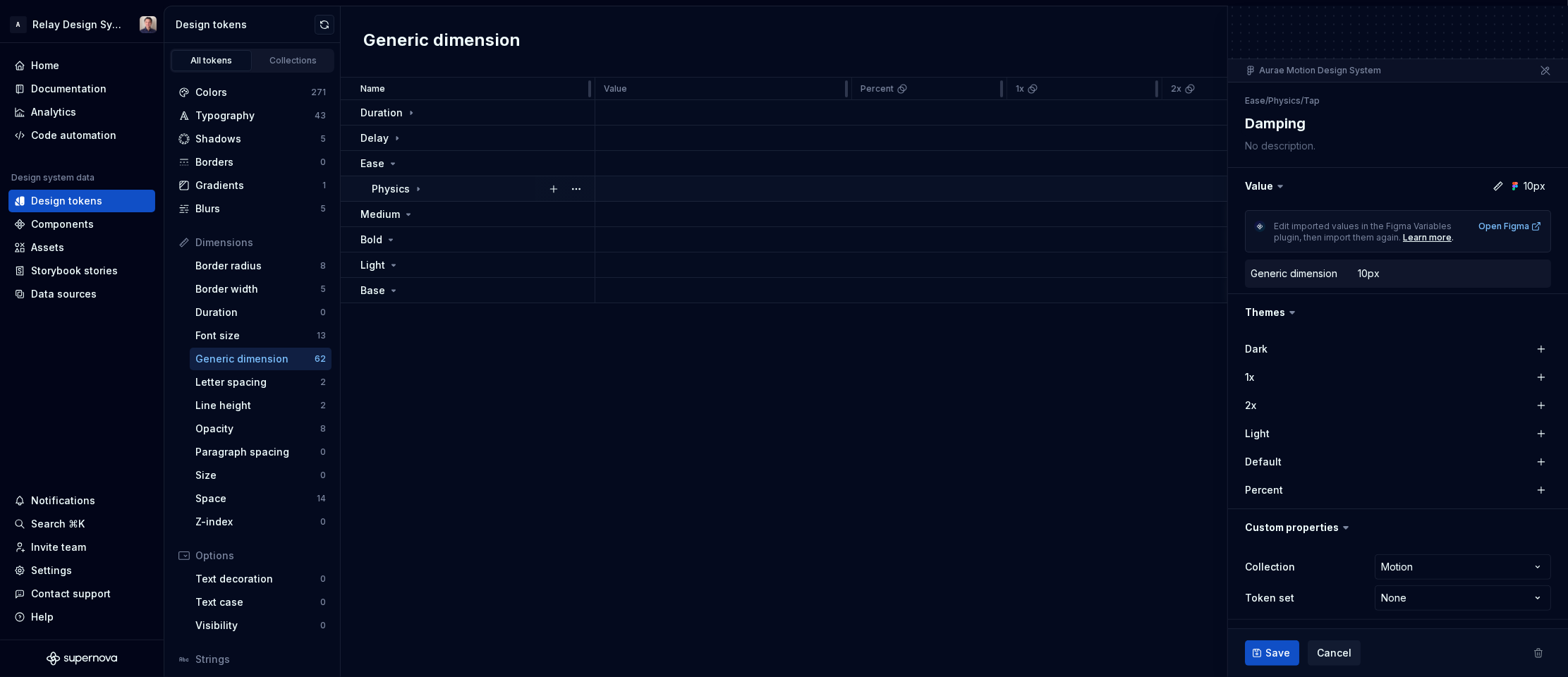
click at [417, 188] on icon at bounding box center [418, 189] width 2 height 3
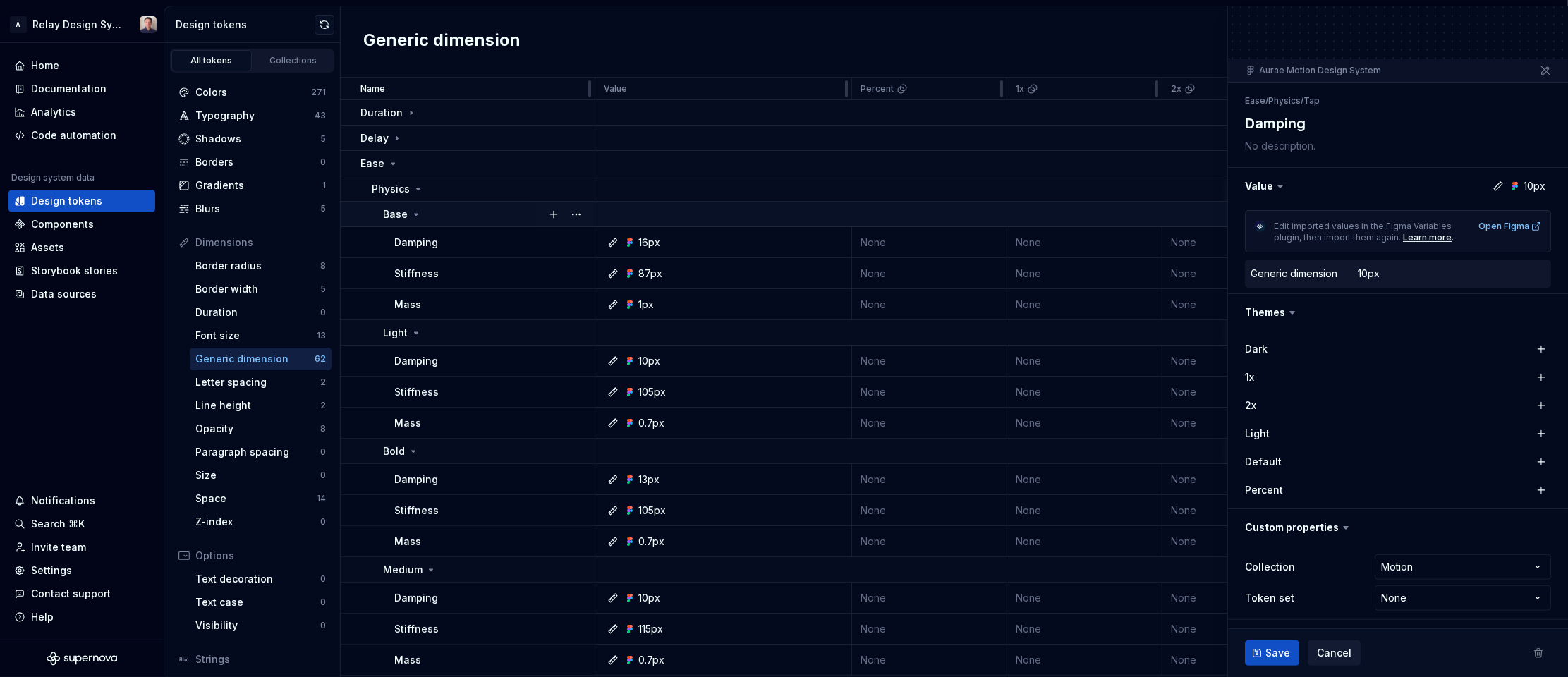
click at [413, 212] on icon at bounding box center [416, 214] width 11 height 11
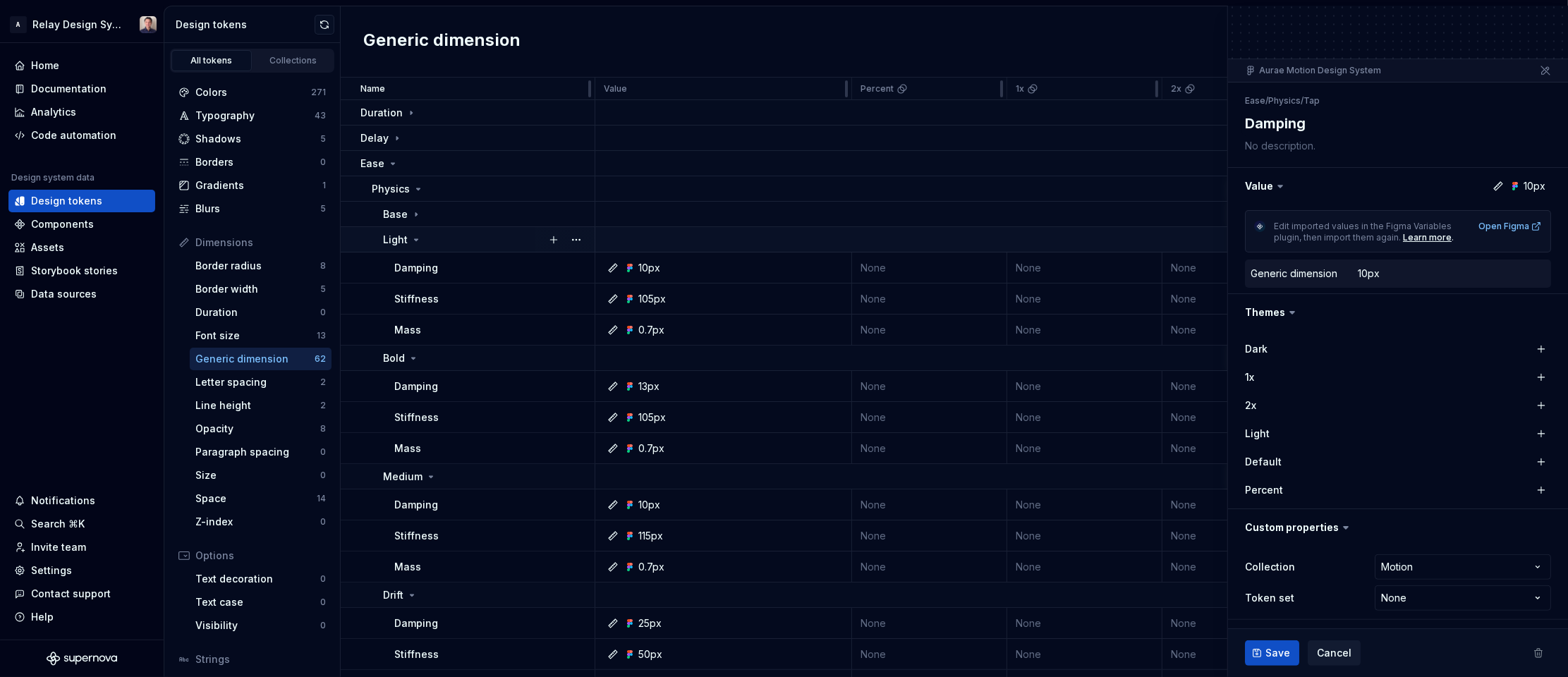
click at [413, 236] on icon at bounding box center [416, 239] width 11 height 11
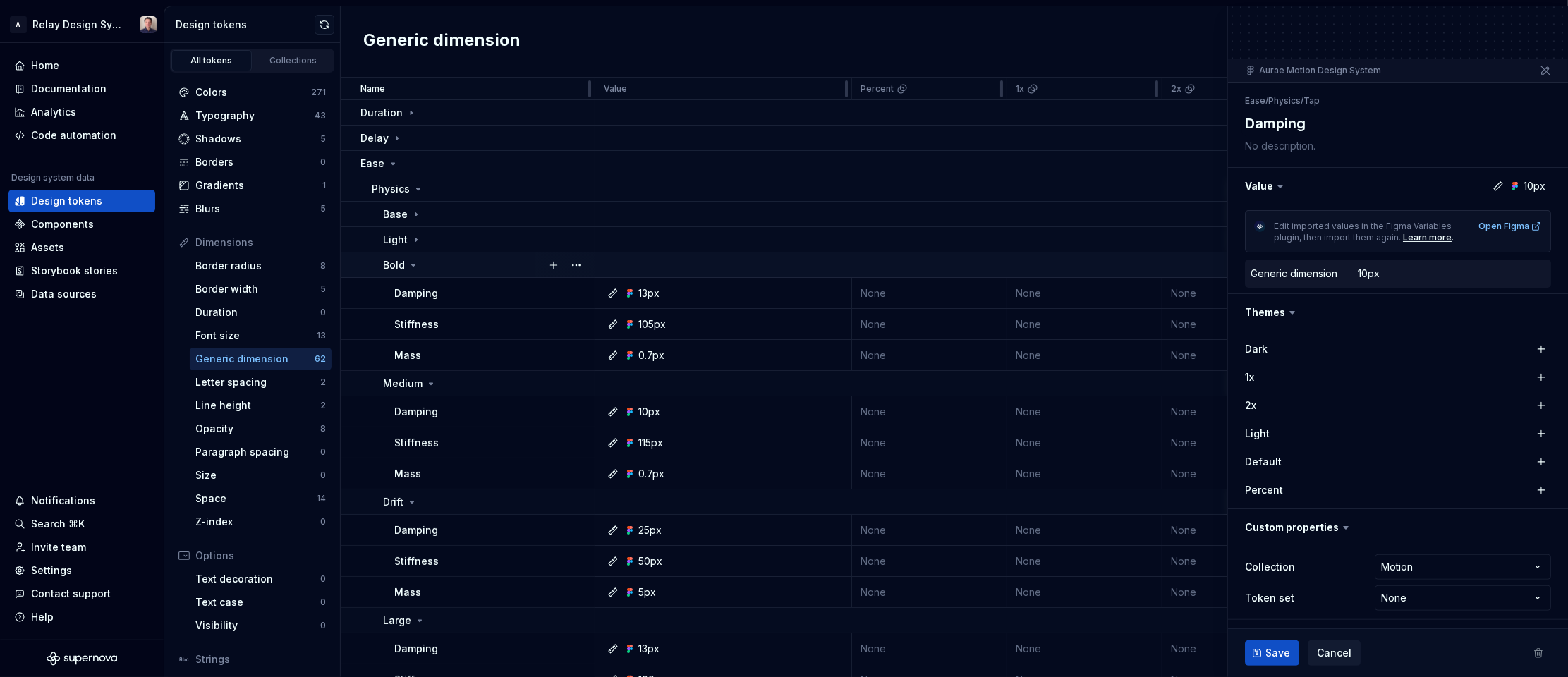
click at [412, 264] on icon at bounding box center [413, 265] width 11 height 11
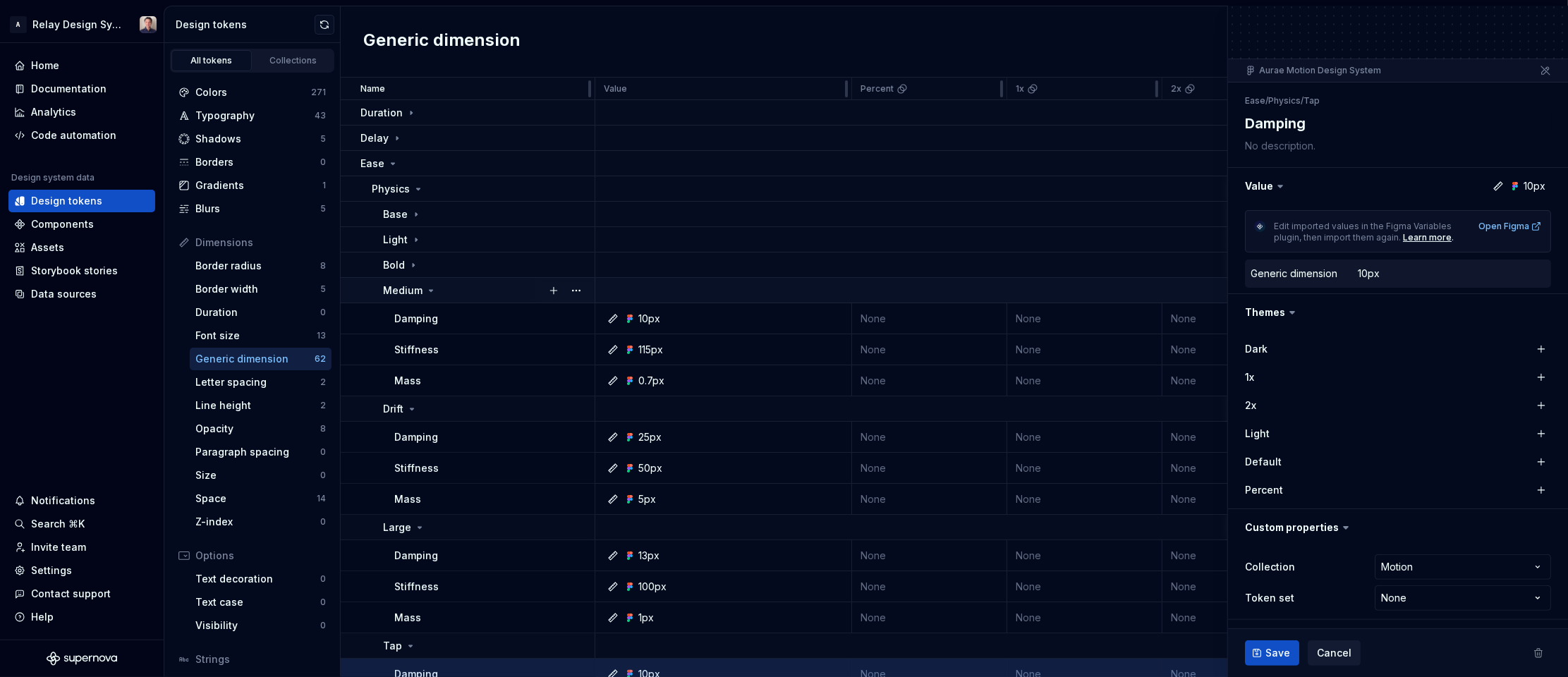
click at [429, 290] on icon at bounding box center [431, 291] width 3 height 2
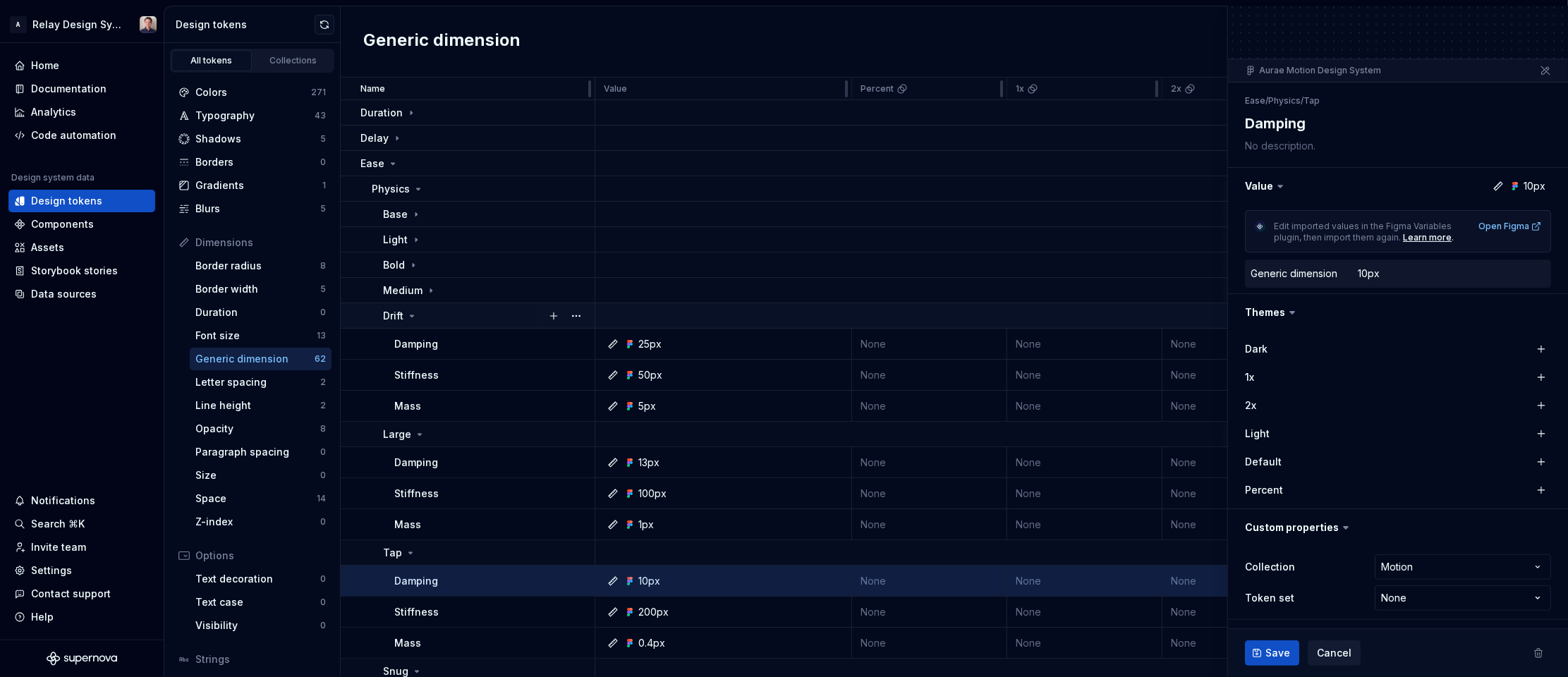
click at [411, 315] on icon at bounding box center [411, 316] width 11 height 11
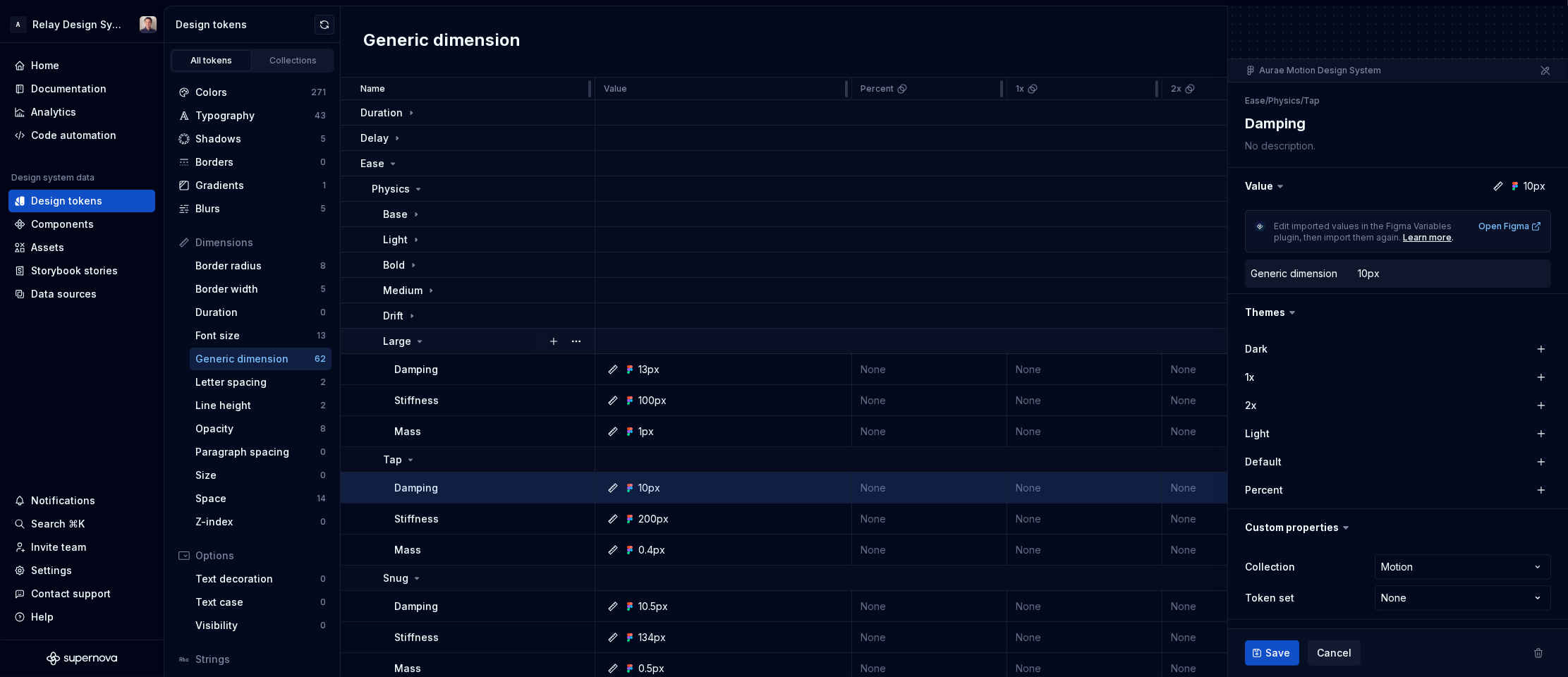
click at [417, 343] on icon at bounding box center [419, 341] width 11 height 11
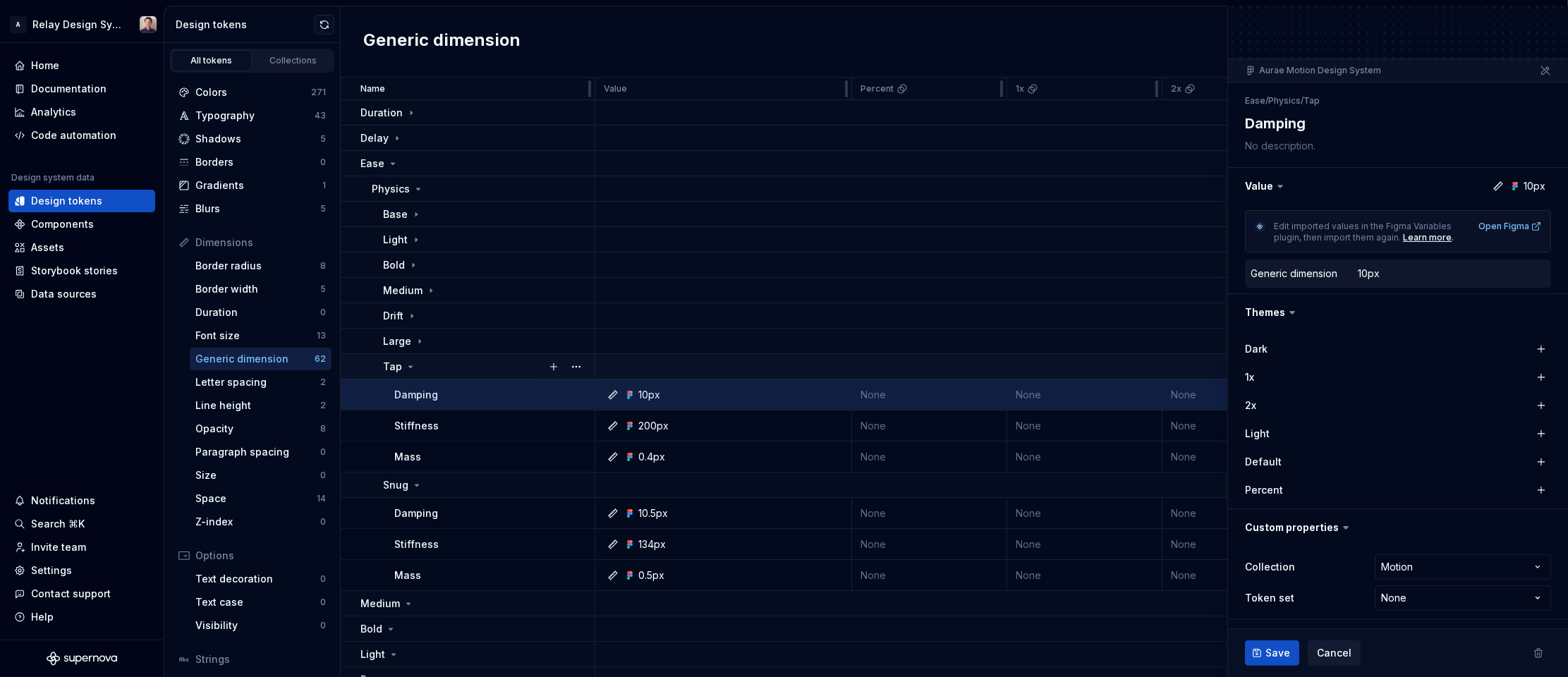
click at [409, 368] on icon at bounding box center [410, 366] width 11 height 11
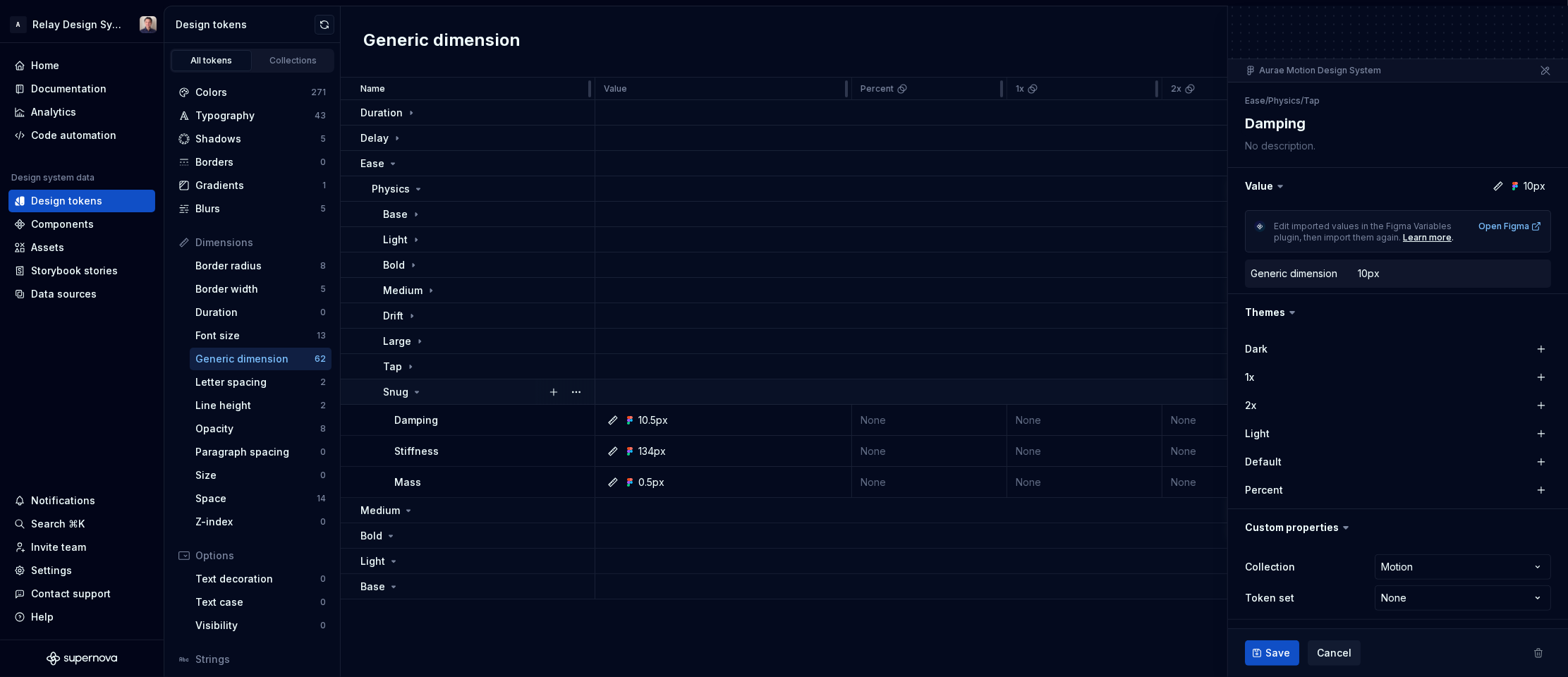
click at [417, 393] on icon at bounding box center [417, 393] width 3 height 2
click at [392, 166] on icon at bounding box center [393, 163] width 11 height 11
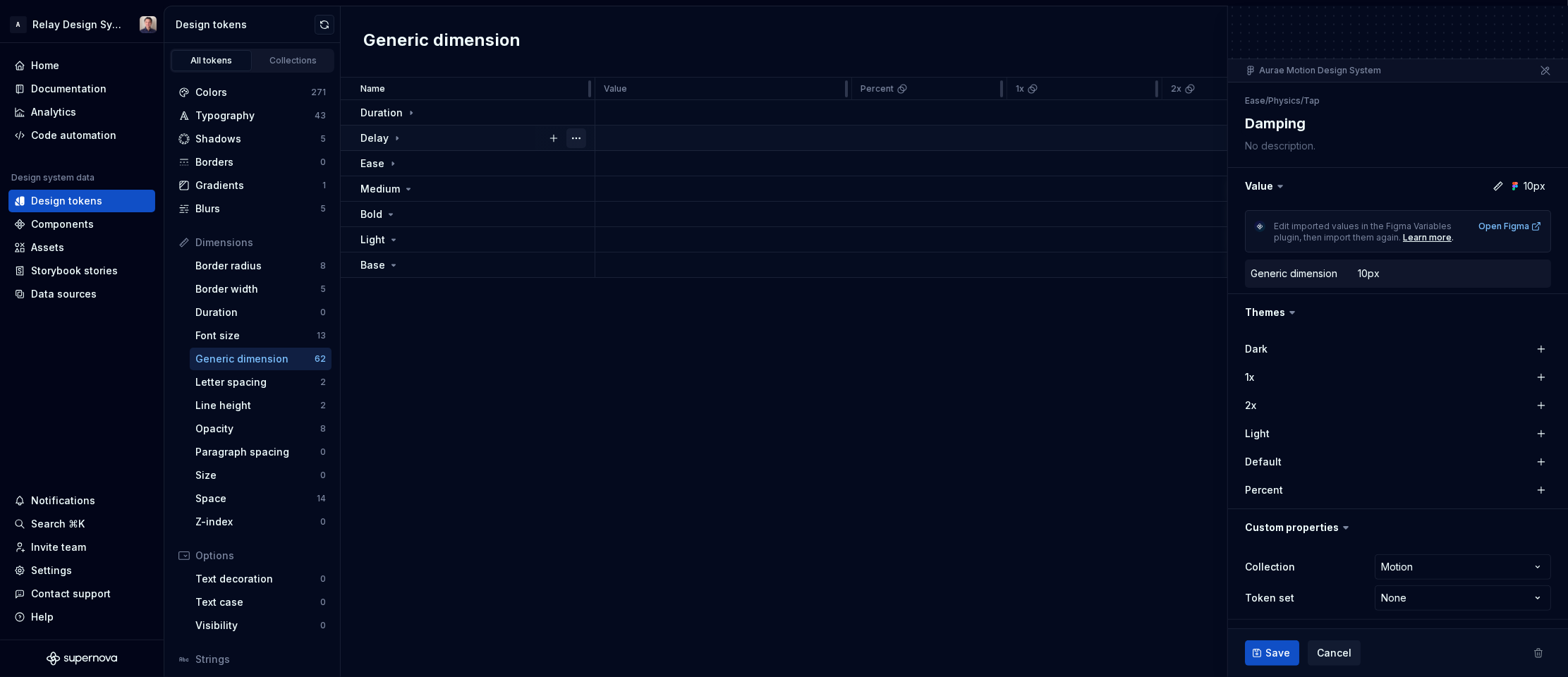
click at [576, 138] on button "button" at bounding box center [576, 137] width 20 height 20
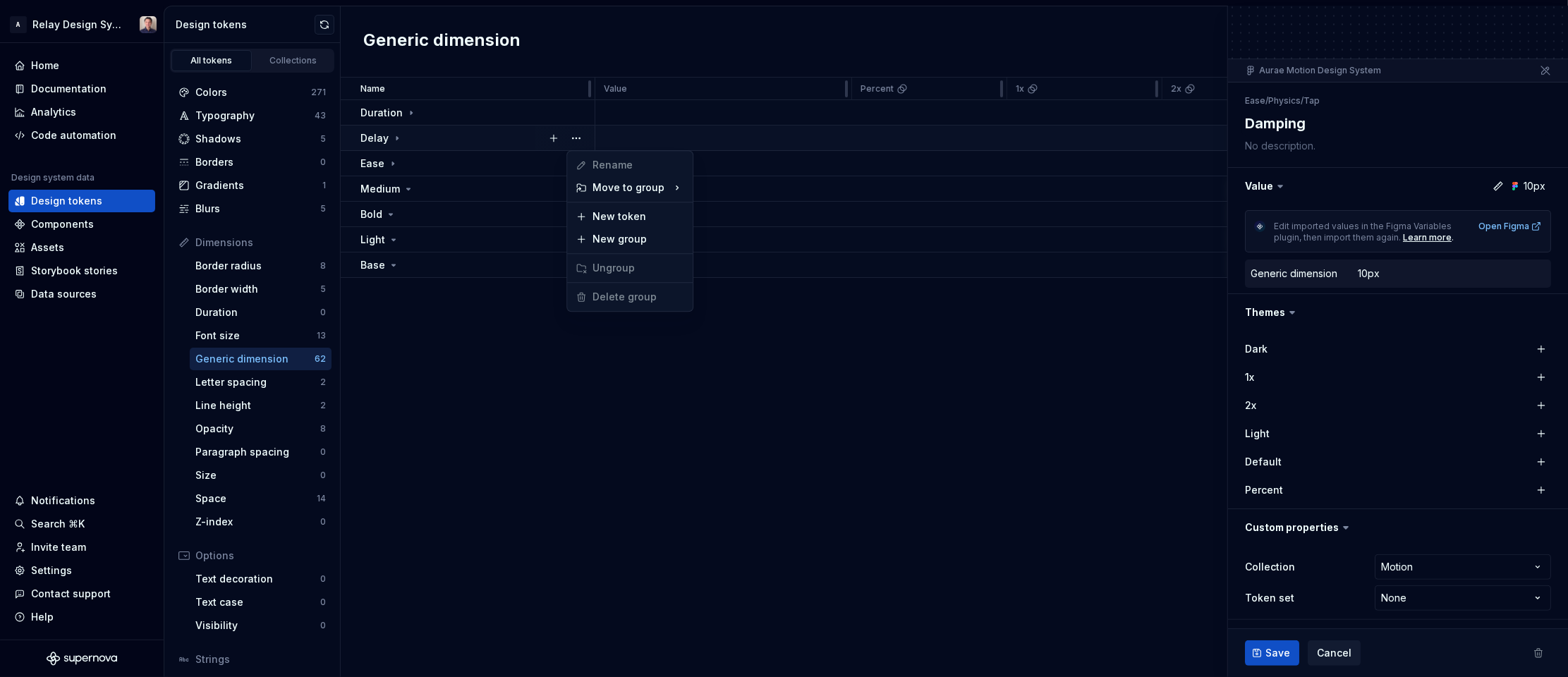
click at [434, 125] on html "A Relay Design System Home Documentation Analytics Code automation Design syste…" at bounding box center [784, 338] width 1568 height 677
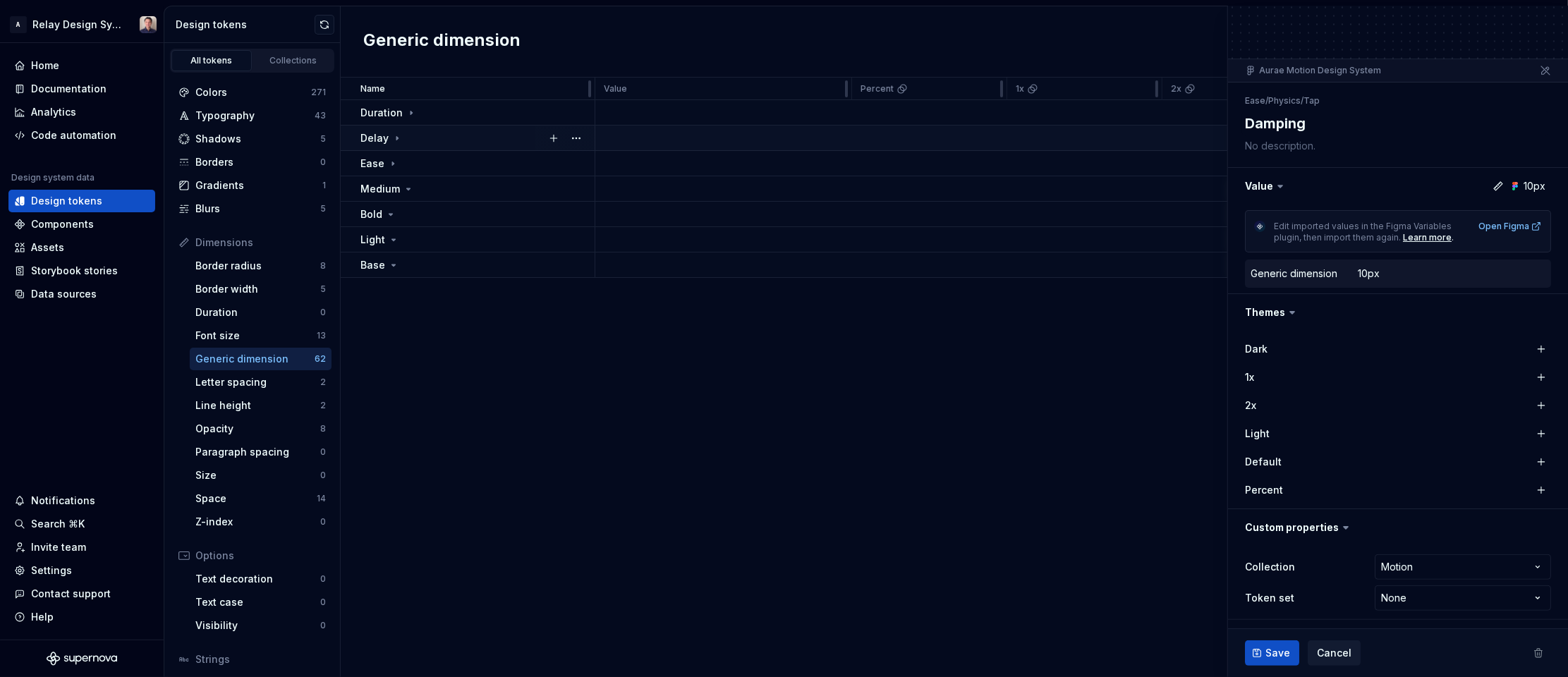
click at [394, 137] on icon at bounding box center [397, 137] width 11 height 11
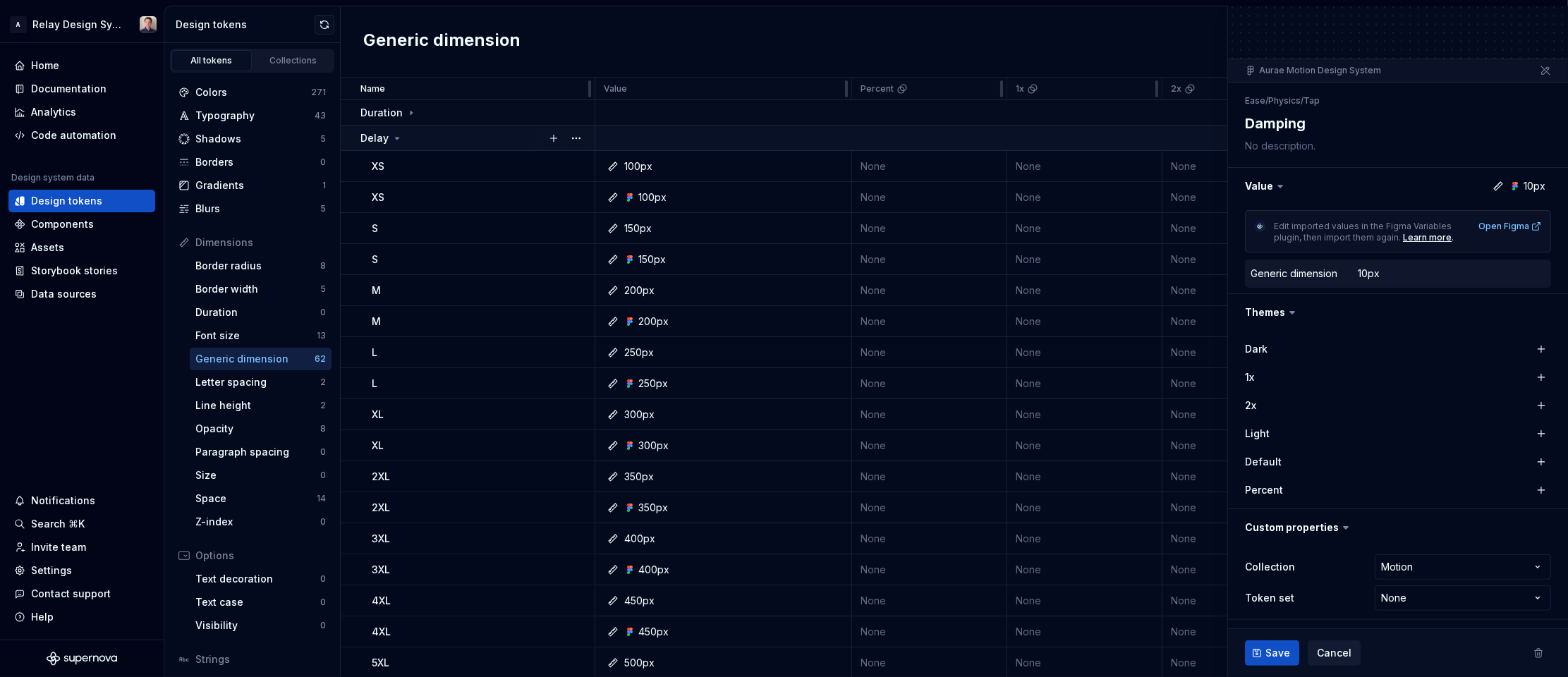
click at [396, 137] on icon at bounding box center [398, 138] width 3 height 2
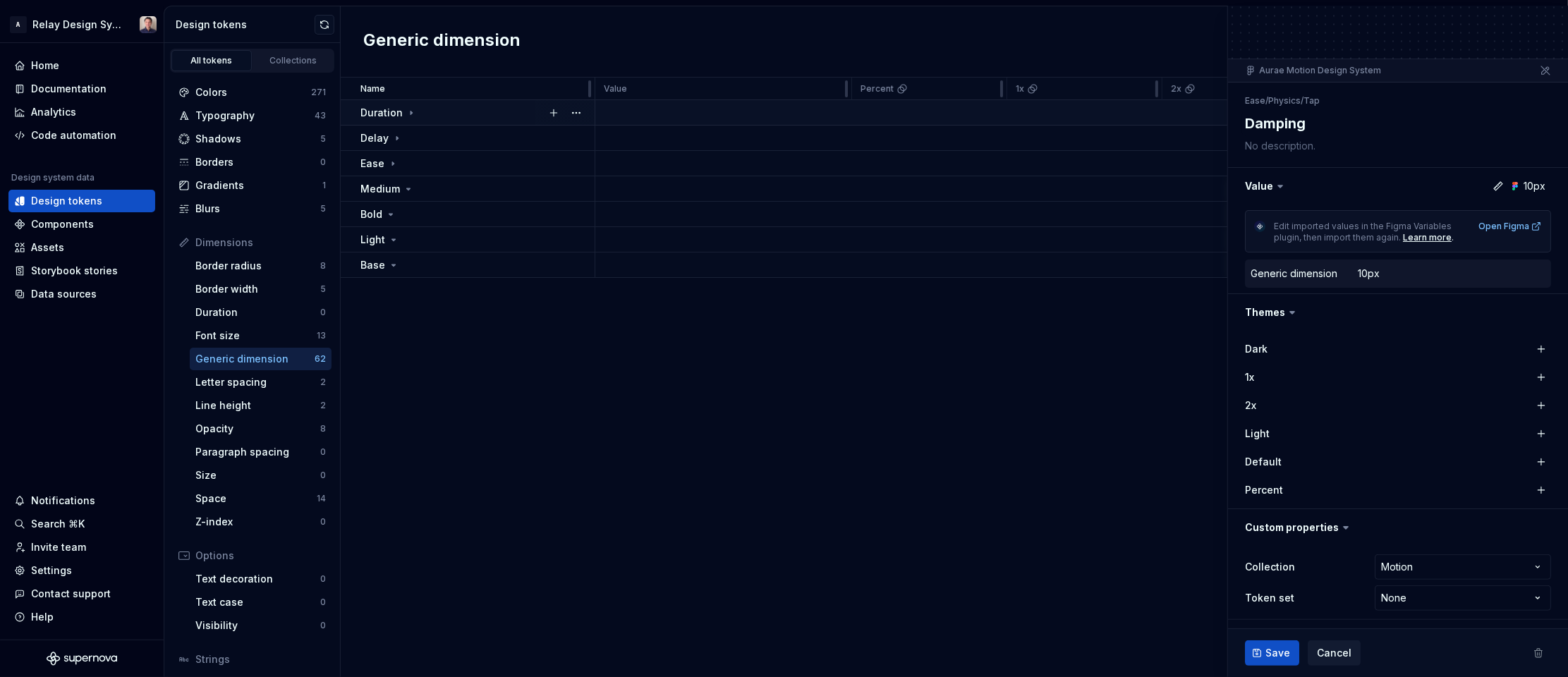
click at [411, 112] on icon at bounding box center [411, 113] width 2 height 3
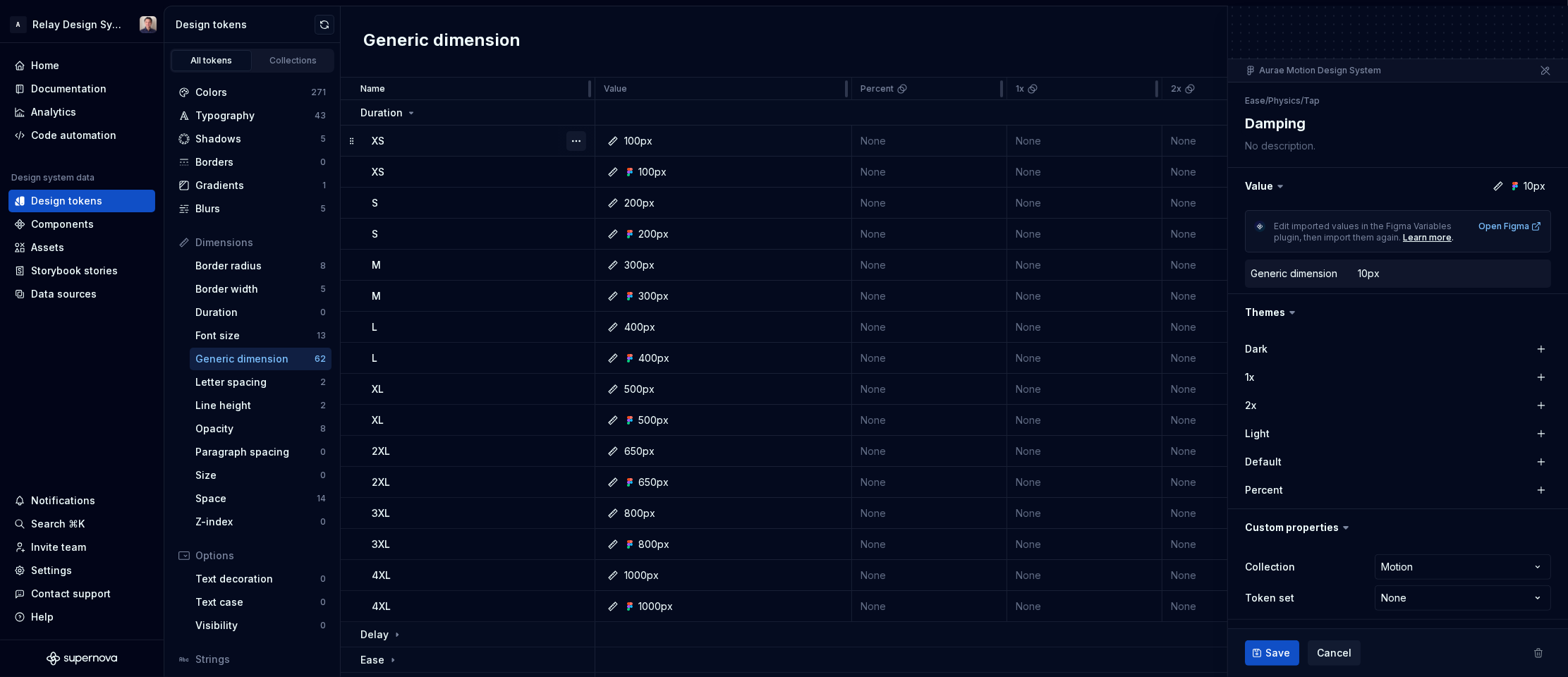
click at [574, 137] on button "button" at bounding box center [576, 141] width 20 height 20
click at [606, 223] on div "Delete token" at bounding box center [638, 220] width 91 height 15
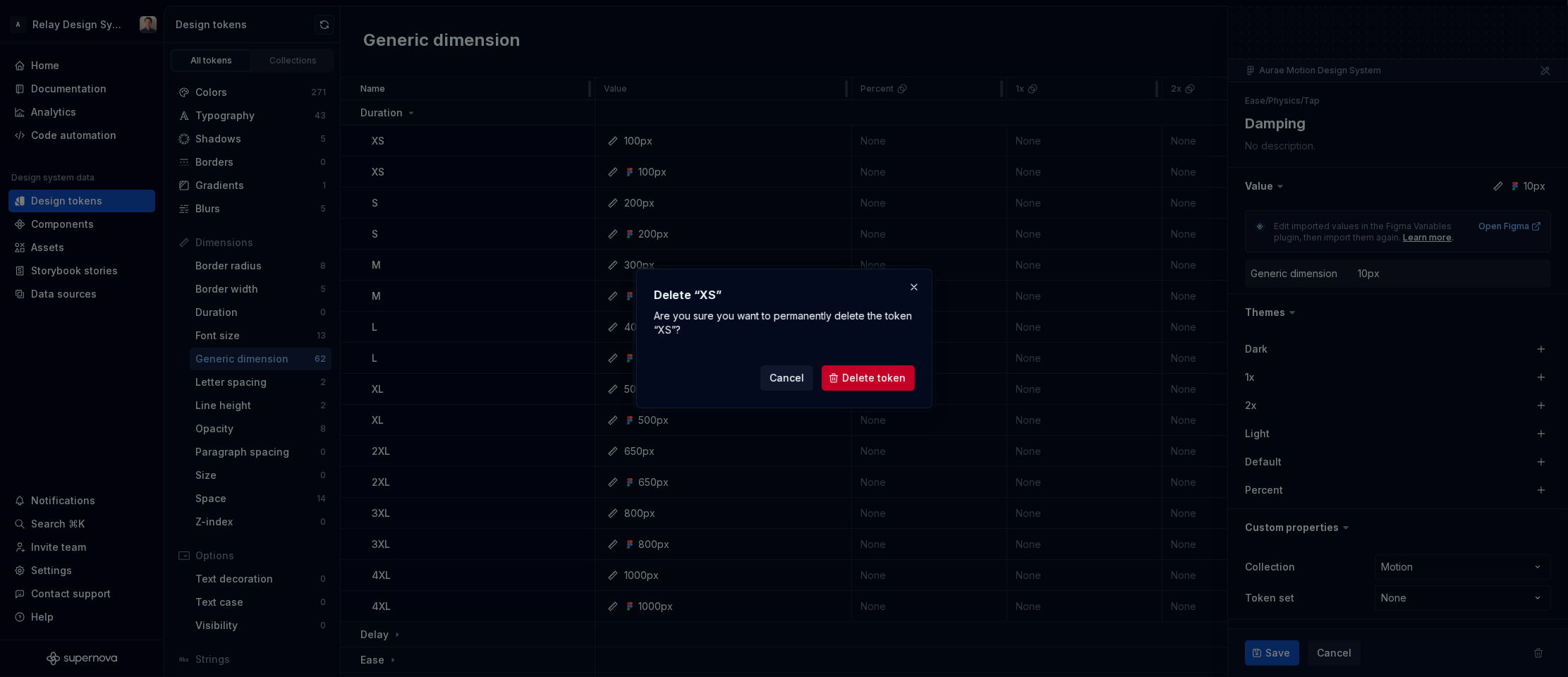
click at [886, 376] on span "Delete token" at bounding box center [874, 378] width 63 height 15
type textarea "*"
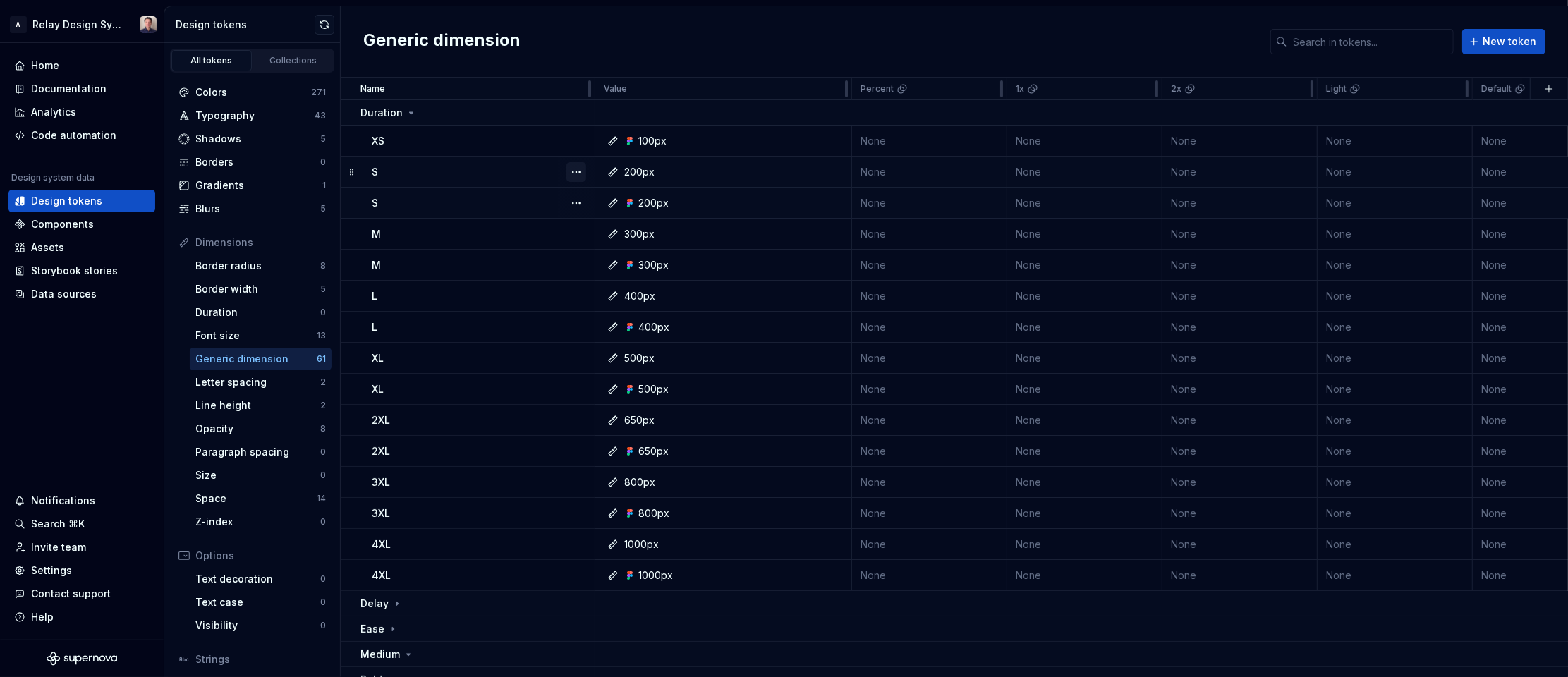
click at [581, 169] on button "button" at bounding box center [576, 172] width 20 height 20
click at [597, 250] on div "Delete token" at bounding box center [638, 250] width 91 height 15
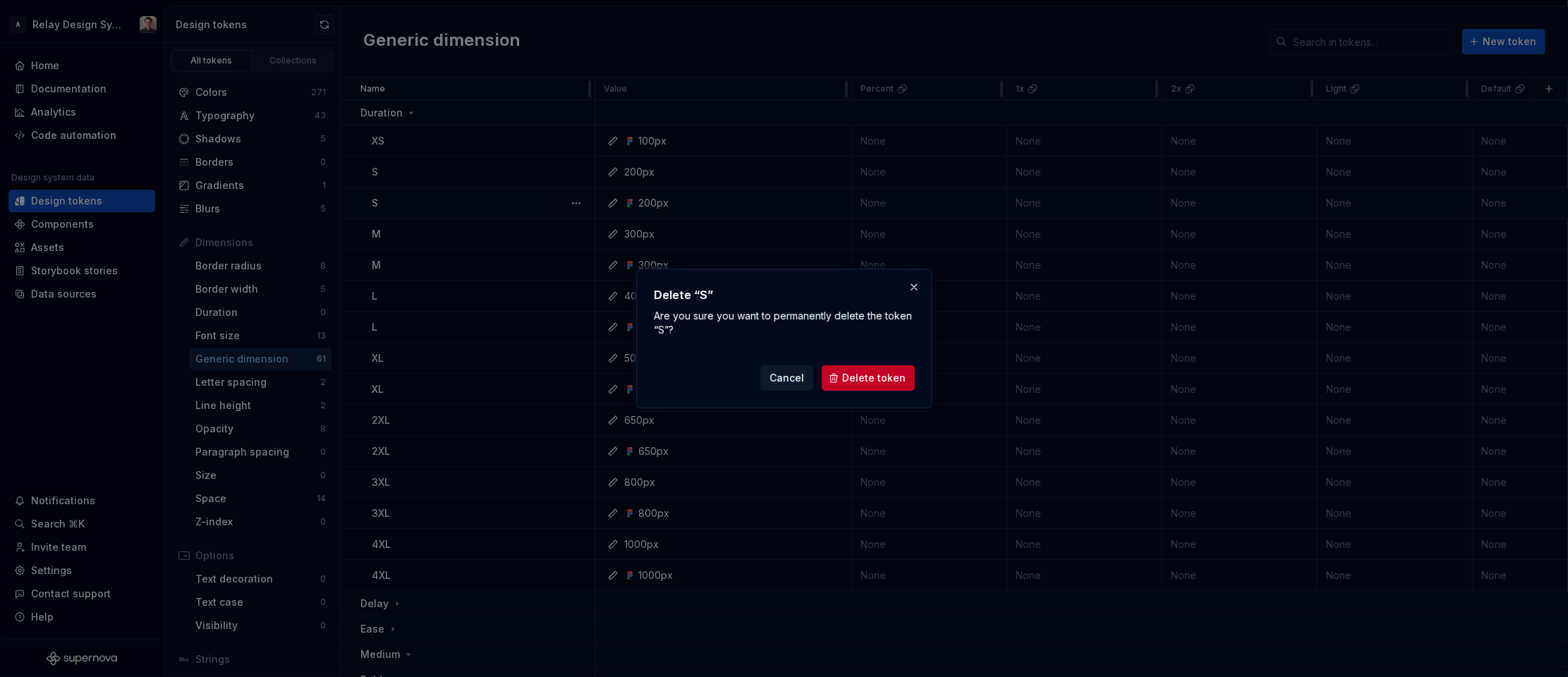
click at [867, 372] on span "Delete token" at bounding box center [874, 378] width 63 height 15
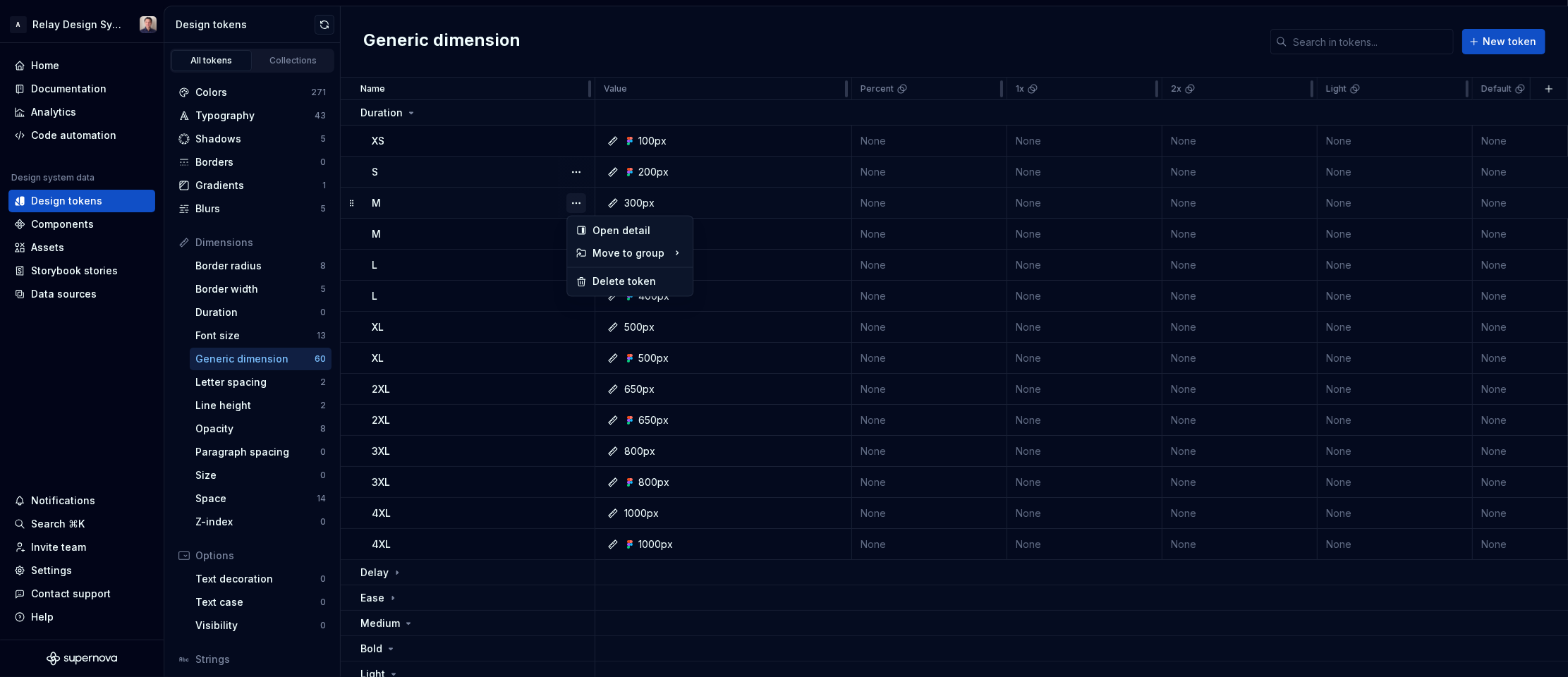
click at [579, 203] on button "button" at bounding box center [576, 202] width 20 height 20
click at [626, 284] on div "Delete token" at bounding box center [638, 282] width 91 height 15
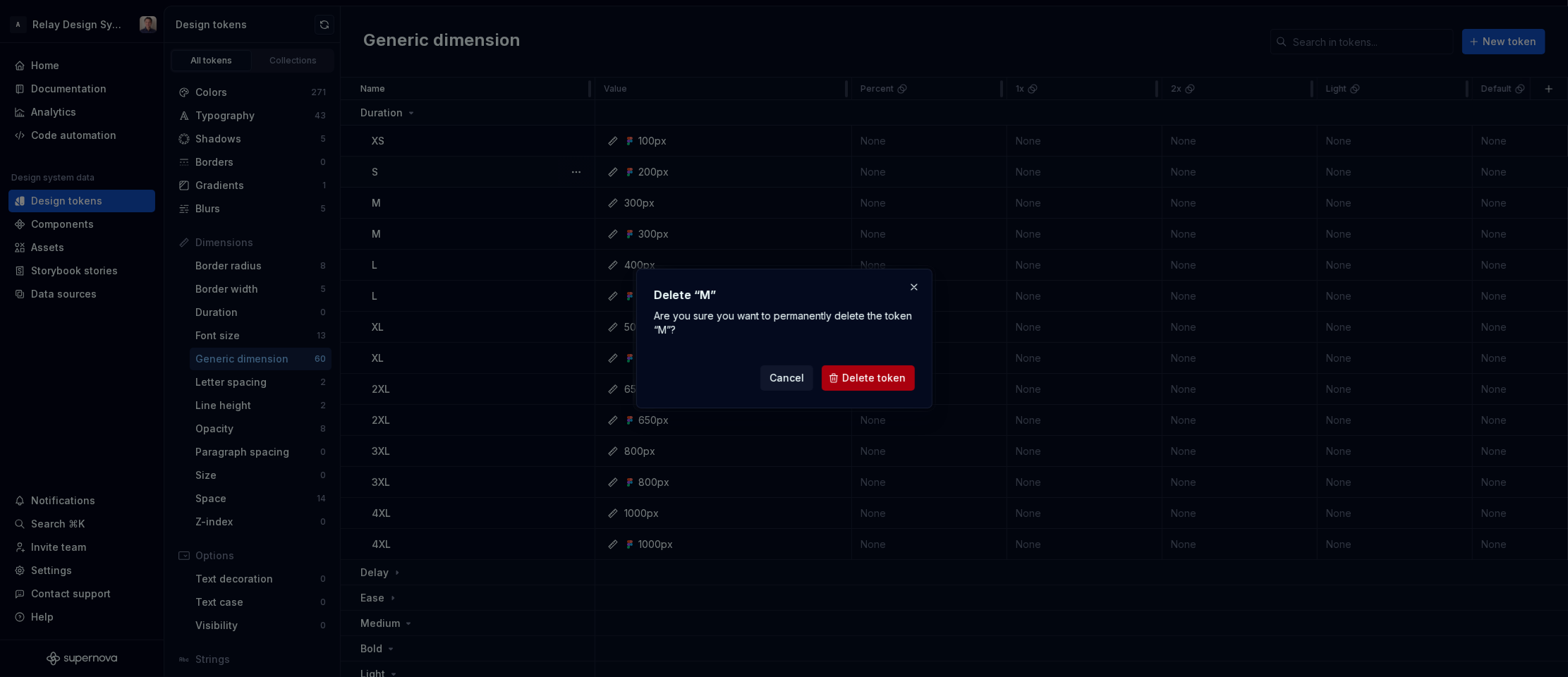
click at [900, 376] on span "Delete token" at bounding box center [874, 378] width 63 height 15
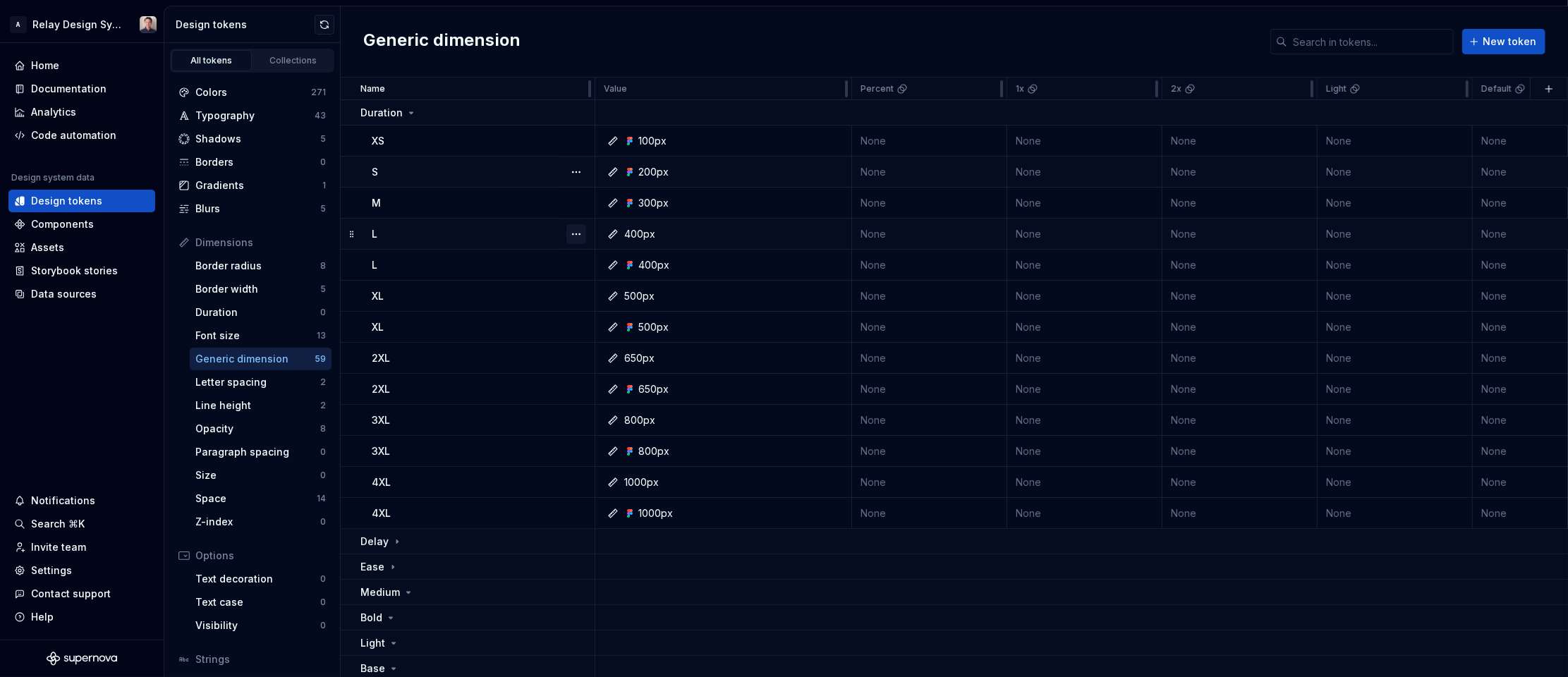
click at [580, 234] on button "button" at bounding box center [576, 234] width 20 height 20
click at [599, 315] on div "Delete token" at bounding box center [638, 313] width 91 height 15
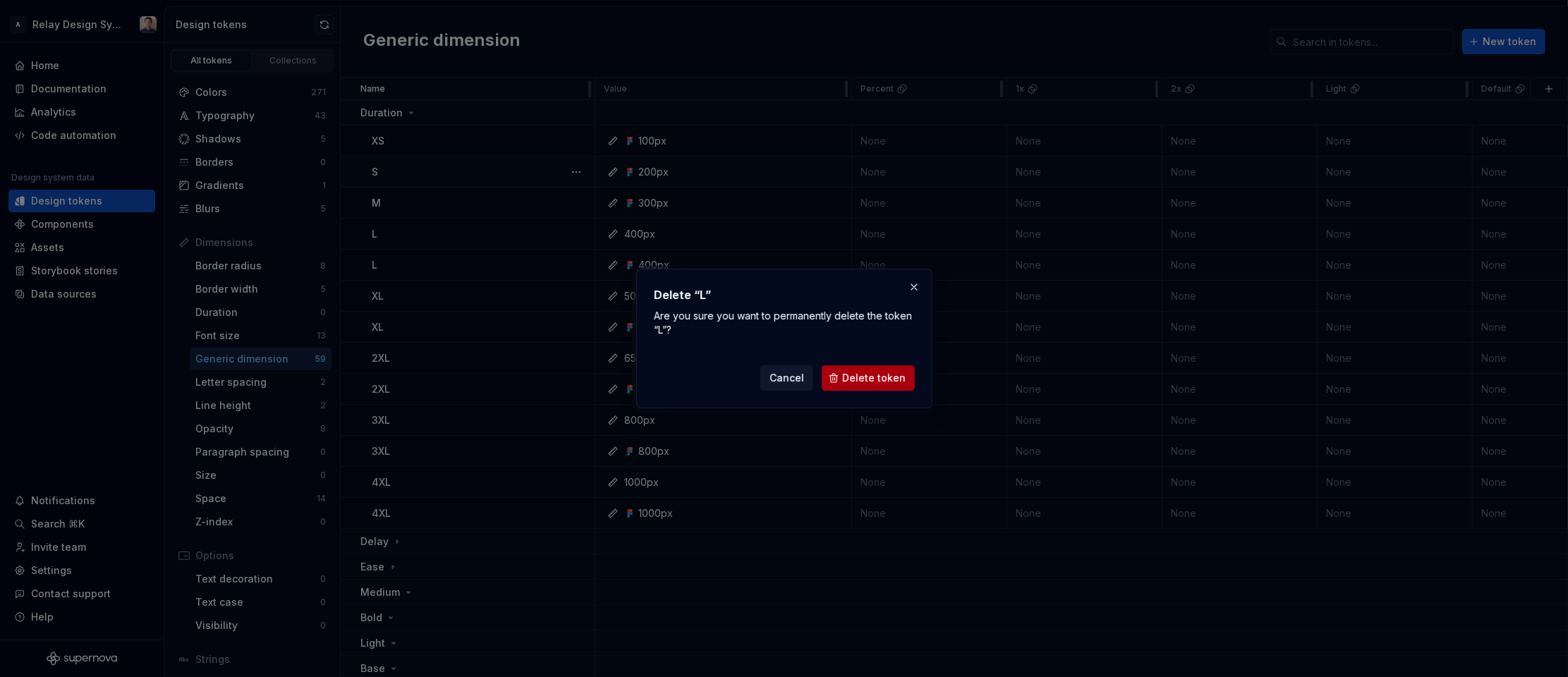
click at [876, 376] on span "Delete token" at bounding box center [874, 378] width 63 height 15
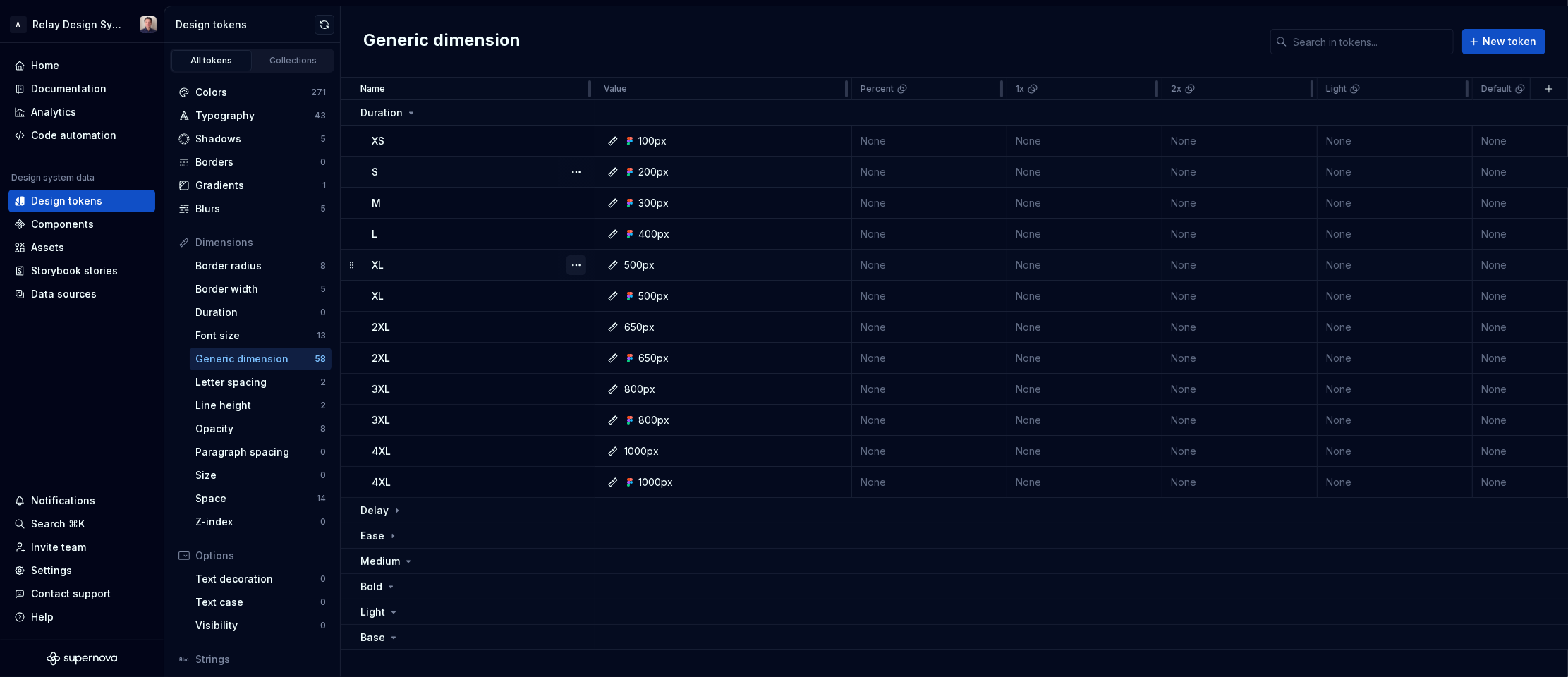
click at [577, 263] on button "button" at bounding box center [576, 265] width 20 height 20
click at [609, 338] on div "Delete token" at bounding box center [638, 343] width 91 height 15
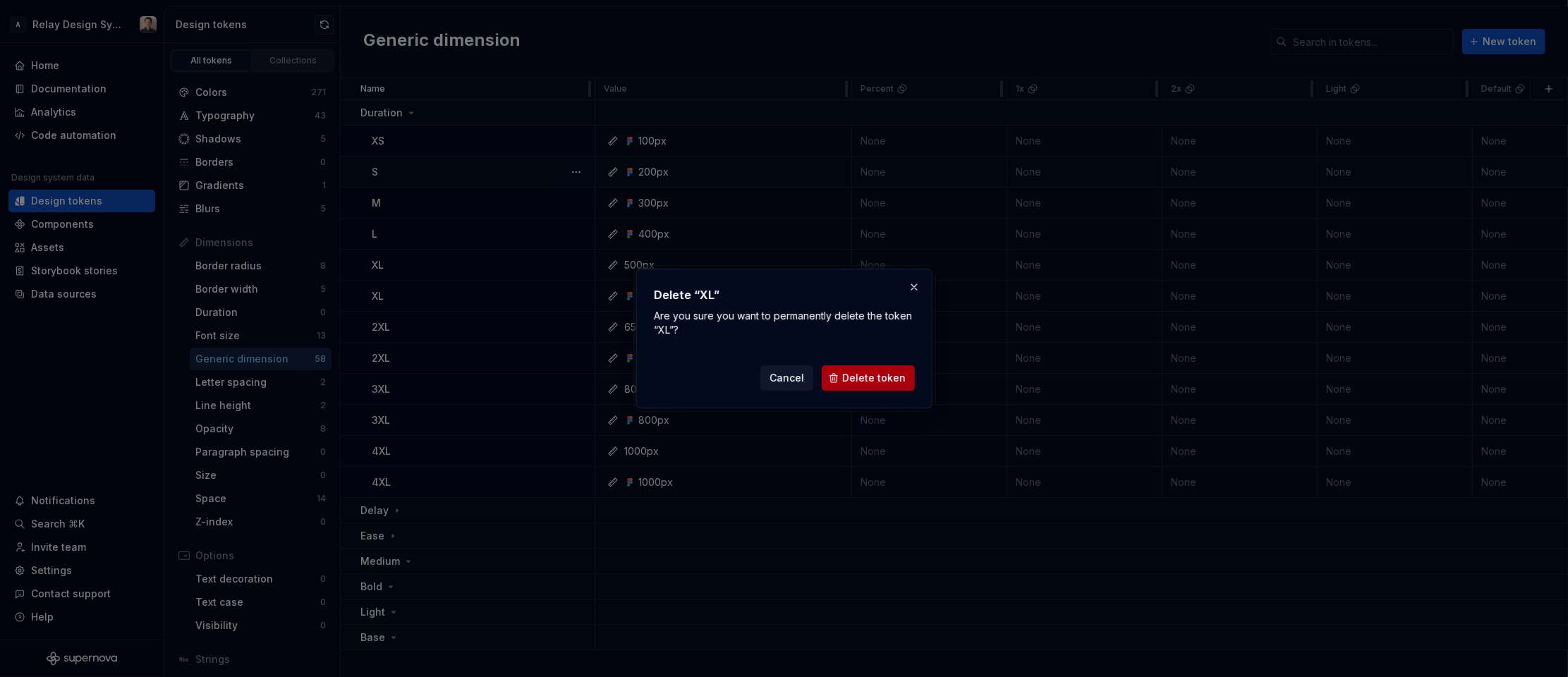
click at [889, 374] on span "Delete token" at bounding box center [874, 378] width 63 height 15
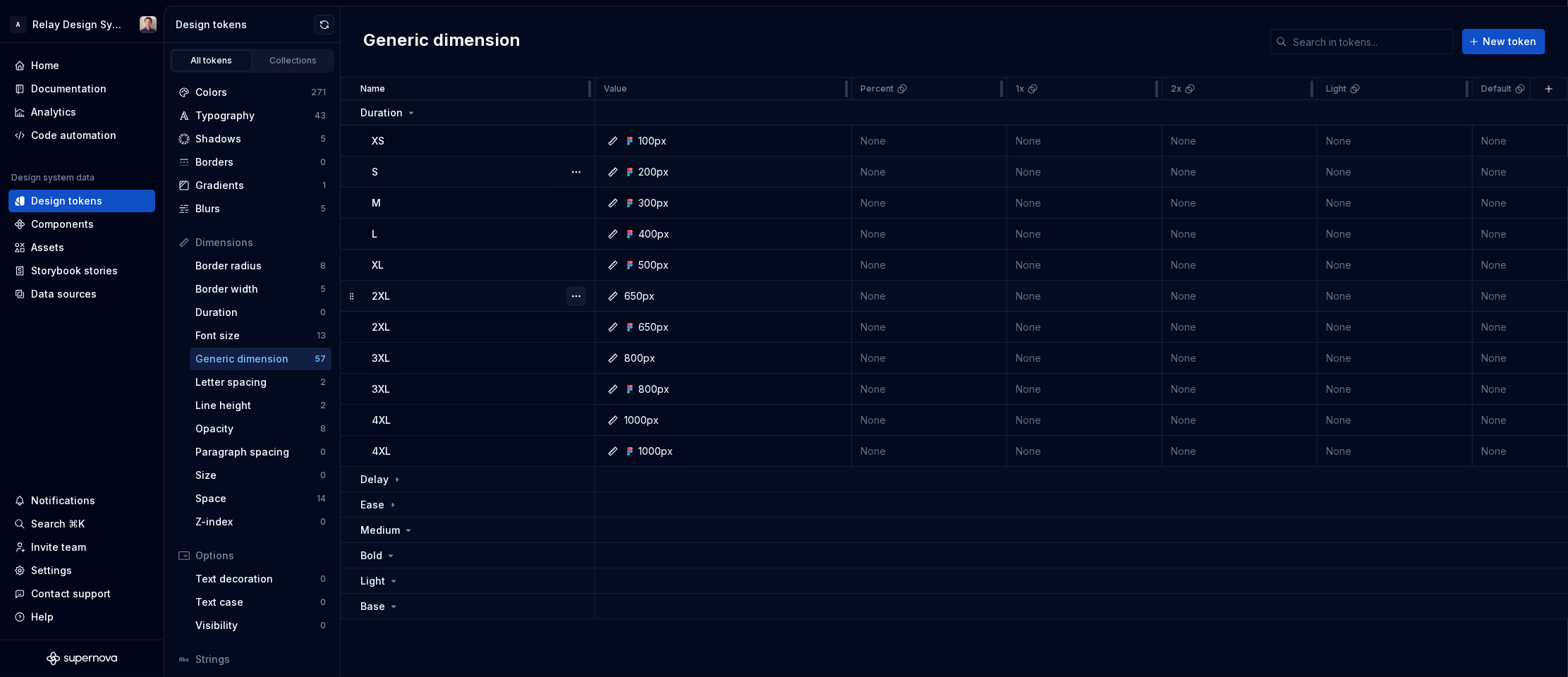
click at [576, 295] on button "button" at bounding box center [576, 296] width 20 height 20
click at [639, 376] on div "Delete token" at bounding box center [638, 375] width 91 height 15
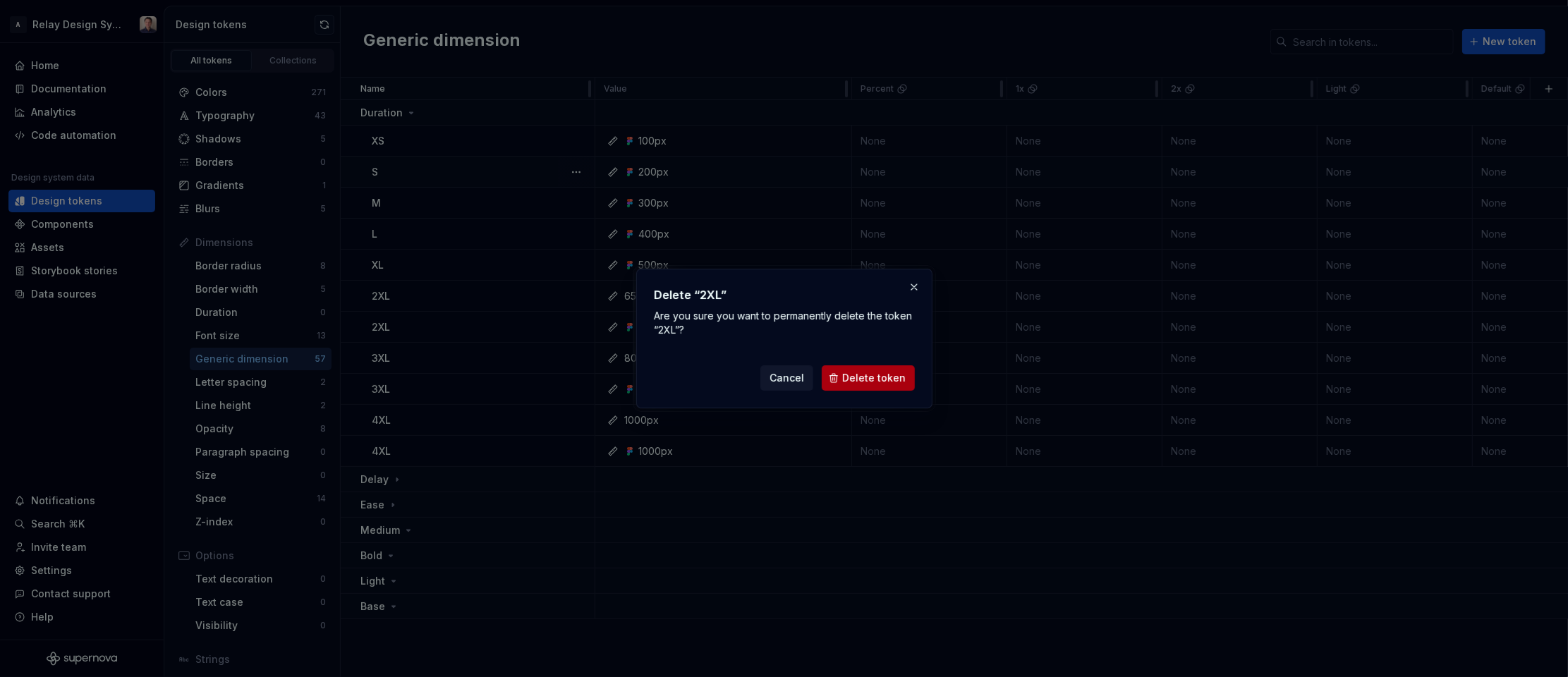
click at [885, 381] on span "Delete token" at bounding box center [874, 378] width 63 height 15
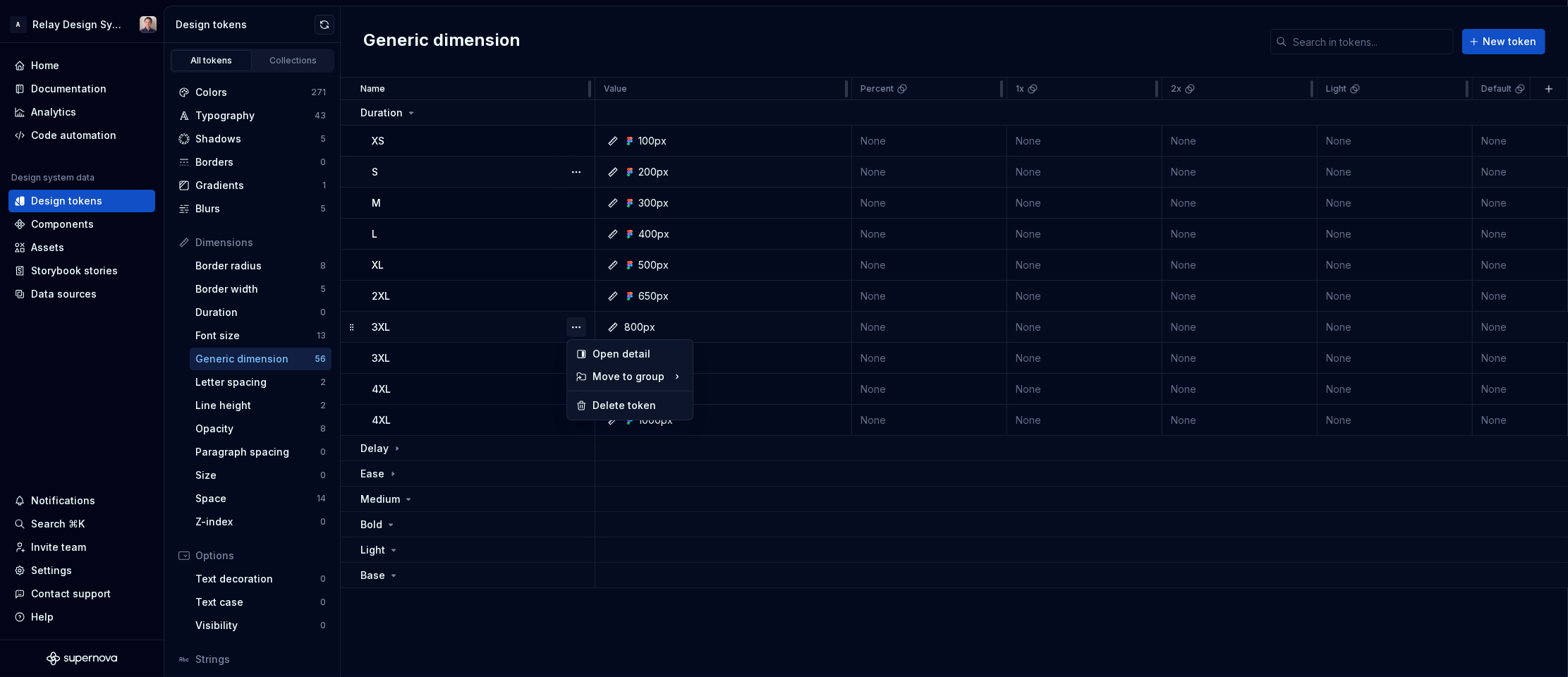
click at [574, 327] on button "button" at bounding box center [576, 327] width 20 height 20
click at [629, 403] on div "Delete token" at bounding box center [638, 406] width 91 height 15
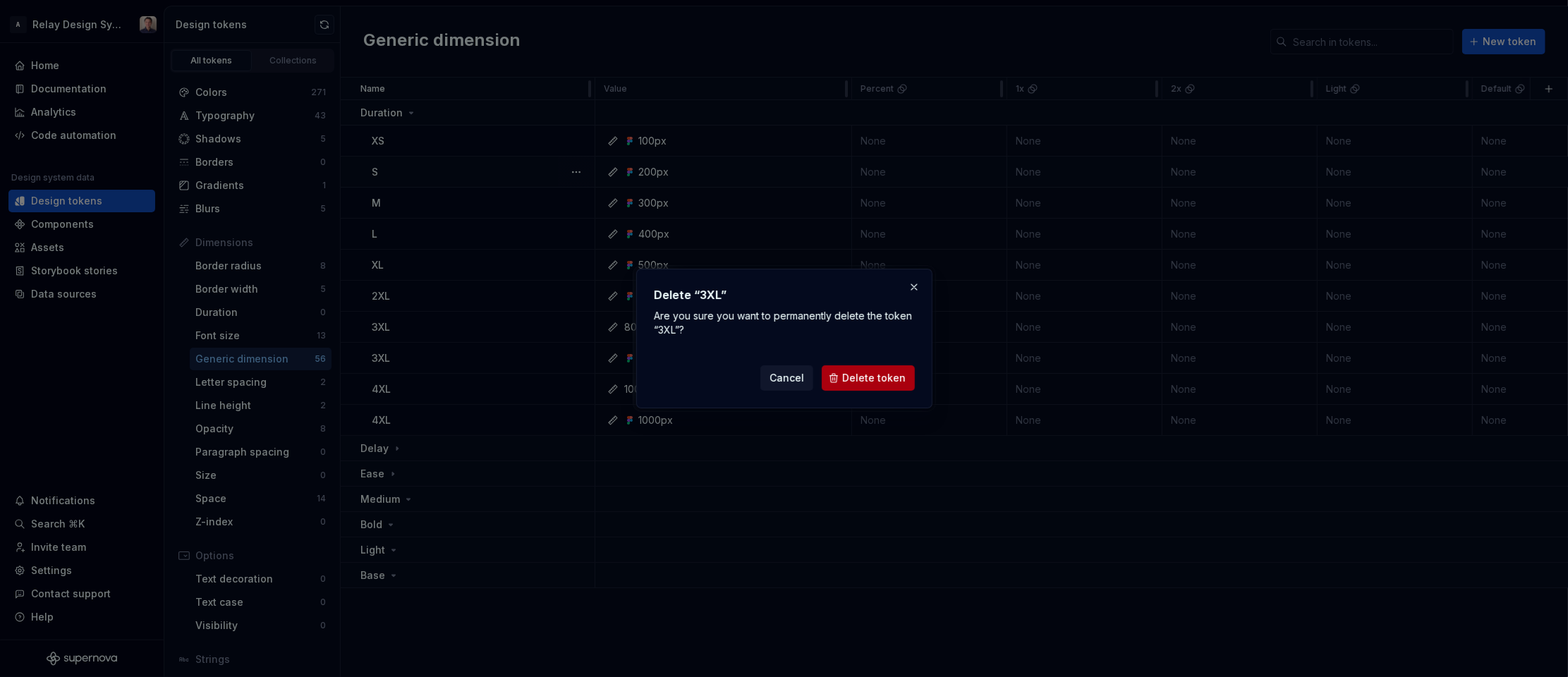
click at [876, 380] on span "Delete token" at bounding box center [874, 378] width 63 height 15
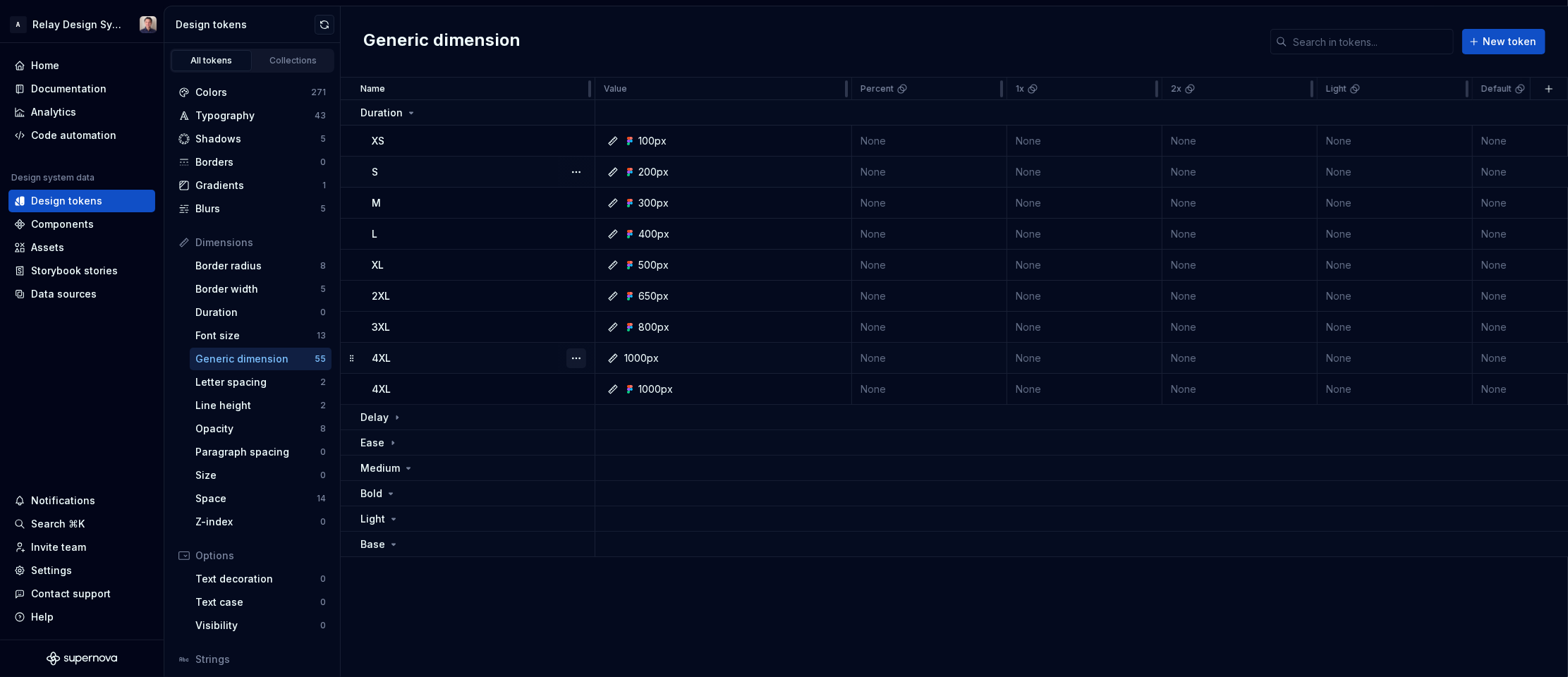
click at [579, 356] on button "button" at bounding box center [576, 358] width 20 height 20
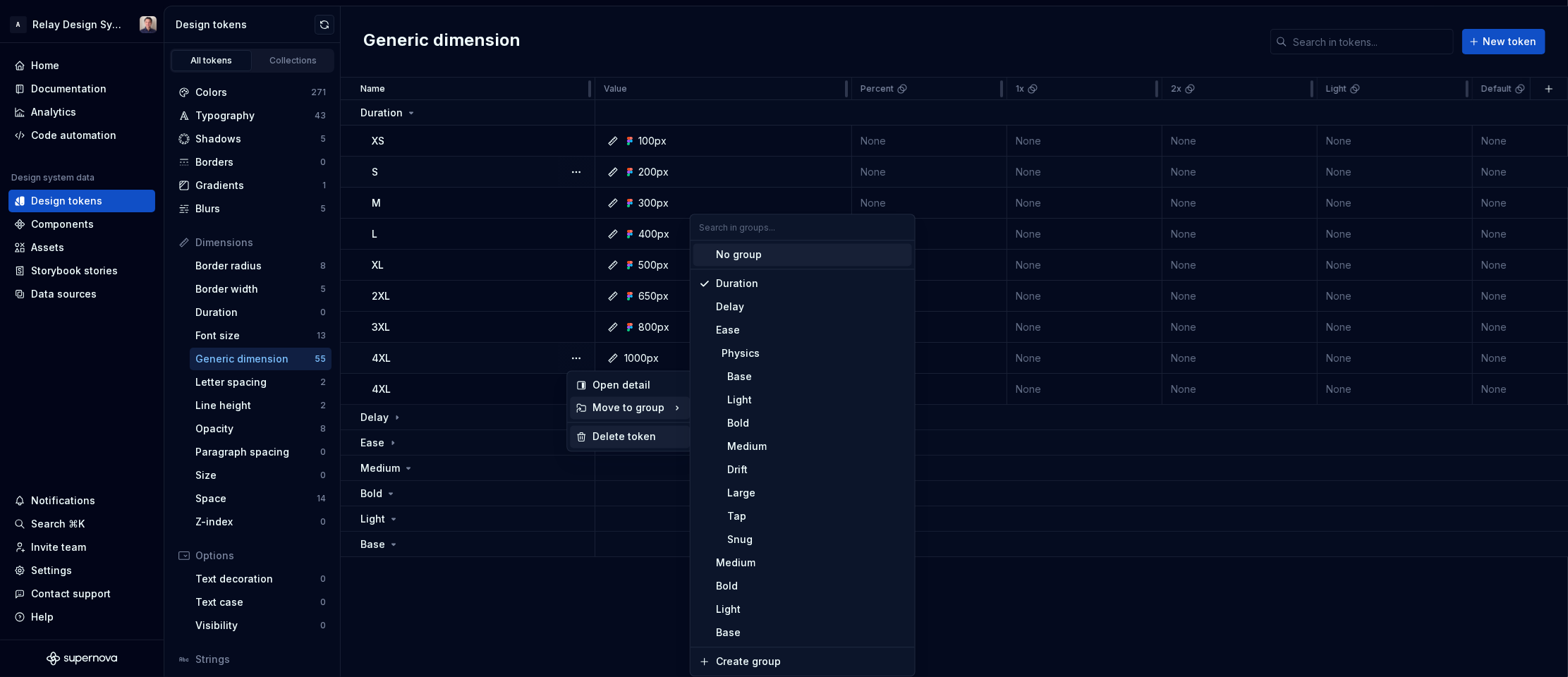
click at [624, 437] on div "Delete token" at bounding box center [638, 437] width 91 height 15
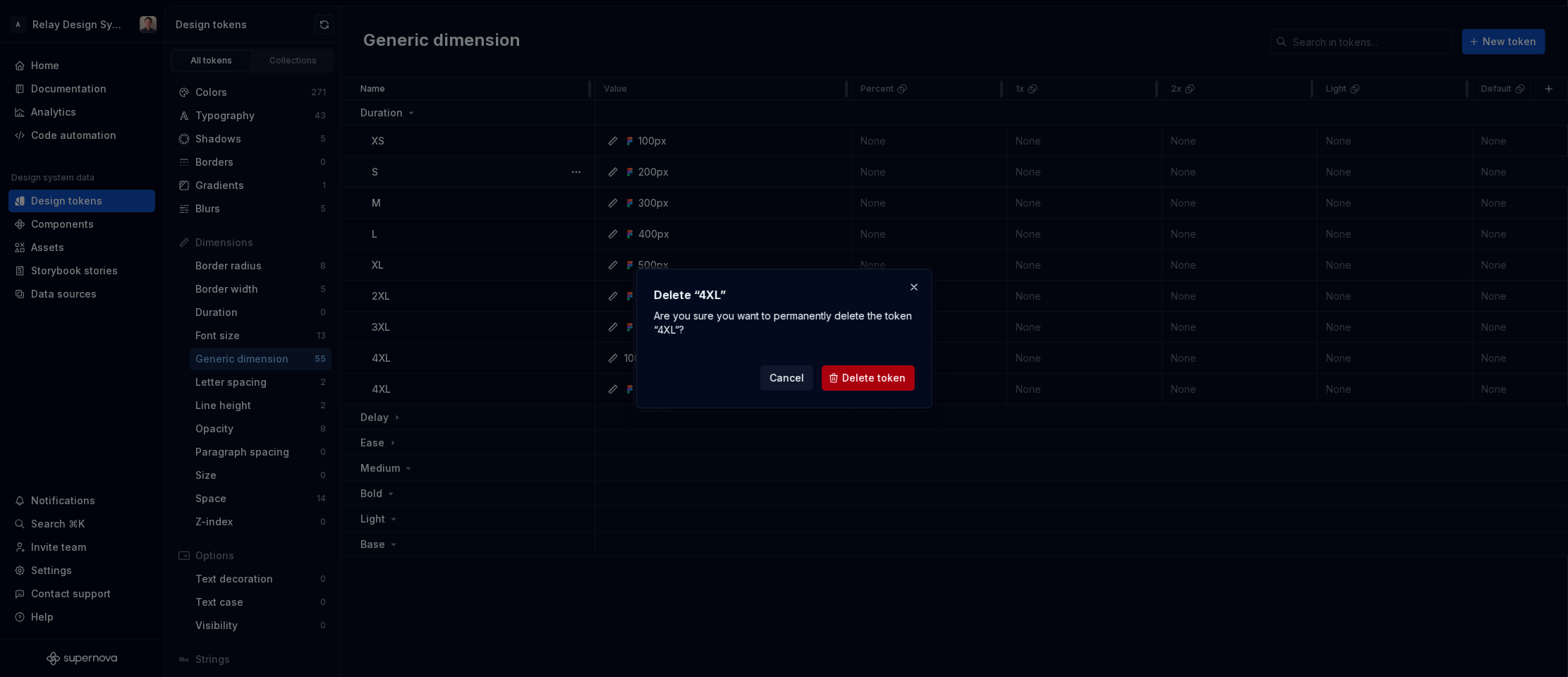
click at [883, 383] on span "Delete token" at bounding box center [874, 378] width 63 height 15
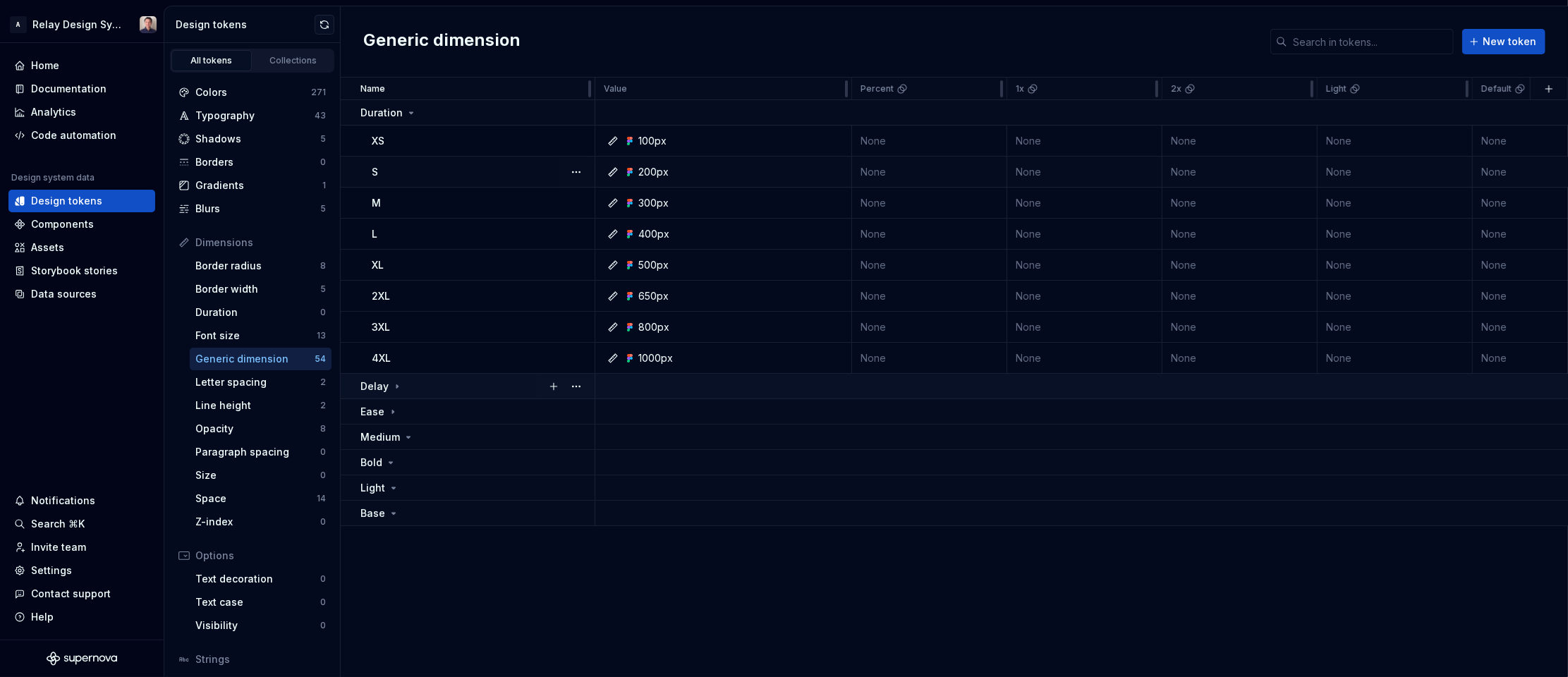
click at [395, 389] on icon at bounding box center [397, 386] width 11 height 11
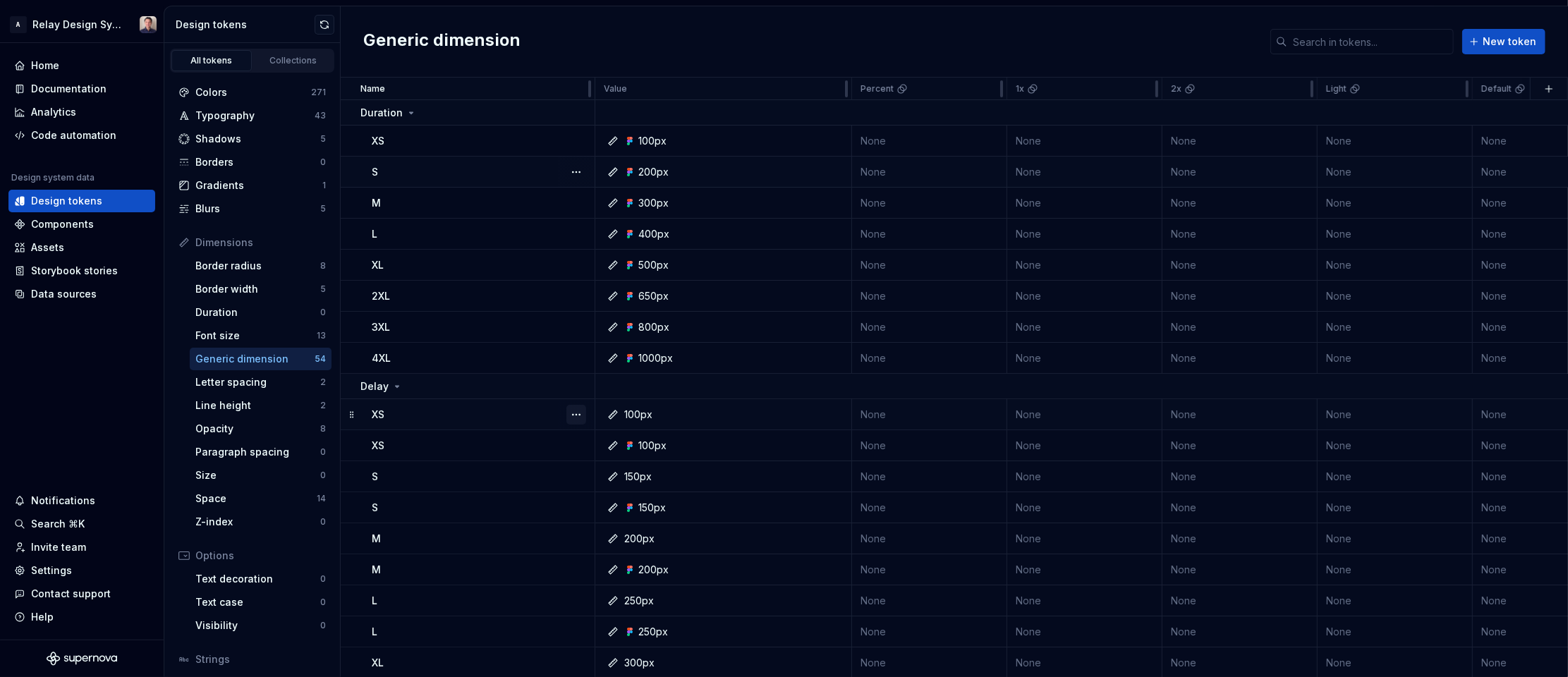
click at [576, 417] on button "button" at bounding box center [576, 414] width 20 height 20
click at [608, 495] on div "Delete token" at bounding box center [638, 493] width 91 height 15
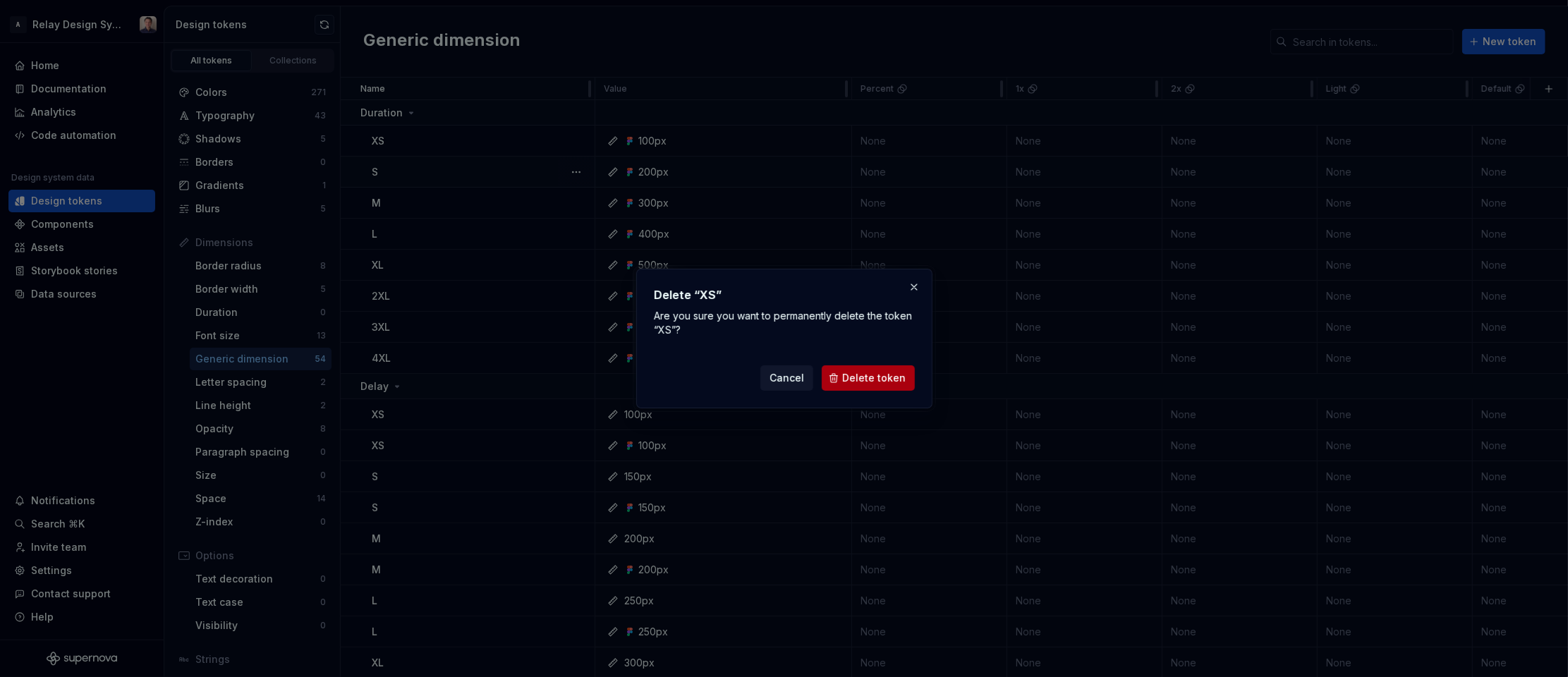
click at [883, 382] on span "Delete token" at bounding box center [874, 378] width 63 height 15
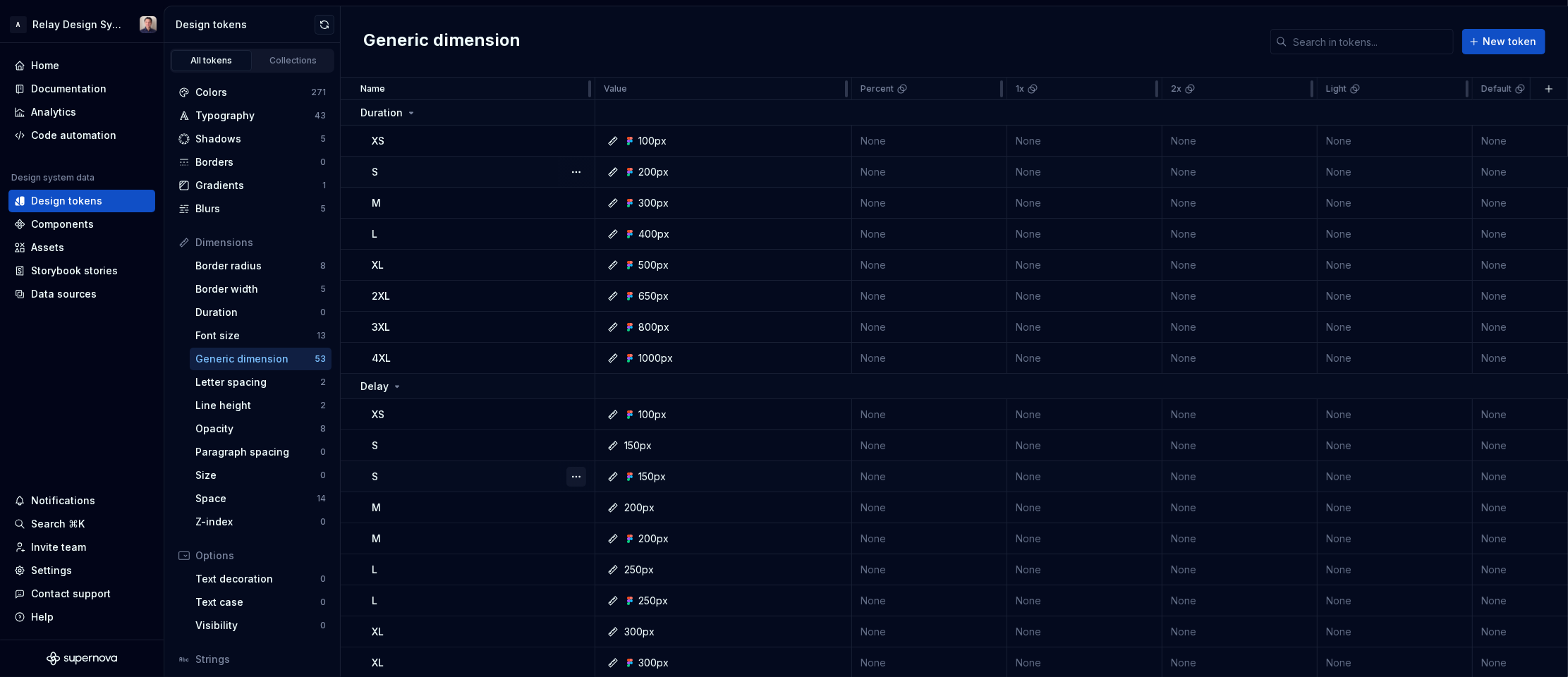
click at [580, 478] on button "button" at bounding box center [576, 476] width 20 height 20
click at [571, 448] on html "A Relay Design System Home Documentation Analytics Code automation Design syste…" at bounding box center [784, 338] width 1568 height 677
click at [575, 449] on button "button" at bounding box center [576, 446] width 20 height 20
click at [607, 526] on div "Delete token" at bounding box center [638, 525] width 91 height 15
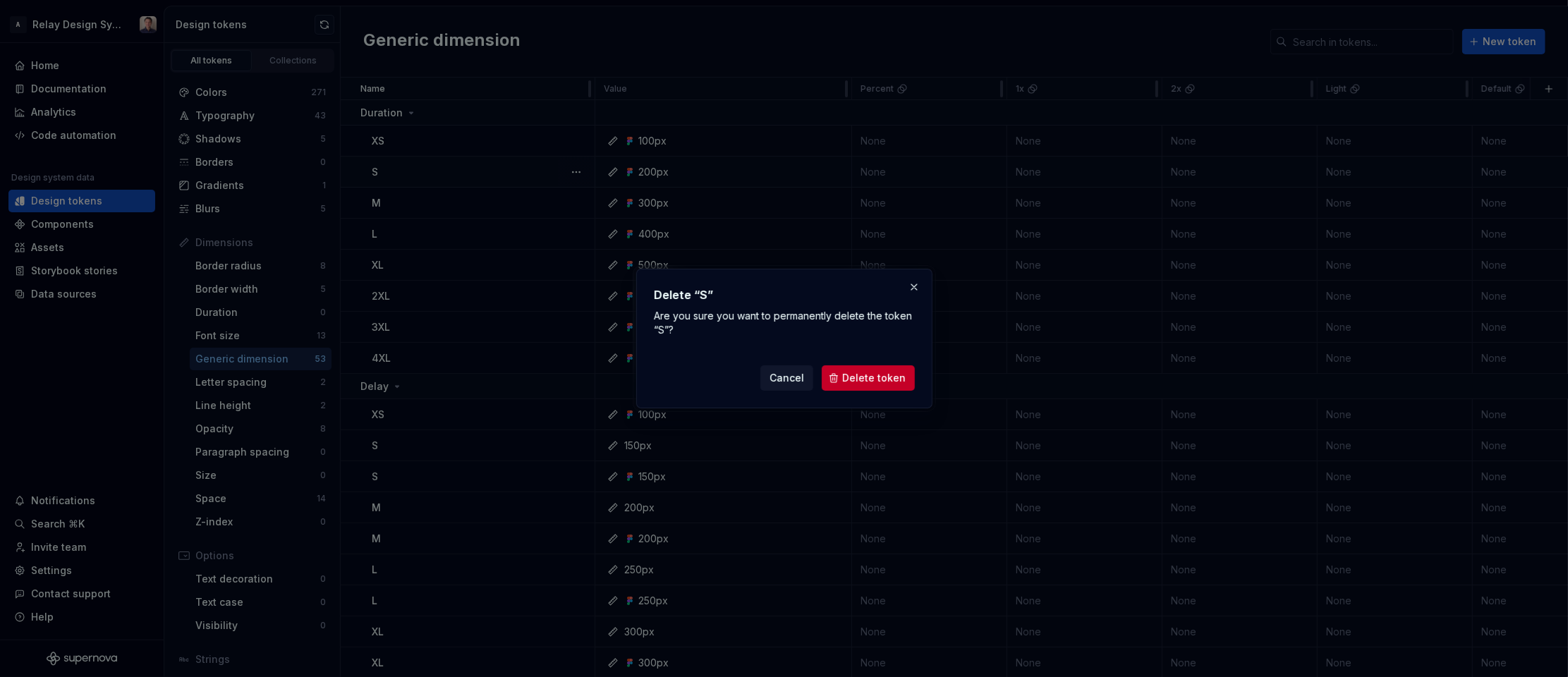
click at [877, 375] on span "Delete token" at bounding box center [874, 378] width 63 height 15
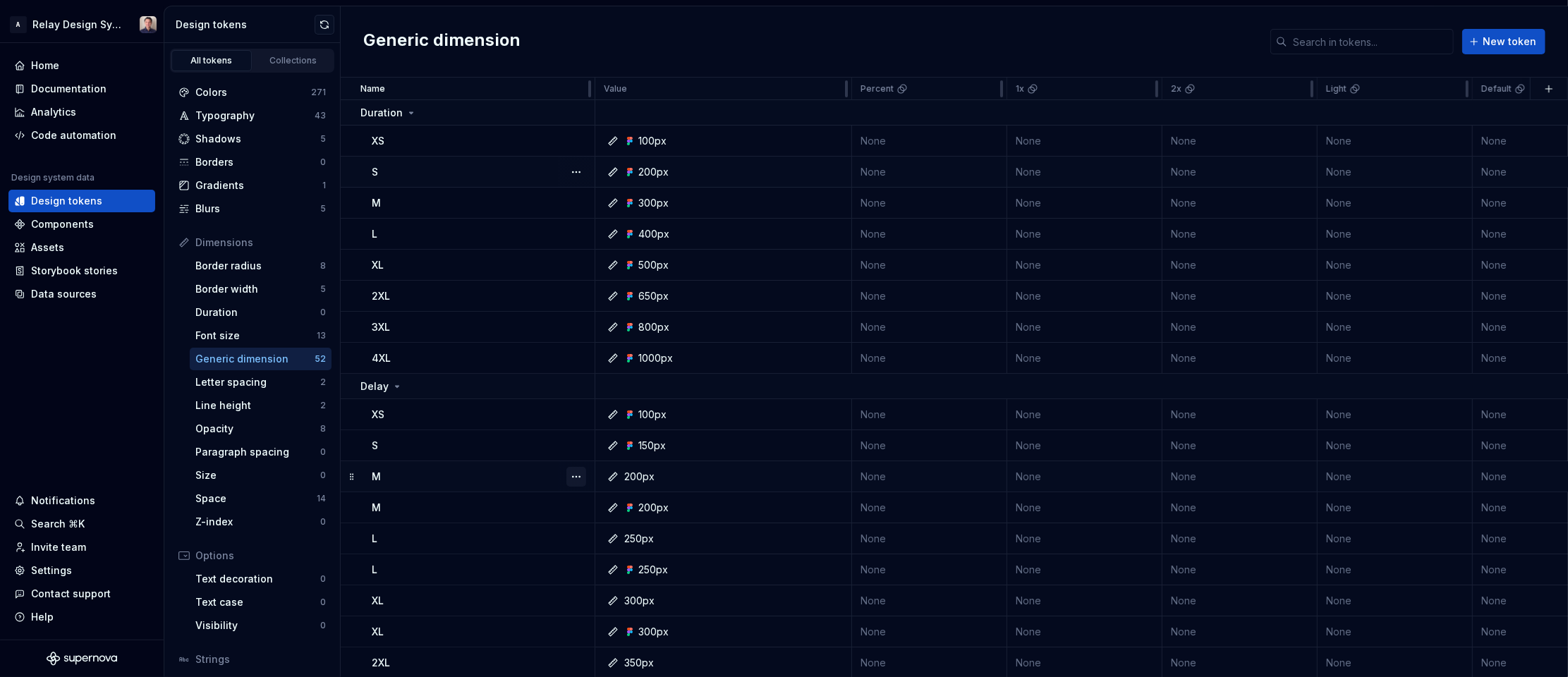
click at [572, 476] on button "button" at bounding box center [576, 476] width 20 height 20
click at [601, 553] on div "Delete token" at bounding box center [638, 555] width 91 height 15
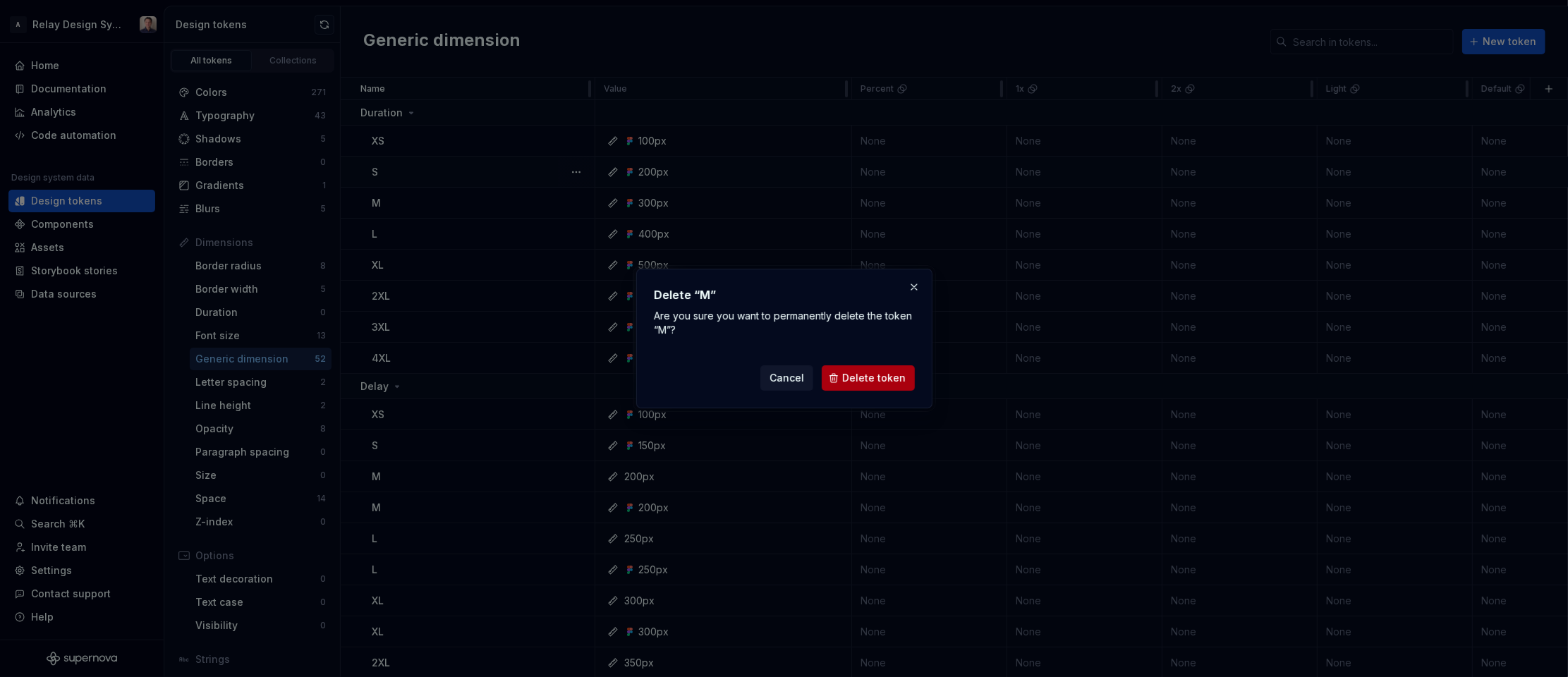
click at [866, 371] on span "Delete token" at bounding box center [874, 378] width 63 height 15
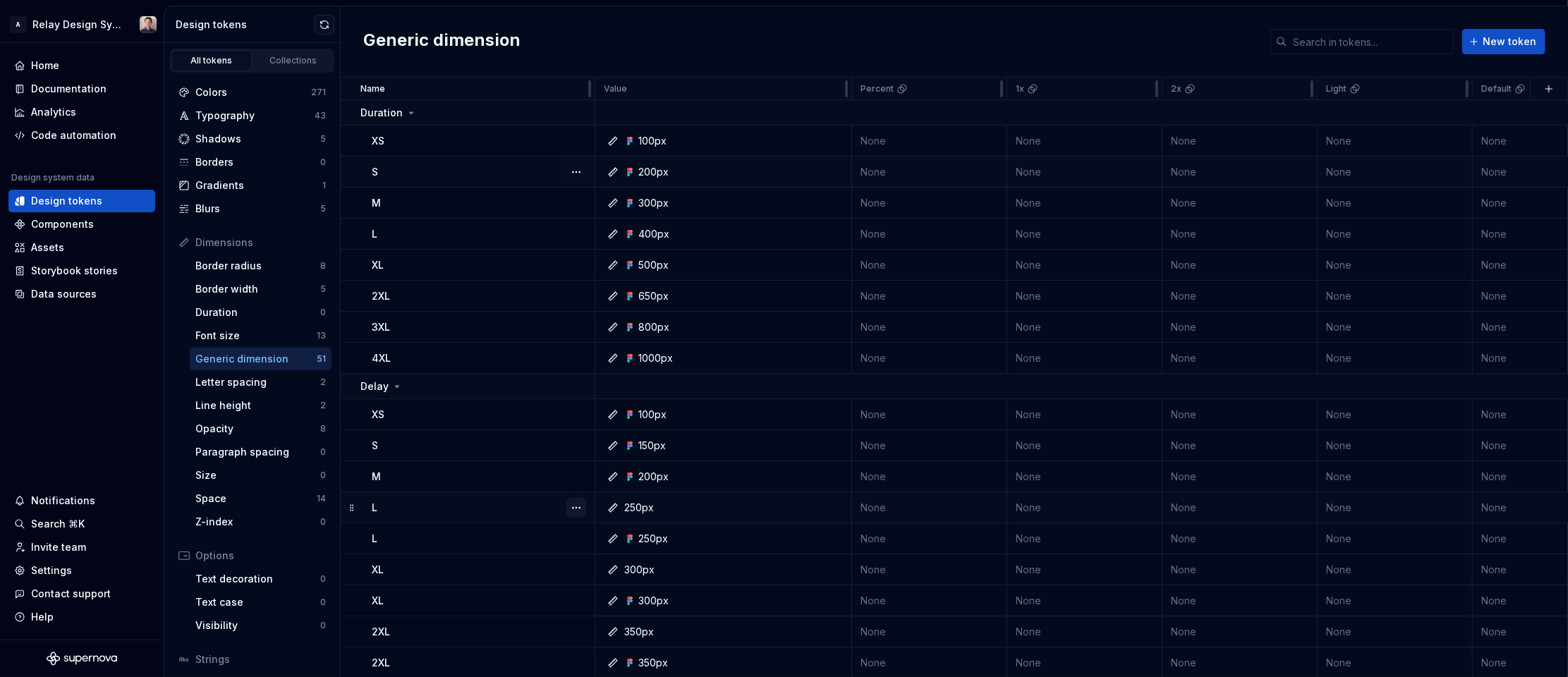
click at [577, 506] on button "button" at bounding box center [576, 507] width 20 height 20
click at [601, 585] on div "Delete token" at bounding box center [638, 587] width 91 height 15
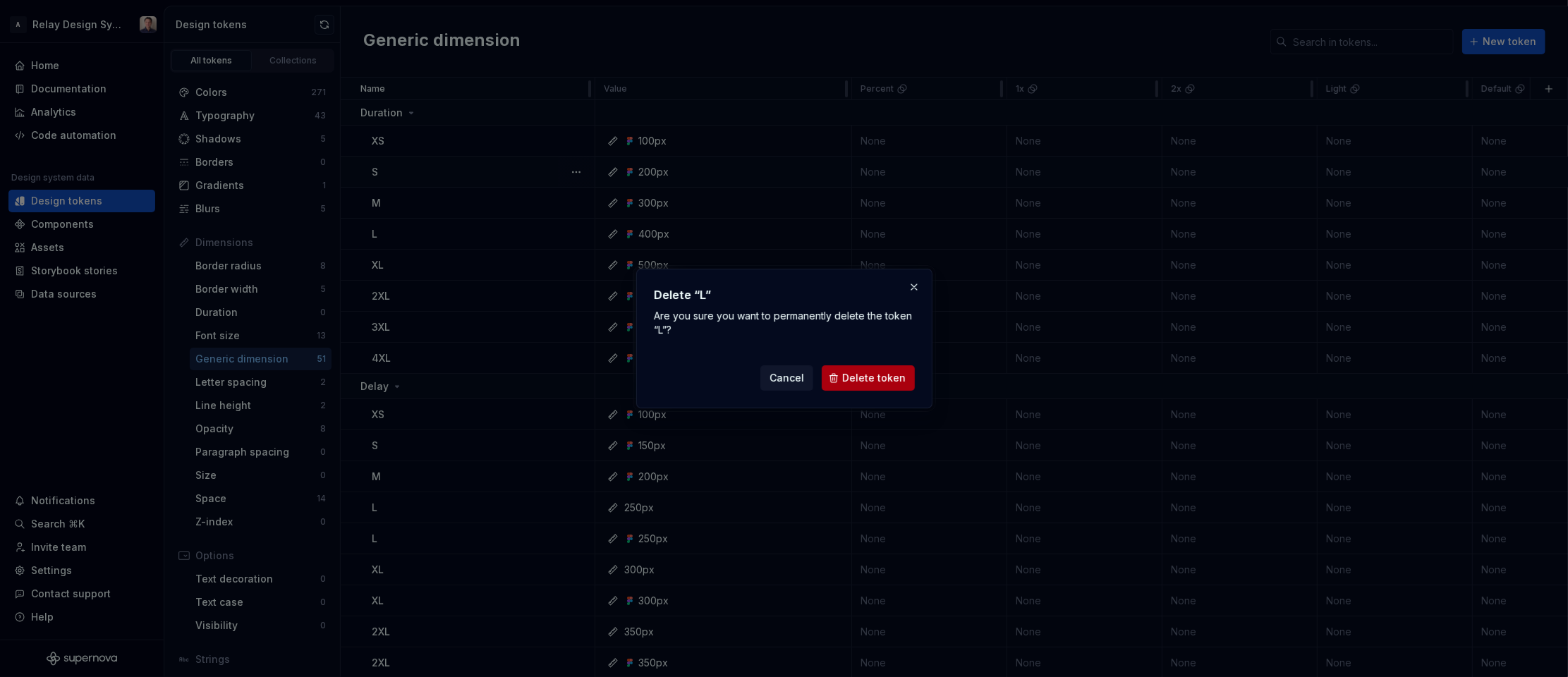
click at [863, 376] on span "Delete token" at bounding box center [874, 378] width 63 height 15
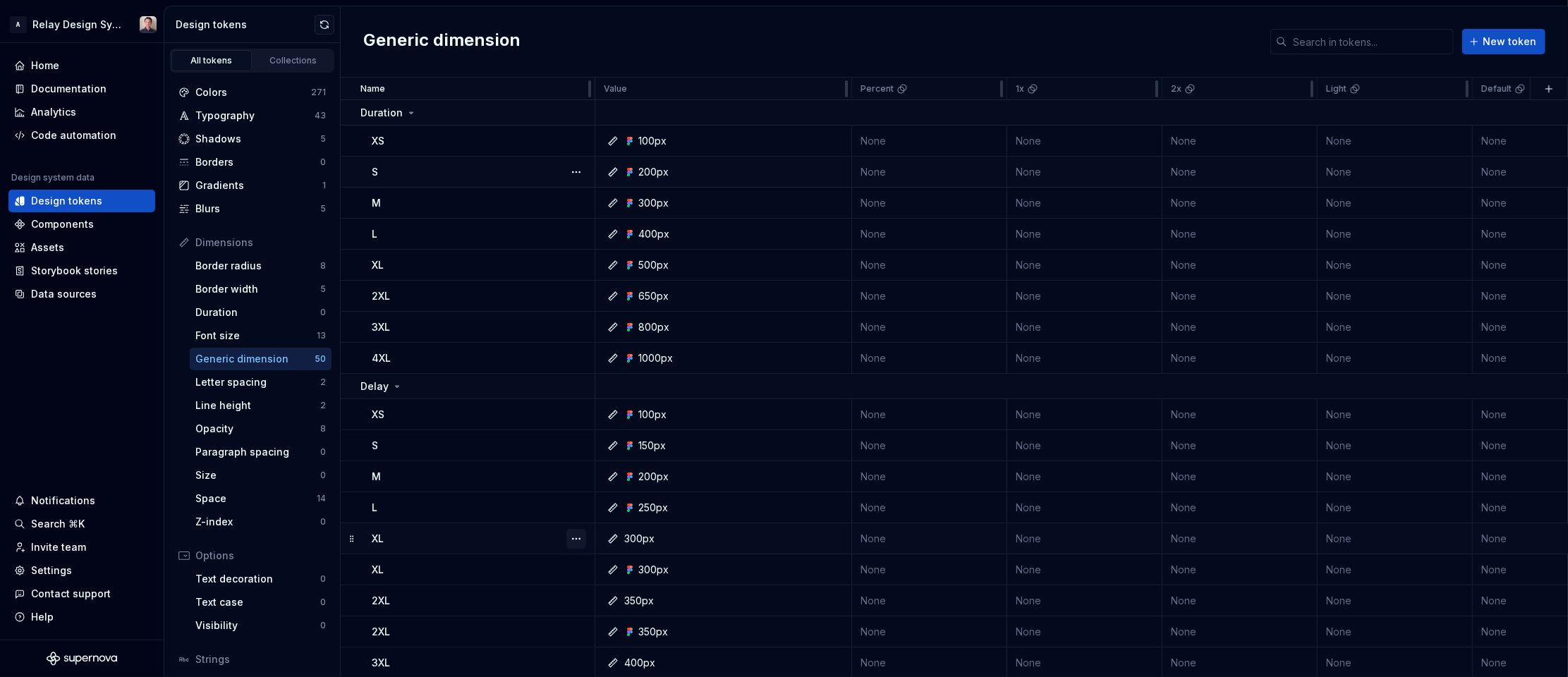
click at [579, 538] on button "button" at bounding box center [576, 539] width 20 height 20
click at [615, 621] on div "Delete token" at bounding box center [638, 617] width 91 height 15
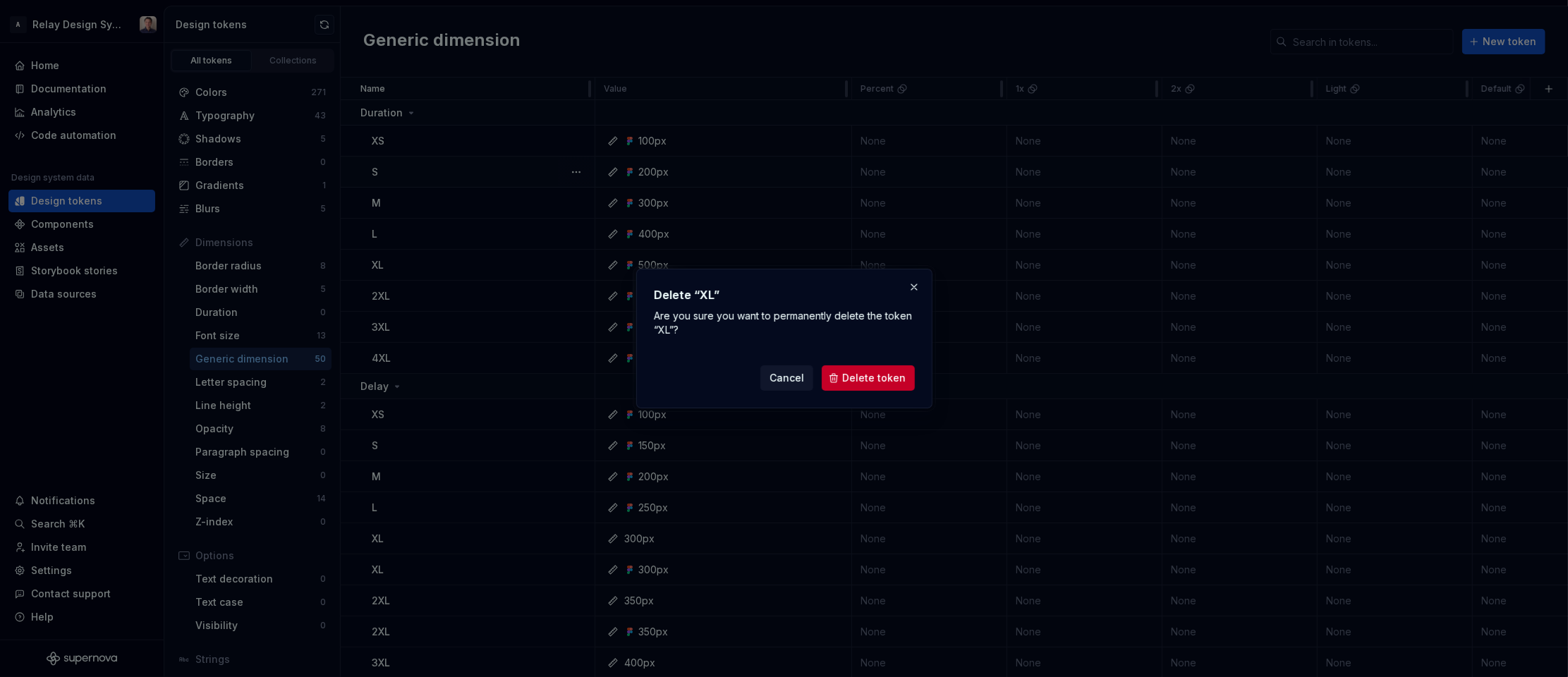
click at [900, 375] on span "Delete token" at bounding box center [874, 378] width 63 height 15
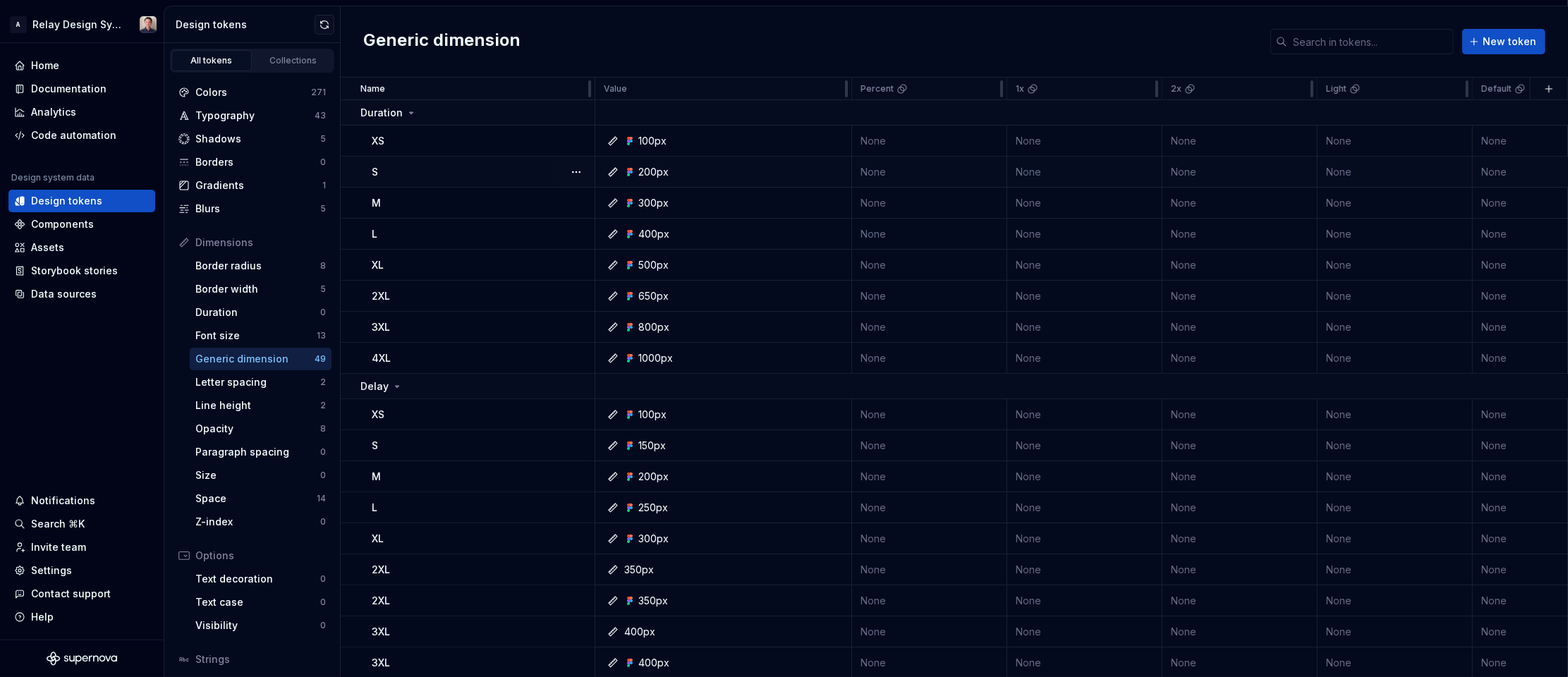
click at [580, 569] on button "button" at bounding box center [576, 569] width 20 height 20
click at [611, 646] on div "Delete token" at bounding box center [638, 649] width 91 height 15
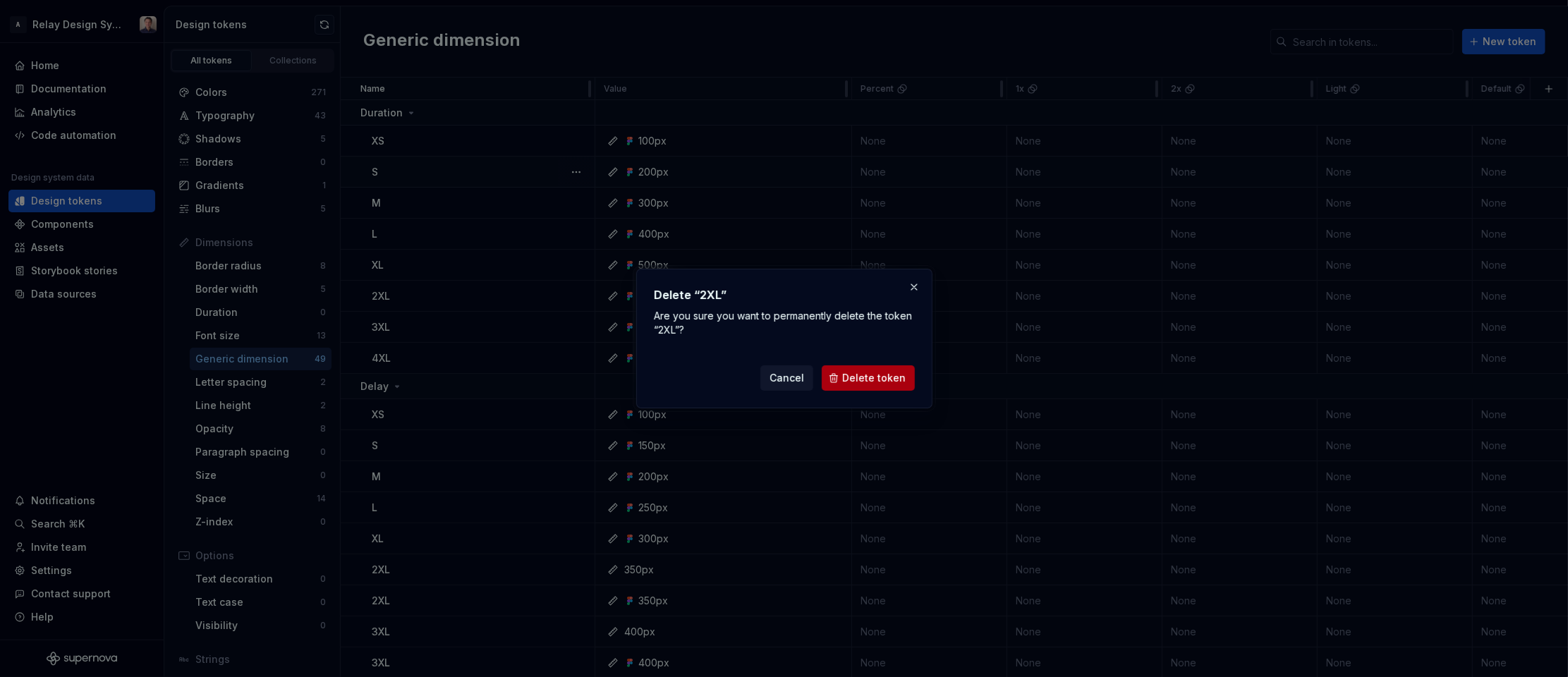
click at [909, 371] on button "Delete token" at bounding box center [868, 378] width 93 height 26
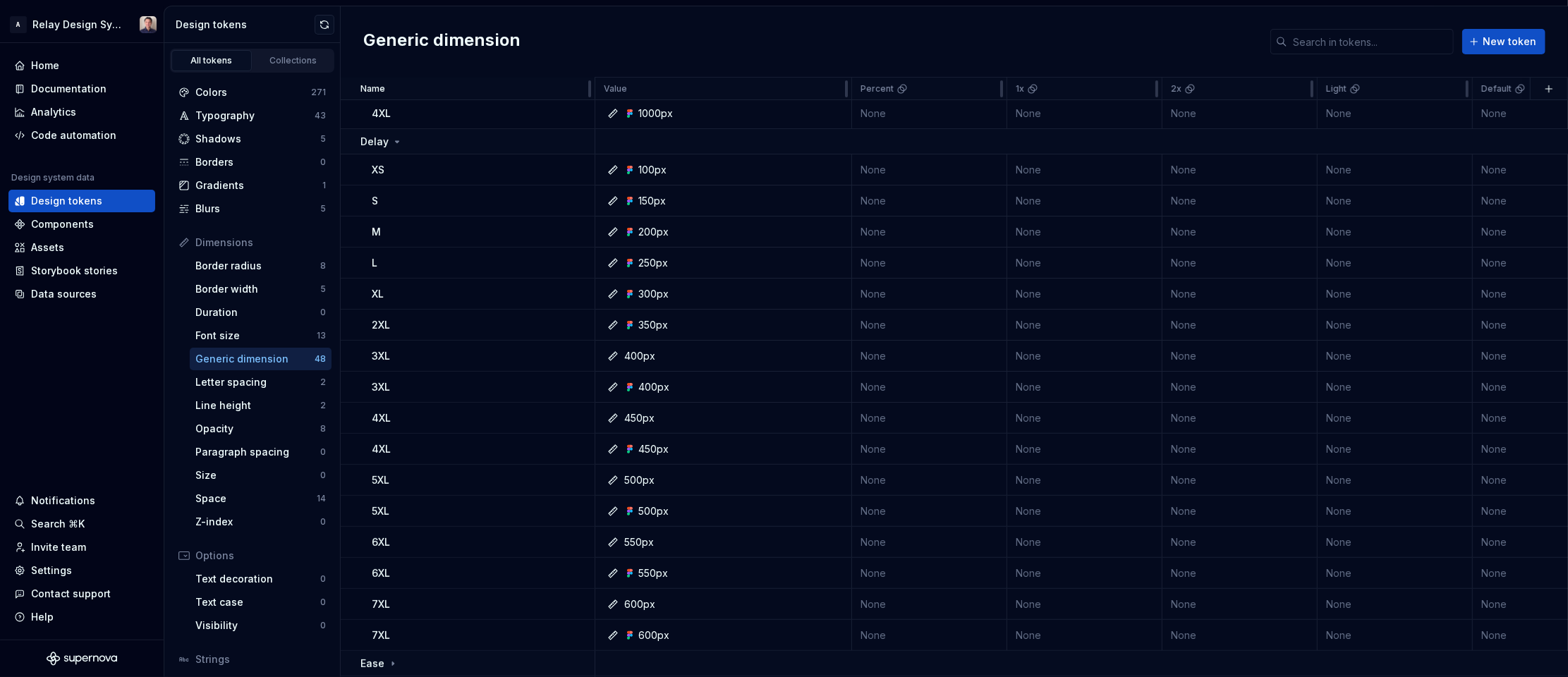
scroll to position [250, 0]
click at [574, 347] on button "button" at bounding box center [576, 351] width 20 height 20
click at [602, 429] on div "Delete token" at bounding box center [638, 430] width 91 height 15
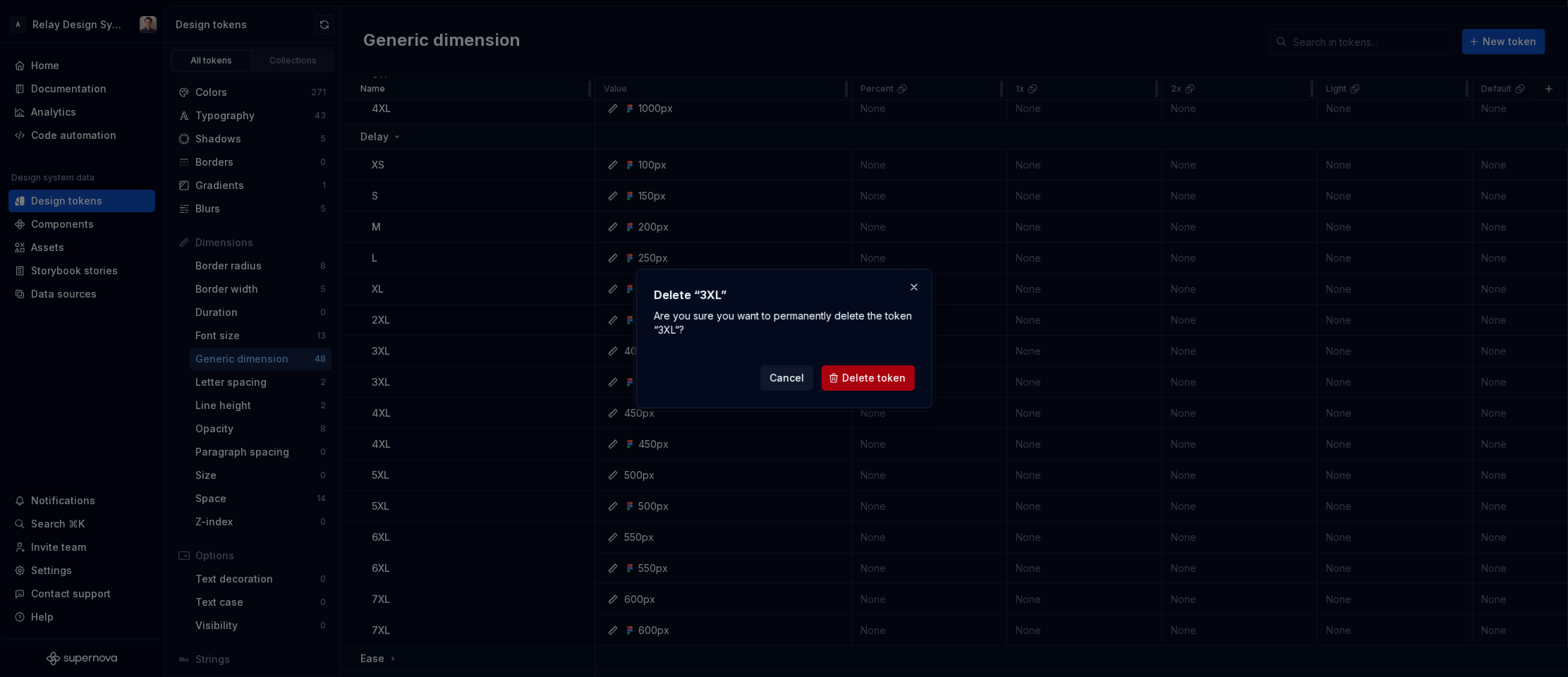
click at [878, 374] on span "Delete token" at bounding box center [874, 378] width 63 height 15
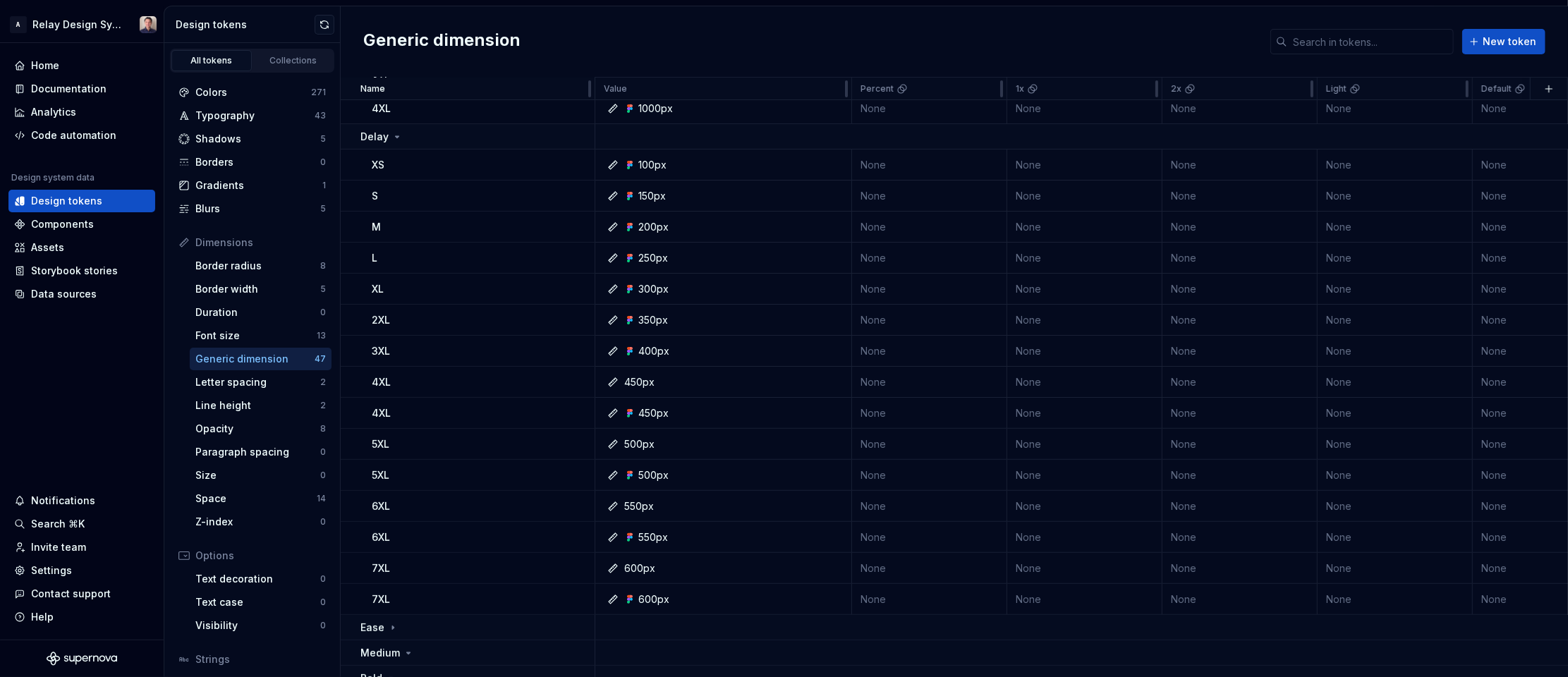
click at [572, 381] on button "button" at bounding box center [576, 382] width 20 height 20
click at [595, 455] on div "Delete token" at bounding box center [638, 460] width 91 height 15
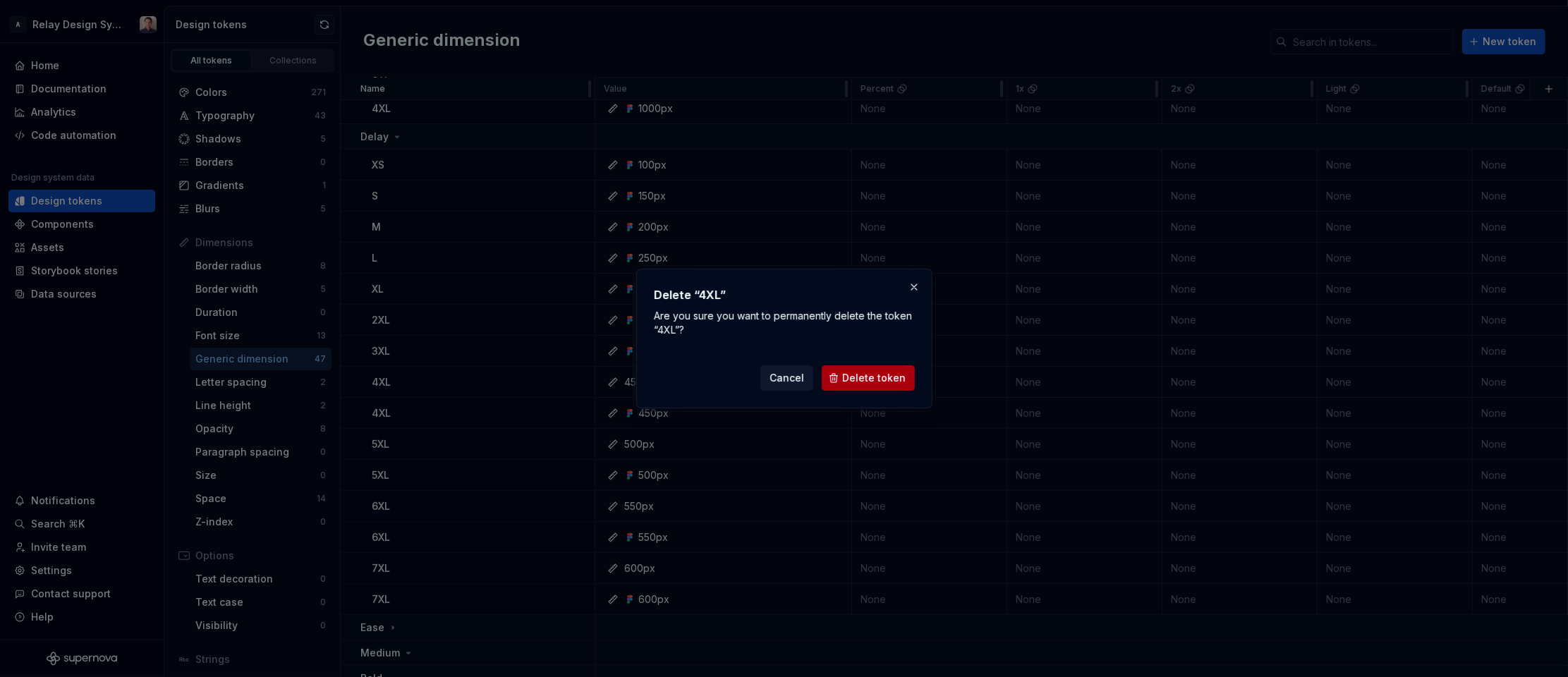
click at [860, 383] on span "Delete token" at bounding box center [874, 378] width 63 height 15
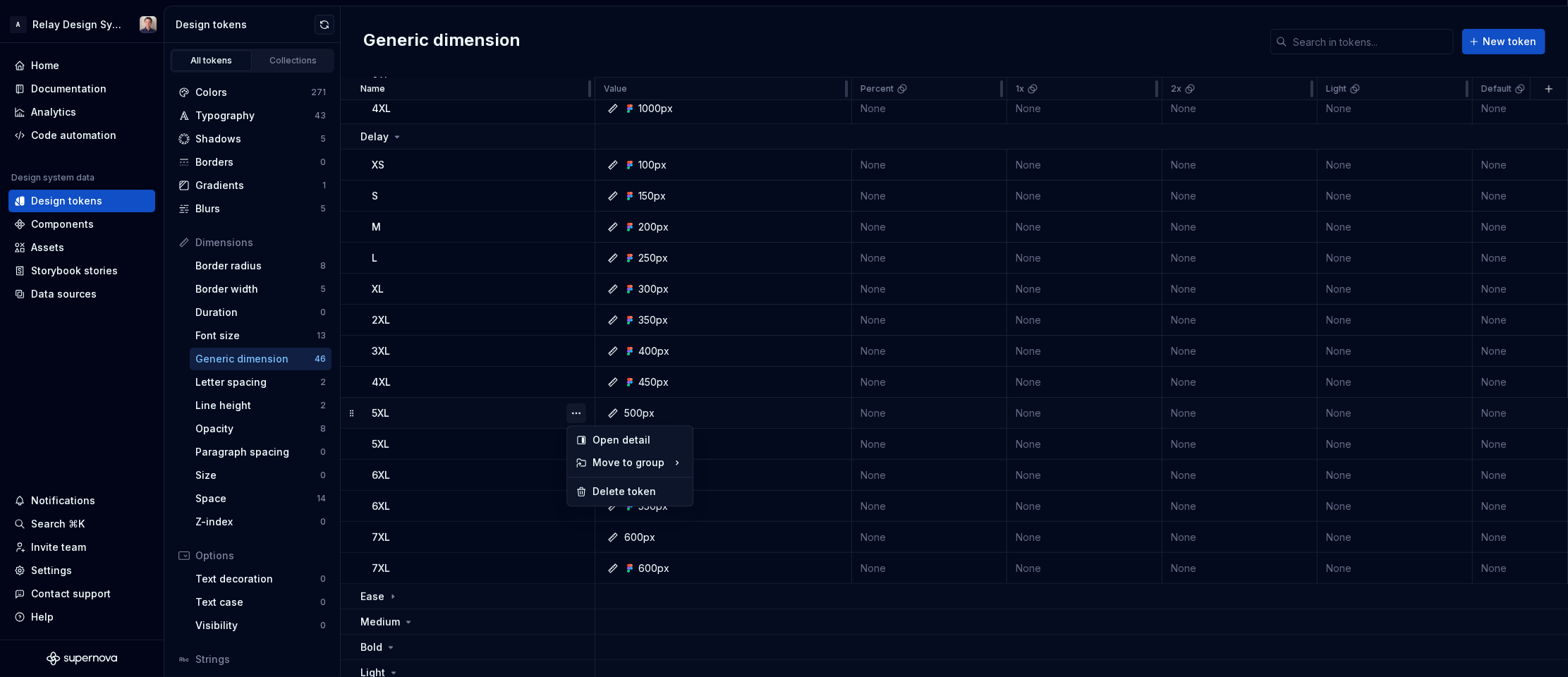
click at [579, 411] on button "button" at bounding box center [576, 413] width 20 height 20
click at [608, 490] on div "Delete token" at bounding box center [638, 492] width 91 height 15
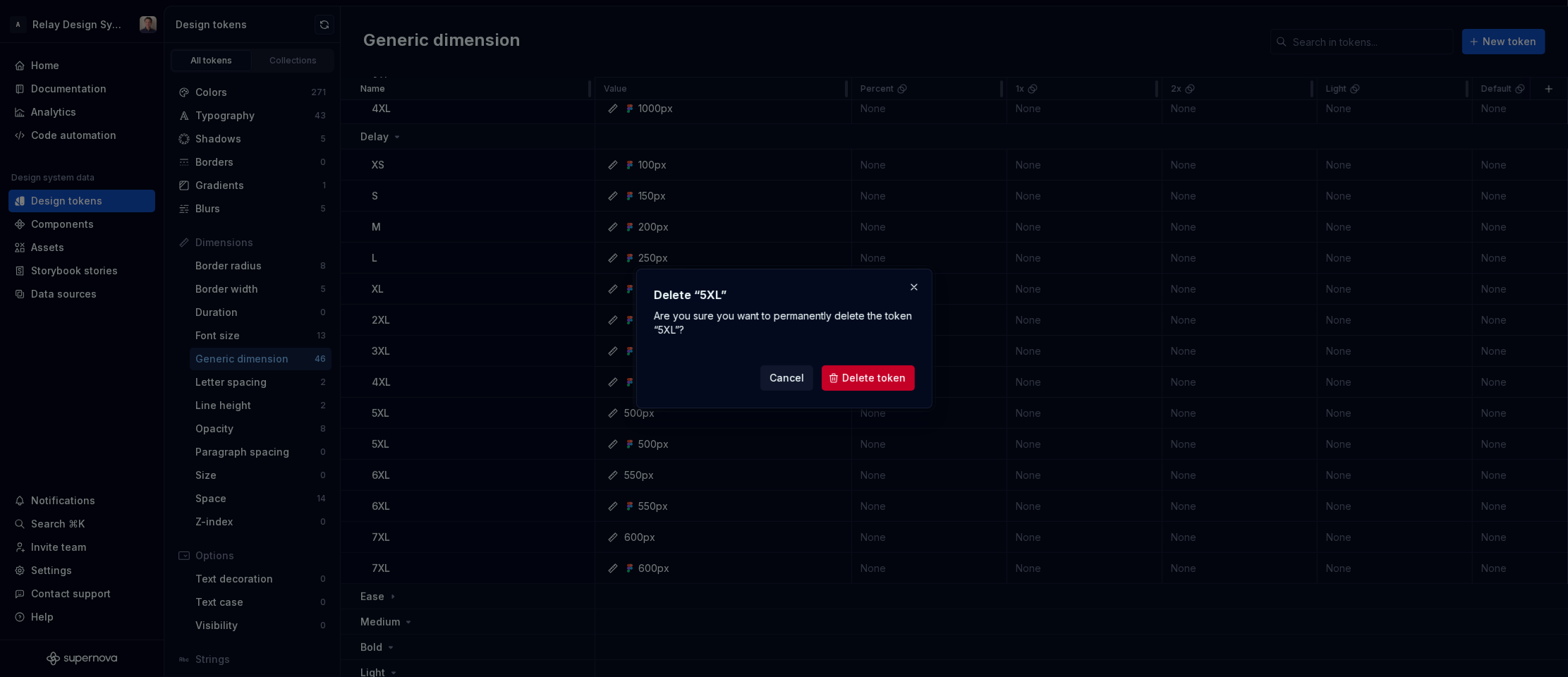
click at [866, 375] on span "Delete token" at bounding box center [874, 378] width 63 height 15
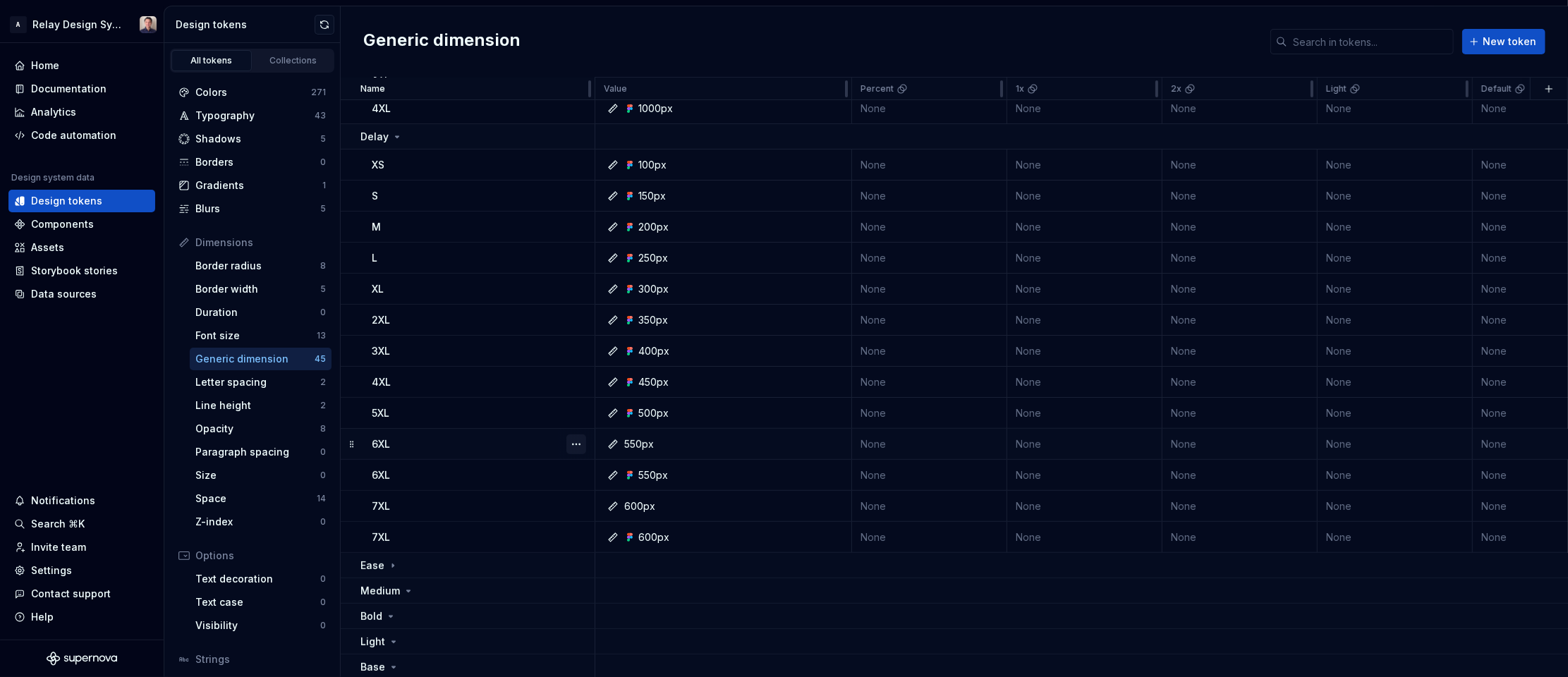
click at [572, 447] on button "button" at bounding box center [576, 444] width 20 height 20
click at [608, 518] on div "Delete token" at bounding box center [638, 522] width 91 height 15
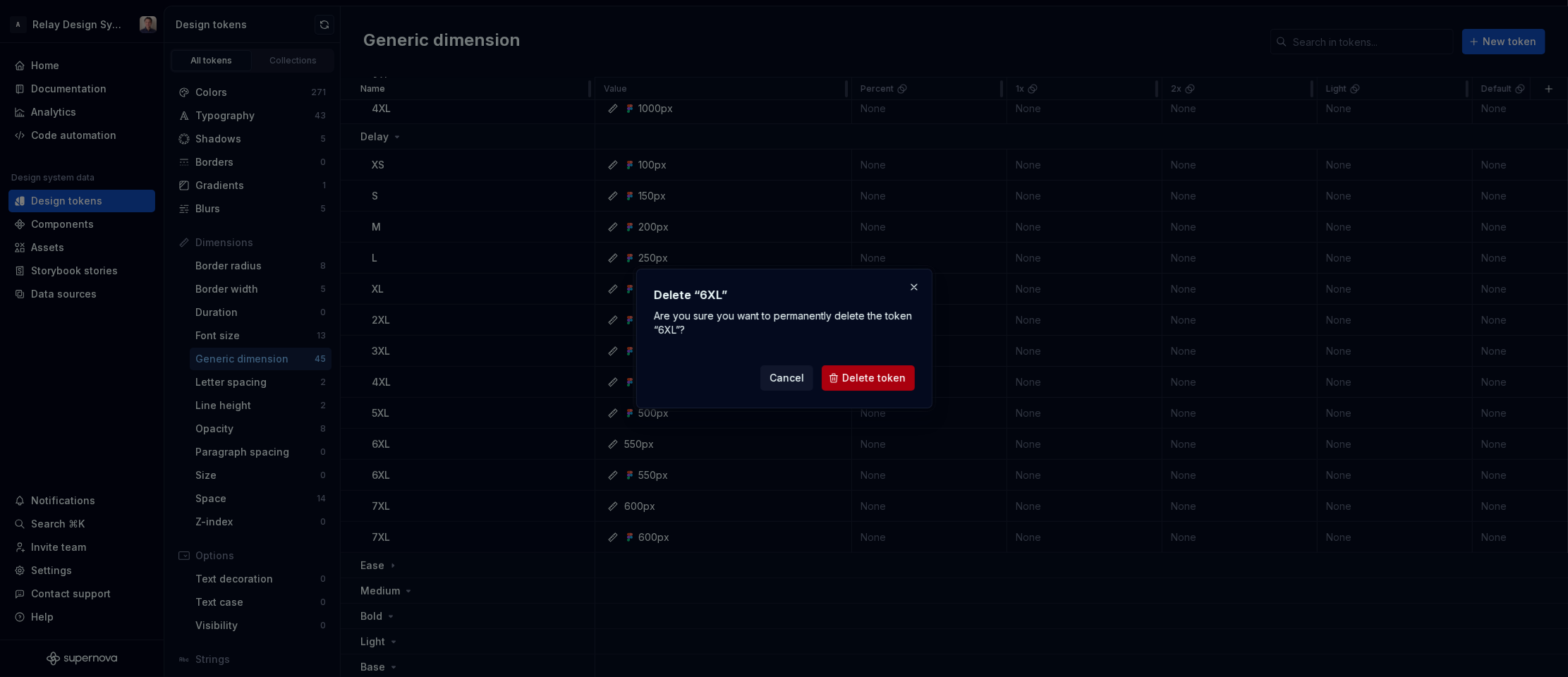
click at [894, 376] on span "Delete token" at bounding box center [874, 378] width 63 height 15
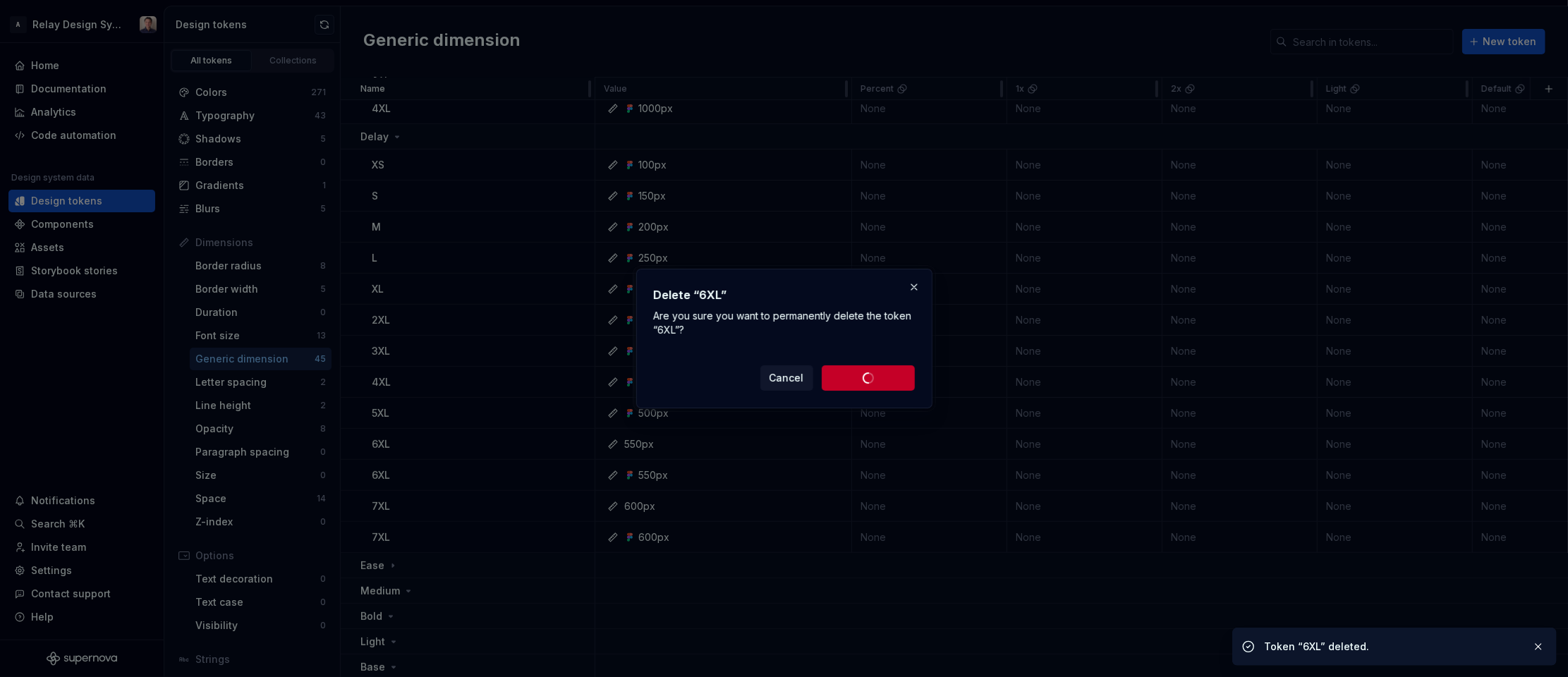
scroll to position [221, 0]
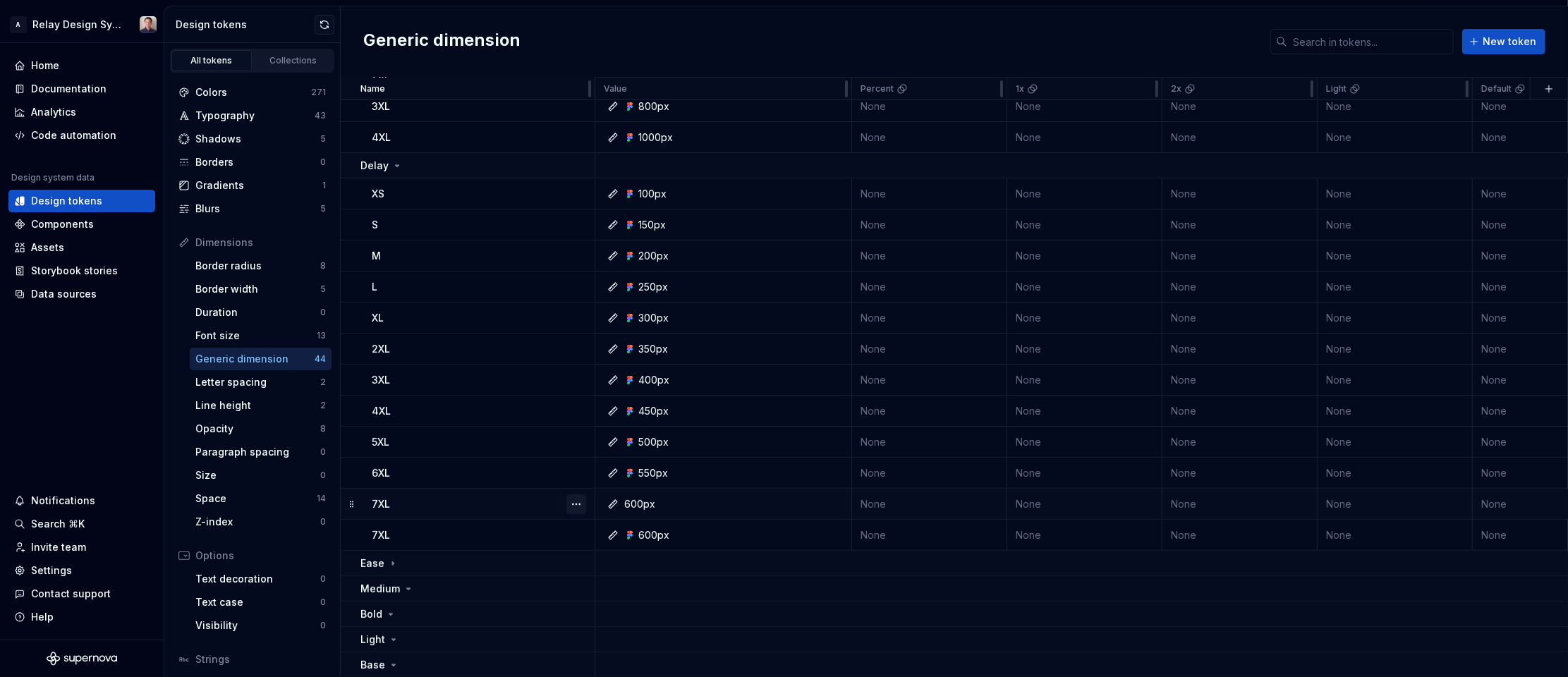
click at [568, 503] on button "button" at bounding box center [576, 504] width 20 height 20
click at [637, 583] on div "Delete token" at bounding box center [638, 582] width 91 height 15
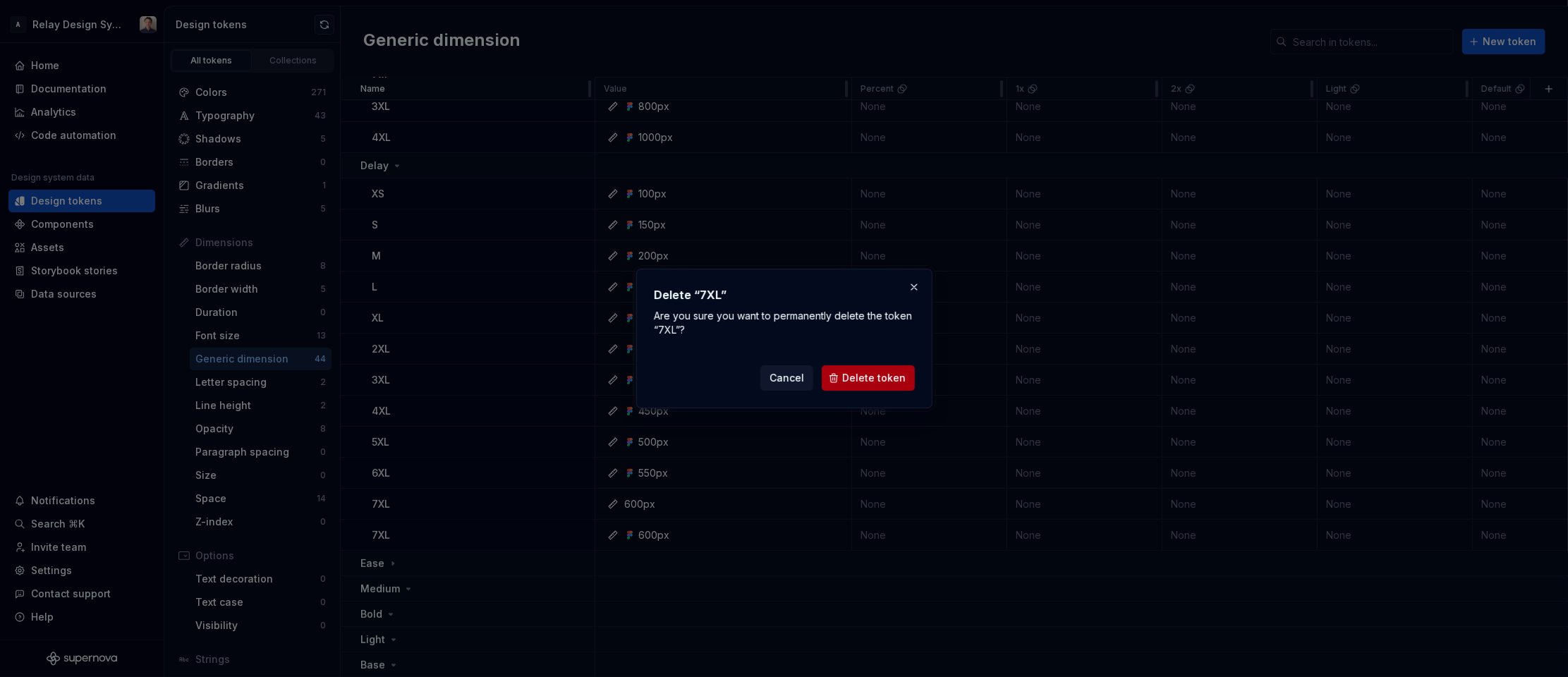
click at [904, 377] on span "Delete token" at bounding box center [874, 378] width 63 height 15
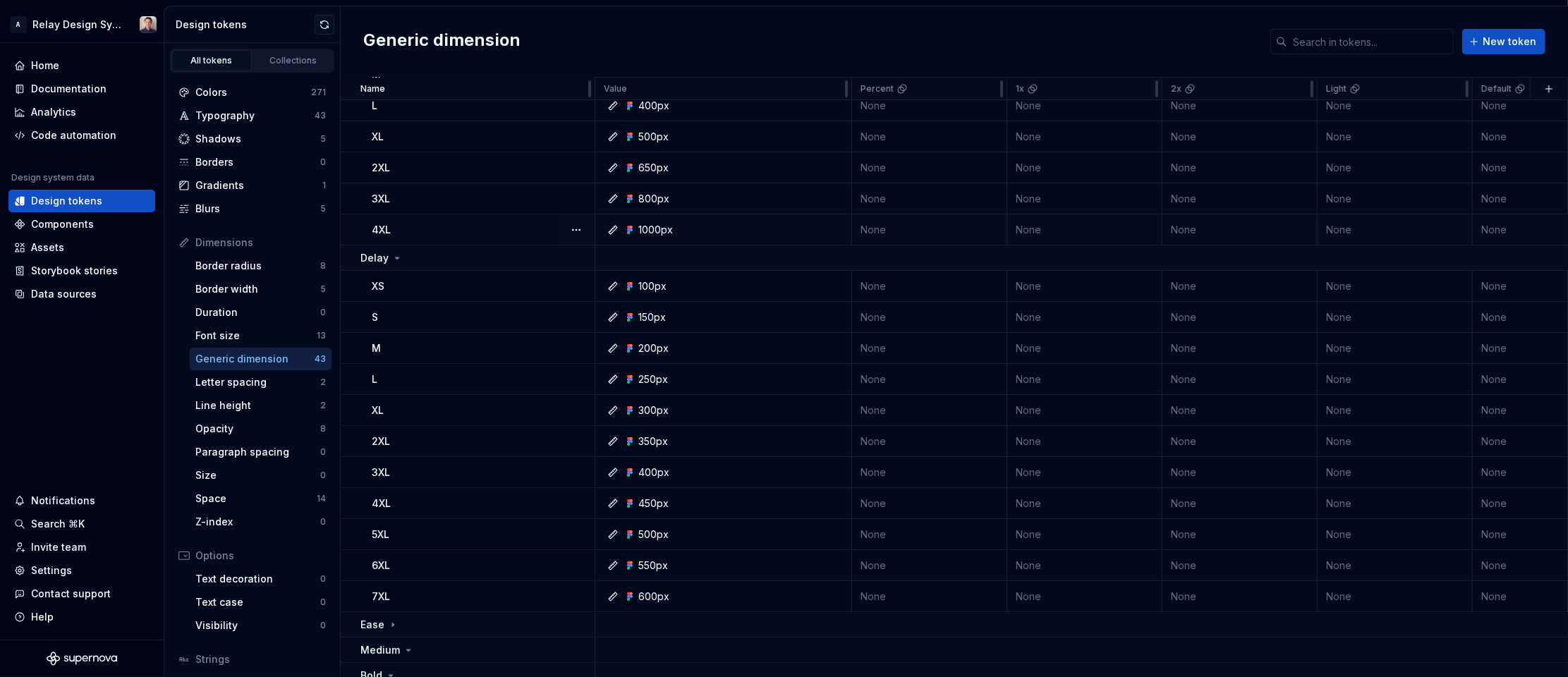
scroll to position [113, 0]
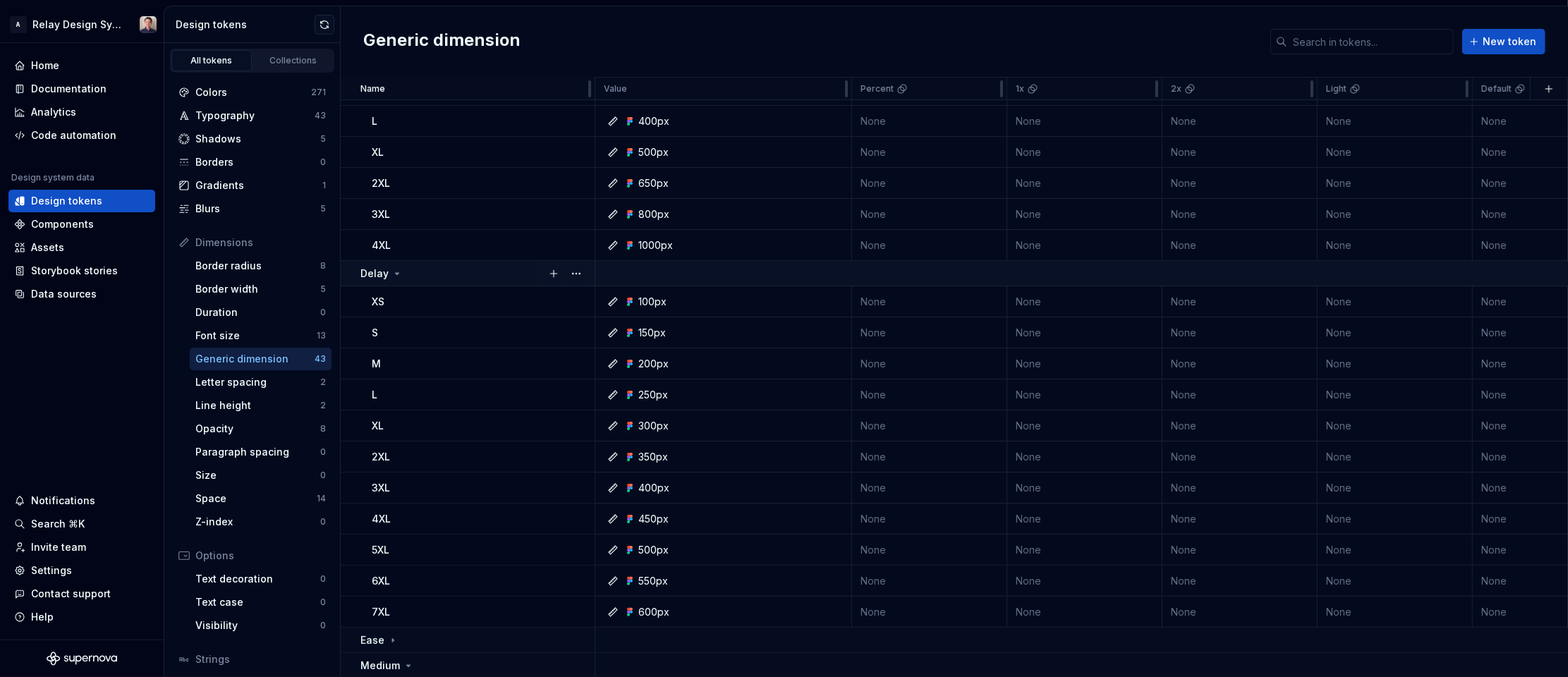
click at [396, 273] on icon at bounding box center [398, 274] width 3 height 2
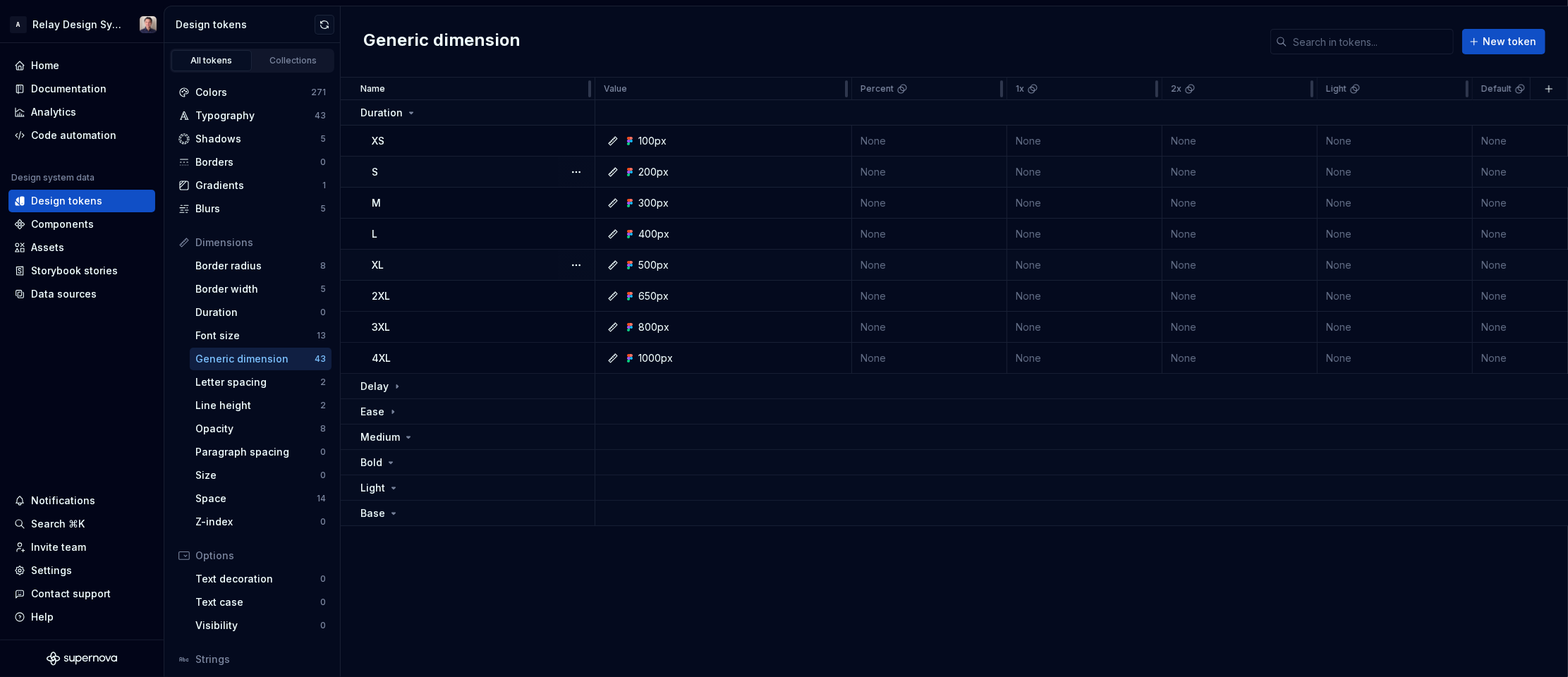
scroll to position [0, 0]
click at [411, 112] on icon at bounding box center [411, 113] width 11 height 11
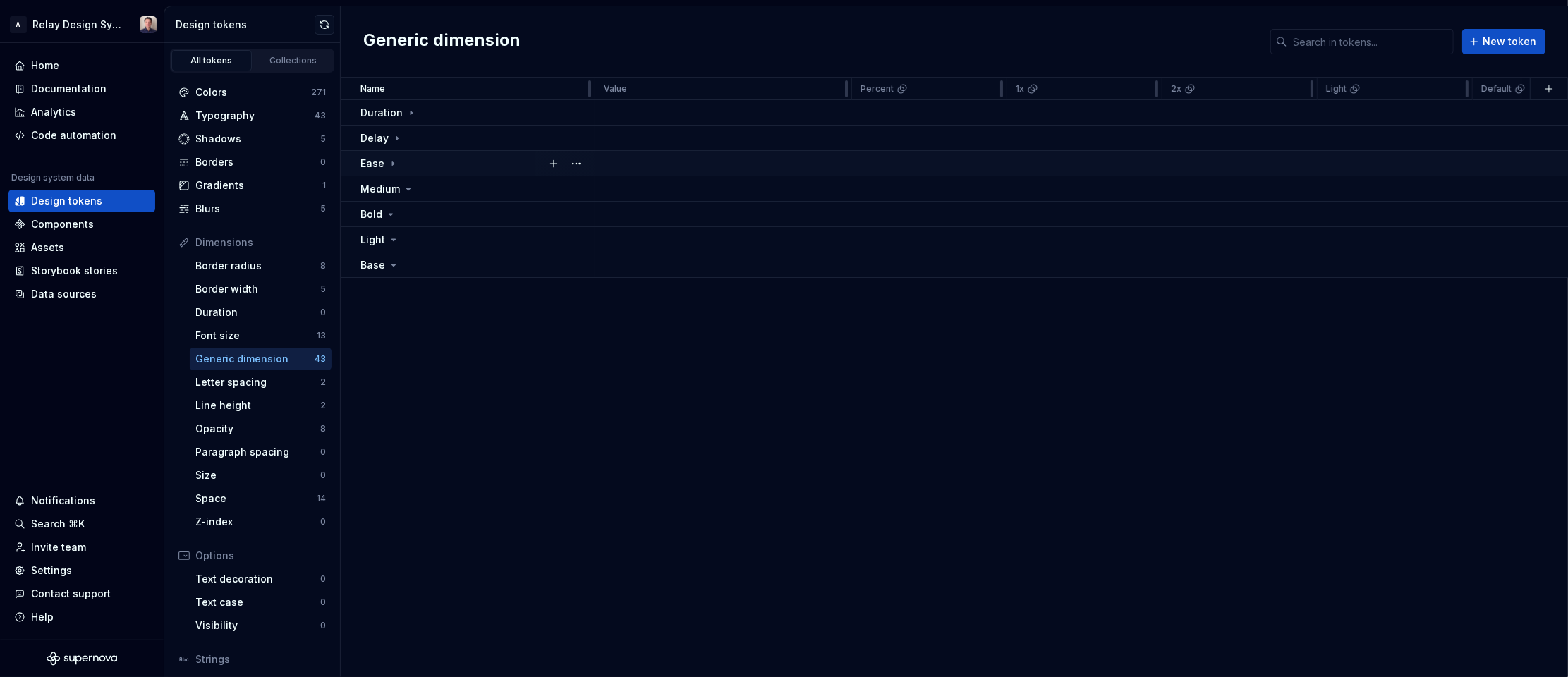
click at [392, 160] on icon at bounding box center [393, 163] width 11 height 11
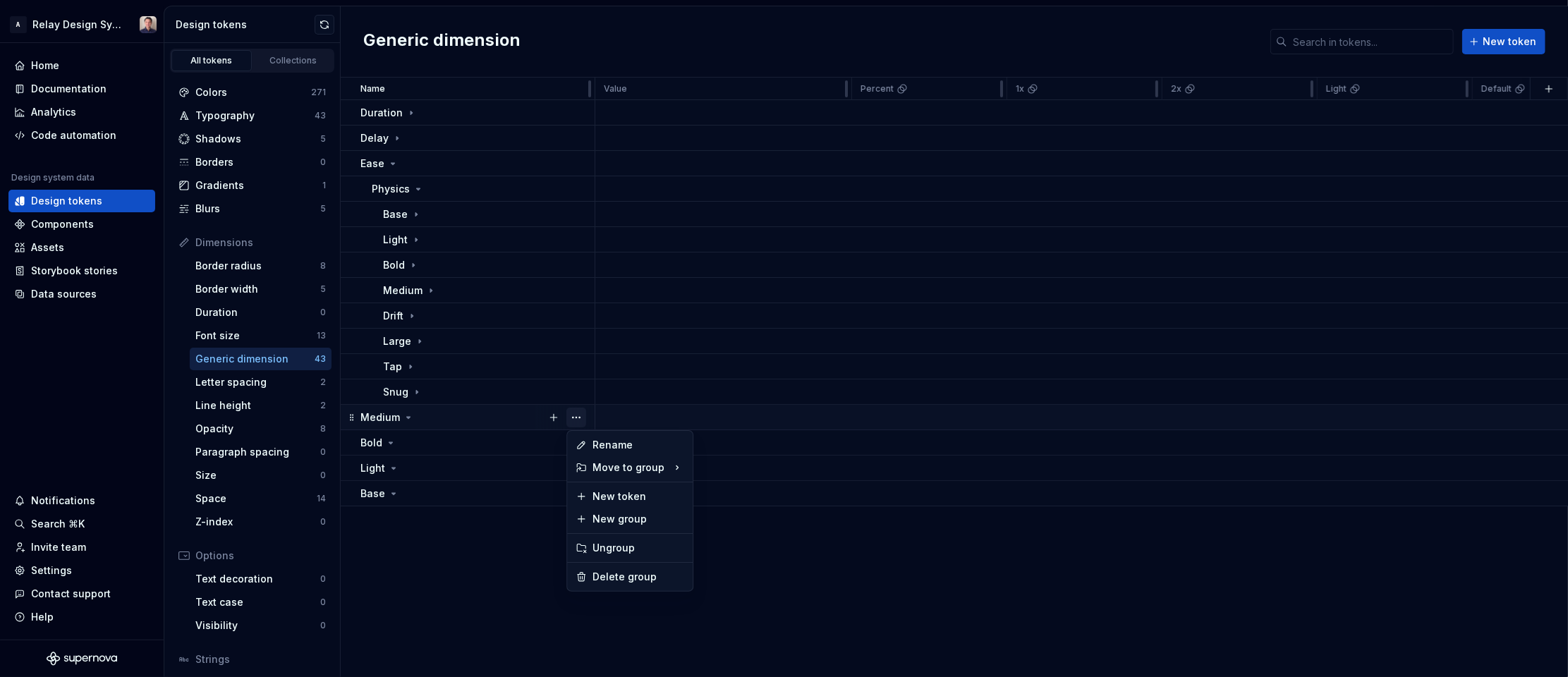
click at [578, 417] on button "button" at bounding box center [576, 417] width 20 height 20
click at [615, 573] on div "Delete group" at bounding box center [638, 577] width 91 height 15
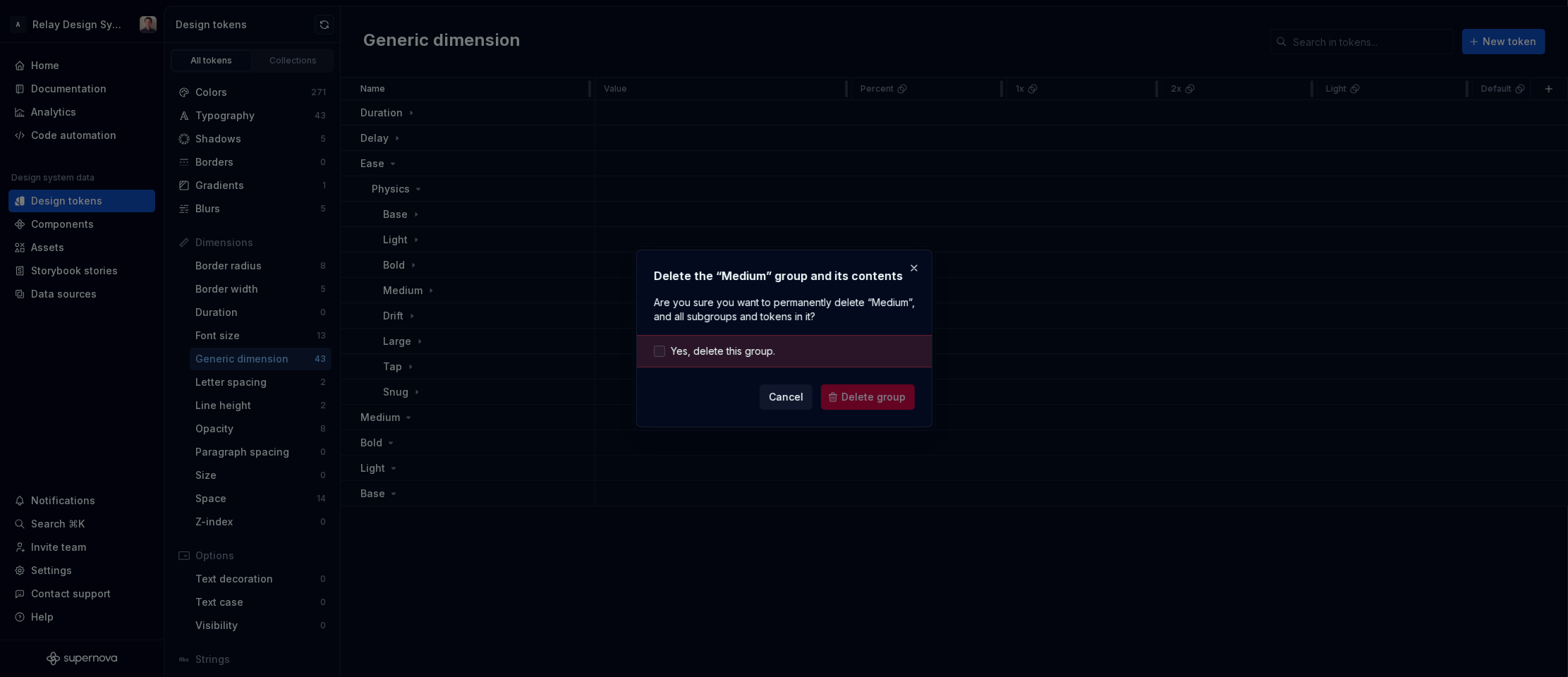
click at [690, 350] on span "Yes, delete this group." at bounding box center [723, 351] width 104 height 15
click at [881, 403] on span "Delete group" at bounding box center [873, 397] width 64 height 15
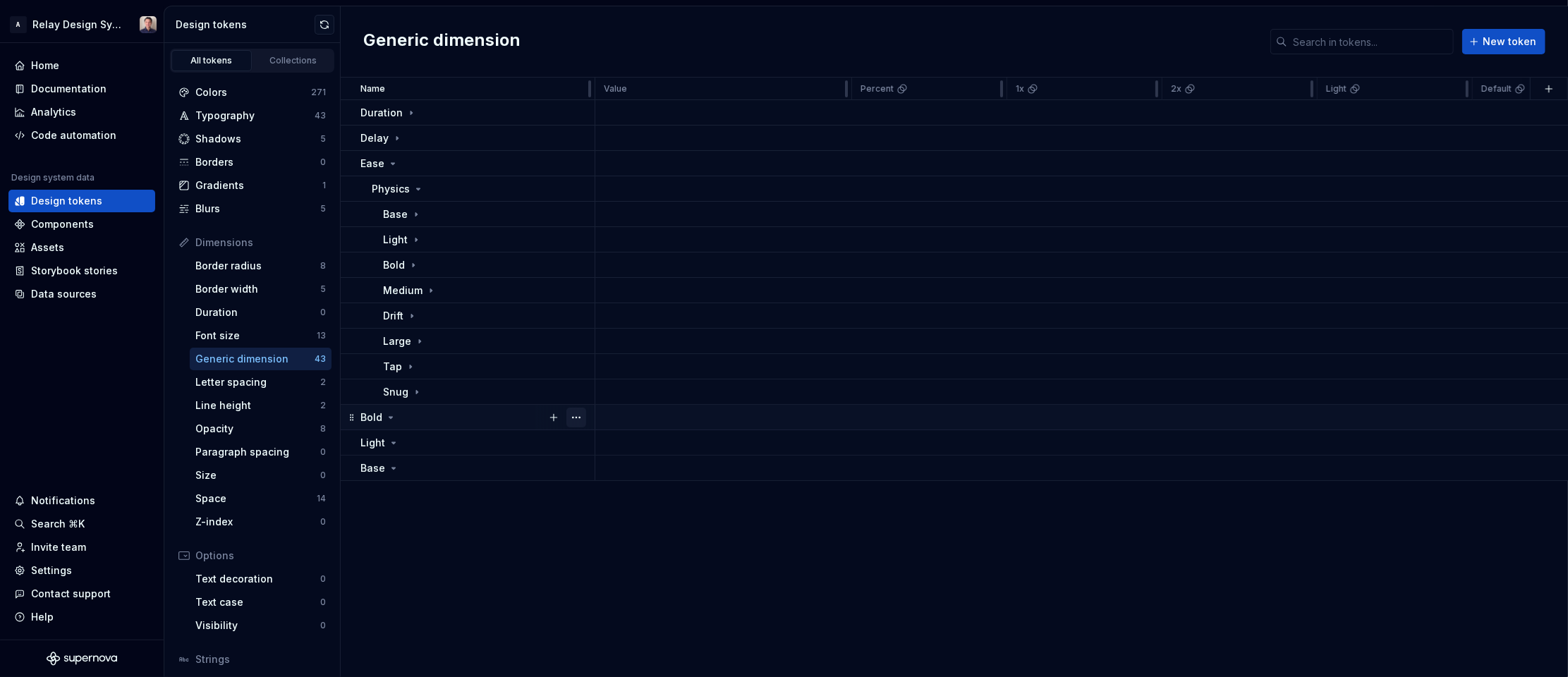
click at [573, 415] on button "button" at bounding box center [576, 417] width 20 height 20
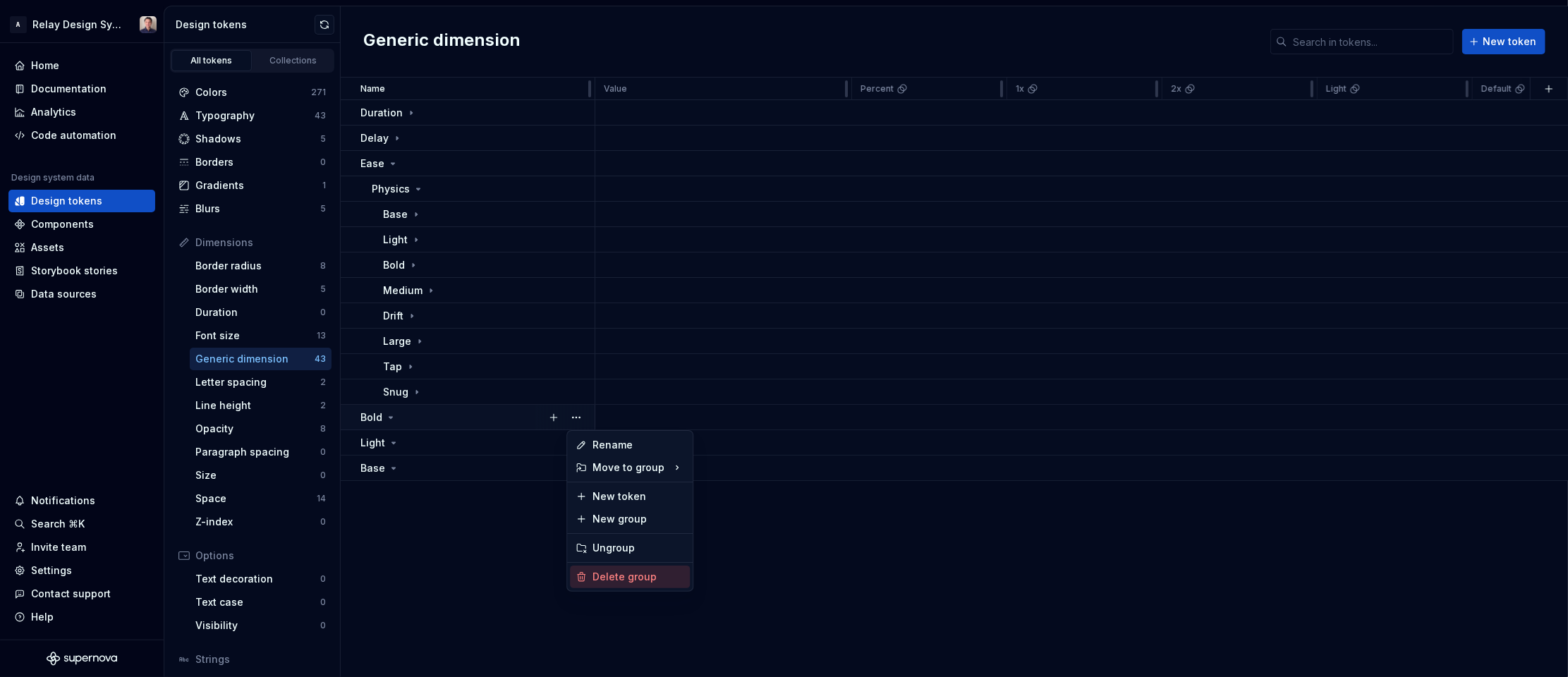
click at [621, 575] on div "Delete group" at bounding box center [638, 577] width 91 height 15
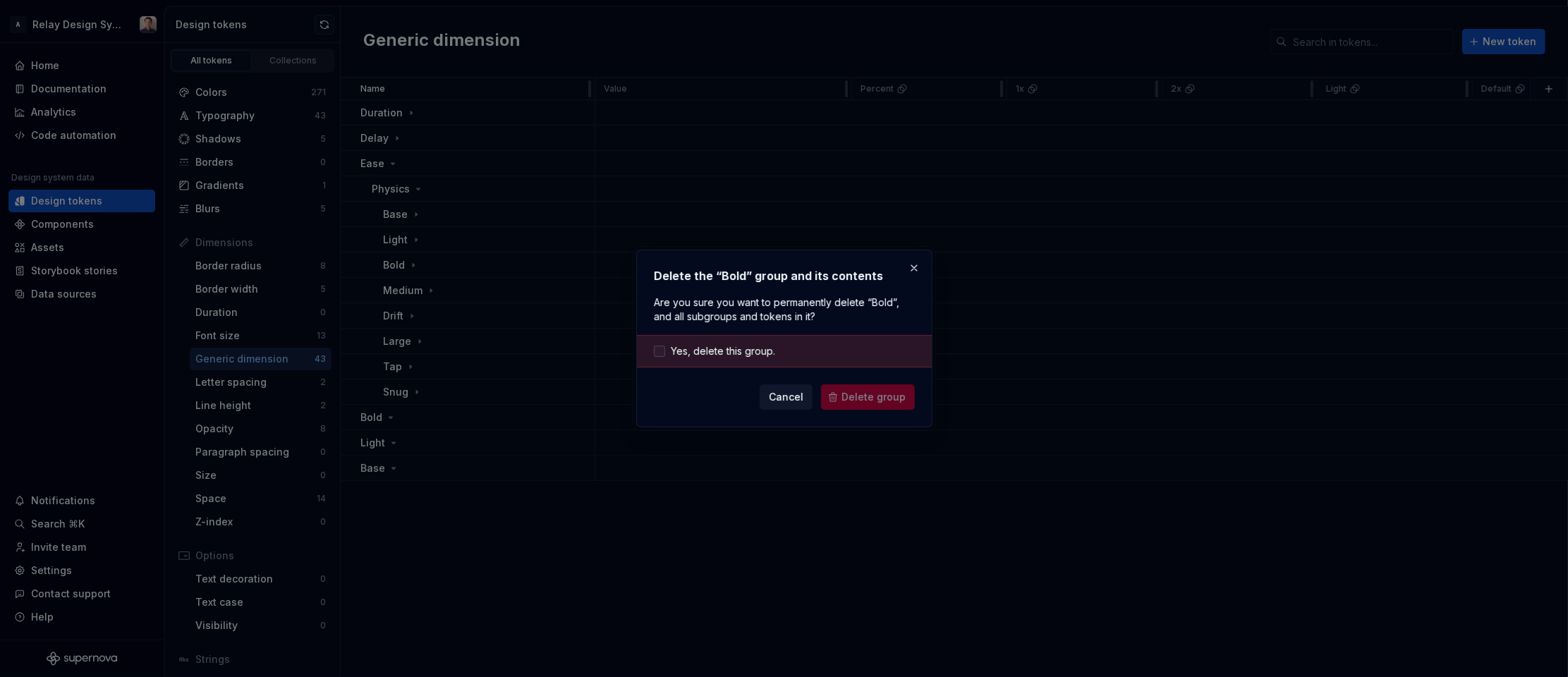
click at [673, 350] on span "Yes, delete this group." at bounding box center [723, 351] width 104 height 15
click at [879, 398] on span "Delete group" at bounding box center [873, 397] width 64 height 15
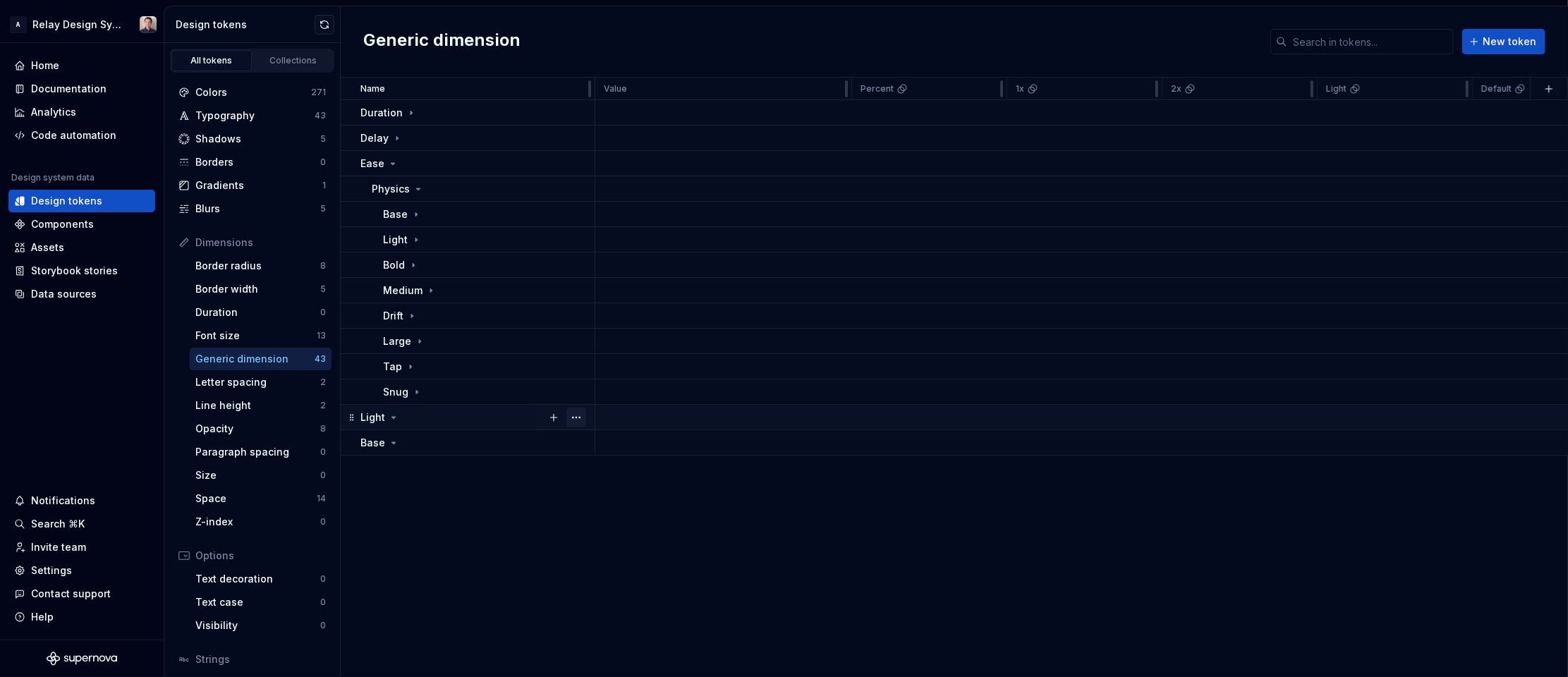
click at [578, 417] on button "button" at bounding box center [576, 417] width 20 height 20
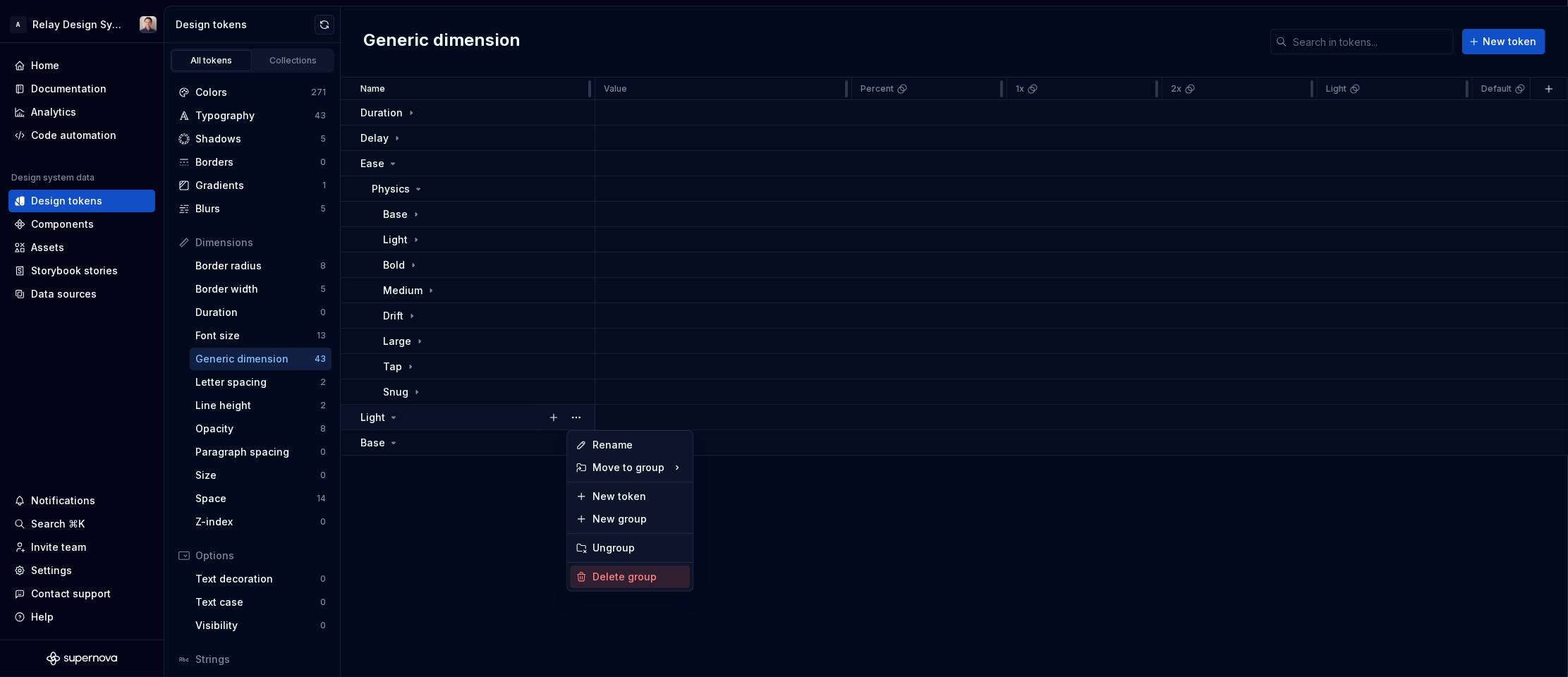
click at [621, 577] on div "Delete group" at bounding box center [638, 577] width 91 height 15
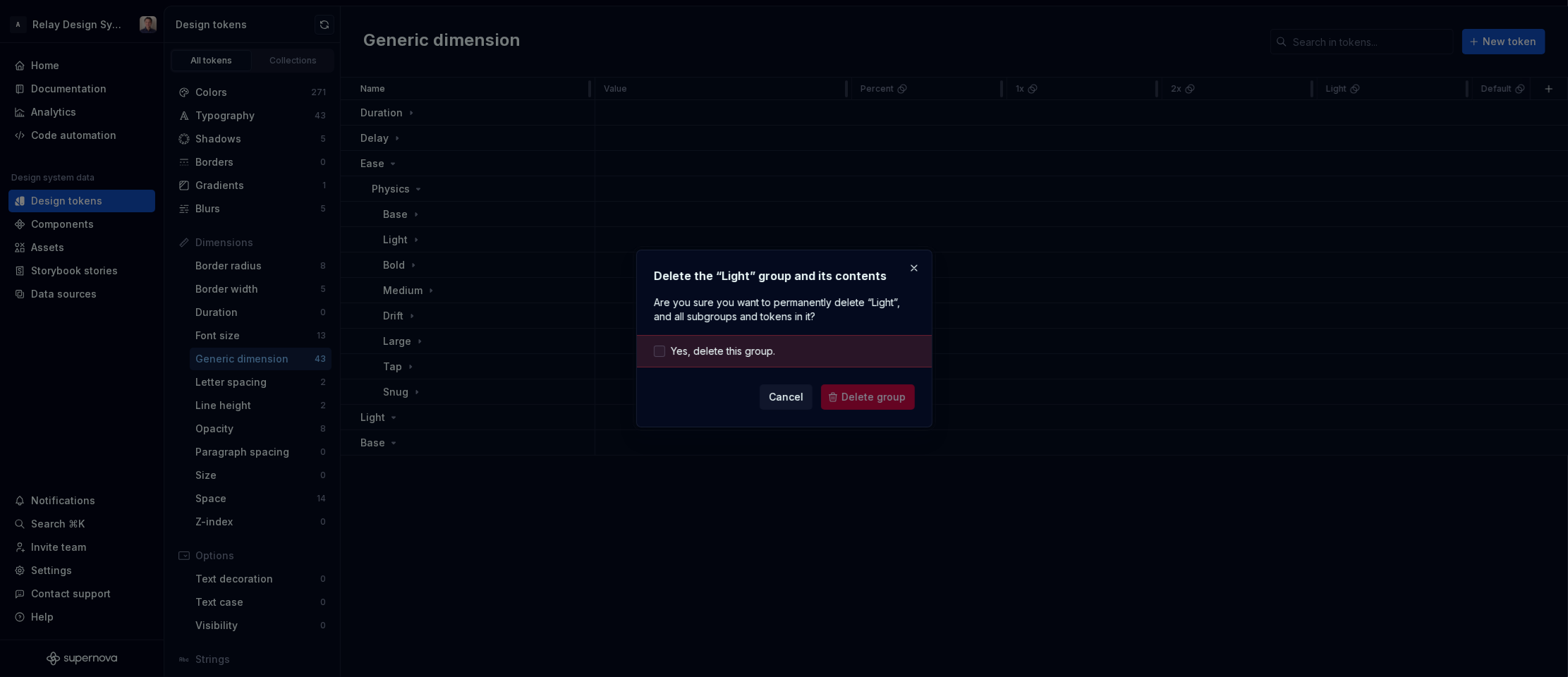
click at [705, 347] on span "Yes, delete this group." at bounding box center [723, 351] width 104 height 15
click at [874, 392] on span "Delete group" at bounding box center [873, 397] width 64 height 15
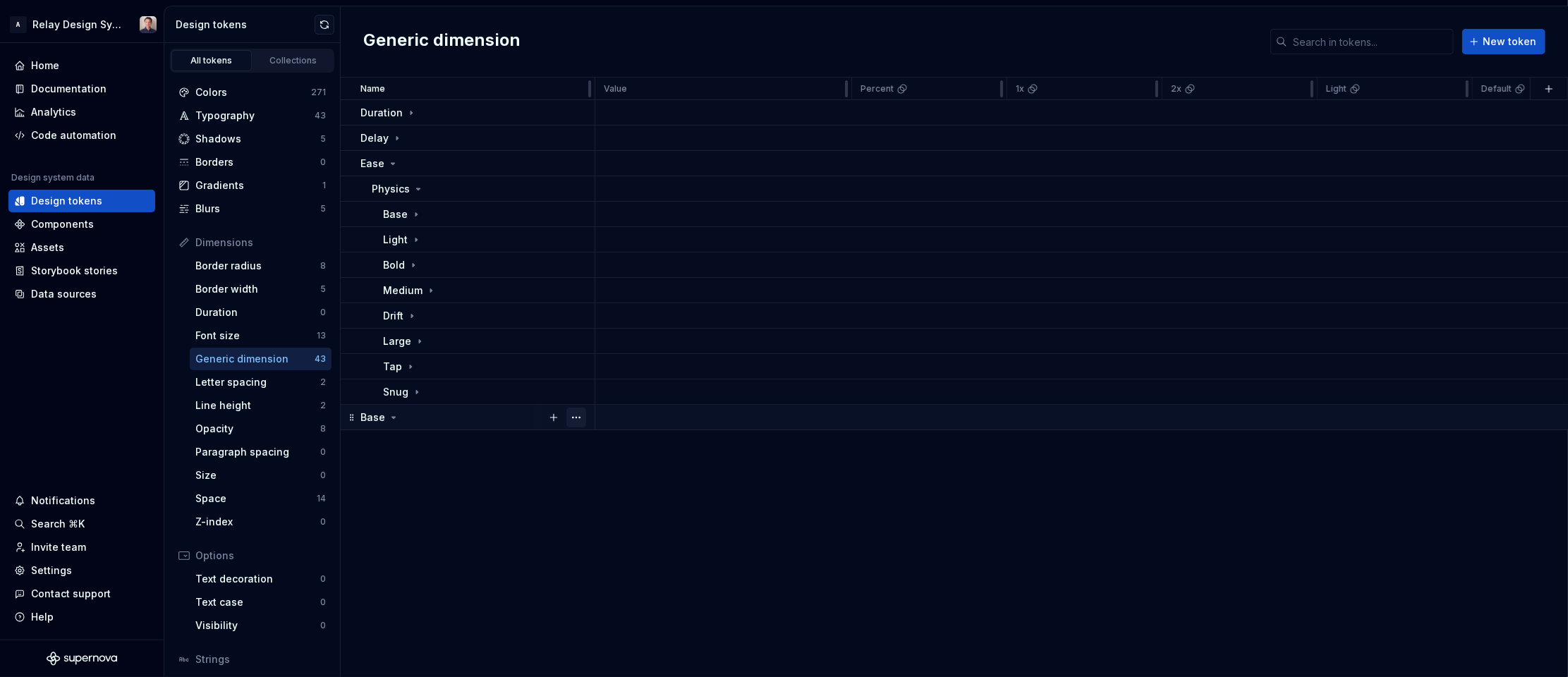
click at [574, 416] on button "button" at bounding box center [576, 417] width 20 height 20
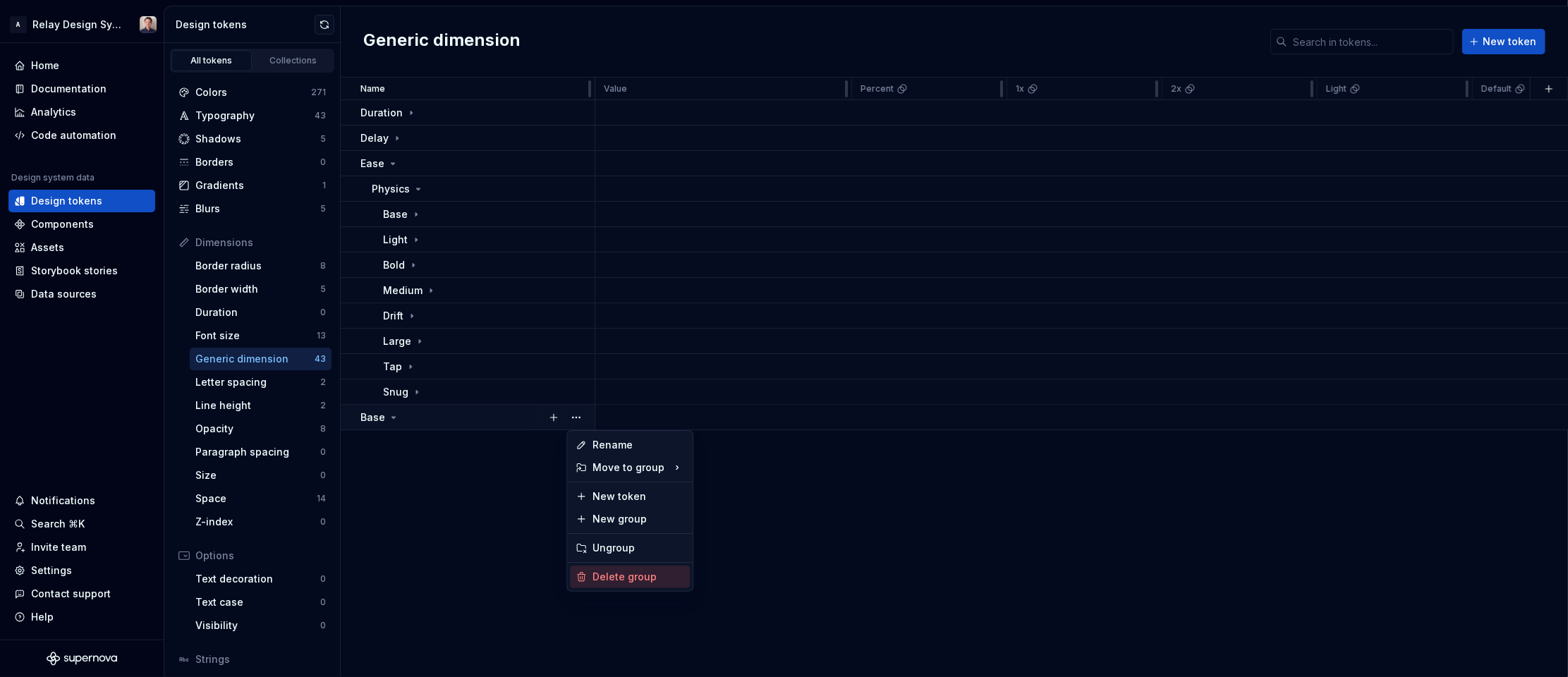
click at [626, 575] on div "Delete group" at bounding box center [638, 577] width 91 height 15
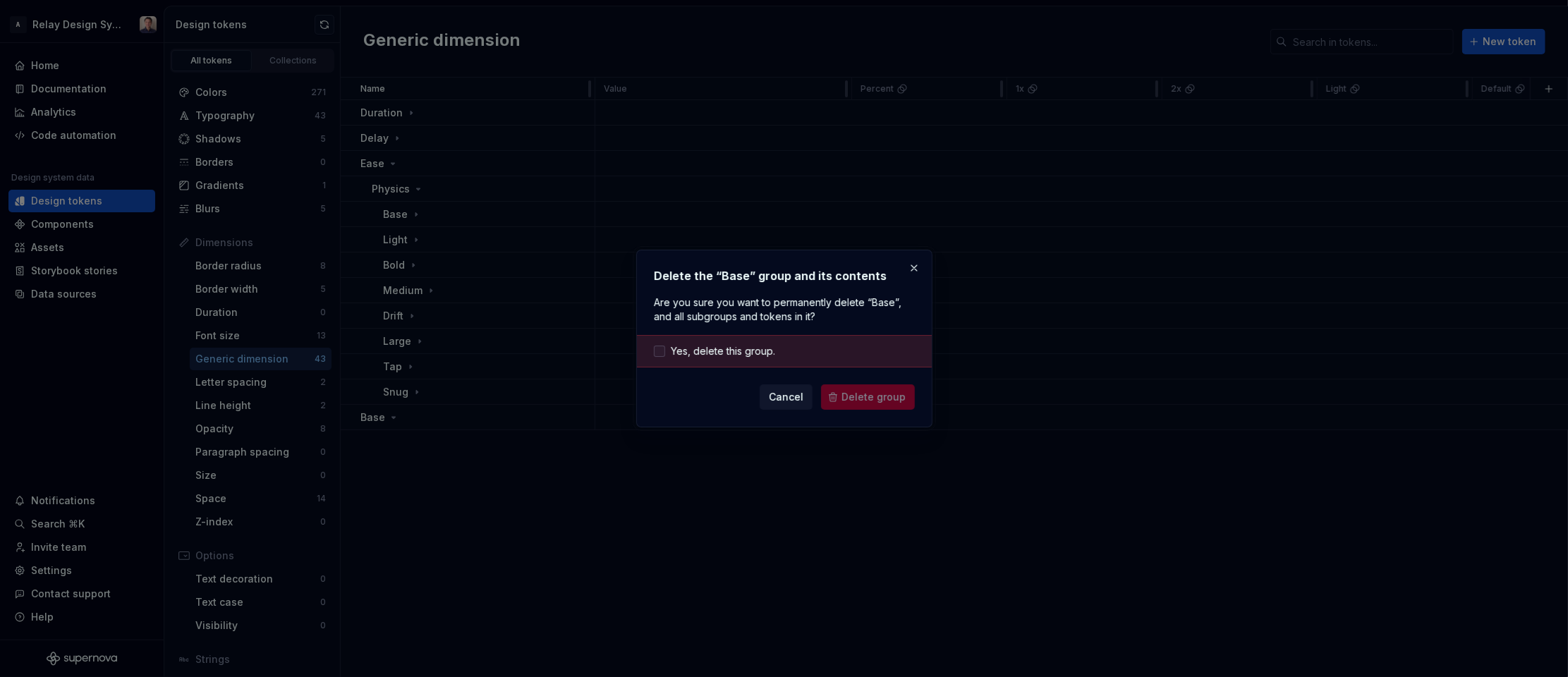
click at [687, 352] on span "Yes, delete this group." at bounding box center [723, 351] width 104 height 15
click at [871, 392] on span "Delete group" at bounding box center [873, 397] width 64 height 15
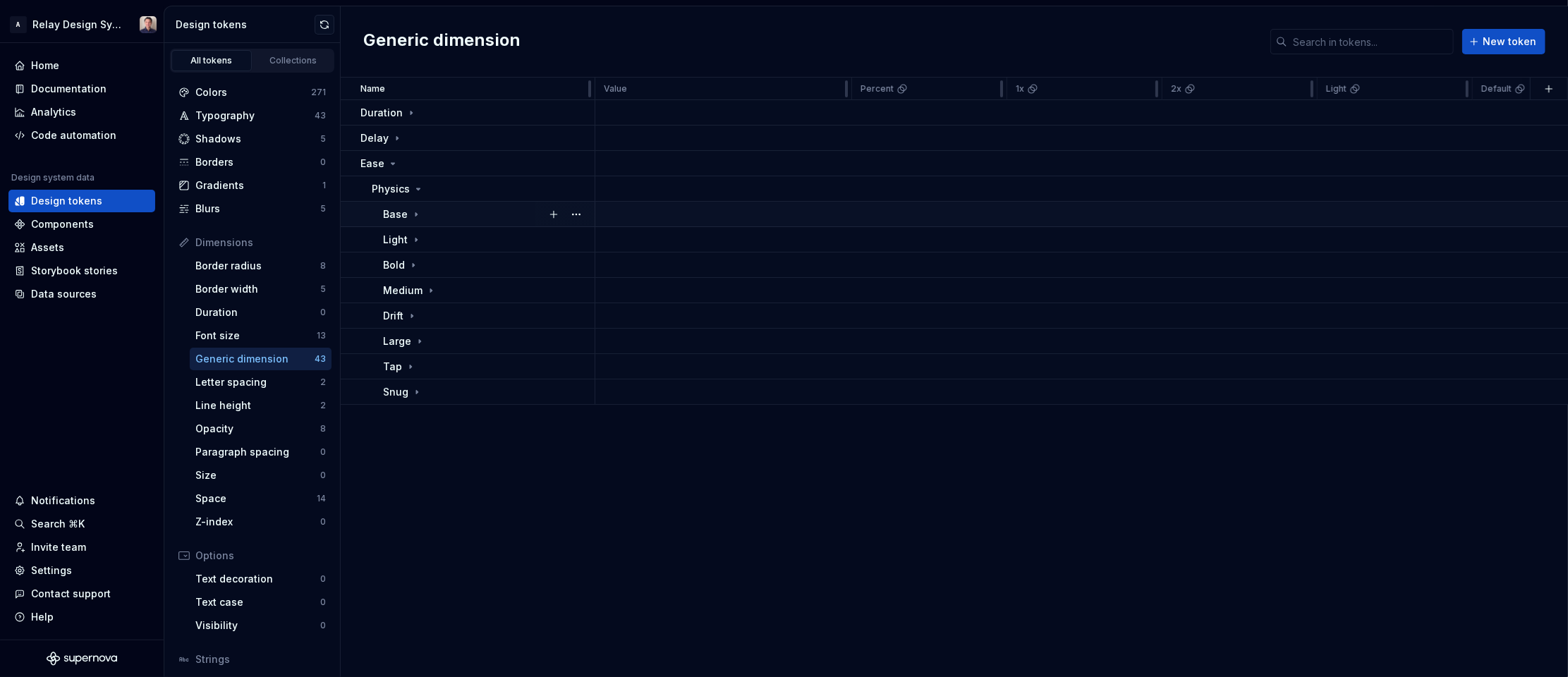
click at [417, 210] on icon at bounding box center [416, 214] width 11 height 11
click at [420, 185] on icon at bounding box center [417, 189] width 11 height 11
click at [265, 341] on div "Font size" at bounding box center [256, 336] width 121 height 15
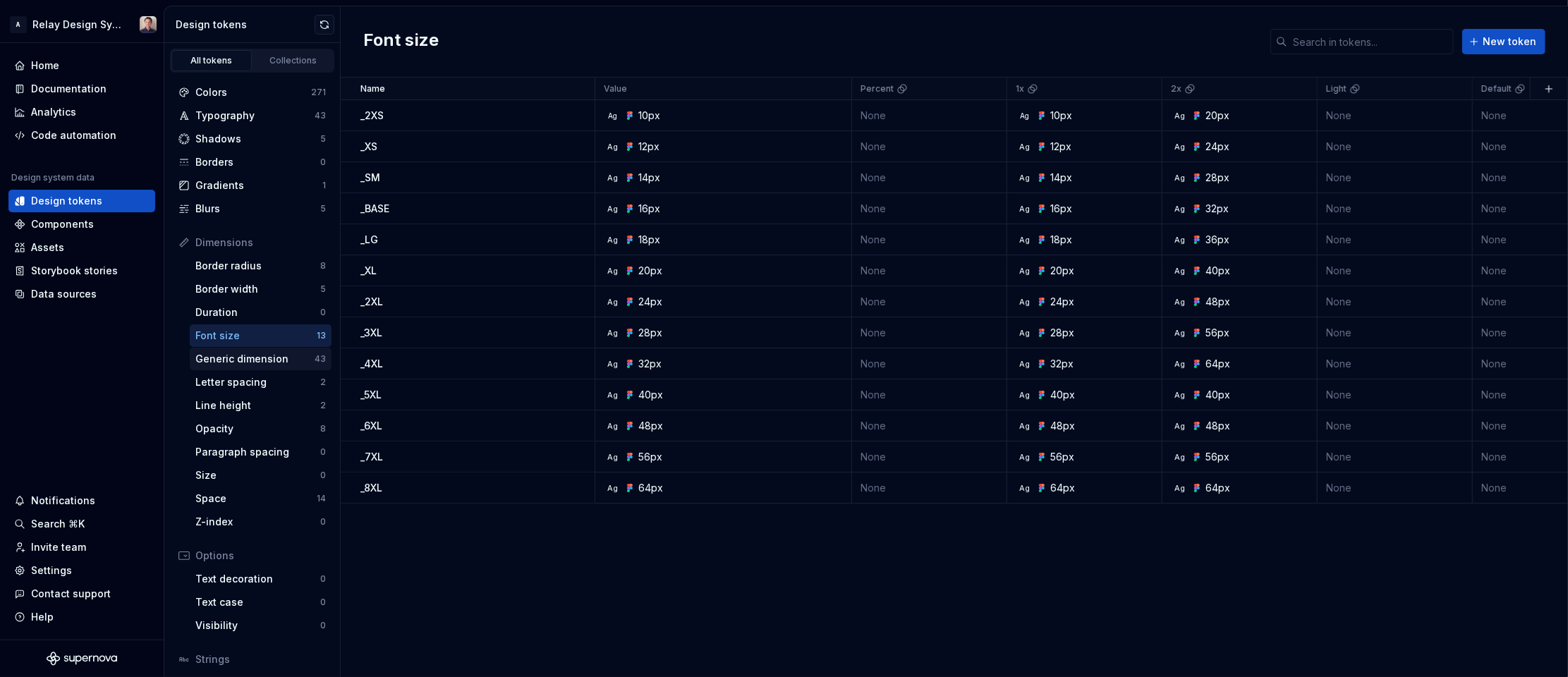
click at [258, 360] on div "Generic dimension" at bounding box center [255, 359] width 119 height 15
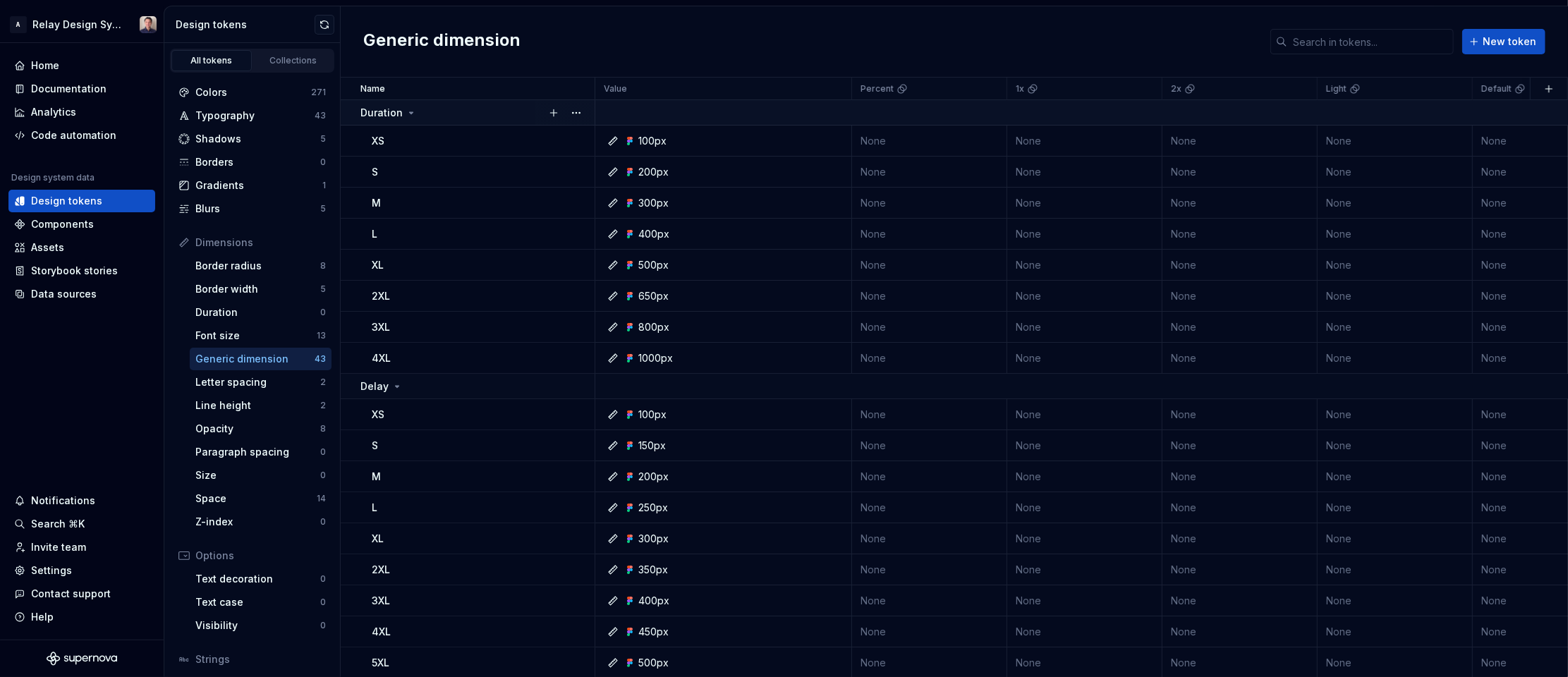
click at [408, 110] on icon at bounding box center [411, 113] width 11 height 11
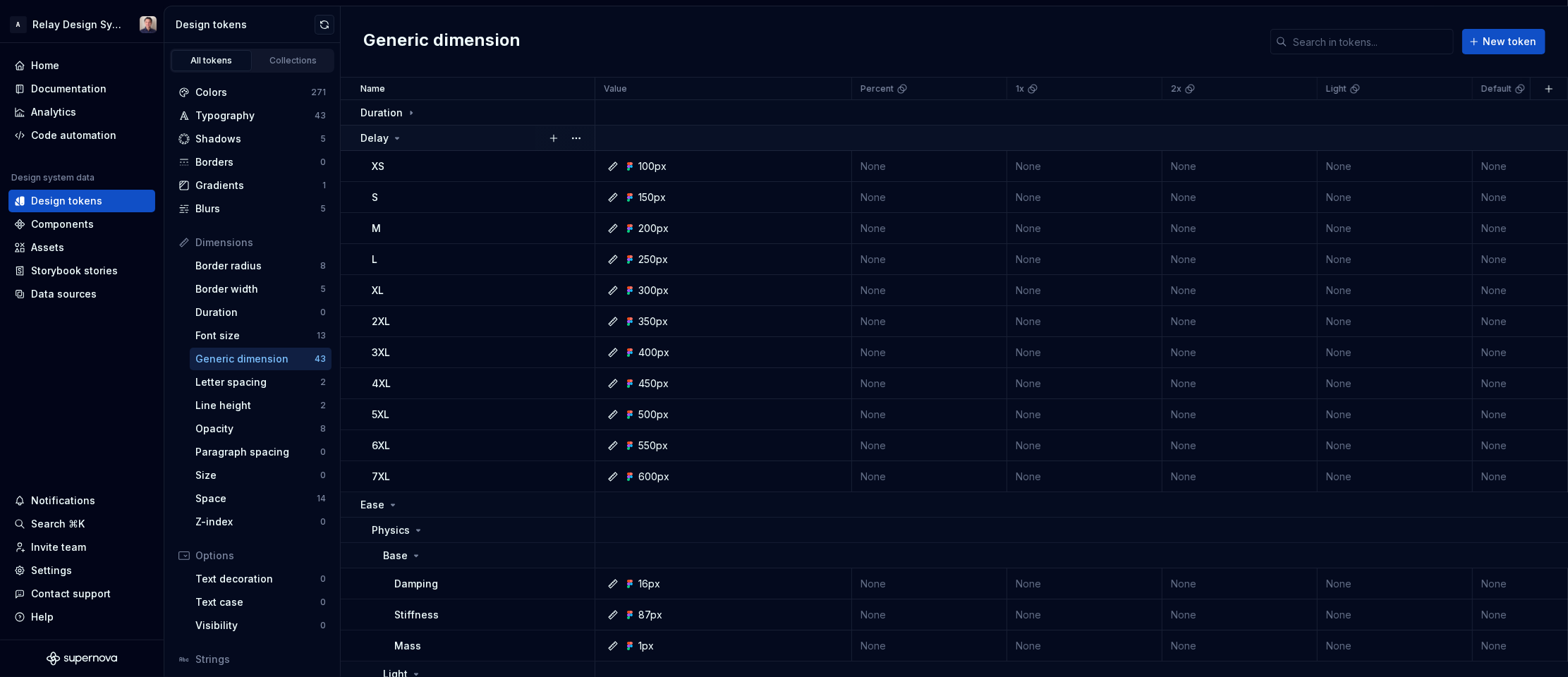
click at [397, 136] on icon at bounding box center [397, 137] width 11 height 11
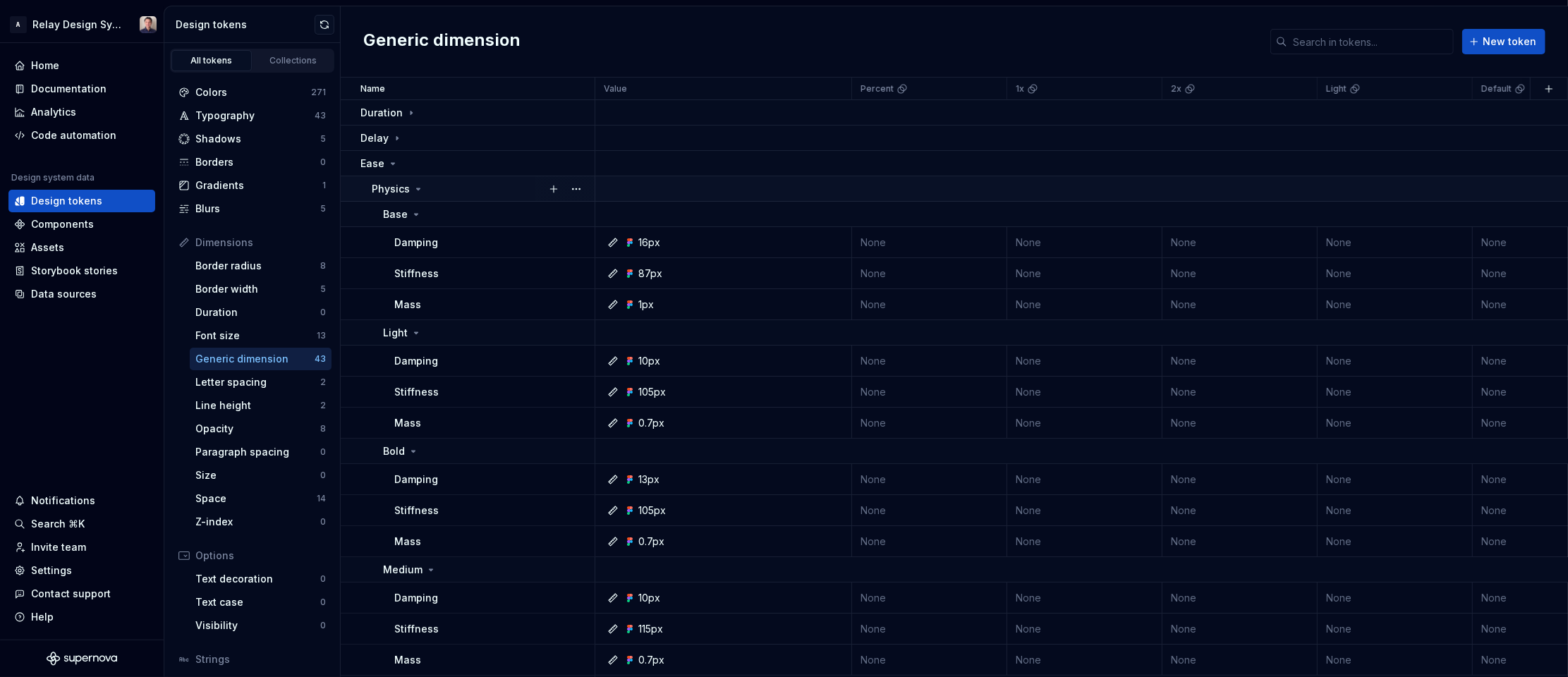
click at [417, 187] on icon at bounding box center [417, 189] width 11 height 11
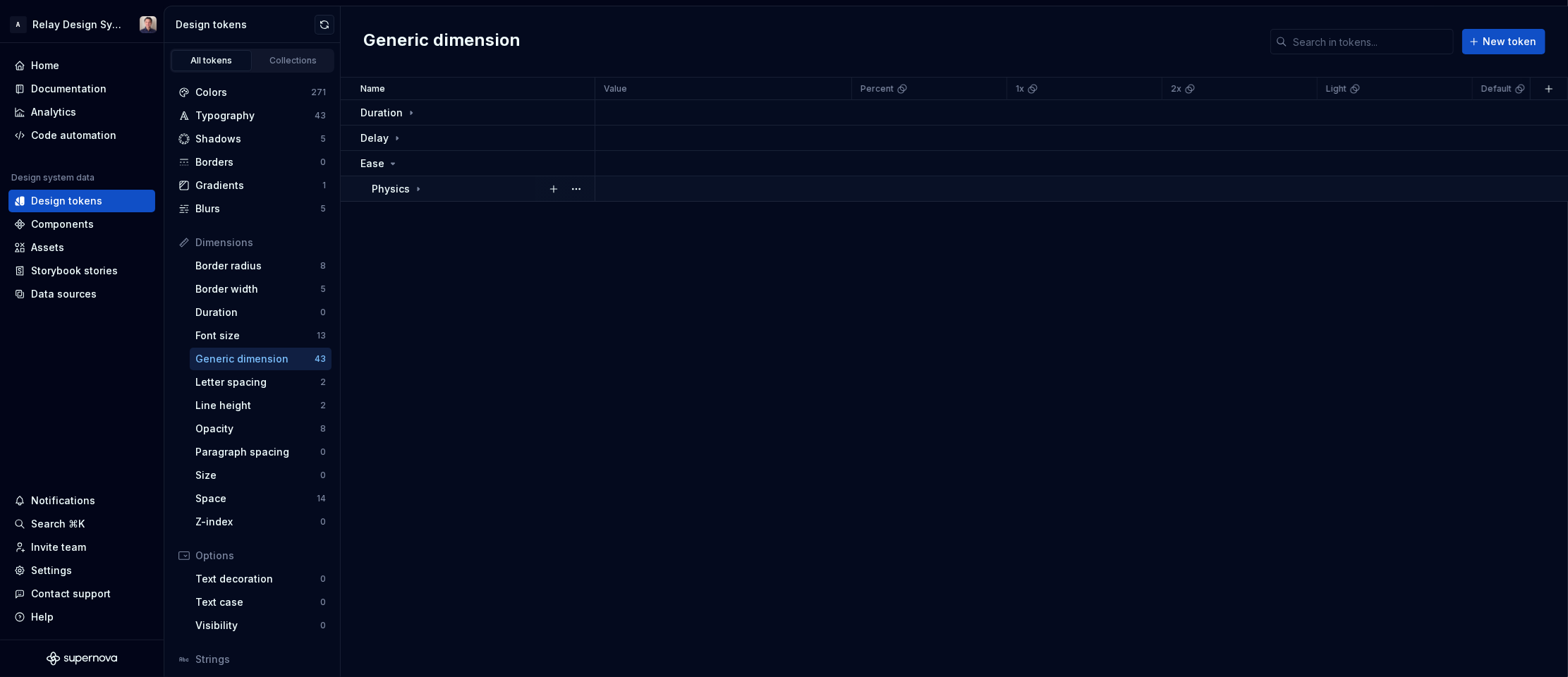
click at [417, 187] on icon at bounding box center [417, 189] width 11 height 11
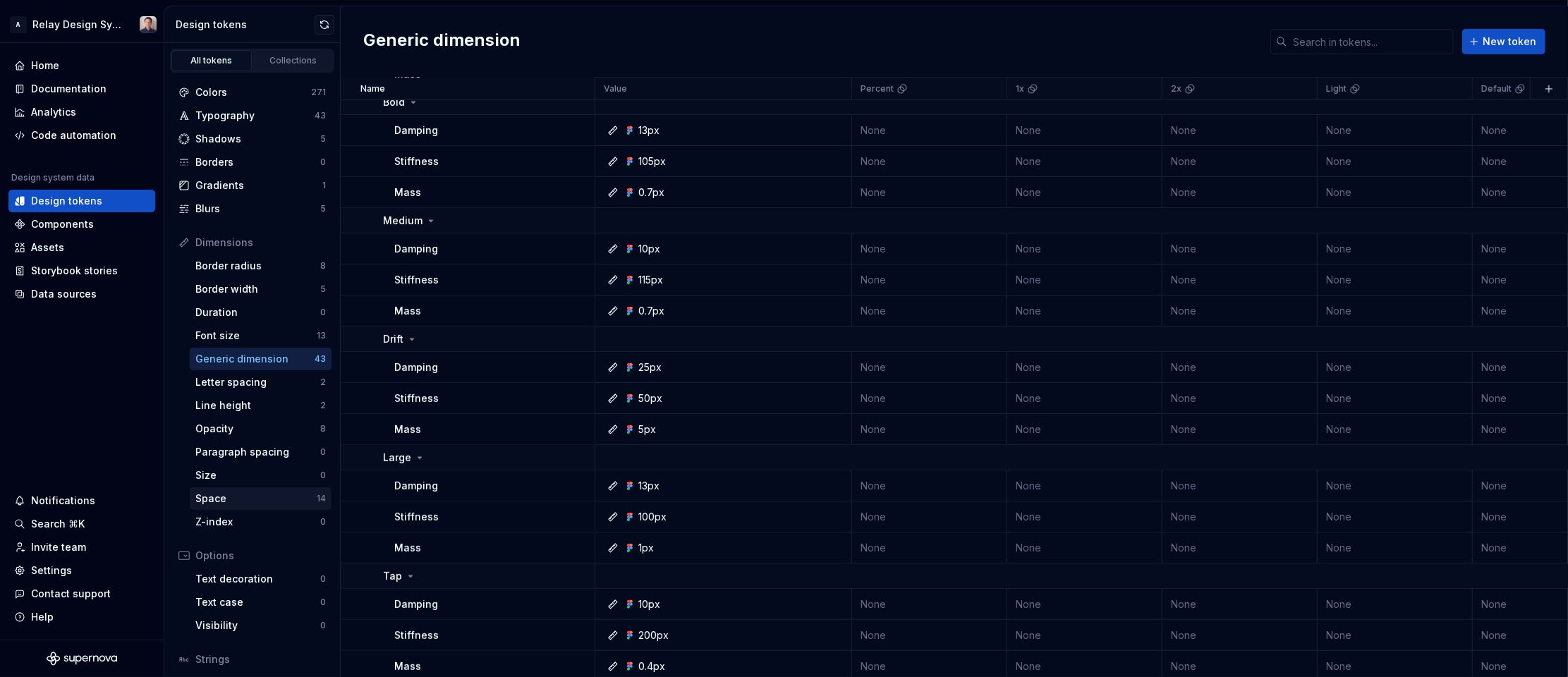
scroll to position [95, 0]
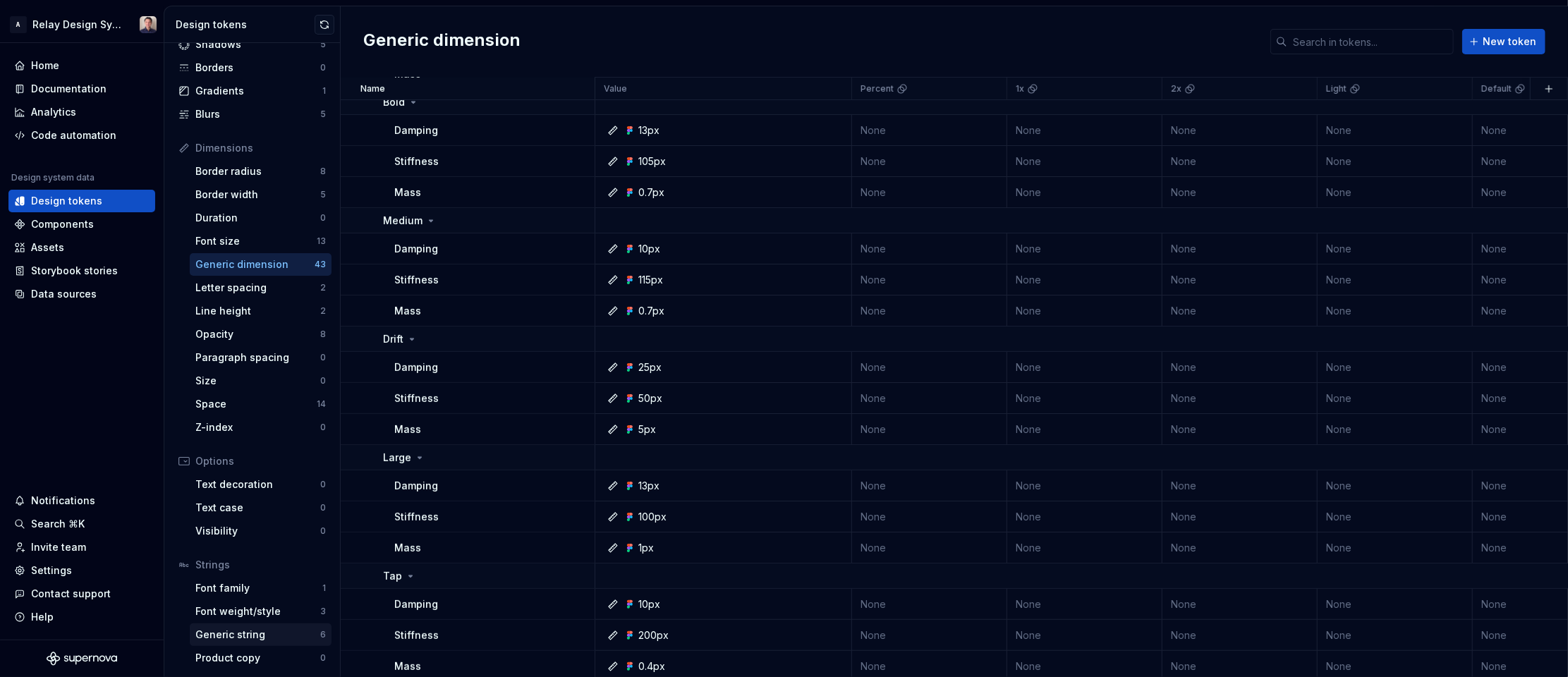
click at [260, 634] on div "Generic string" at bounding box center [258, 634] width 125 height 15
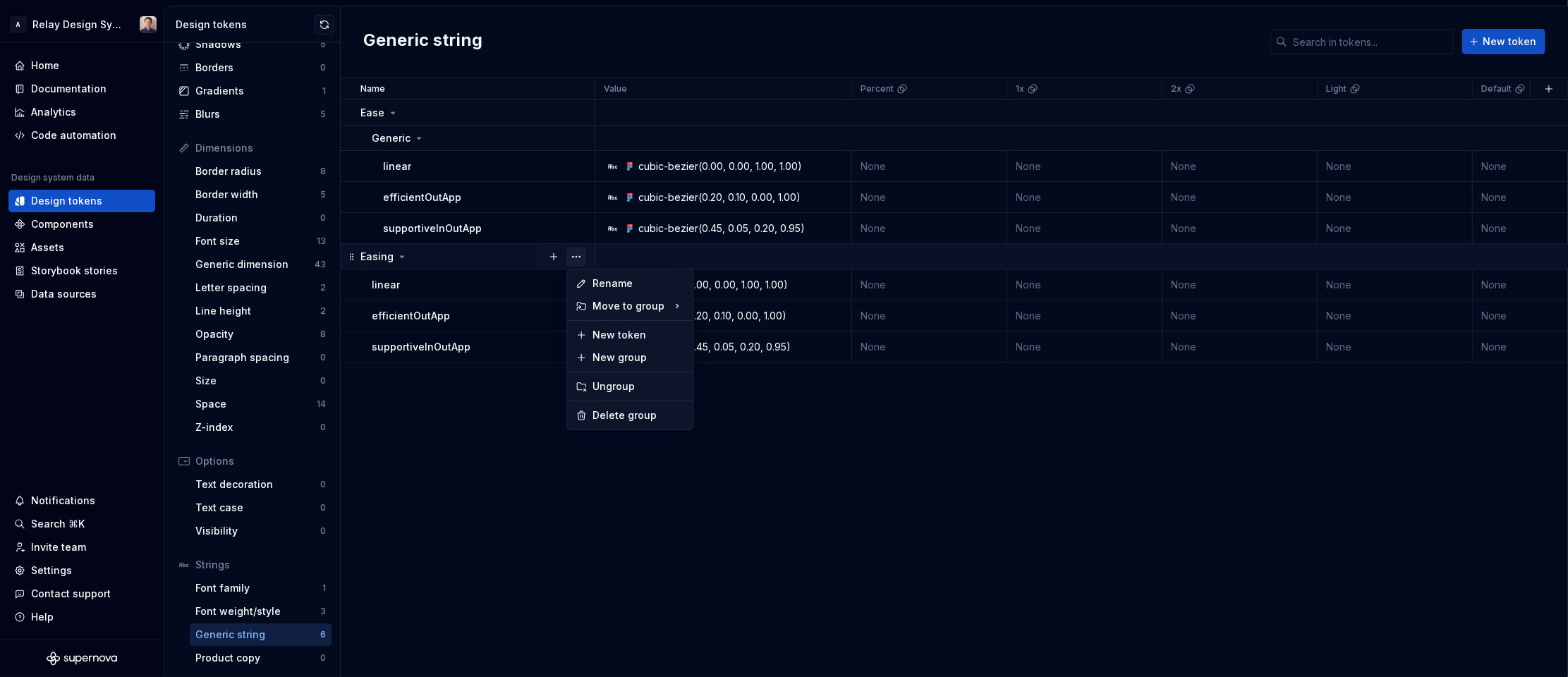
click at [579, 254] on button "button" at bounding box center [576, 256] width 20 height 20
click at [611, 417] on div "Delete group" at bounding box center [638, 415] width 91 height 15
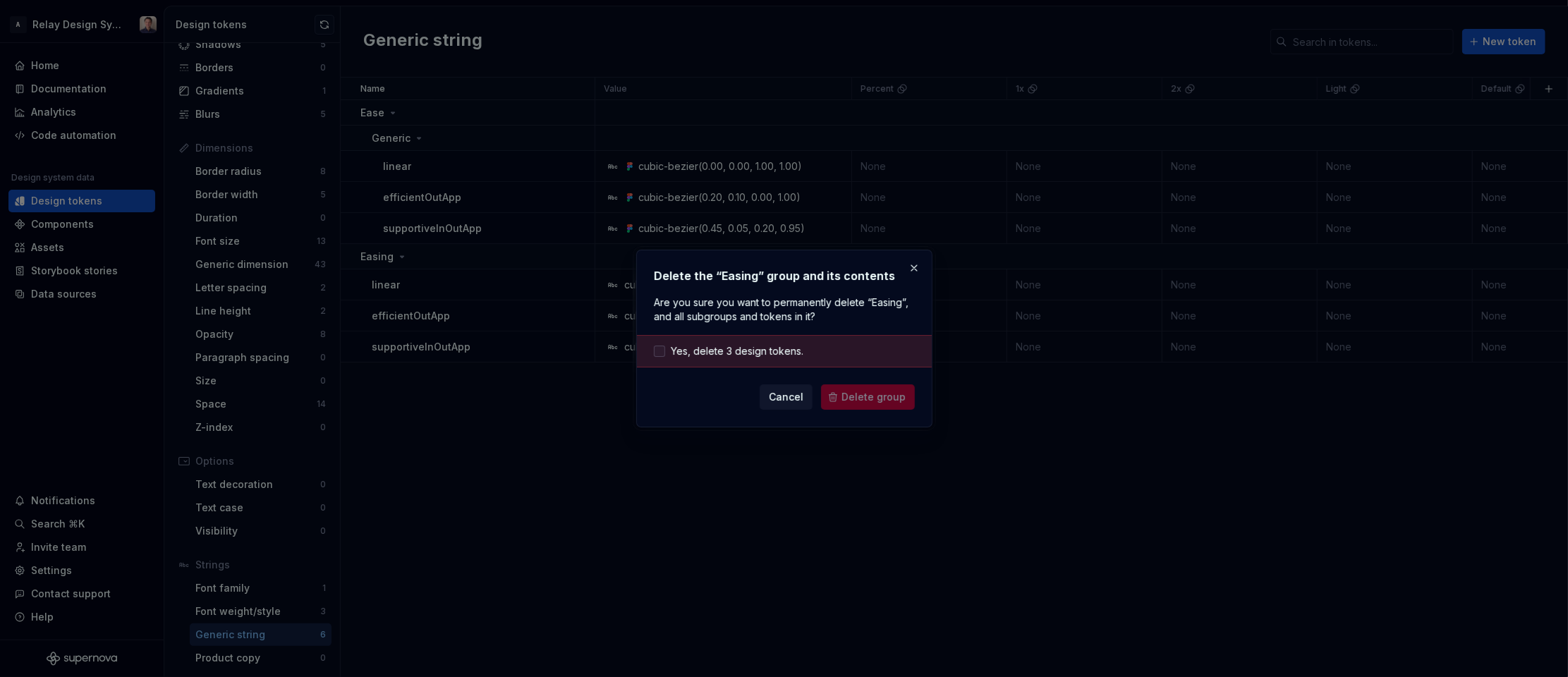
click at [703, 349] on span "Yes, delete 3 design tokens." at bounding box center [737, 351] width 132 height 15
click at [846, 394] on span "Delete group" at bounding box center [873, 397] width 64 height 15
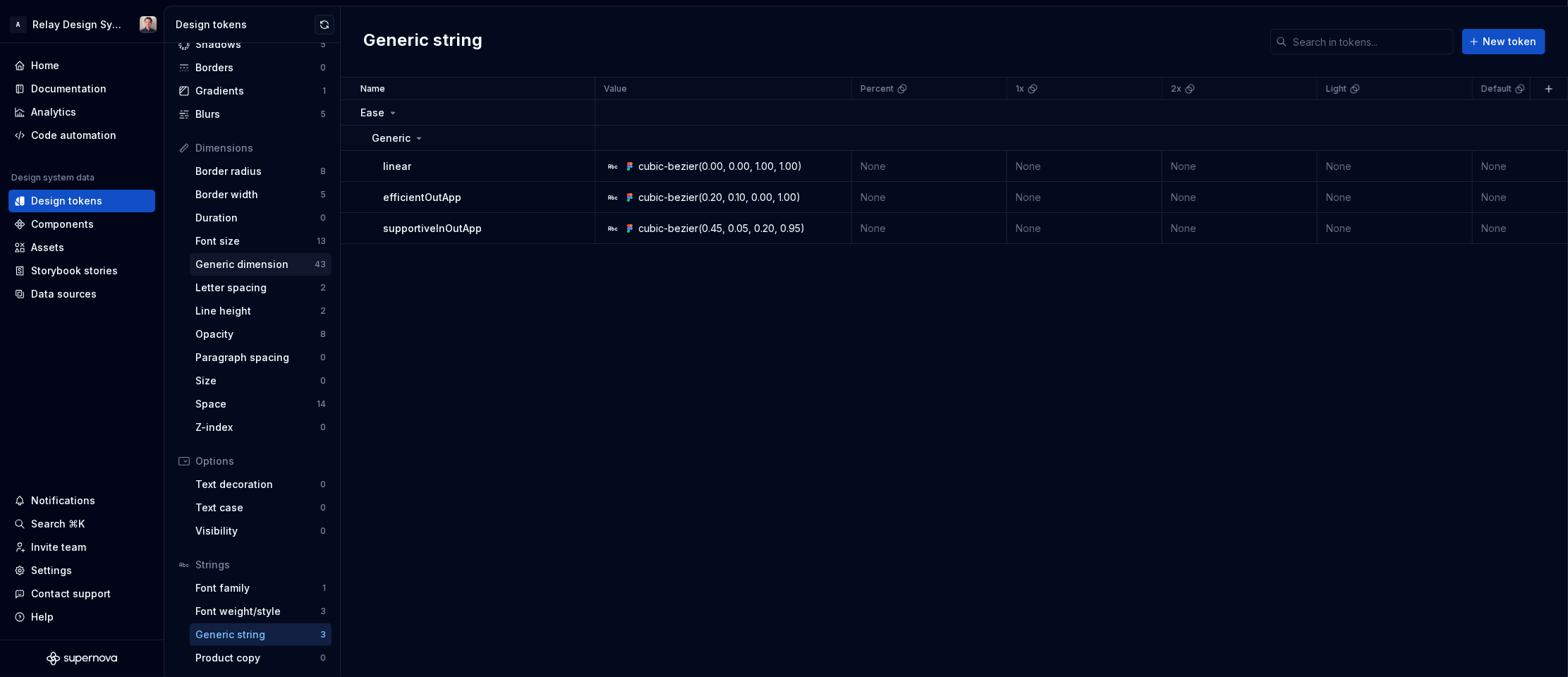
click at [250, 260] on div "Generic dimension" at bounding box center [255, 265] width 119 height 15
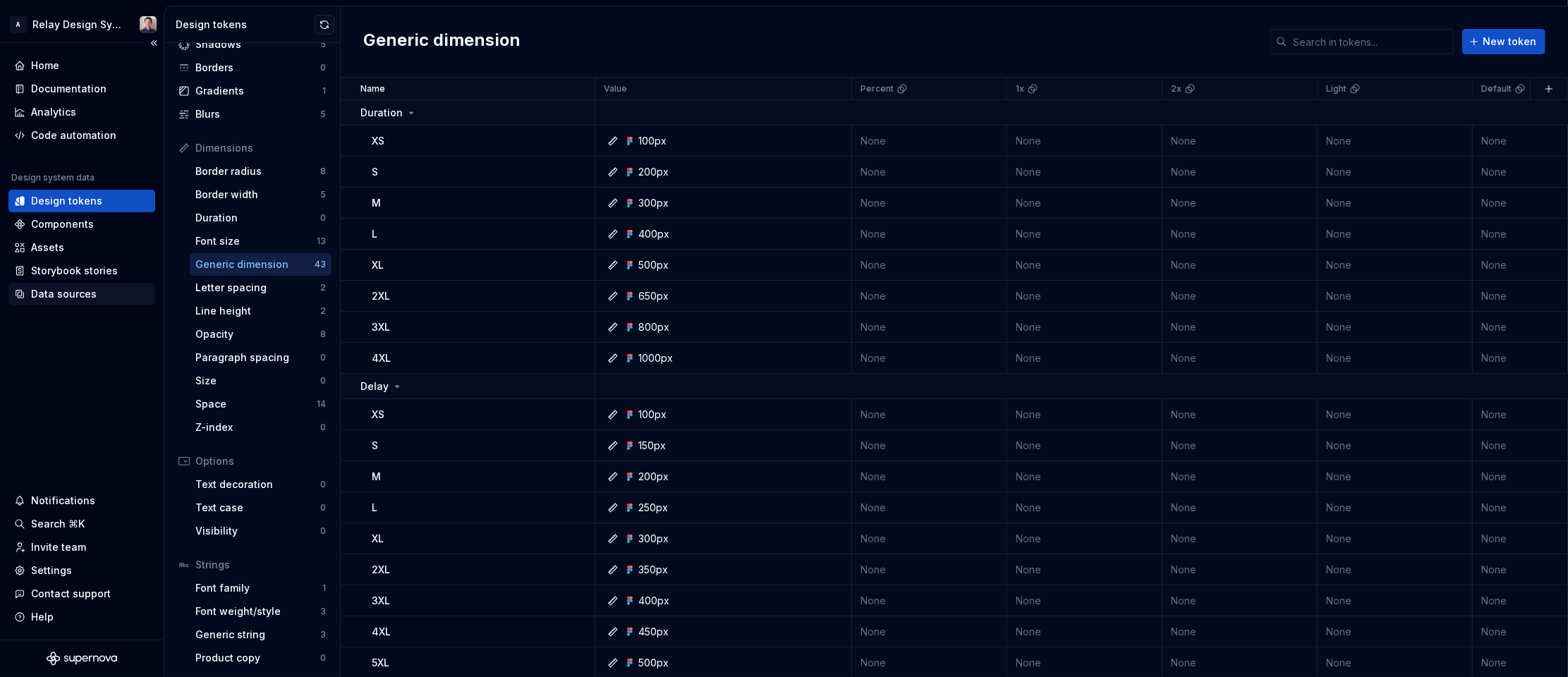
click at [55, 295] on div "Data sources" at bounding box center [63, 294] width 66 height 15
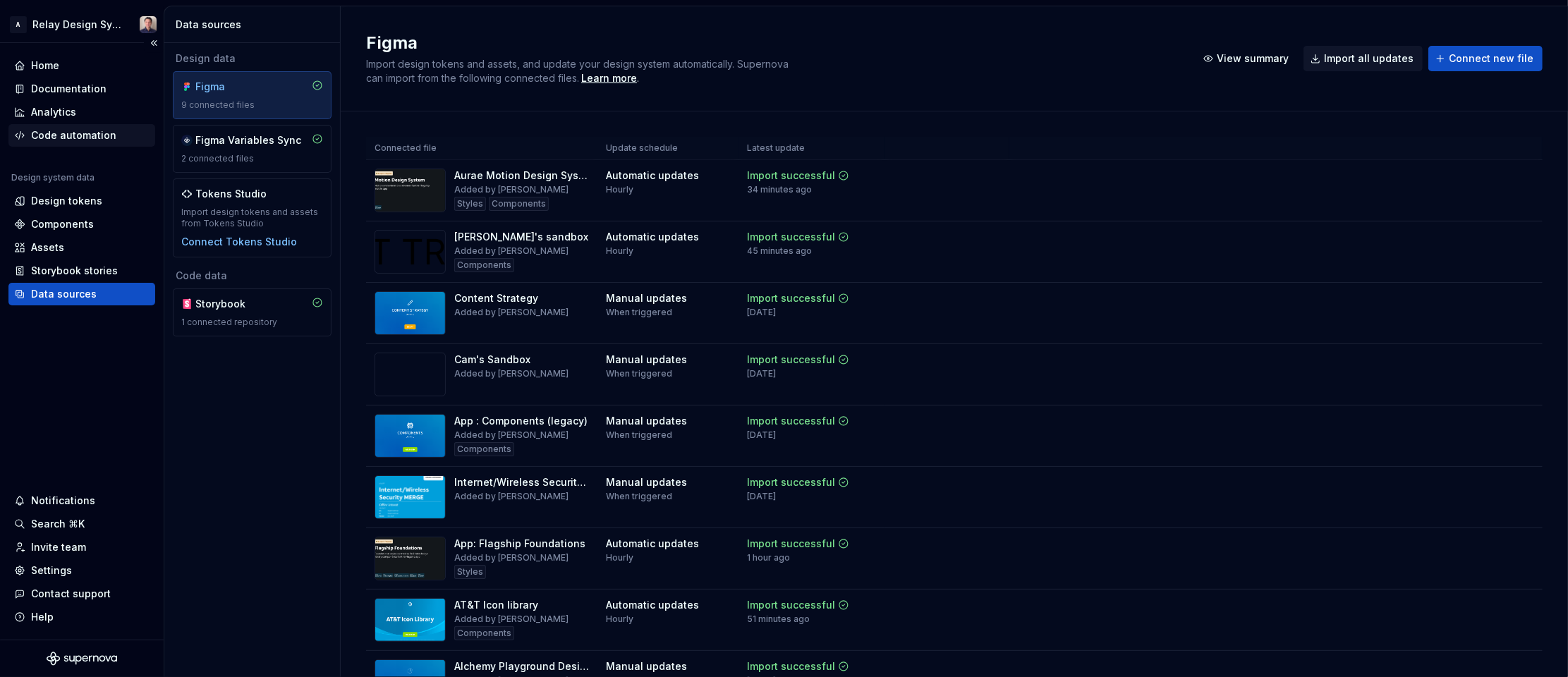
click at [64, 136] on div "Code automation" at bounding box center [73, 135] width 85 height 15
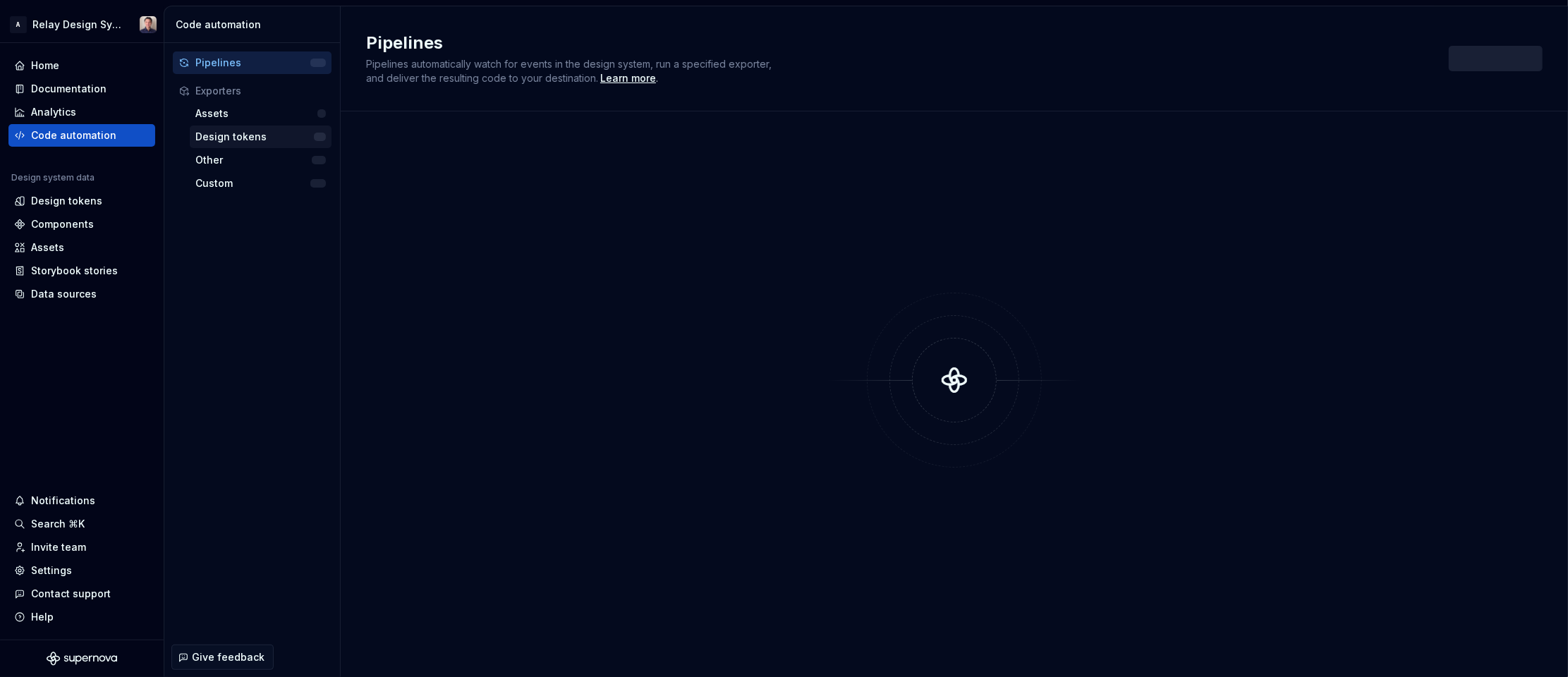
click at [238, 137] on div "Design tokens" at bounding box center [254, 137] width 119 height 15
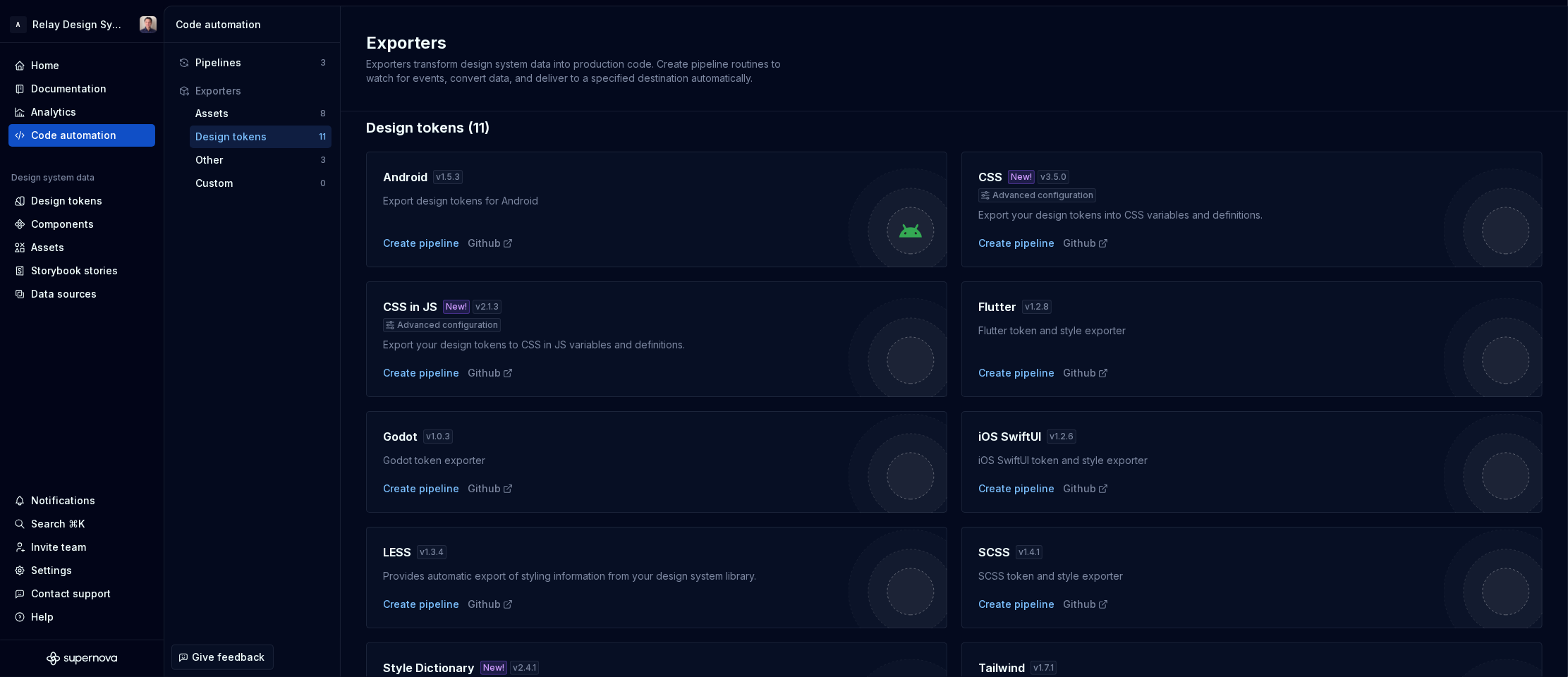
scroll to position [34, 0]
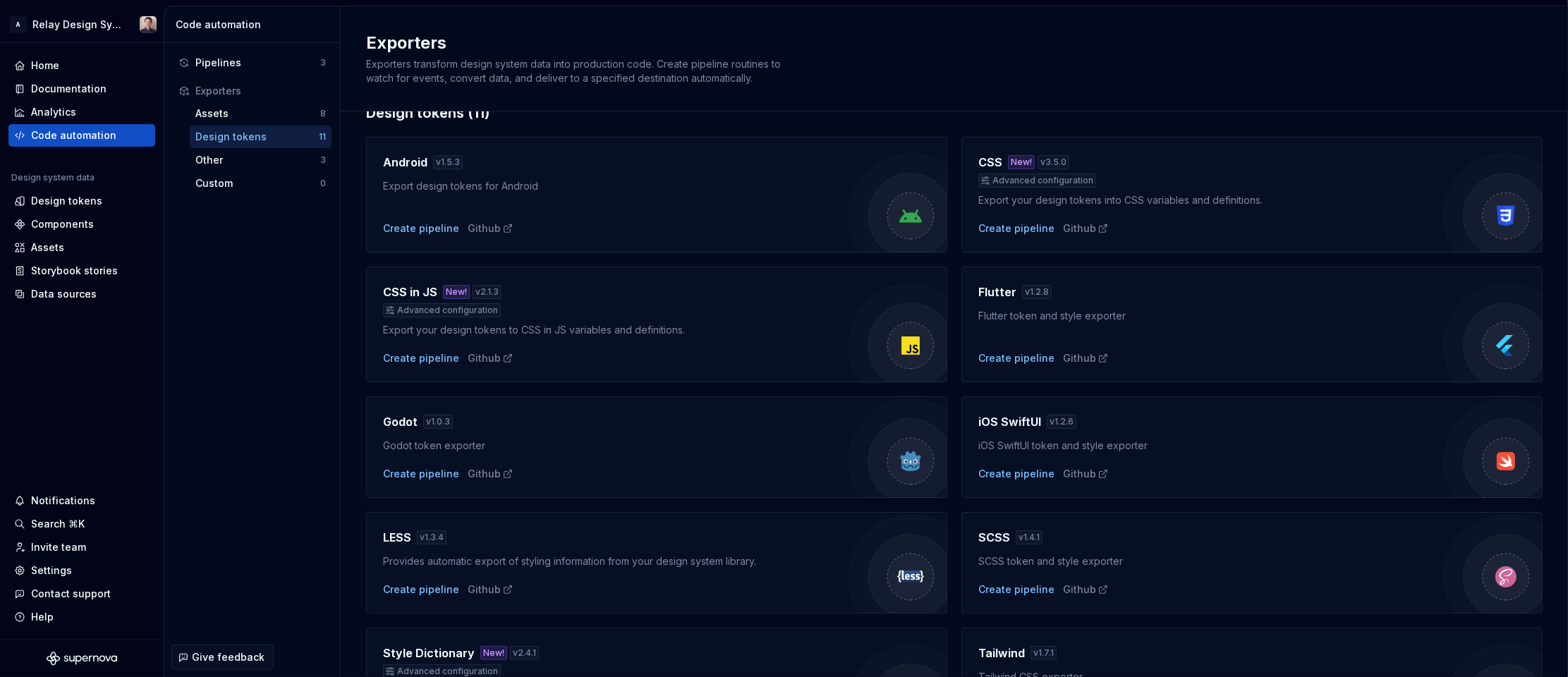
click at [724, 333] on div "Export your design tokens to CSS in JS variables and definitions." at bounding box center [615, 330] width 465 height 15
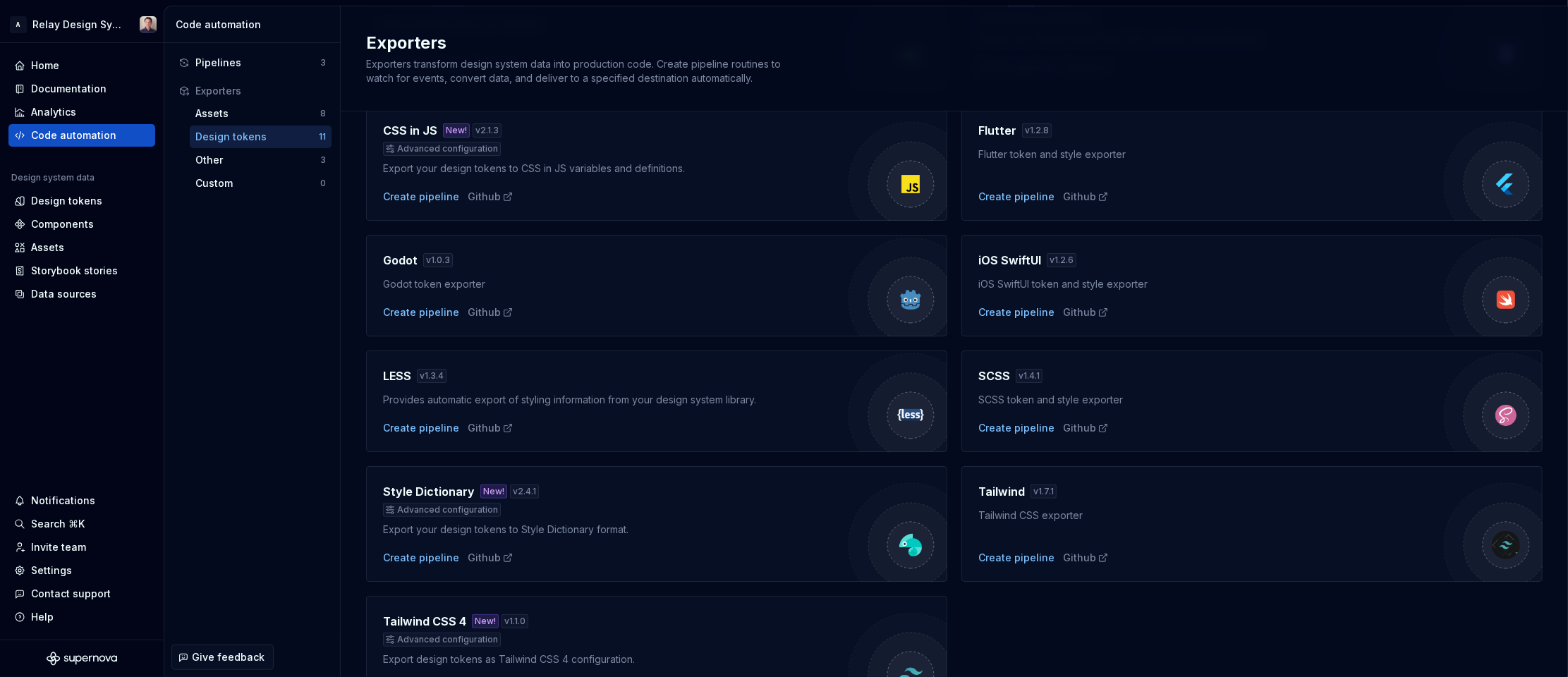
scroll to position [194, 0]
click at [432, 193] on div "Create pipeline" at bounding box center [421, 198] width 76 height 15
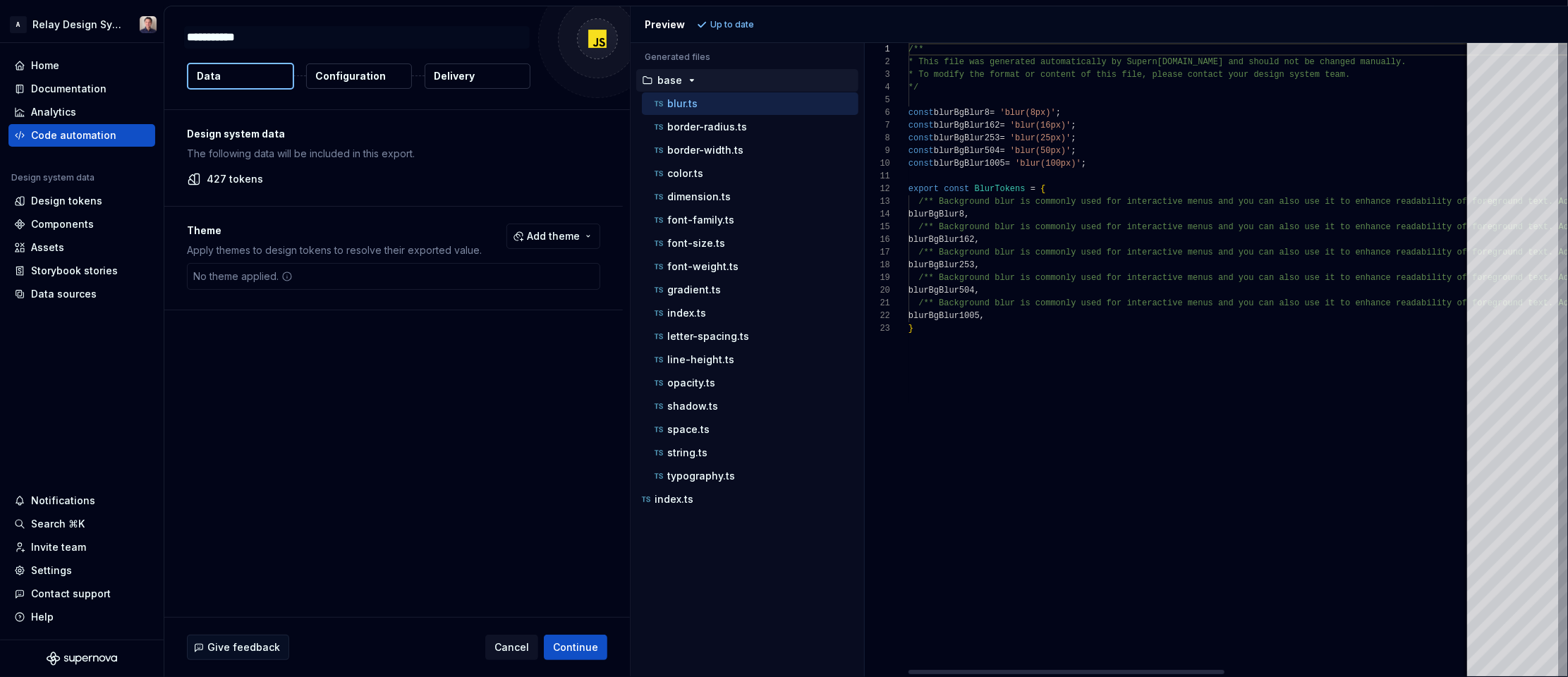
type textarea "*"
click at [709, 198] on p "dimension.ts" at bounding box center [699, 196] width 63 height 11
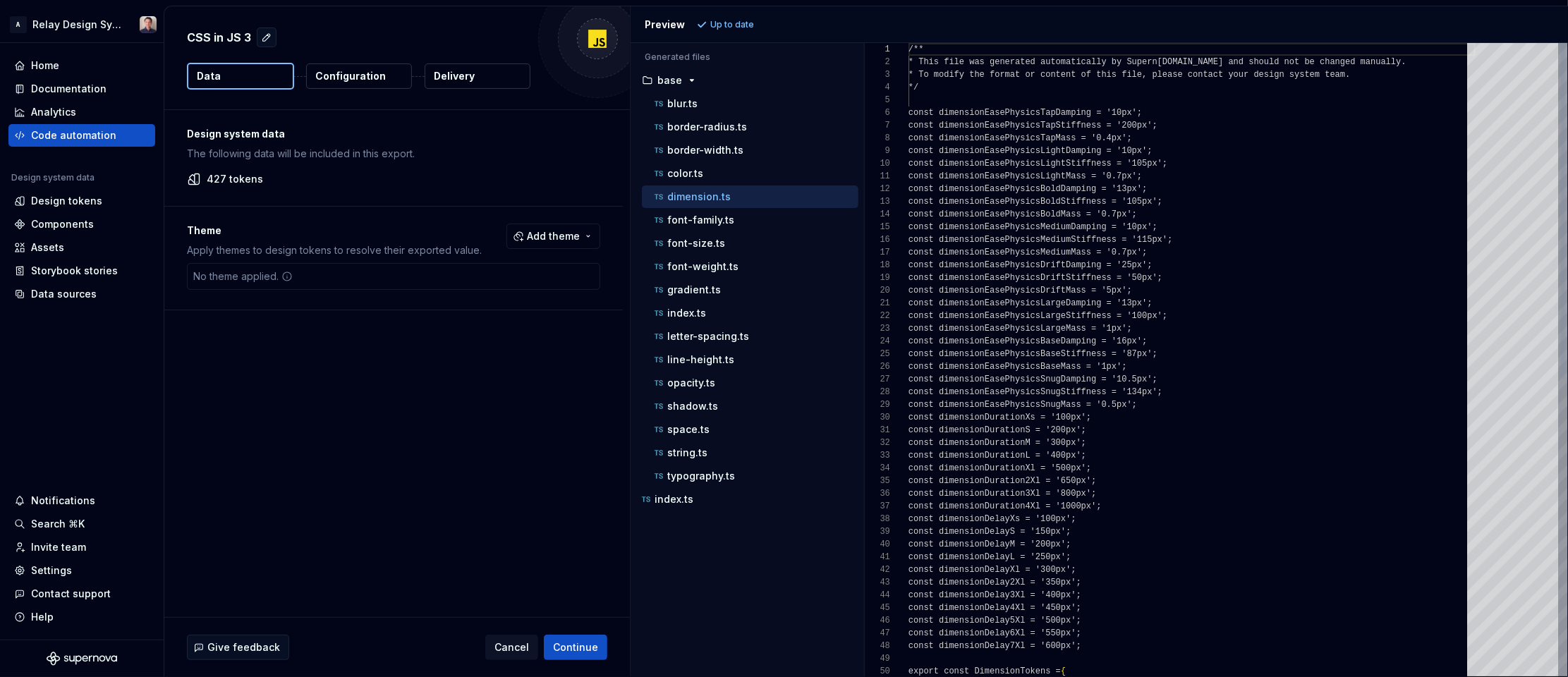
scroll to position [127, 0]
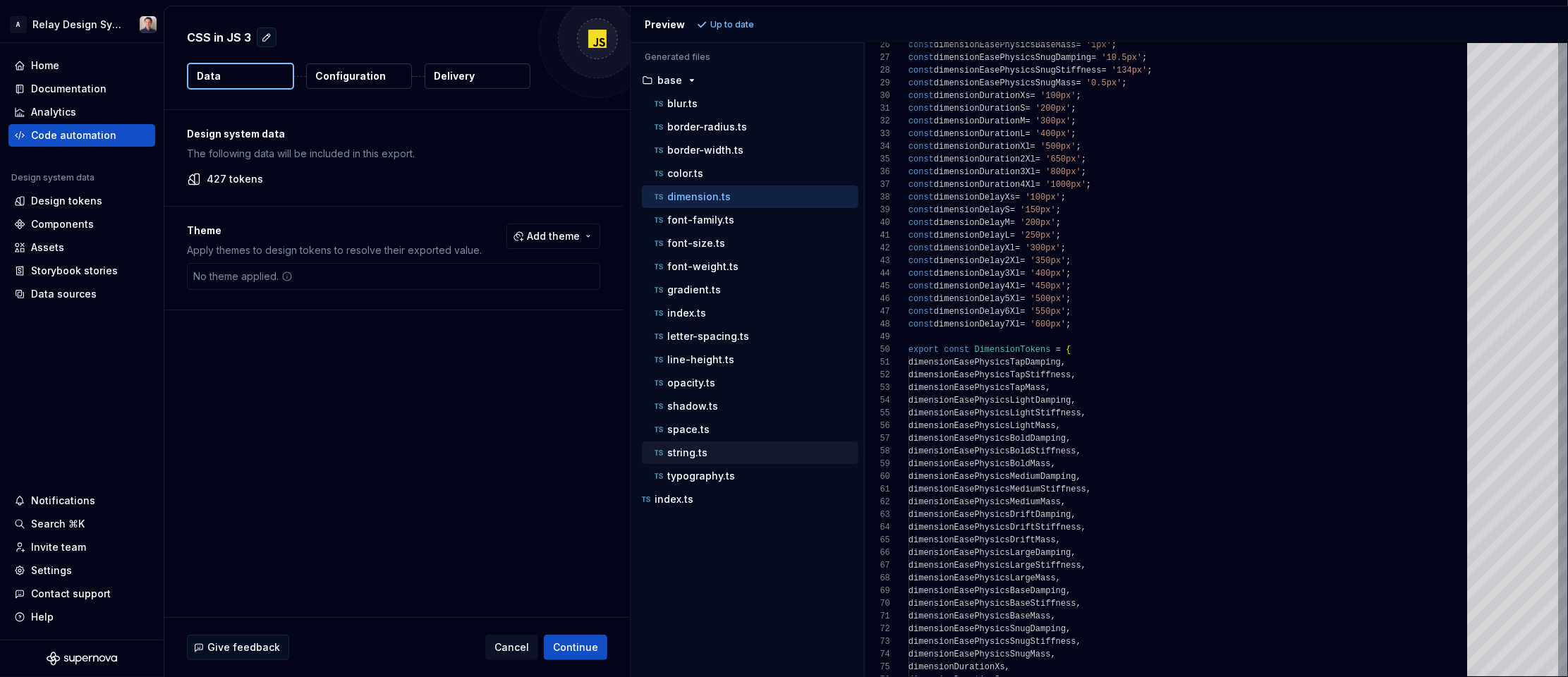
click at [698, 457] on p "string.ts" at bounding box center [687, 452] width 40 height 11
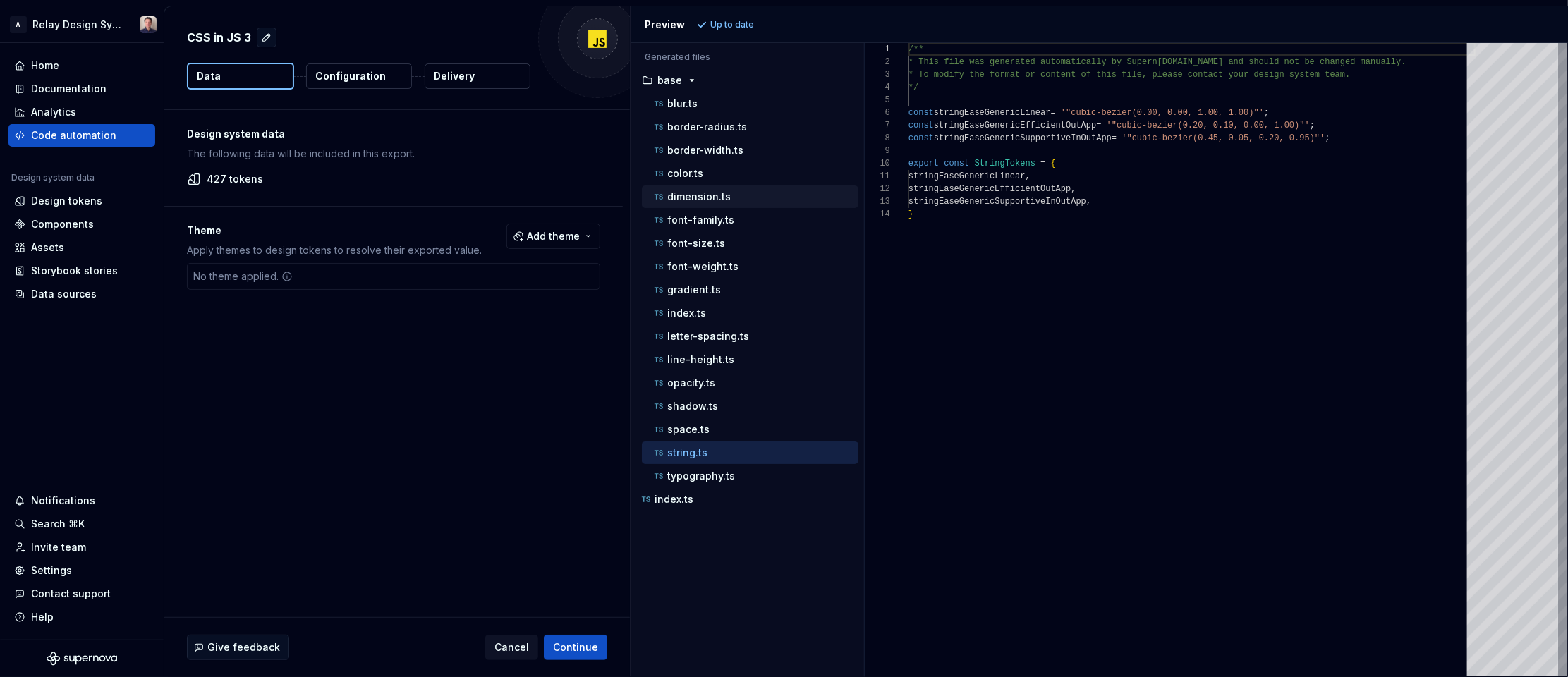
click at [734, 187] on div "dimension.ts" at bounding box center [750, 196] width 217 height 22
click at [733, 196] on div "dimension.ts" at bounding box center [755, 196] width 207 height 15
type textarea "**********"
